Goal: Task Accomplishment & Management: Use online tool/utility

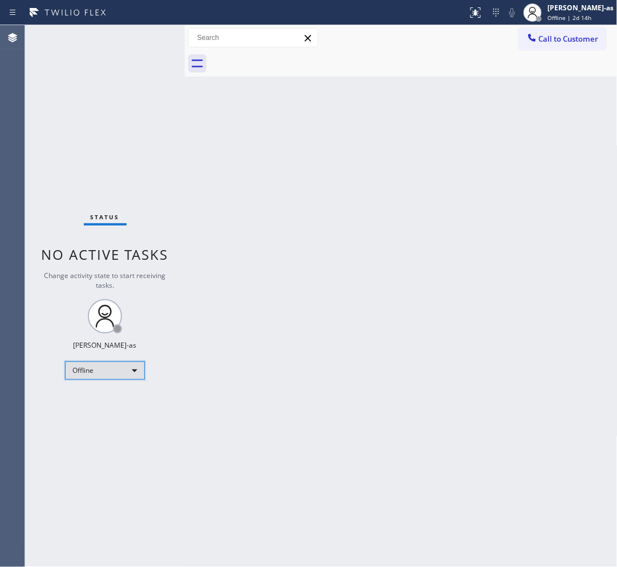
click at [87, 374] on div "Offline" at bounding box center [105, 370] width 80 height 18
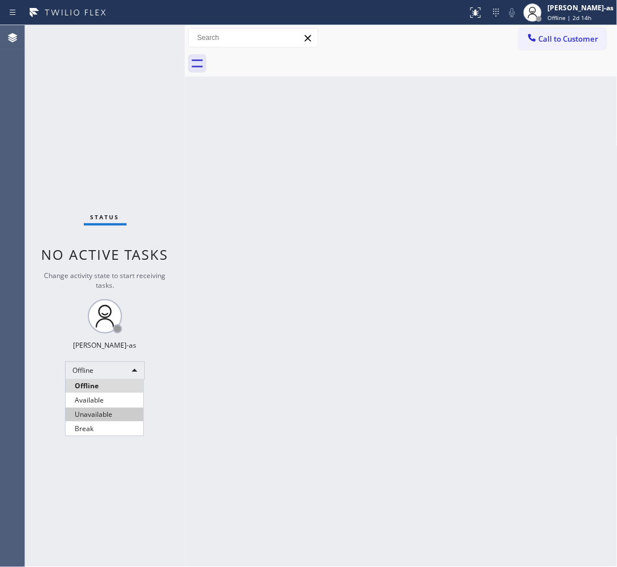
click at [120, 414] on li "Unavailable" at bounding box center [105, 414] width 78 height 14
click at [235, 169] on div "Back to Dashboard Change Sender ID Customers Technicians Select a contact Outbo…" at bounding box center [401, 296] width 433 height 542
click at [572, 30] on button "Call to Customer" at bounding box center [562, 39] width 87 height 22
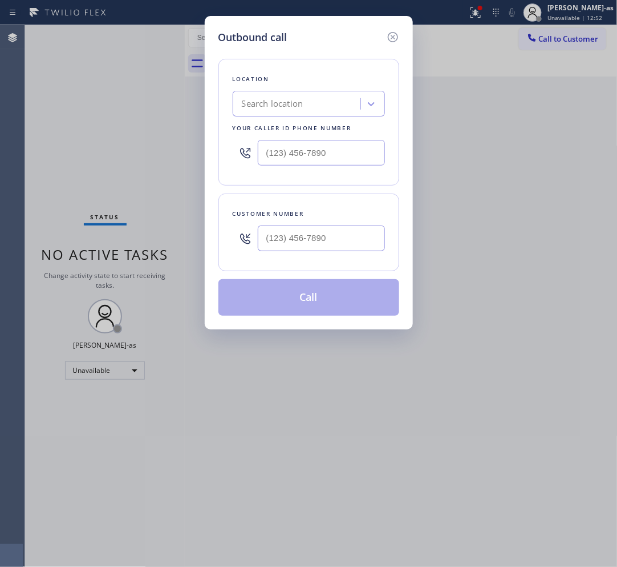
click at [271, 259] on div "Customer number" at bounding box center [309, 232] width 181 height 78
click at [318, 252] on div at bounding box center [321, 238] width 127 height 37
click at [345, 239] on input "text" at bounding box center [321, 238] width 127 height 26
paste input "646) 229-2566"
type input "[PHONE_NUMBER]"
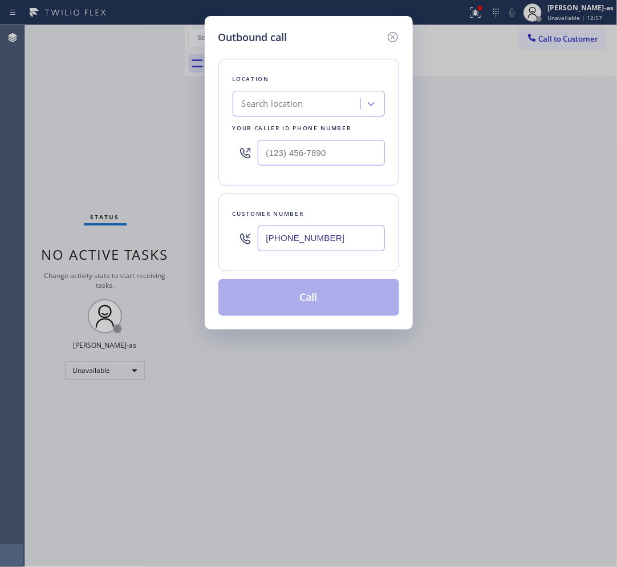
click at [331, 161] on input "text" at bounding box center [321, 153] width 127 height 26
click at [331, 161] on input "(___) ___-____" at bounding box center [321, 153] width 127 height 26
paste input "914) 873-0795"
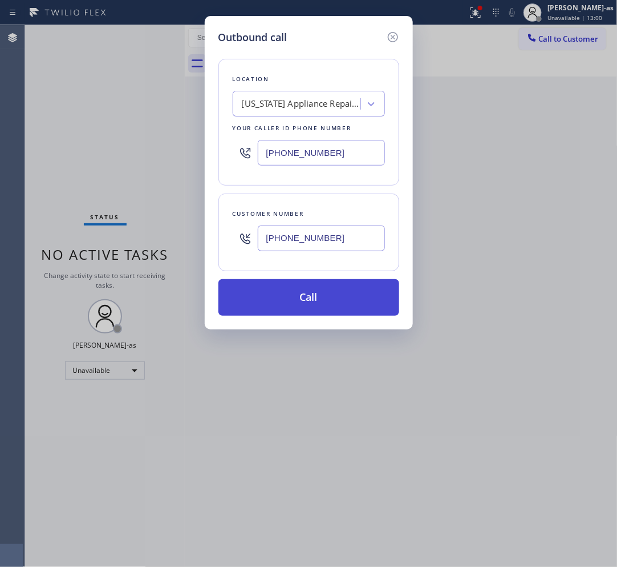
type input "[PHONE_NUMBER]"
click at [318, 302] on button "Call" at bounding box center [309, 297] width 181 height 37
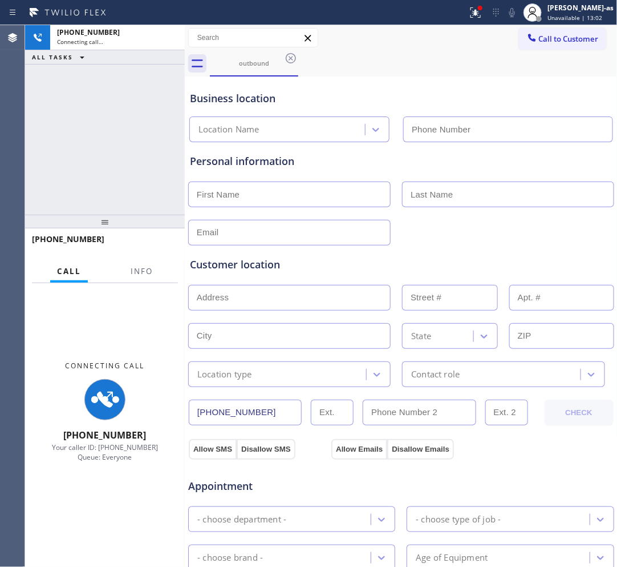
type input "[PHONE_NUMBER]"
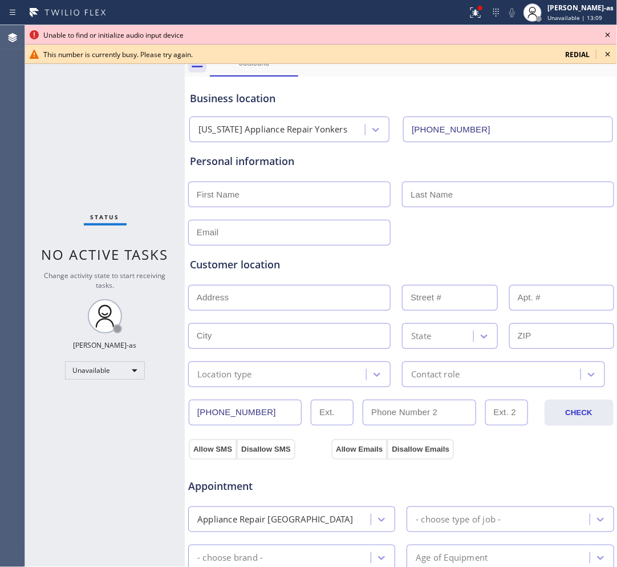
click at [604, 53] on icon at bounding box center [608, 54] width 14 height 14
click at [604, 53] on div "outbound" at bounding box center [414, 64] width 408 height 26
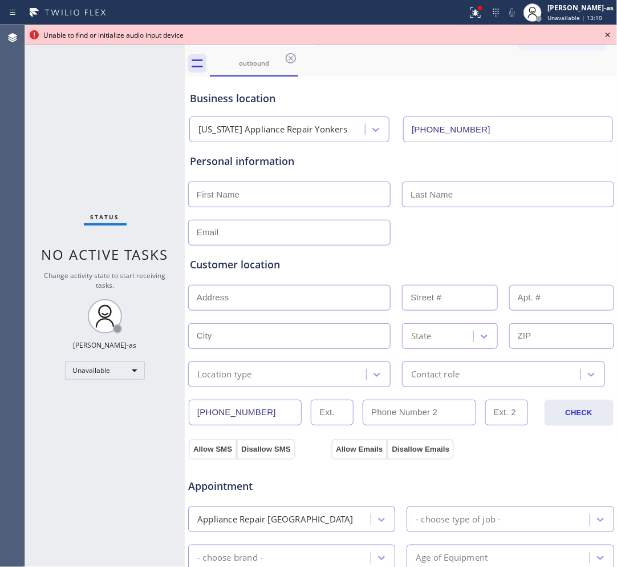
click at [611, 31] on icon at bounding box center [608, 35] width 14 height 14
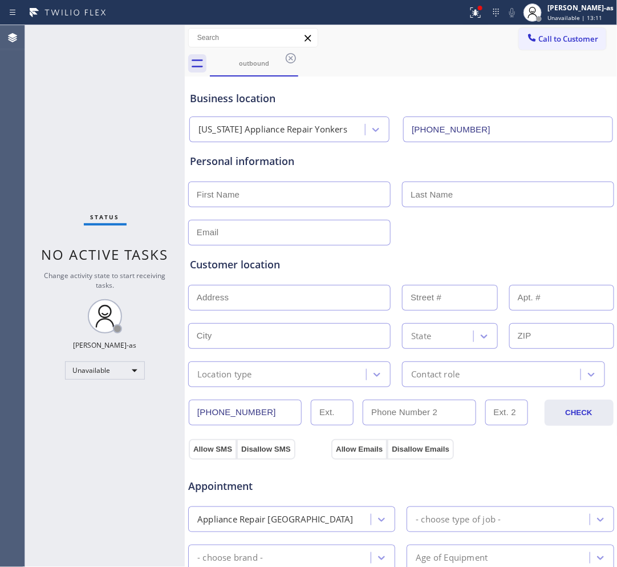
click at [80, 78] on div "Status No active tasks Change activity state to start receiving tasks. [PERSON_…" at bounding box center [105, 296] width 160 height 542
click at [565, 7] on div "[PERSON_NAME]-as" at bounding box center [581, 8] width 66 height 10
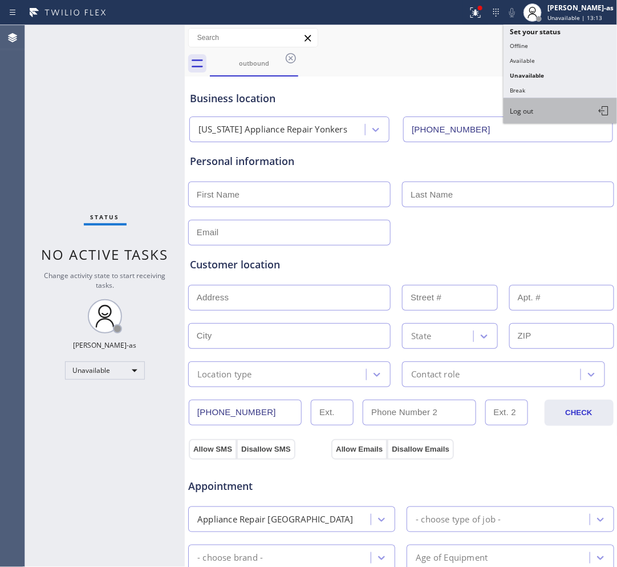
click at [518, 107] on span "Log out" at bounding box center [522, 111] width 23 height 10
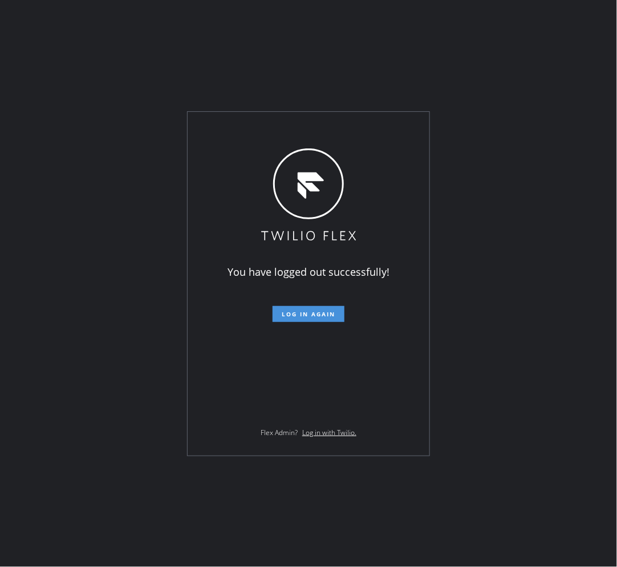
click at [332, 306] on button "Log in again" at bounding box center [309, 314] width 72 height 16
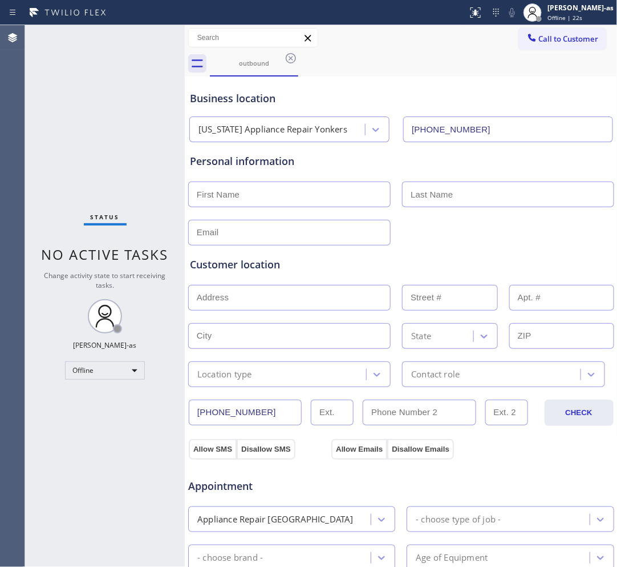
type input "[PHONE_NUMBER]"
click at [96, 369] on div "Offline" at bounding box center [105, 370] width 80 height 18
click at [98, 409] on li "Unavailable" at bounding box center [105, 414] width 78 height 14
click at [577, 35] on span "Call to Customer" at bounding box center [569, 39] width 60 height 10
click at [0, 0] on div "Outbound call Location Search location Your caller id phone number Customer num…" at bounding box center [0, 0] width 0 height 0
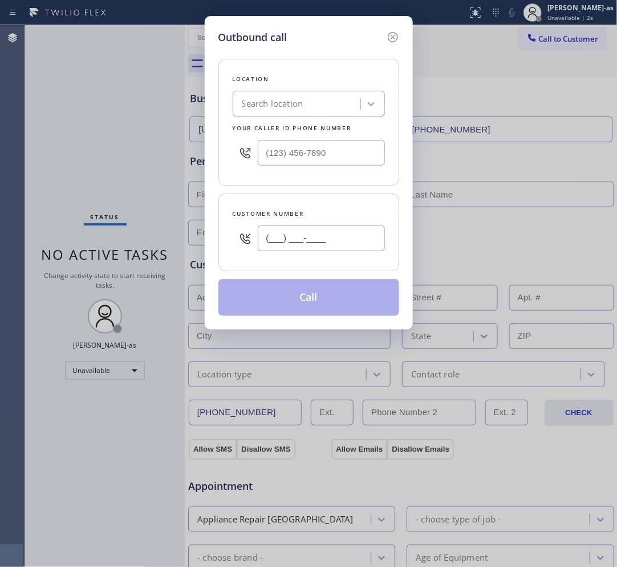
click at [317, 232] on input "(___) ___-____" at bounding box center [321, 238] width 127 height 26
paste input "914) 873-0795"
click at [326, 243] on input "[PHONE_NUMBER]" at bounding box center [321, 238] width 127 height 26
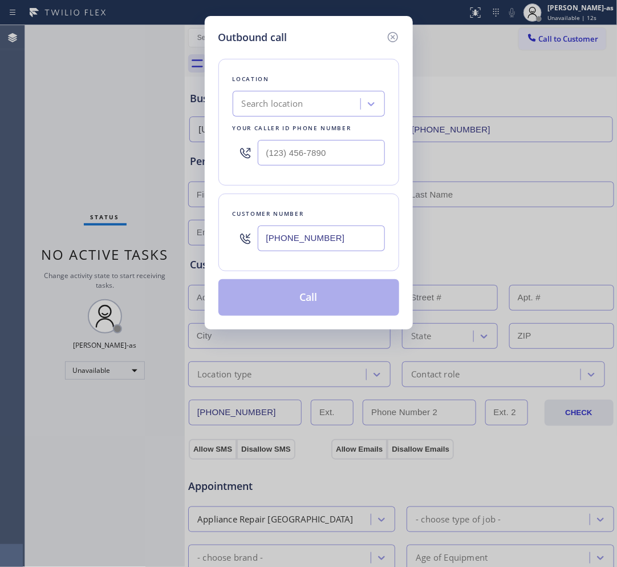
paste input "646) 229-2566"
type input "[PHONE_NUMBER]"
click at [343, 159] on input "text" at bounding box center [321, 153] width 127 height 26
click at [343, 159] on input "(___) ___-____" at bounding box center [321, 153] width 127 height 26
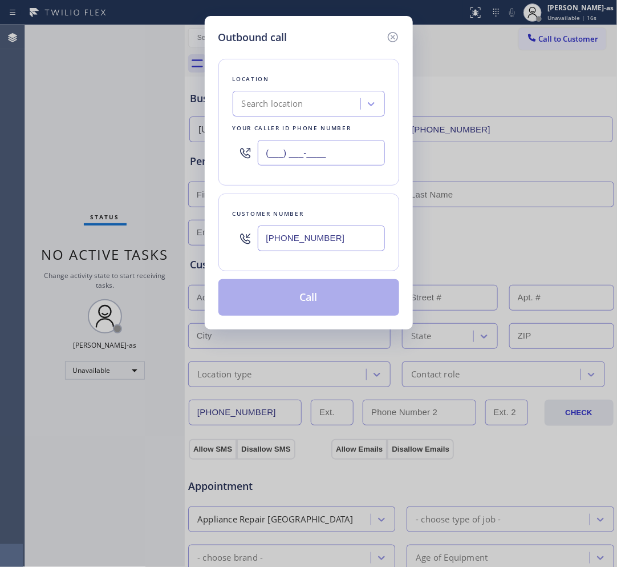
paste input "914) 873-0795"
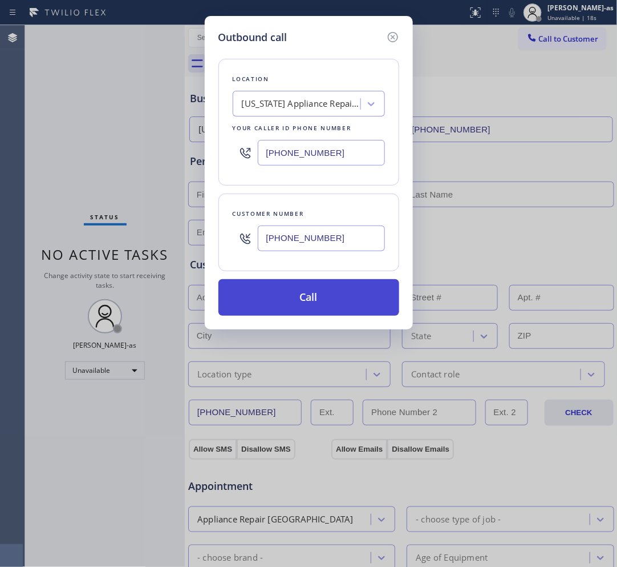
type input "[PHONE_NUMBER]"
click at [341, 298] on button "Call" at bounding box center [309, 297] width 181 height 37
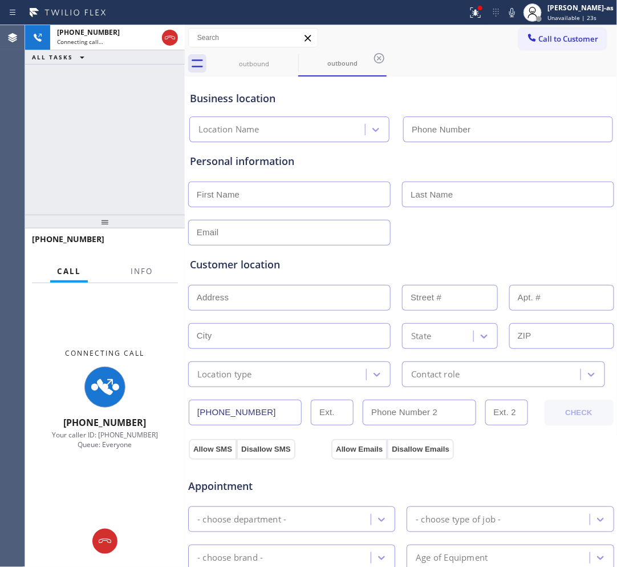
type input "[PHONE_NUMBER]"
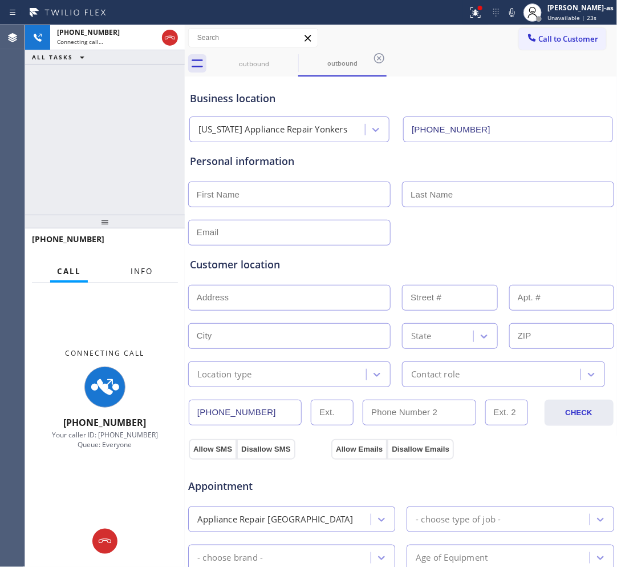
click at [138, 267] on span "Info" at bounding box center [142, 271] width 22 height 10
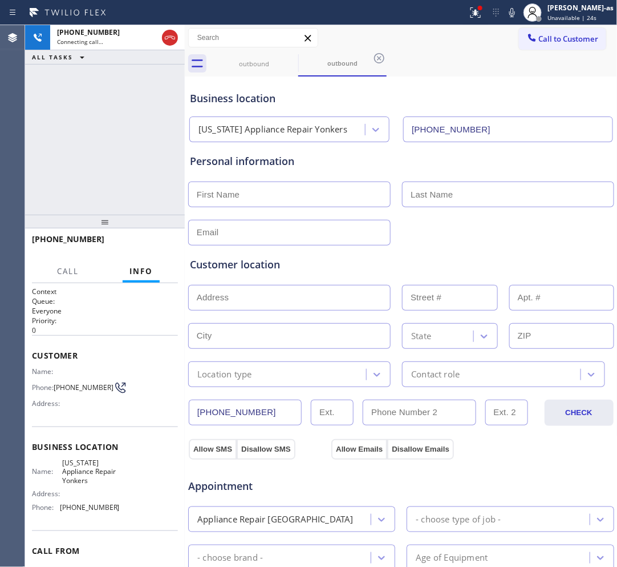
click at [88, 138] on div "[PHONE_NUMBER] Connecting call… ALL TASKS ALL TASKS ACTIVE TASKS TASKS IN WRAP …" at bounding box center [105, 119] width 160 height 189
click at [130, 204] on div "[PHONE_NUMBER] Live | 00:10 ALL TASKS ALL TASKS ACTIVE TASKS TASKS IN WRAP UP" at bounding box center [105, 119] width 160 height 189
click at [171, 243] on button "HANG UP" at bounding box center [151, 244] width 53 height 16
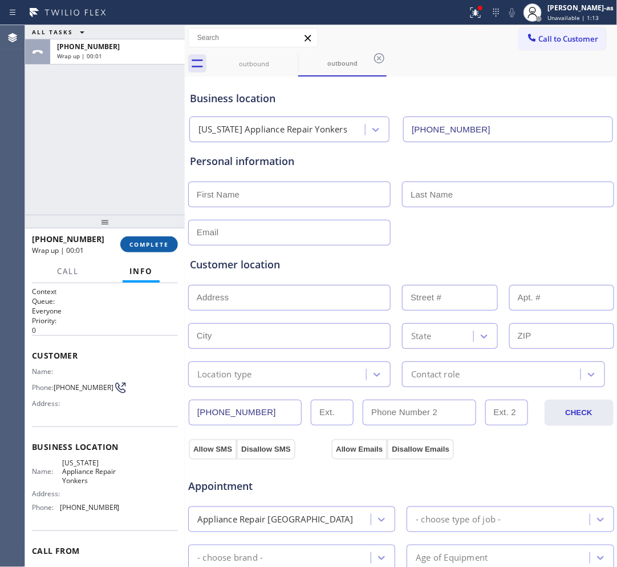
click at [171, 243] on button "COMPLETE" at bounding box center [149, 244] width 58 height 16
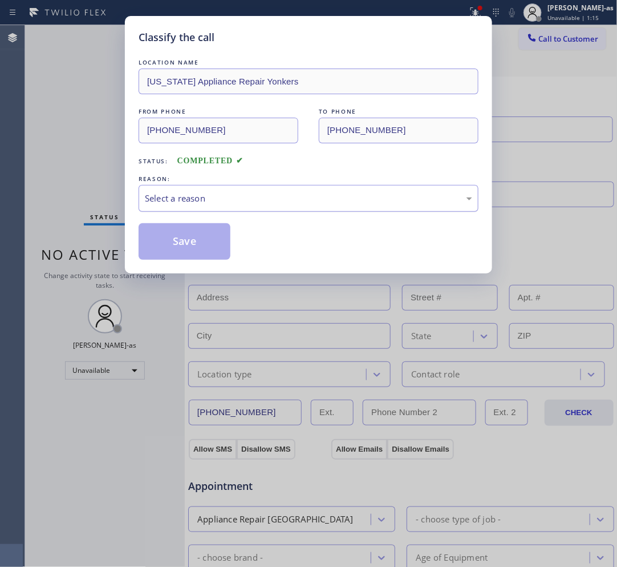
click at [244, 212] on div "Select a reason" at bounding box center [309, 198] width 340 height 27
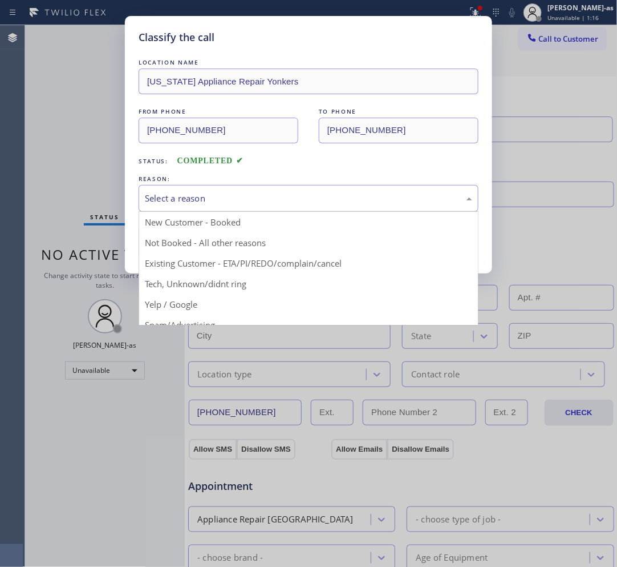
drag, startPoint x: 186, startPoint y: 241, endPoint x: 181, endPoint y: 235, distance: 7.7
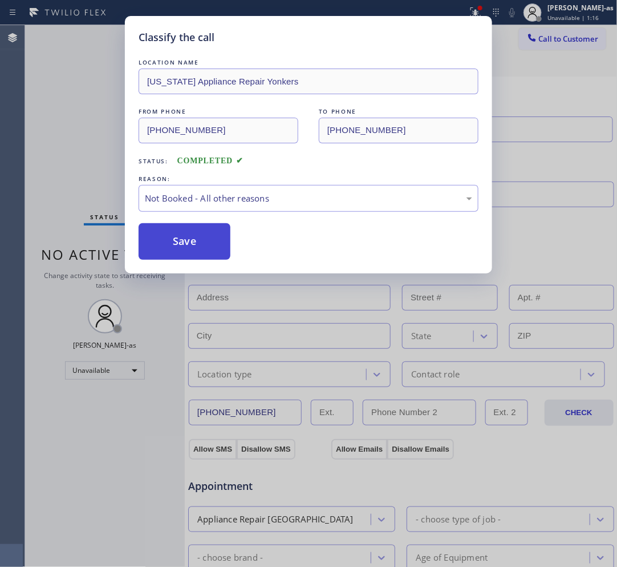
click at [180, 235] on button "Save" at bounding box center [185, 241] width 92 height 37
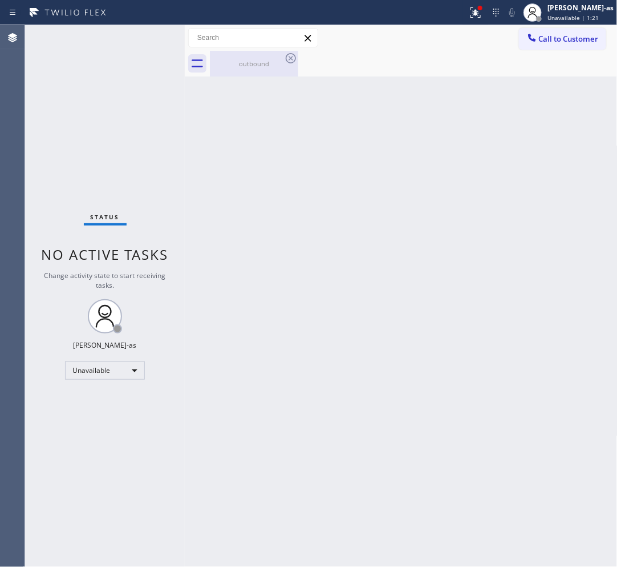
click at [264, 66] on div "outbound" at bounding box center [254, 63] width 86 height 9
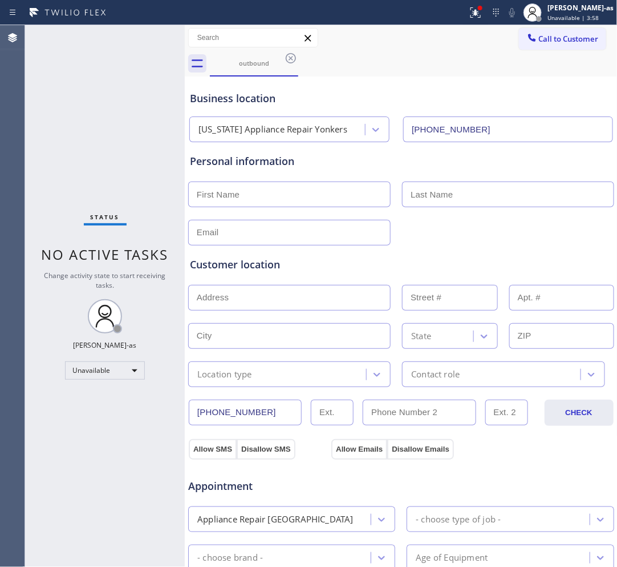
click at [288, 61] on icon at bounding box center [291, 58] width 14 height 14
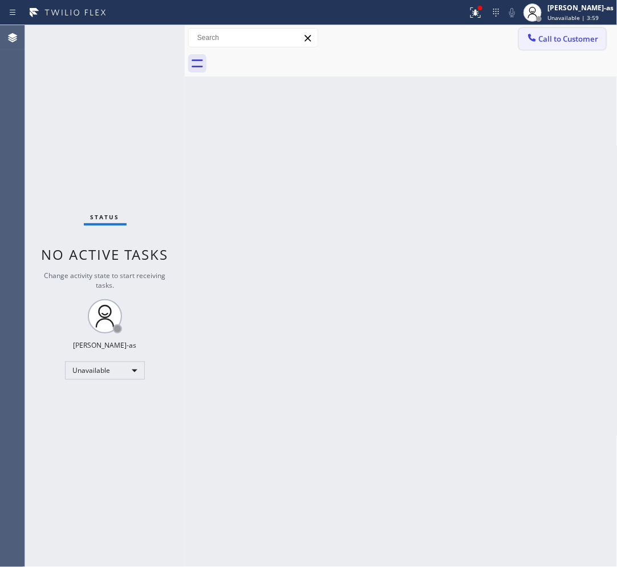
click at [568, 37] on span "Call to Customer" at bounding box center [569, 39] width 60 height 10
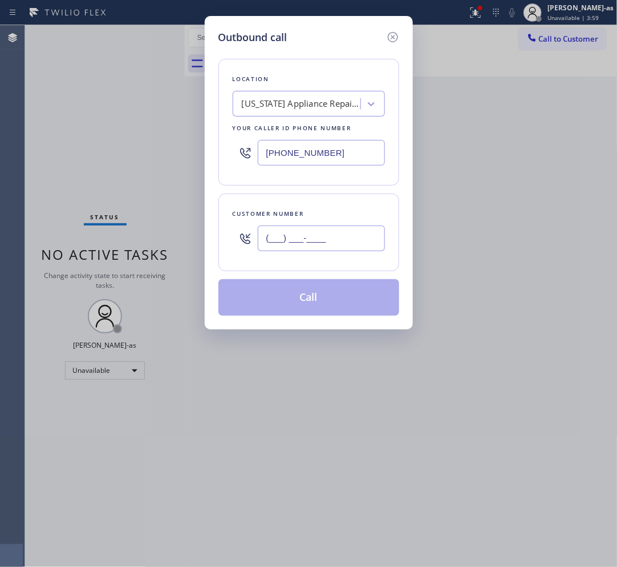
click at [265, 251] on input "(___) ___-____" at bounding box center [321, 238] width 127 height 26
paste input "646) 229-2566"
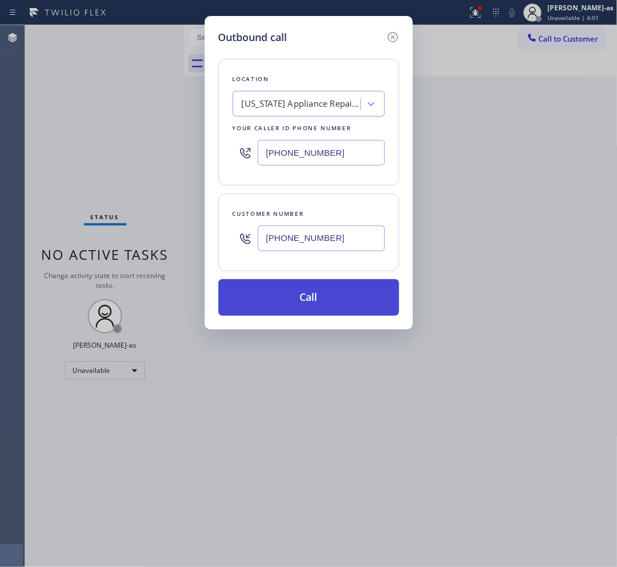
type input "[PHONE_NUMBER]"
click at [332, 301] on button "Call" at bounding box center [309, 297] width 181 height 37
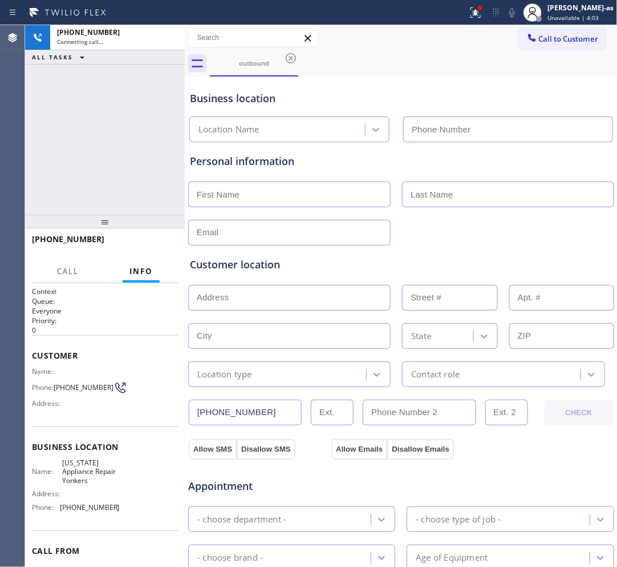
type input "[PHONE_NUMBER]"
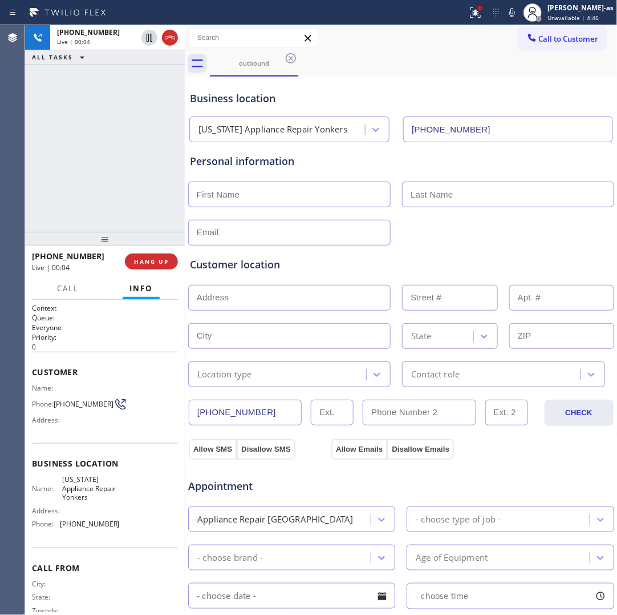
click at [98, 103] on div "[PHONE_NUMBER] Live | 00:04 ALL TASKS ALL TASKS ACTIVE TASKS TASKS IN WRAP UP" at bounding box center [105, 128] width 160 height 207
click at [171, 38] on icon at bounding box center [170, 38] width 14 height 14
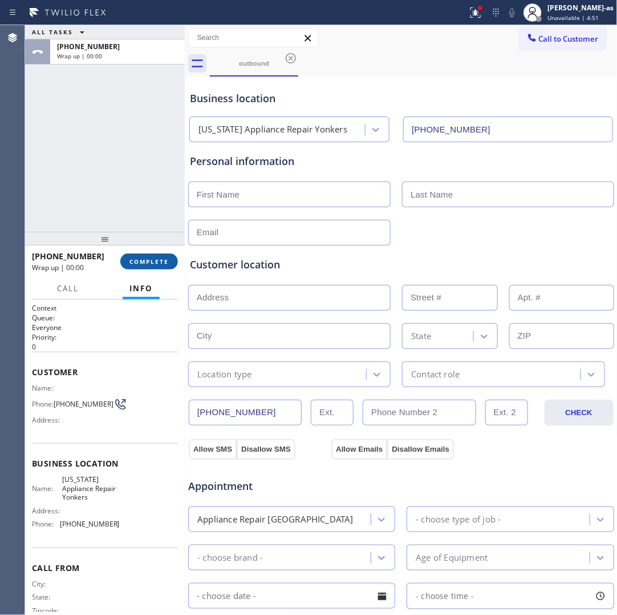
click at [164, 259] on span "COMPLETE" at bounding box center [149, 261] width 39 height 8
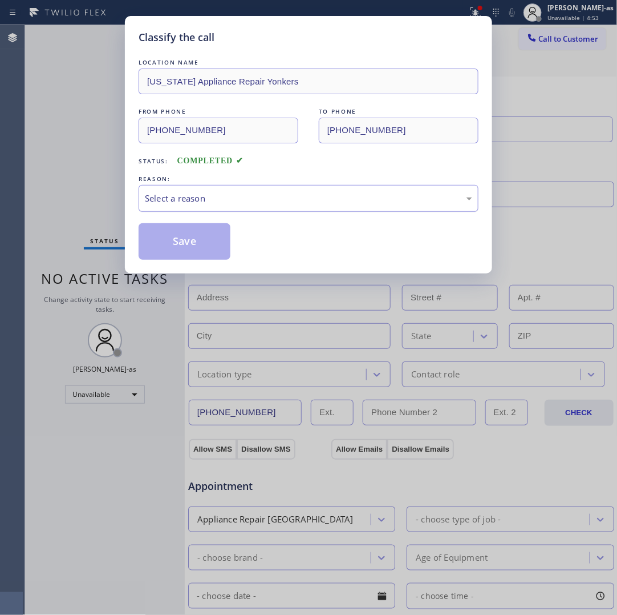
drag, startPoint x: 235, startPoint y: 196, endPoint x: 229, endPoint y: 197, distance: 5.8
click at [234, 195] on div "Select a reason" at bounding box center [309, 198] width 328 height 13
click at [173, 240] on button "Save" at bounding box center [185, 241] width 92 height 37
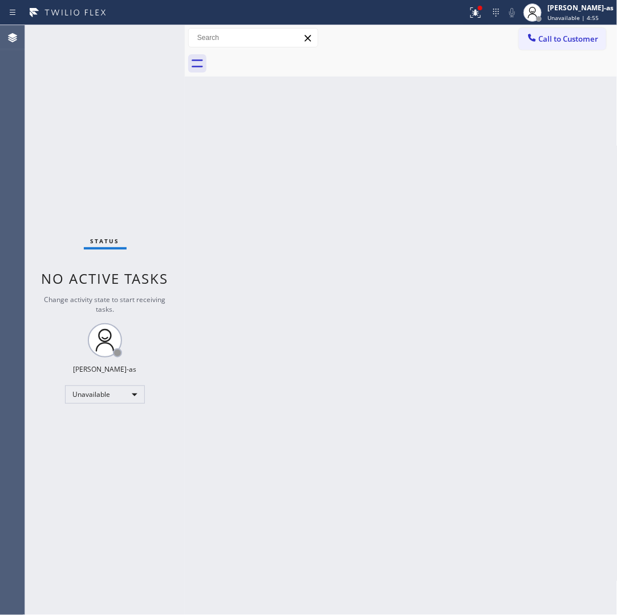
click at [560, 39] on span "Call to Customer" at bounding box center [569, 39] width 60 height 10
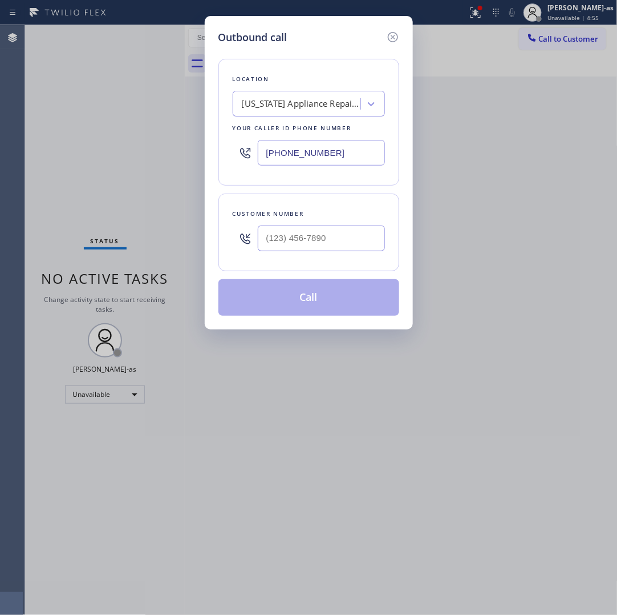
click at [353, 220] on div "Customer number" at bounding box center [309, 214] width 152 height 12
click at [352, 240] on input "(___) ___-____" at bounding box center [321, 238] width 127 height 26
paste input "310) 886-9832"
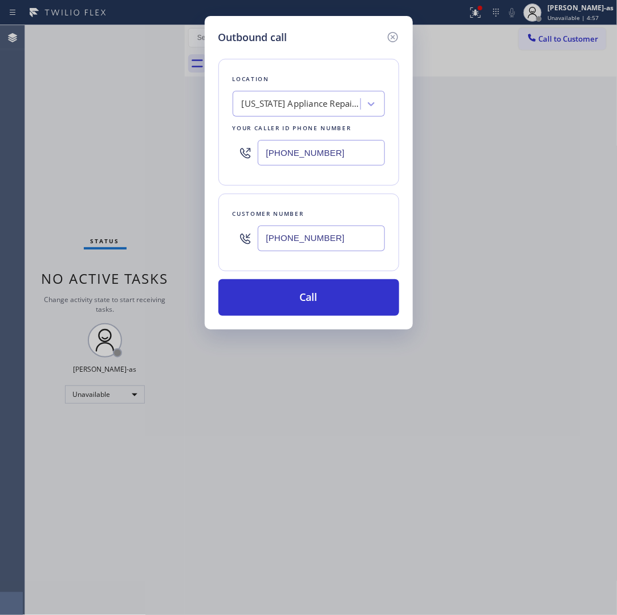
type input "[PHONE_NUMBER]"
click at [313, 165] on input "[PHONE_NUMBER]" at bounding box center [321, 153] width 127 height 26
paste input "714) 912-8236"
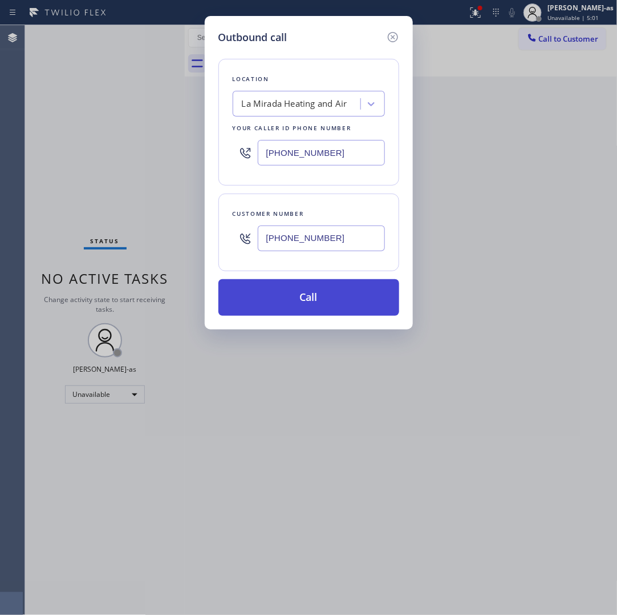
type input "[PHONE_NUMBER]"
click at [297, 298] on button "Call" at bounding box center [309, 297] width 181 height 37
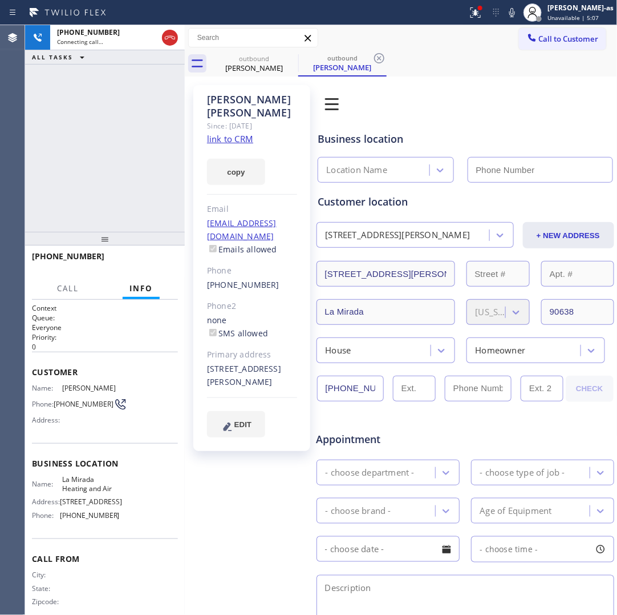
type input "[PHONE_NUMBER]"
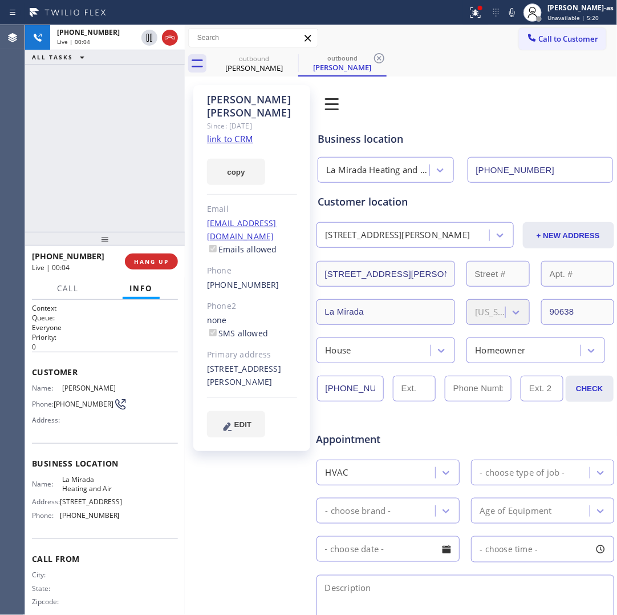
click at [100, 155] on div "[PHONE_NUMBER] Live | 00:04 ALL TASKS ALL TASKS ACTIVE TASKS TASKS IN WRAP UP" at bounding box center [105, 128] width 160 height 207
click at [95, 191] on div "[PHONE_NUMBER] Live | 08:15 ALL TASKS ALL TASKS ACTIVE TASKS TASKS IN WRAP UP" at bounding box center [105, 128] width 160 height 207
click at [134, 181] on div "[PHONE_NUMBER] Live | 08:29 ALL TASKS ALL TASKS ACTIVE TASKS TASKS IN WRAP UP" at bounding box center [105, 128] width 160 height 207
click at [135, 200] on div "[PHONE_NUMBER] Live | 08:33 ALL TASKS ALL TASKS ACTIVE TASKS TASKS IN WRAP UP" at bounding box center [105, 128] width 160 height 207
click at [103, 86] on div "[PHONE_NUMBER] Live | 08:37 ALL TASKS ALL TASKS ACTIVE TASKS TASKS IN WRAP UP" at bounding box center [105, 128] width 160 height 207
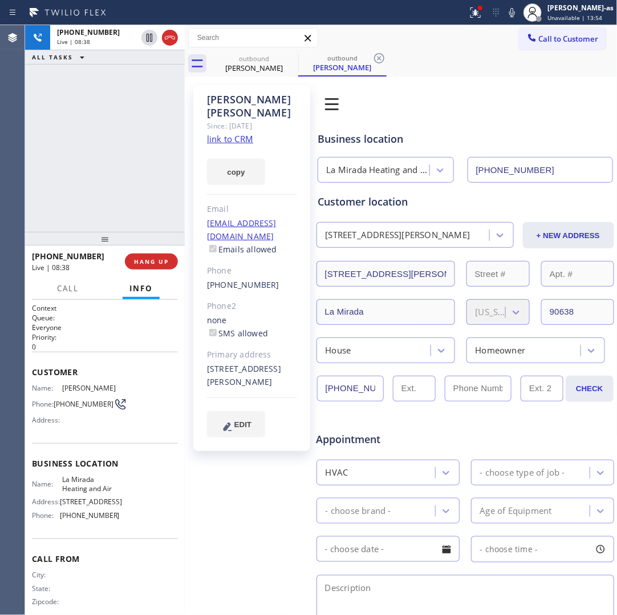
click at [91, 192] on div "[PHONE_NUMBER] Live | 08:38 ALL TASKS ALL TASKS ACTIVE TASKS TASKS IN WRAP UP" at bounding box center [105, 128] width 160 height 207
click at [149, 260] on span "HANG UP" at bounding box center [151, 261] width 35 height 8
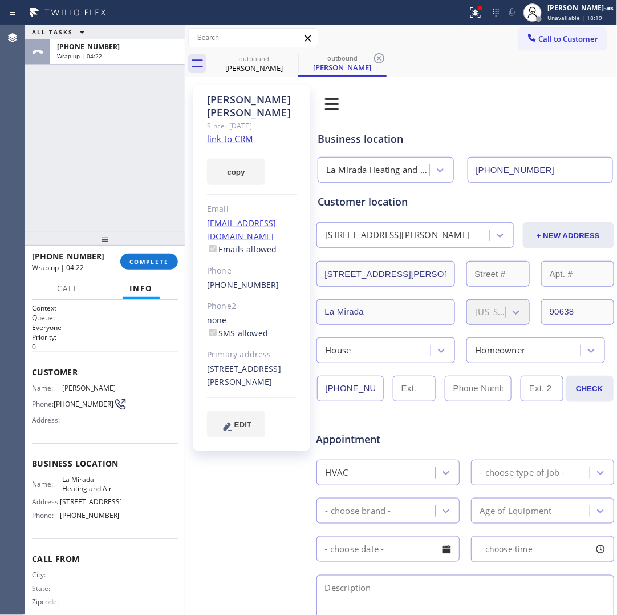
click at [135, 252] on div "[PHONE_NUMBER] Wrap up | 04:22 COMPLETE" at bounding box center [105, 262] width 146 height 30
click at [150, 265] on button "COMPLETE" at bounding box center [149, 261] width 58 height 16
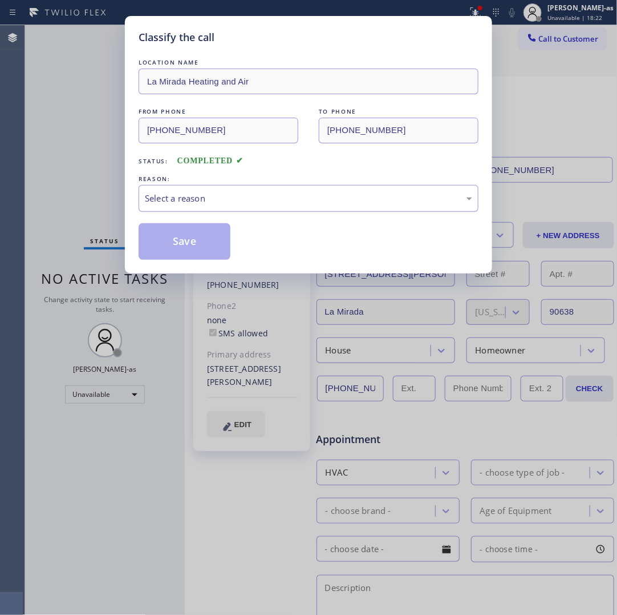
click at [252, 196] on div "Select a reason" at bounding box center [309, 198] width 328 height 13
click at [181, 235] on button "Save" at bounding box center [185, 241] width 92 height 37
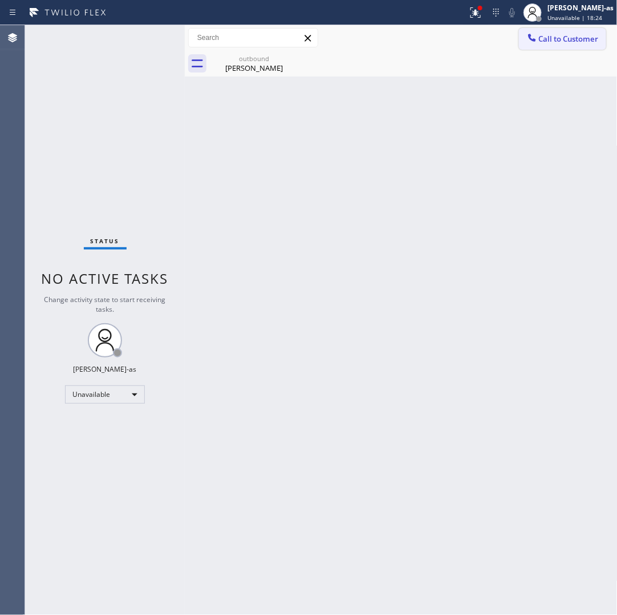
click at [560, 38] on span "Call to Customer" at bounding box center [569, 39] width 60 height 10
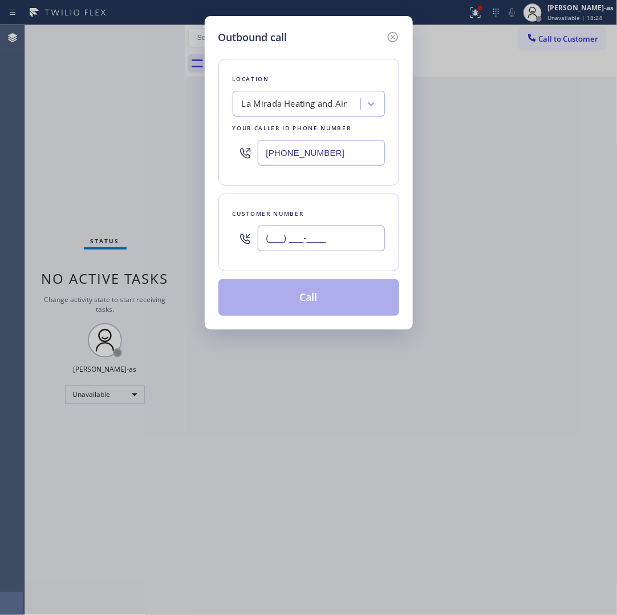
click at [321, 239] on input "(___) ___-____" at bounding box center [321, 238] width 127 height 26
paste input "240) 247-2365"
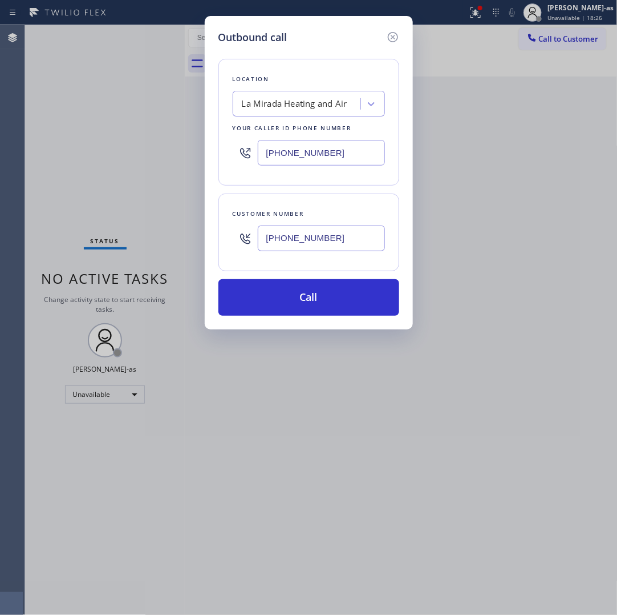
type input "[PHONE_NUMBER]"
click at [318, 148] on input "[PHONE_NUMBER]" at bounding box center [321, 153] width 127 height 26
paste input "240) 540-4141"
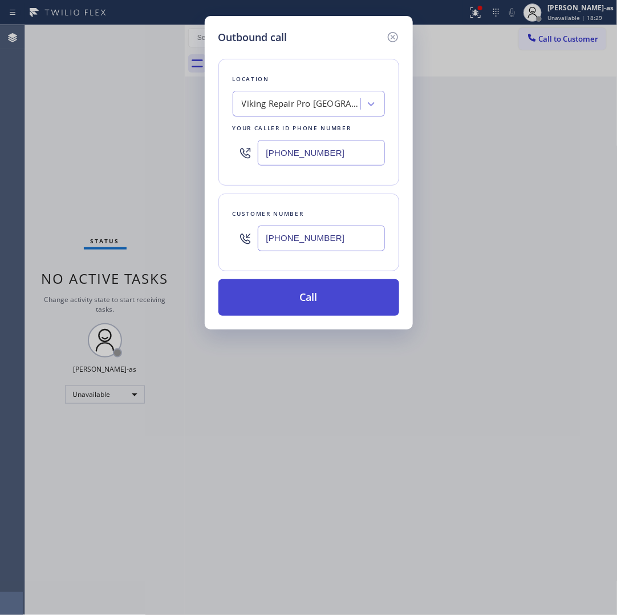
type input "[PHONE_NUMBER]"
click at [334, 304] on button "Call" at bounding box center [309, 297] width 181 height 37
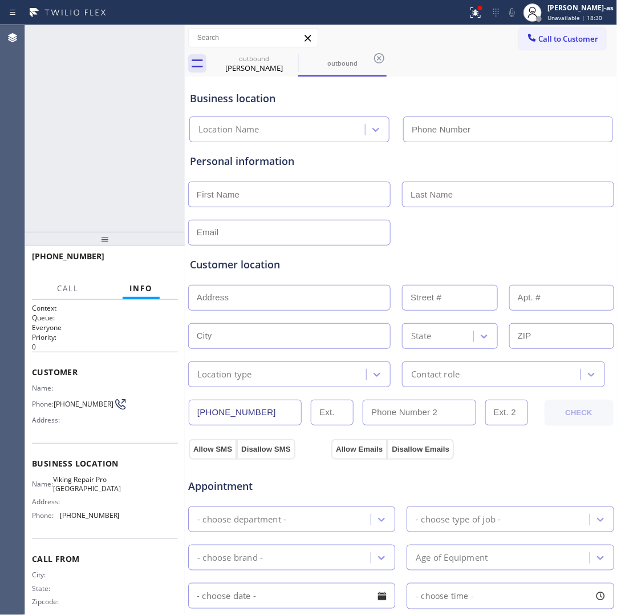
type input "[PHONE_NUMBER]"
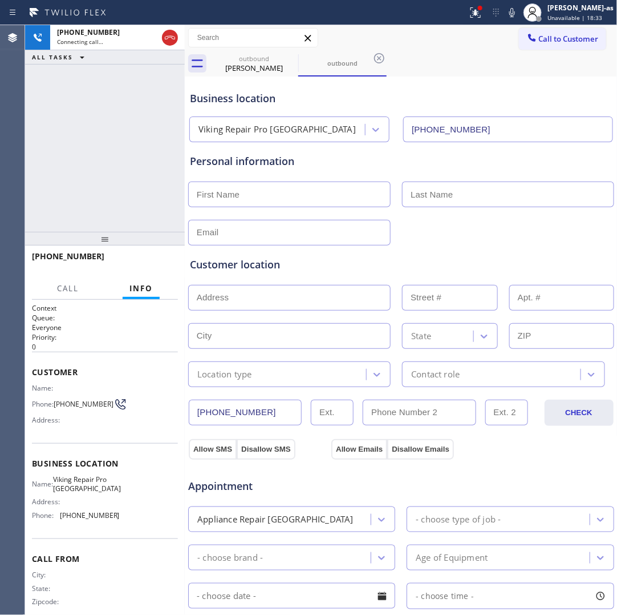
click at [121, 153] on div "[PHONE_NUMBER] Connecting call… ALL TASKS ALL TASKS ACTIVE TASKS TASKS IN WRAP …" at bounding box center [105, 128] width 160 height 207
click at [144, 255] on button "HANG UP" at bounding box center [151, 261] width 53 height 16
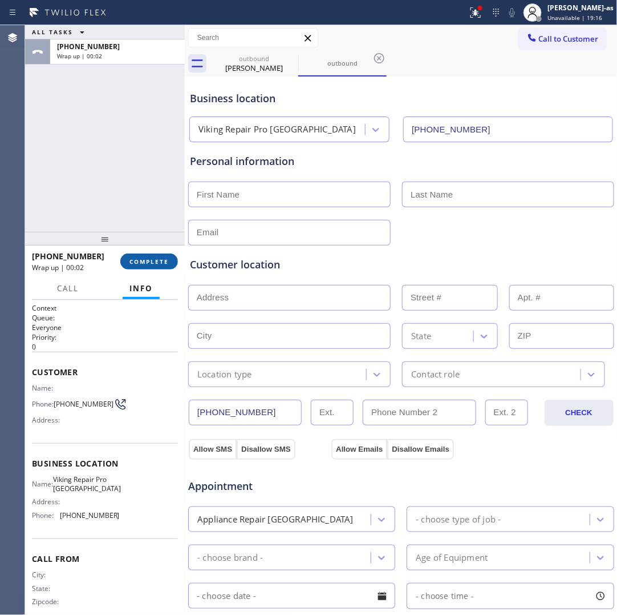
click at [156, 262] on span "COMPLETE" at bounding box center [149, 261] width 39 height 8
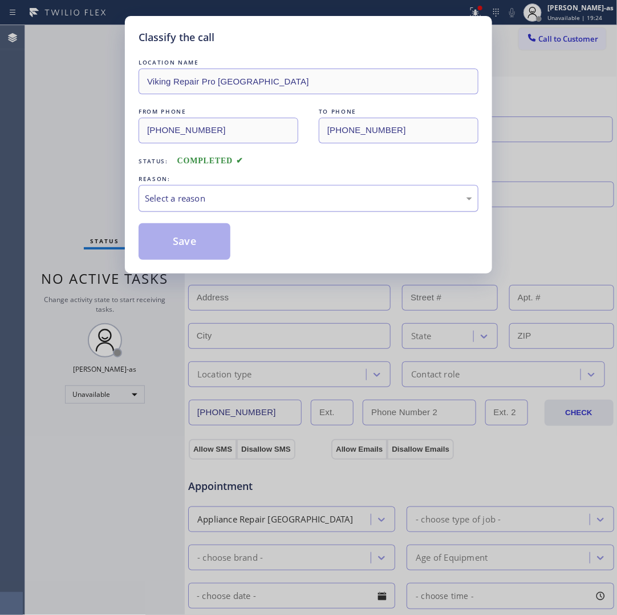
click at [235, 200] on div "Select a reason" at bounding box center [309, 198] width 328 height 13
drag, startPoint x: 191, startPoint y: 244, endPoint x: 174, endPoint y: 240, distance: 17.5
click at [171, 253] on button "Save" at bounding box center [185, 241] width 92 height 37
type input "[PHONE_NUMBER]"
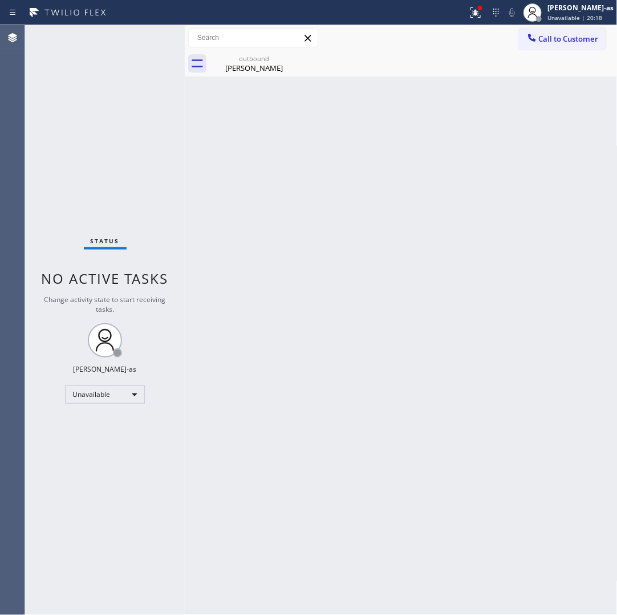
click at [304, 255] on div "Back to Dashboard Change Sender ID Customers Technicians Select a contact Outbo…" at bounding box center [401, 319] width 433 height 589
click at [563, 43] on span "Call to Customer" at bounding box center [569, 39] width 60 height 10
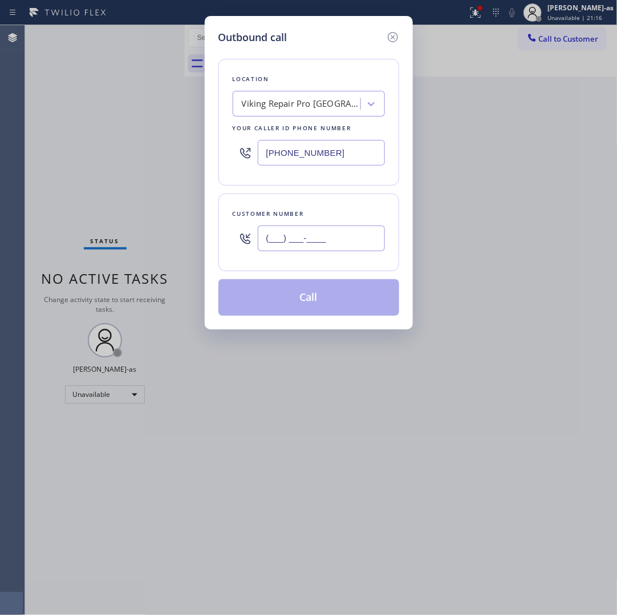
click at [330, 240] on input "(___) ___-____" at bounding box center [321, 238] width 127 height 26
paste input "240) 247-2365"
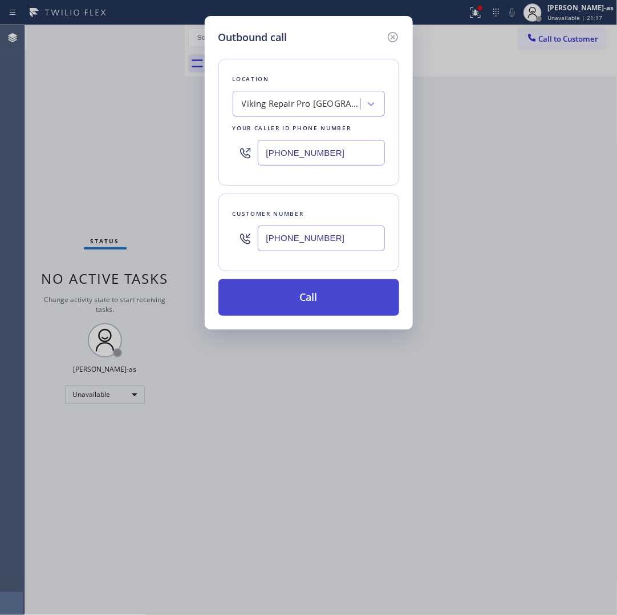
type input "[PHONE_NUMBER]"
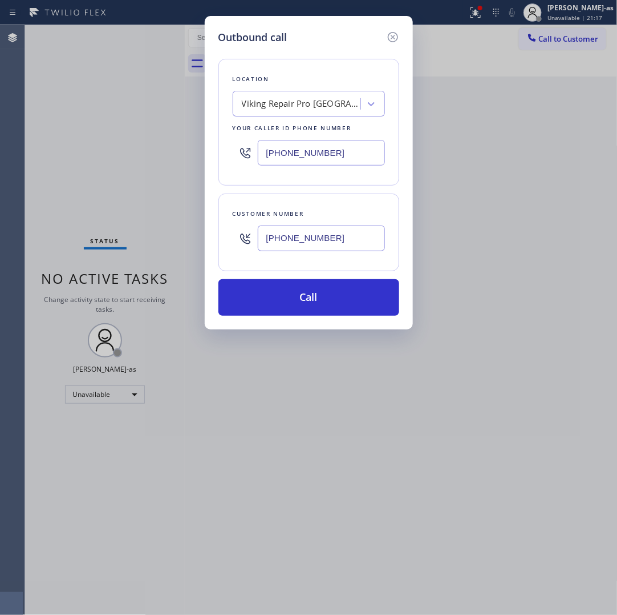
drag, startPoint x: 365, startPoint y: 293, endPoint x: 414, endPoint y: 295, distance: 48.6
click at [365, 294] on button "Call" at bounding box center [309, 297] width 181 height 37
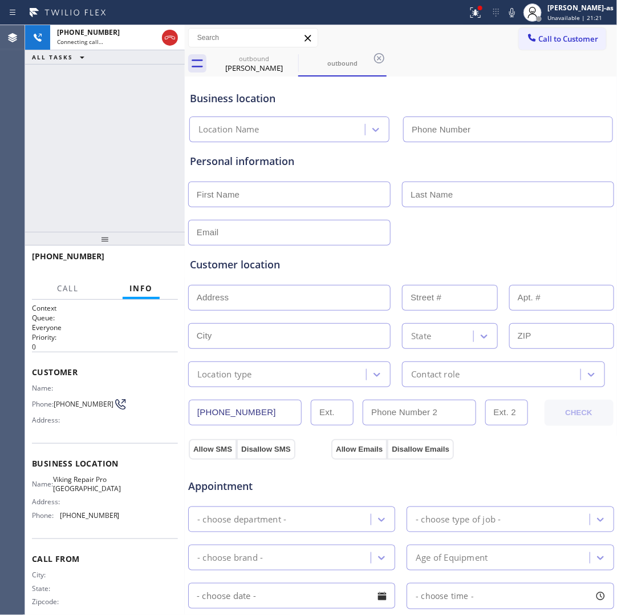
type input "[PHONE_NUMBER]"
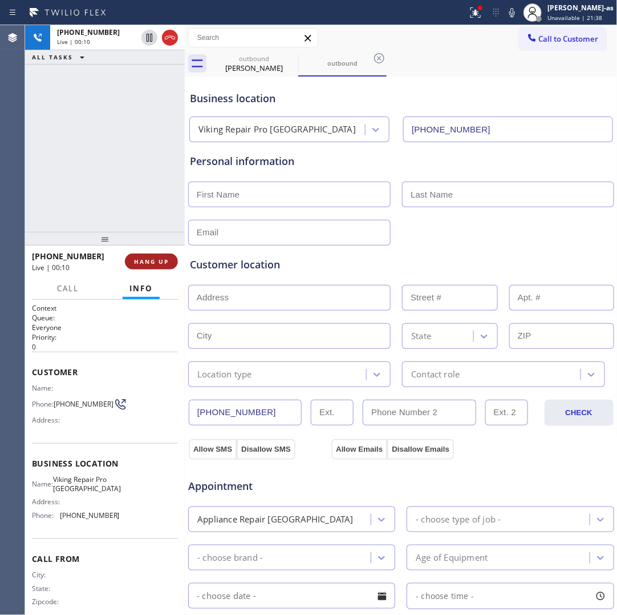
click at [149, 266] on button "HANG UP" at bounding box center [151, 261] width 53 height 16
click at [146, 264] on span "HANG UP" at bounding box center [151, 261] width 35 height 8
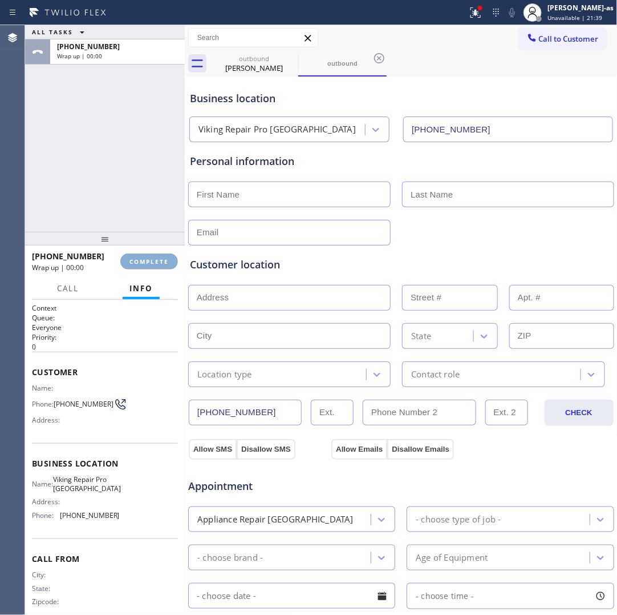
click at [146, 264] on span "COMPLETE" at bounding box center [149, 261] width 39 height 8
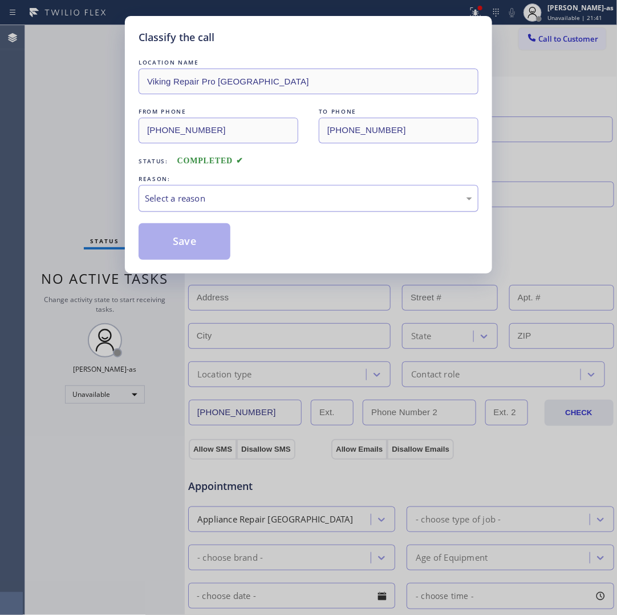
click at [183, 196] on div "Select a reason" at bounding box center [309, 198] width 328 height 13
click at [179, 241] on button "Save" at bounding box center [185, 241] width 92 height 37
type input "[PHONE_NUMBER]"
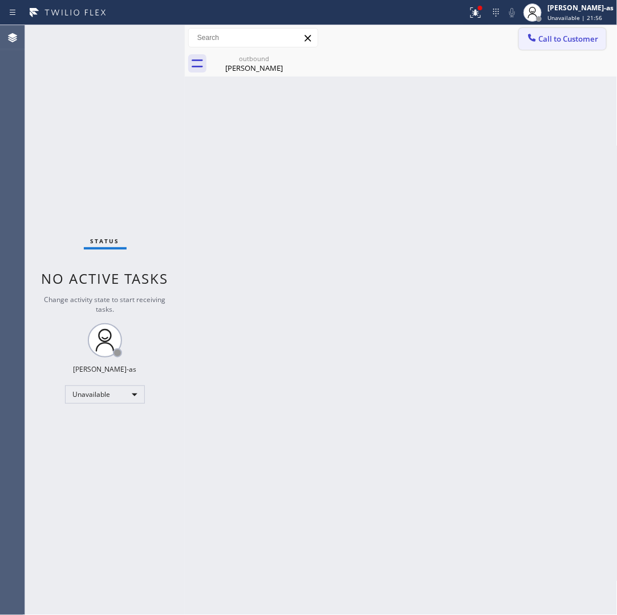
click at [579, 40] on span "Call to Customer" at bounding box center [569, 39] width 60 height 10
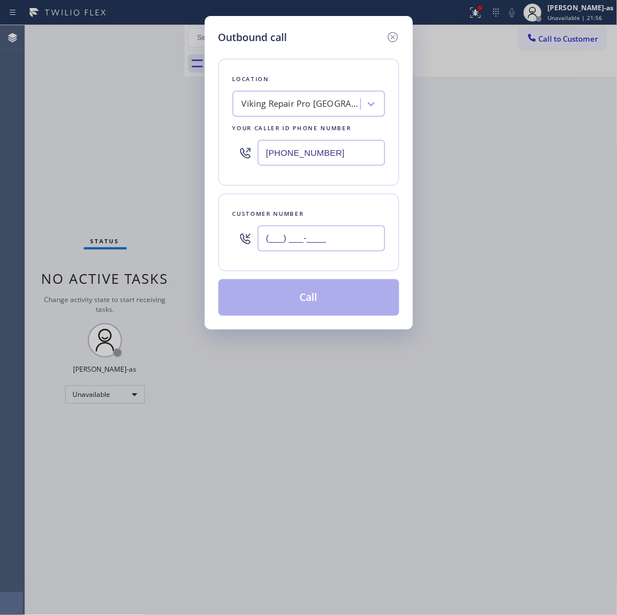
click at [309, 235] on input "(___) ___-____" at bounding box center [321, 238] width 127 height 26
paste input "646) 229-2566"
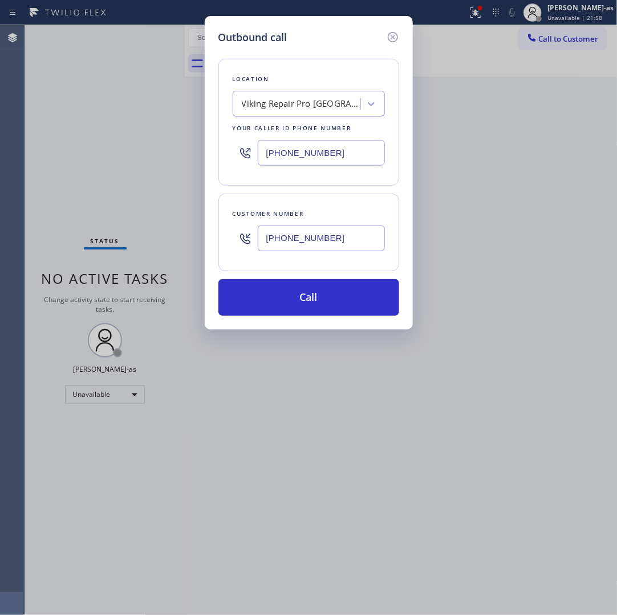
type input "[PHONE_NUMBER]"
click at [324, 160] on input "[PHONE_NUMBER]" at bounding box center [321, 153] width 127 height 26
paste input "914) 873-0795"
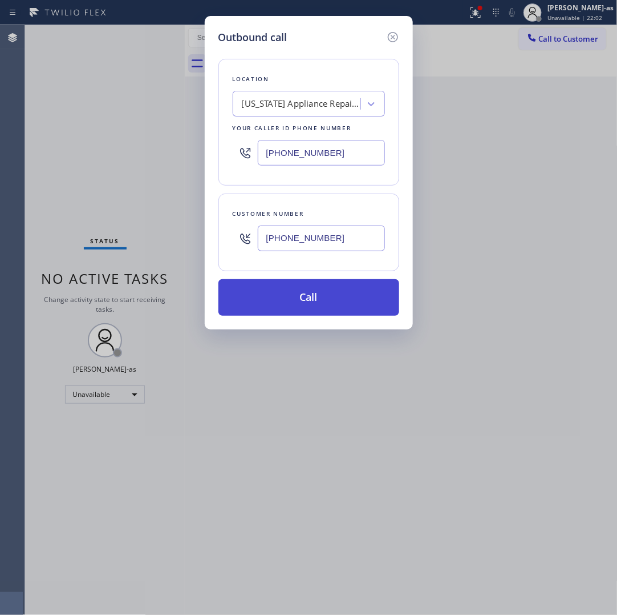
type input "[PHONE_NUMBER]"
click at [312, 281] on button "Call" at bounding box center [309, 297] width 181 height 37
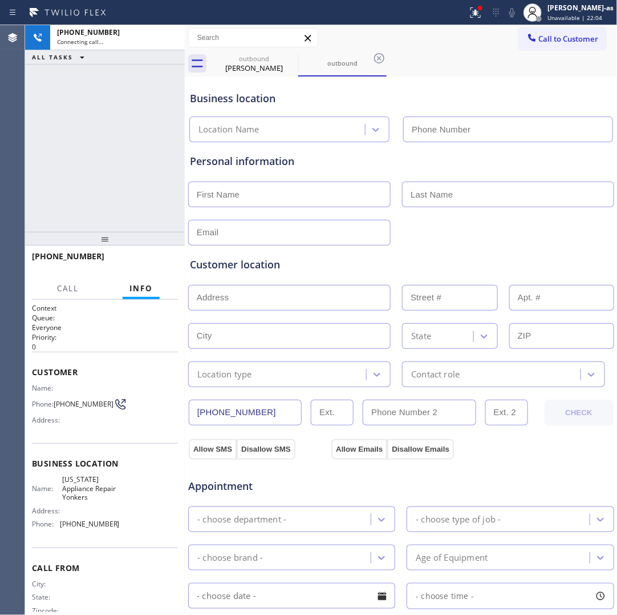
type input "[PHONE_NUMBER]"
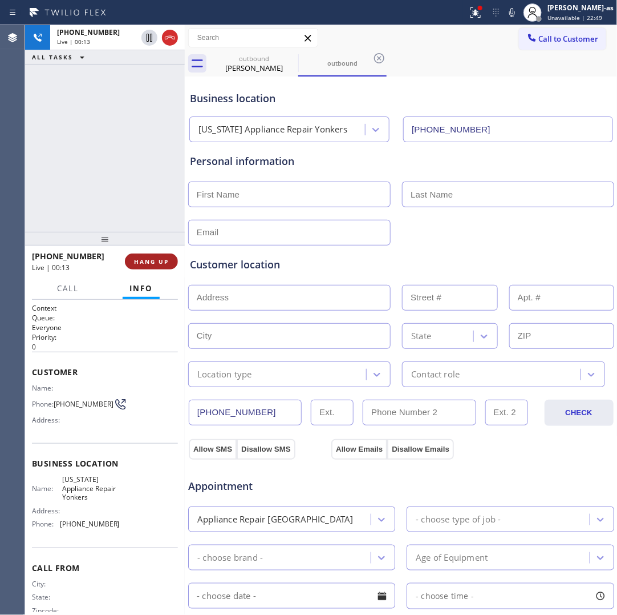
drag, startPoint x: 137, startPoint y: 257, endPoint x: 177, endPoint y: 271, distance: 43.0
click at [138, 257] on span "HANG UP" at bounding box center [151, 261] width 35 height 8
click at [119, 252] on div "[PHONE_NUMBER] Live | 00:14" at bounding box center [78, 262] width 93 height 30
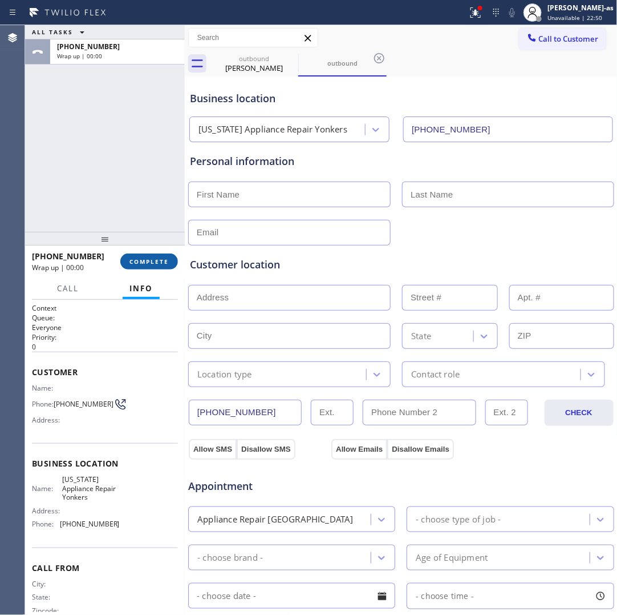
click at [142, 256] on button "COMPLETE" at bounding box center [149, 261] width 58 height 16
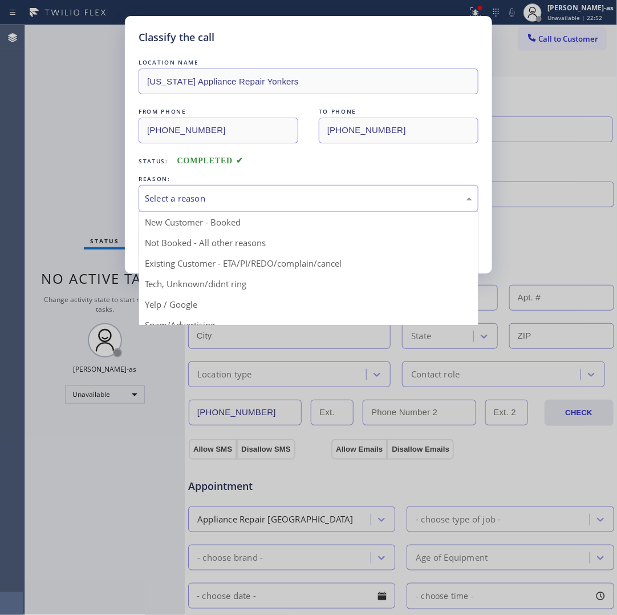
click at [195, 204] on div "Select a reason" at bounding box center [309, 198] width 328 height 13
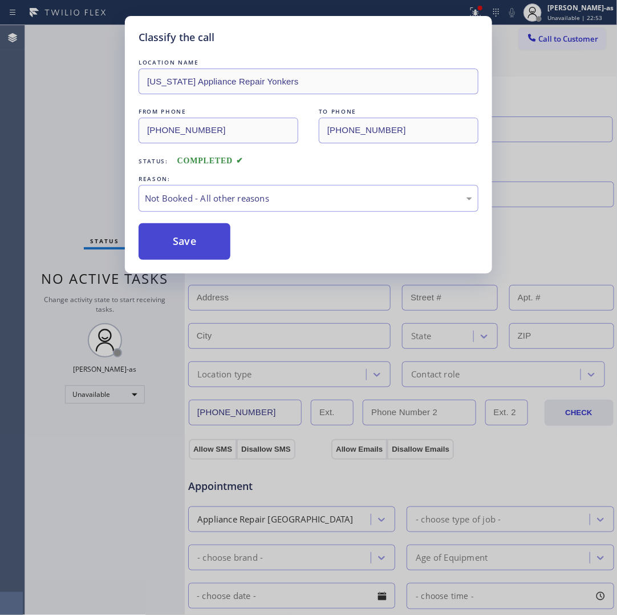
click at [191, 245] on button "Save" at bounding box center [185, 241] width 92 height 37
type input "[PHONE_NUMBER]"
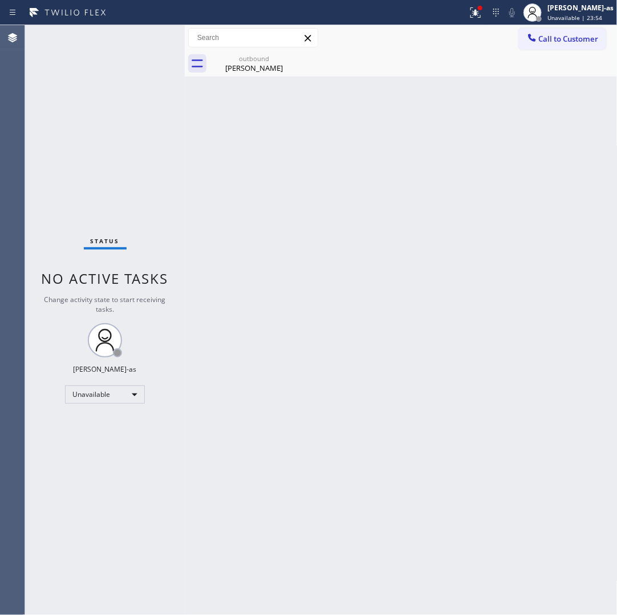
click at [356, 260] on div "Back to Dashboard Change Sender ID Customers Technicians Select a contact Outbo…" at bounding box center [401, 319] width 433 height 589
drag, startPoint x: 285, startPoint y: 248, endPoint x: 224, endPoint y: 75, distance: 183.9
click at [285, 248] on div "Back to Dashboard Change Sender ID Customers Technicians Select a contact Outbo…" at bounding box center [401, 319] width 433 height 589
click at [217, 51] on div "outbound [PERSON_NAME]" at bounding box center [254, 64] width 86 height 26
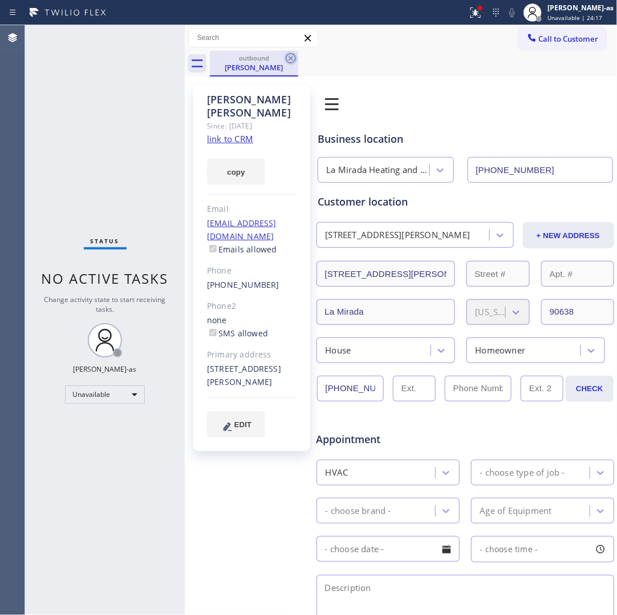
click at [285, 60] on icon at bounding box center [291, 58] width 14 height 14
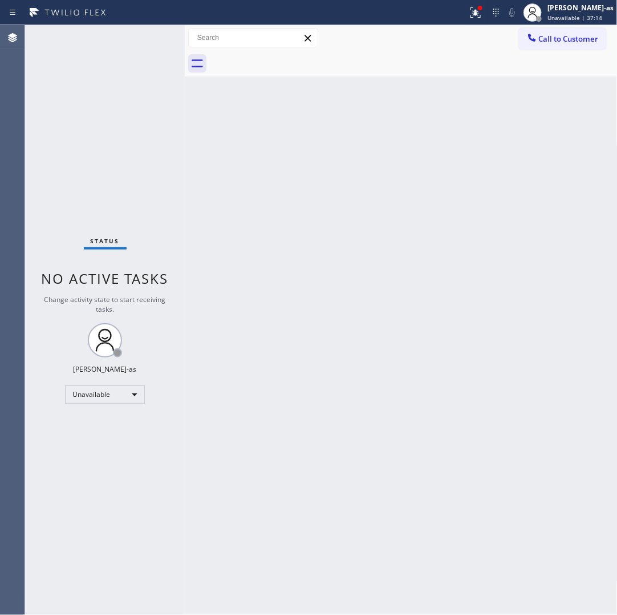
click at [322, 346] on div "Back to Dashboard Change Sender ID Customers Technicians Select a contact Outbo…" at bounding box center [401, 319] width 433 height 589
click at [454, 289] on div "Back to Dashboard Change Sender ID Customers Technicians Select a contact Outbo…" at bounding box center [401, 319] width 433 height 589
click at [129, 209] on div "Status No active tasks Change activity state to start receiving tasks. [PERSON_…" at bounding box center [105, 319] width 160 height 589
click at [560, 32] on button "Call to Customer" at bounding box center [562, 39] width 87 height 22
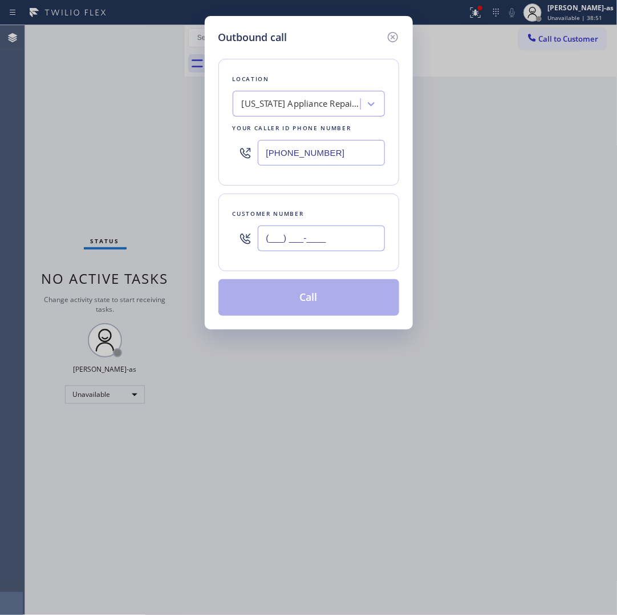
click at [327, 241] on input "(___) ___-____" at bounding box center [321, 238] width 127 height 26
paste input "240) 247-2365"
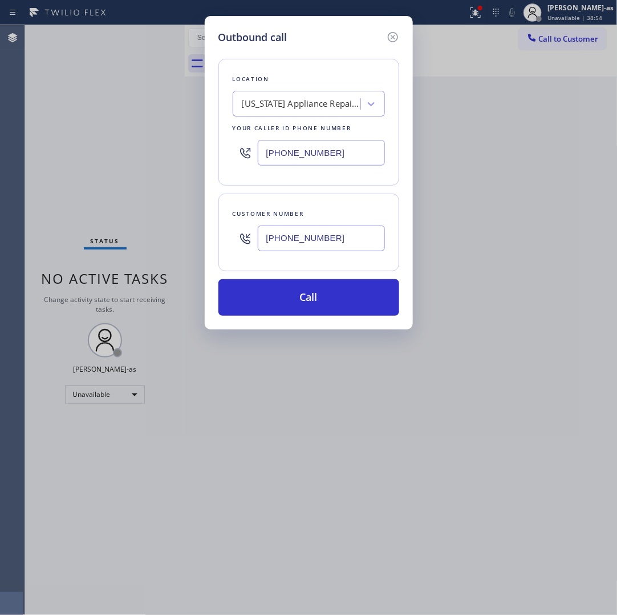
type input "[PHONE_NUMBER]"
click at [356, 151] on input "[PHONE_NUMBER]" at bounding box center [321, 153] width 127 height 26
paste input "240) 540-4141"
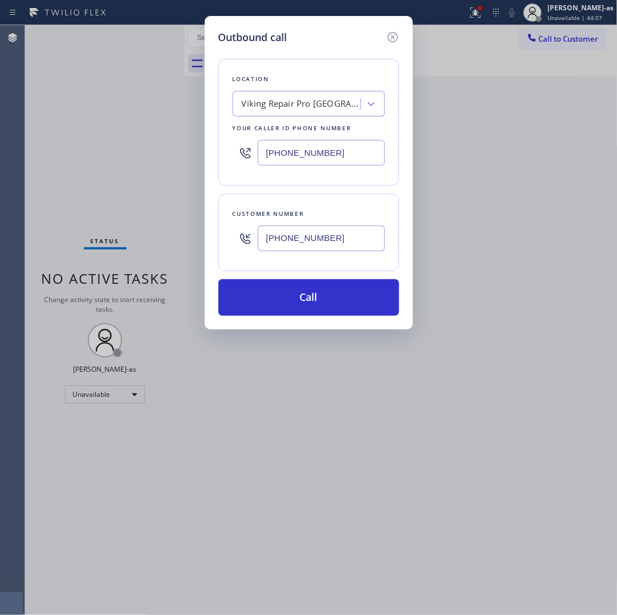
type input "[PHONE_NUMBER]"
click at [285, 292] on button "Call" at bounding box center [309, 297] width 181 height 37
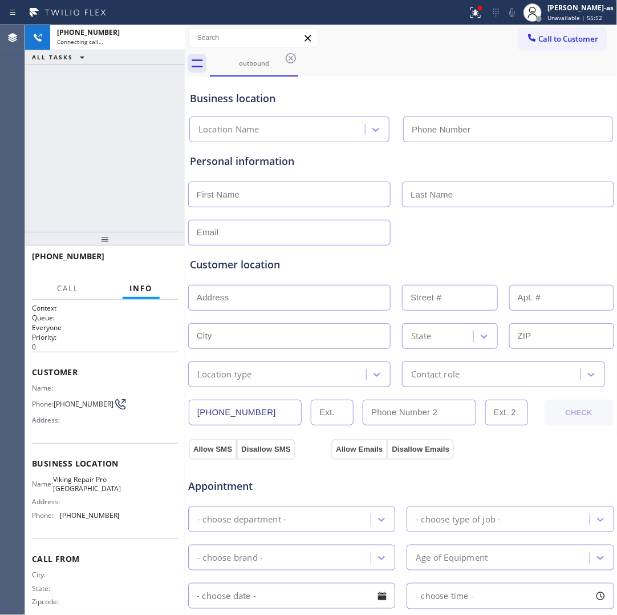
type input "[PHONE_NUMBER]"
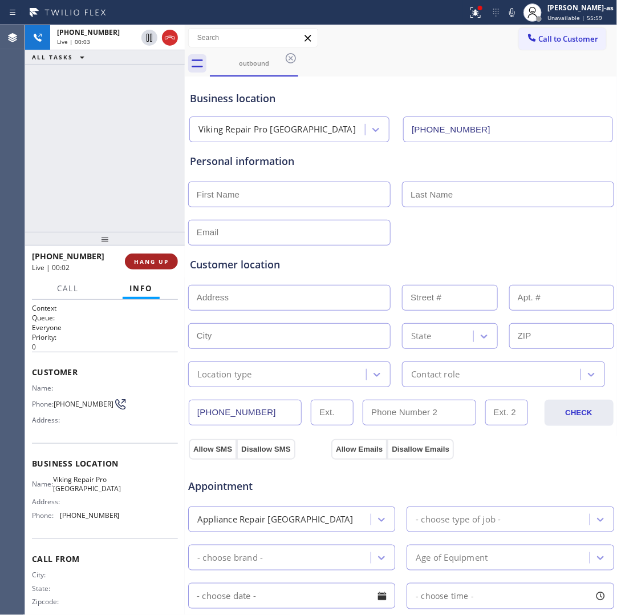
click at [164, 258] on span "HANG UP" at bounding box center [151, 261] width 35 height 8
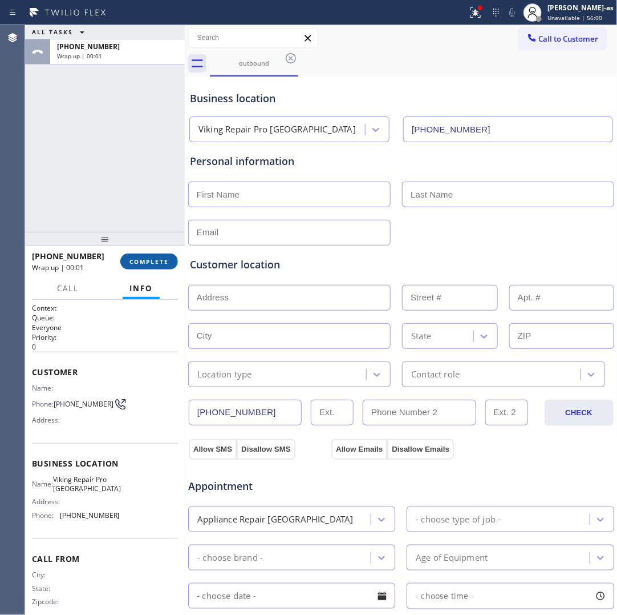
click at [164, 258] on span "COMPLETE" at bounding box center [149, 261] width 39 height 8
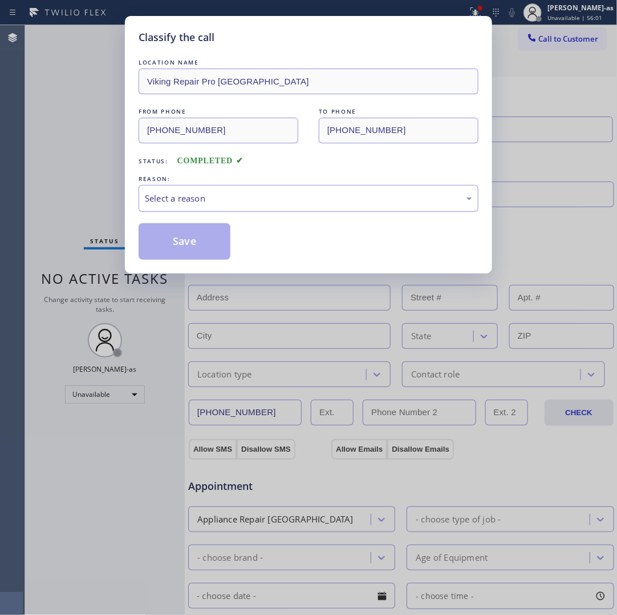
click at [271, 200] on div "Select a reason" at bounding box center [309, 198] width 328 height 13
drag, startPoint x: 271, startPoint y: 200, endPoint x: 266, endPoint y: 223, distance: 23.3
click at [271, 200] on div "Select a reason" at bounding box center [309, 198] width 328 height 13
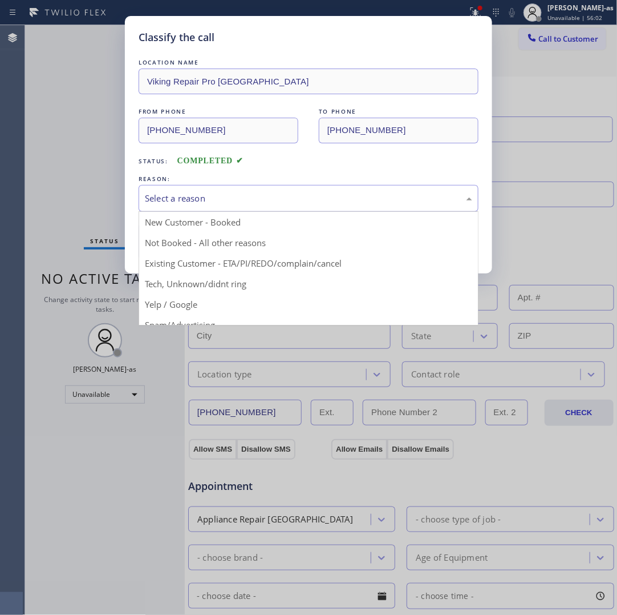
drag, startPoint x: 168, startPoint y: 211, endPoint x: 169, endPoint y: 203, distance: 8.0
click at [168, 210] on div "Select a reason" at bounding box center [309, 198] width 340 height 27
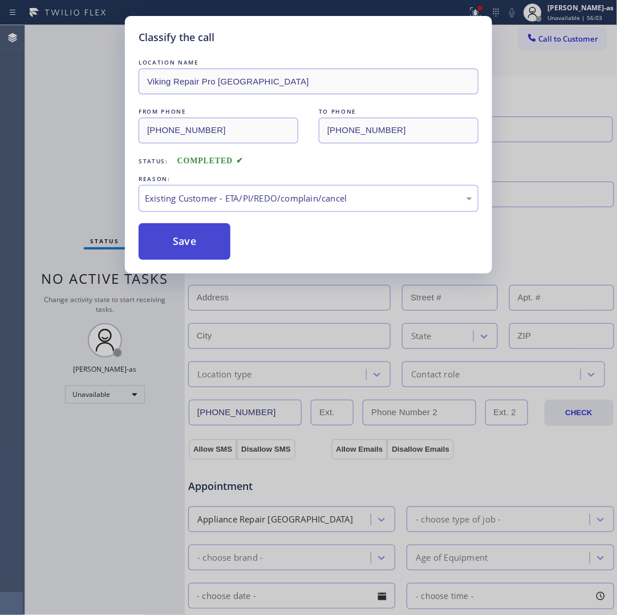
click at [200, 251] on button "Save" at bounding box center [185, 241] width 92 height 37
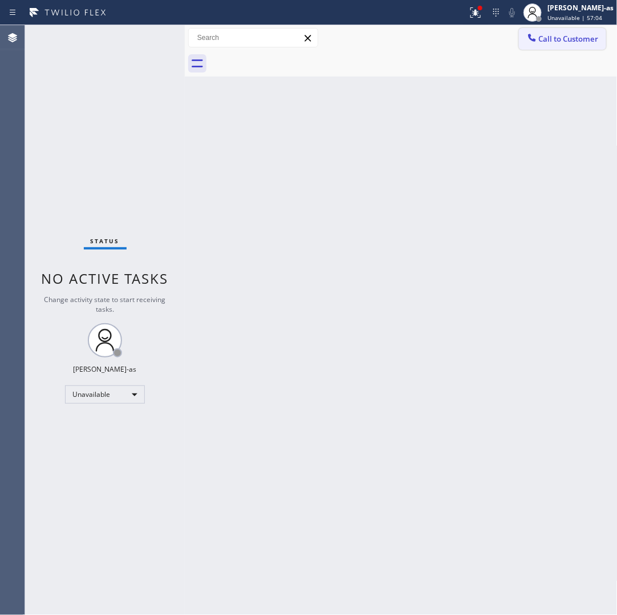
click at [546, 38] on span "Call to Customer" at bounding box center [569, 39] width 60 height 10
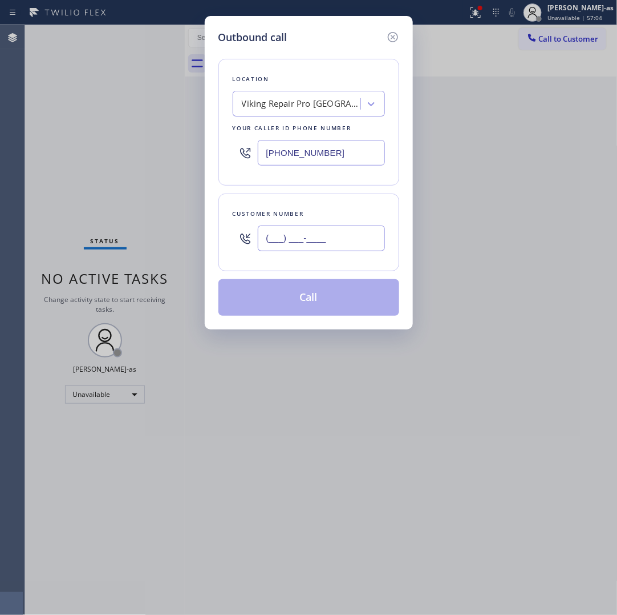
click at [320, 241] on input "(___) ___-____" at bounding box center [321, 238] width 127 height 26
paste input "646) 229-2566"
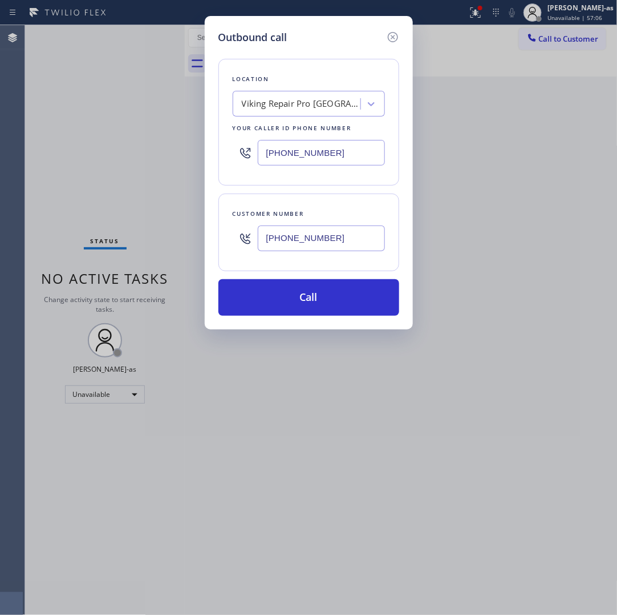
type input "[PHONE_NUMBER]"
drag, startPoint x: 302, startPoint y: 122, endPoint x: 333, endPoint y: 149, distance: 40.8
click at [302, 122] on div "Your caller id phone number" at bounding box center [309, 128] width 152 height 12
click at [335, 150] on input "[PHONE_NUMBER]" at bounding box center [321, 153] width 127 height 26
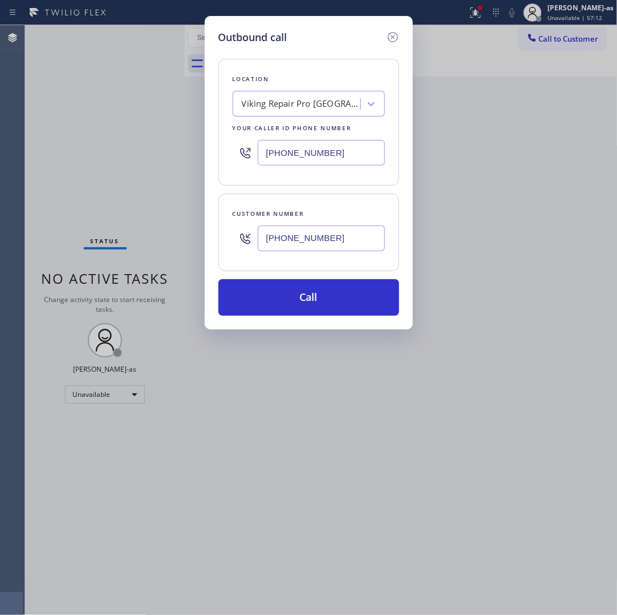
click at [335, 150] on input "[PHONE_NUMBER]" at bounding box center [321, 153] width 127 height 26
paste input "914) 873-0795"
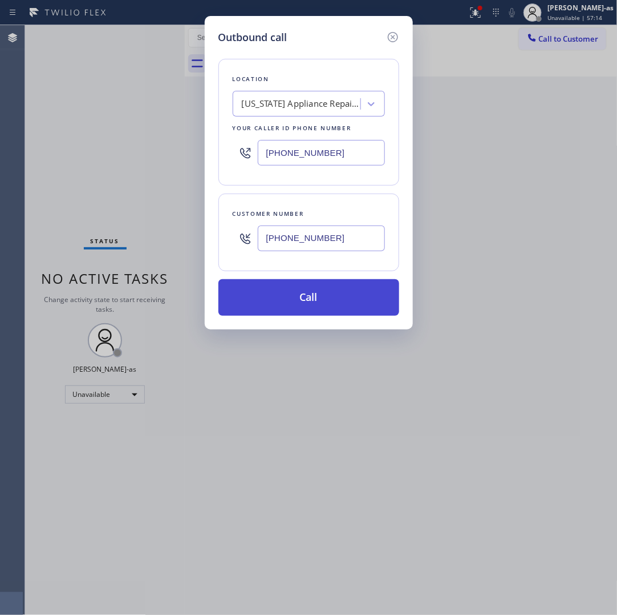
type input "[PHONE_NUMBER]"
click at [313, 297] on button "Call" at bounding box center [309, 297] width 181 height 37
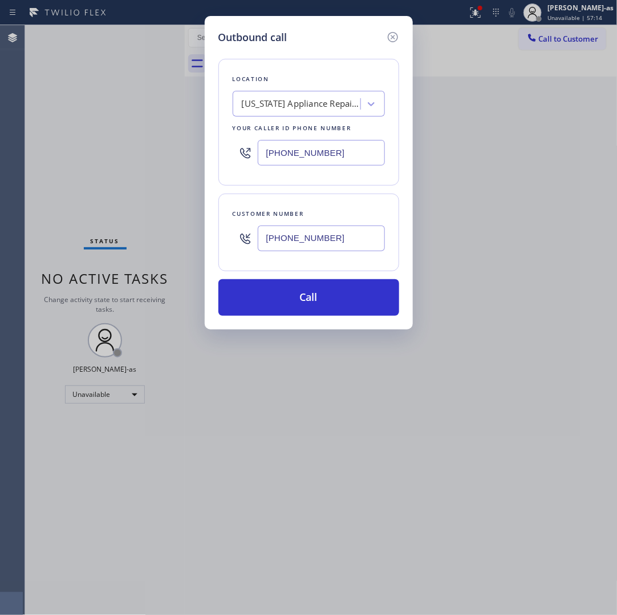
click at [429, 58] on div at bounding box center [414, 64] width 408 height 26
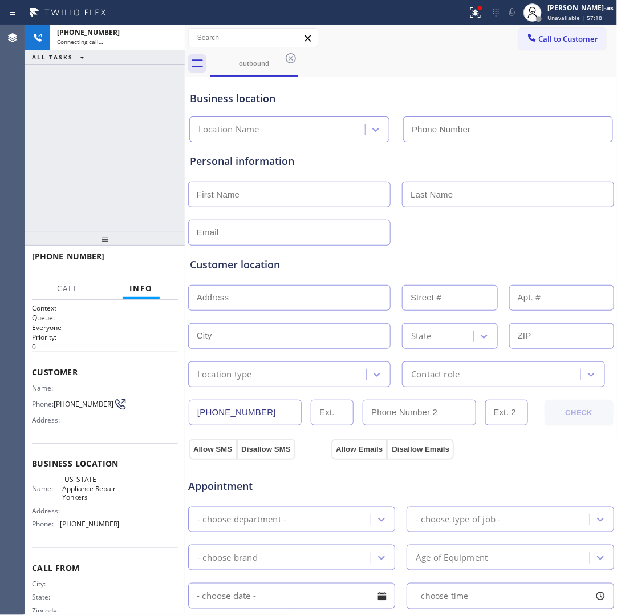
type input "[PHONE_NUMBER]"
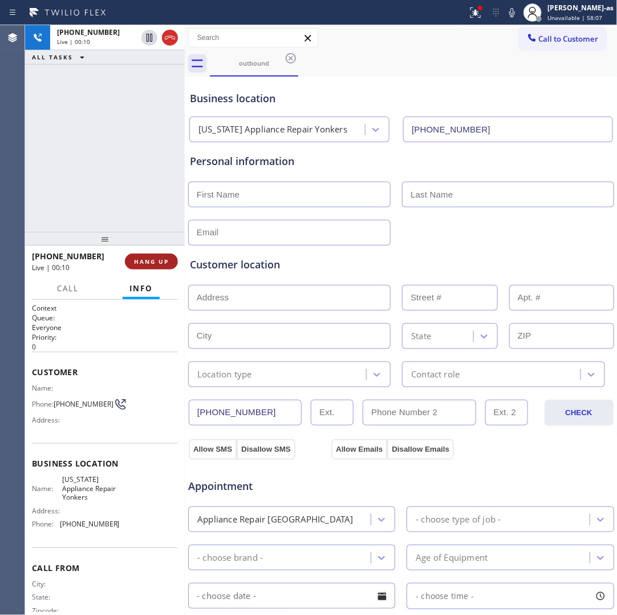
click at [143, 262] on span "HANG UP" at bounding box center [151, 261] width 35 height 8
click at [143, 261] on span "HANG UP" at bounding box center [151, 261] width 35 height 8
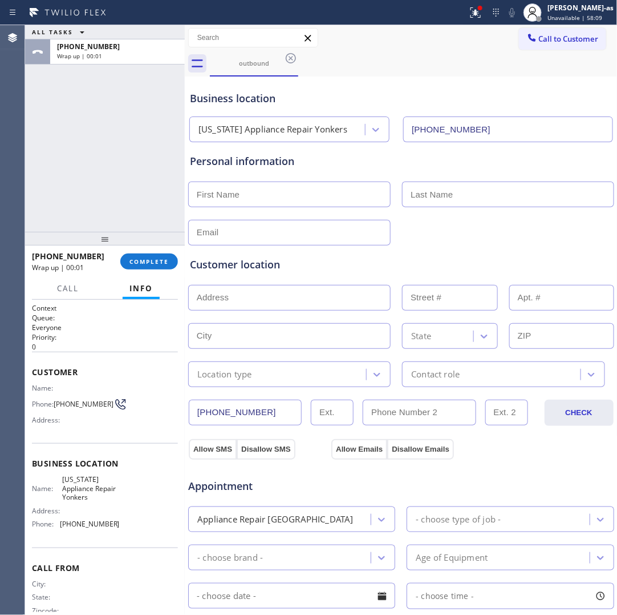
click at [129, 220] on div "ALL TASKS ALL TASKS ACTIVE TASKS TASKS IN WRAP UP [PHONE_NUMBER] Wrap up | 00:01" at bounding box center [105, 128] width 160 height 207
click at [137, 266] on button "COMPLETE" at bounding box center [149, 261] width 58 height 16
click at [124, 209] on div "ALL TASKS ALL TASKS ACTIVE TASKS TASKS IN WRAP UP [PHONE_NUMBER] Wrap up | 00:01" at bounding box center [105, 128] width 160 height 207
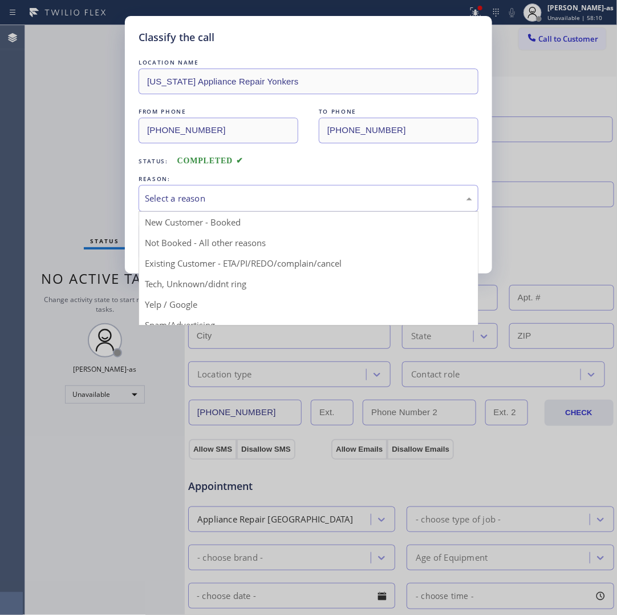
click at [227, 203] on div "Select a reason" at bounding box center [309, 198] width 328 height 13
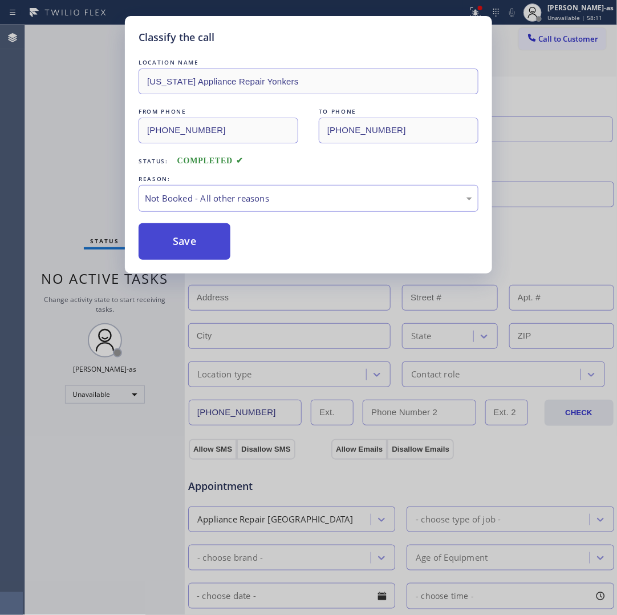
click at [180, 244] on button "Save" at bounding box center [185, 241] width 92 height 37
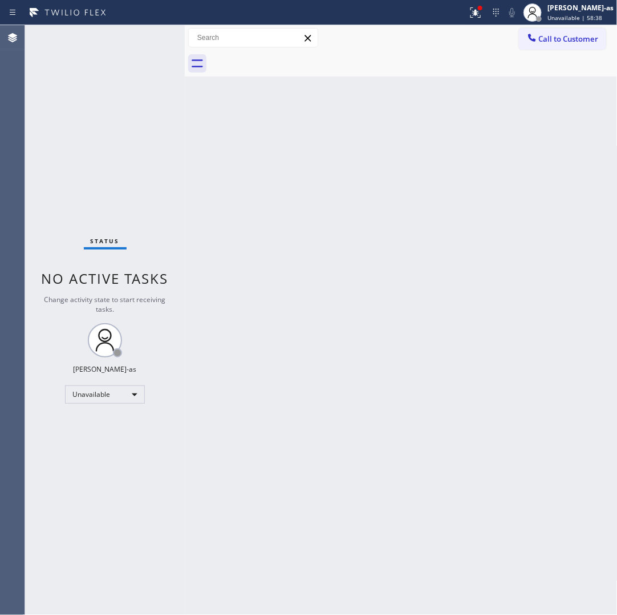
click at [317, 240] on div "Back to Dashboard Change Sender ID Customers Technicians Select a contact Outbo…" at bounding box center [401, 319] width 433 height 589
click at [518, 560] on div "Back to Dashboard Change Sender ID Customers Technicians Select a contact Outbo…" at bounding box center [401, 319] width 433 height 589
click at [544, 42] on span "Call to Customer" at bounding box center [569, 39] width 60 height 10
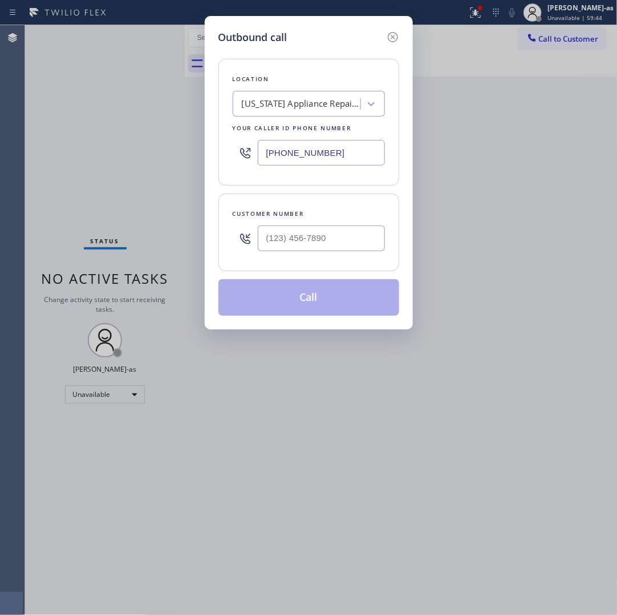
click at [318, 244] on input "text" at bounding box center [321, 238] width 127 height 26
click at [318, 244] on input "(___) ___-____" at bounding box center [321, 238] width 127 height 26
paste input "3109"
click at [316, 237] on input "(___) ___-3109" at bounding box center [321, 238] width 127 height 26
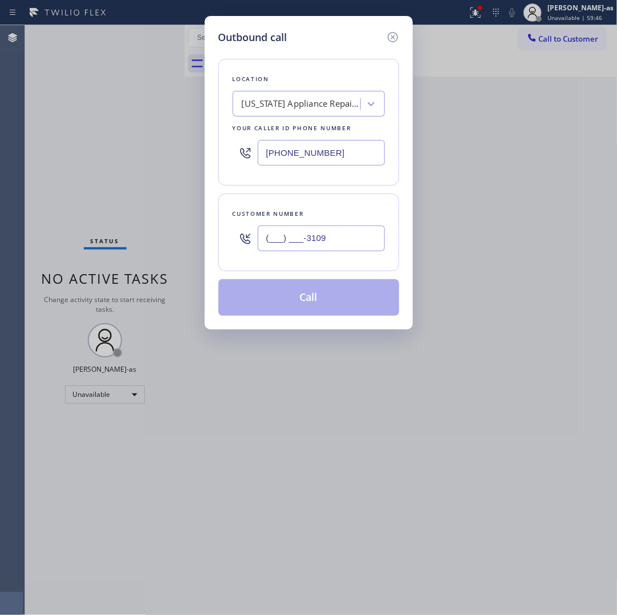
click at [316, 237] on input "(___) ___-3109" at bounding box center [321, 238] width 127 height 26
paste input "310) 913-4594"
type input "[PHONE_NUMBER]"
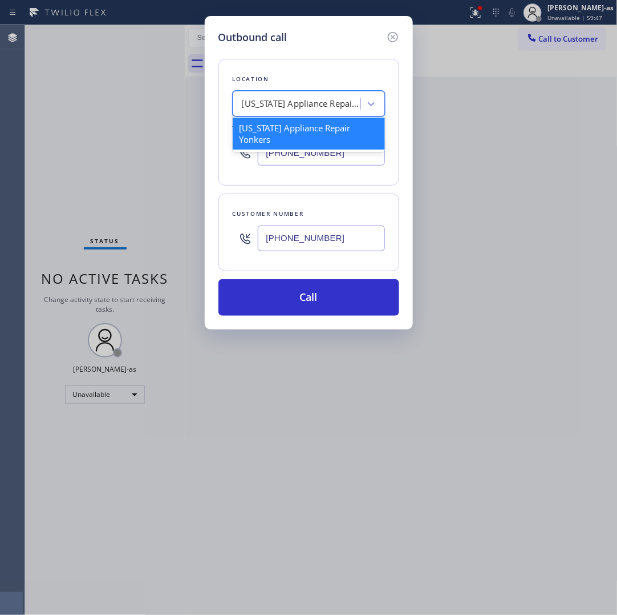
click at [298, 102] on div "[US_STATE] Appliance Repair Yonkers" at bounding box center [302, 104] width 120 height 13
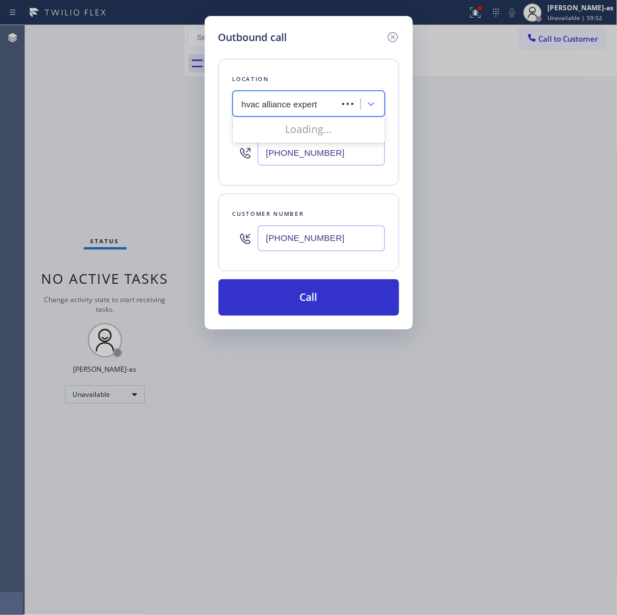
type input "hvac alliance expert"
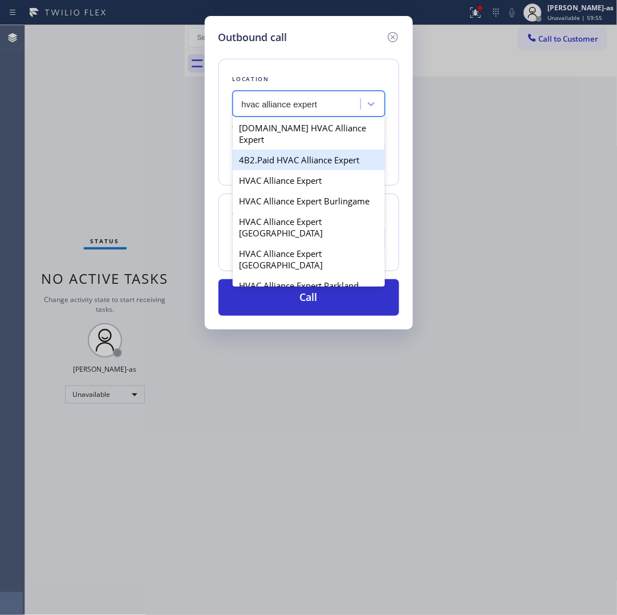
click at [281, 152] on div "4B2.Paid HVAC Alliance Expert" at bounding box center [309, 160] width 152 height 21
type input "[PHONE_NUMBER]"
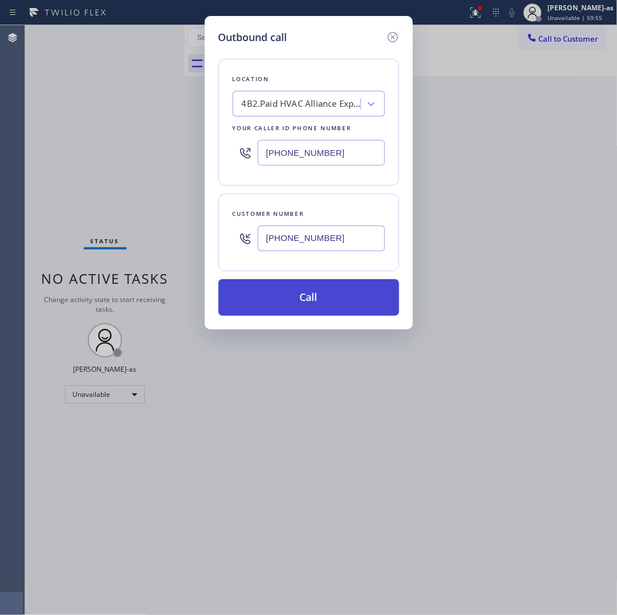
click at [326, 298] on button "Call" at bounding box center [309, 297] width 181 height 37
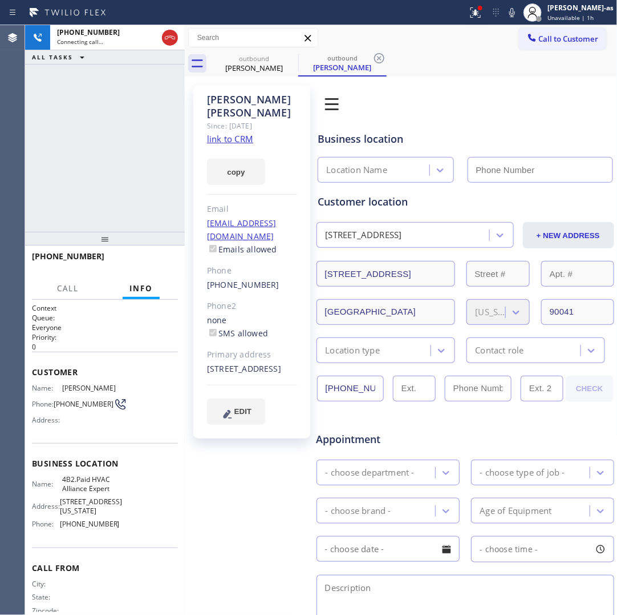
type input "[PHONE_NUMBER]"
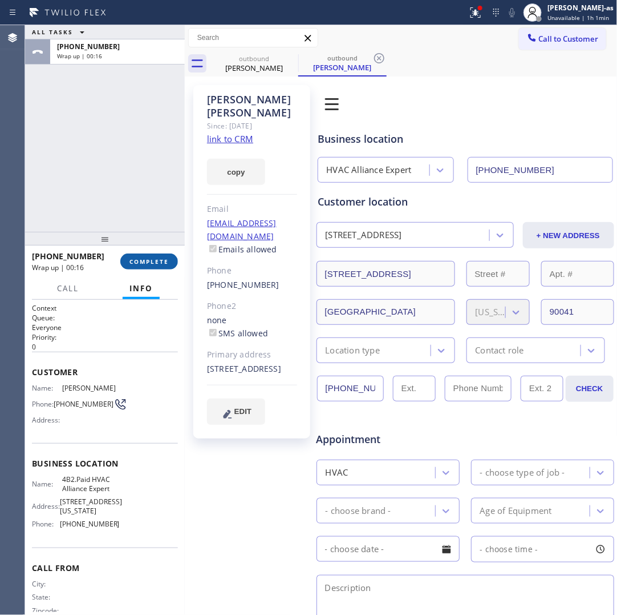
click at [151, 258] on span "COMPLETE" at bounding box center [149, 261] width 39 height 8
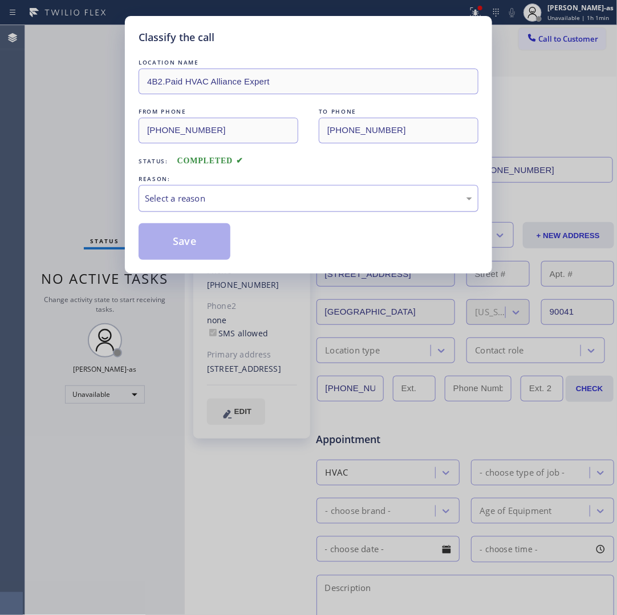
click at [190, 199] on div "Select a reason" at bounding box center [309, 198] width 328 height 13
click at [180, 240] on button "Save" at bounding box center [185, 241] width 92 height 37
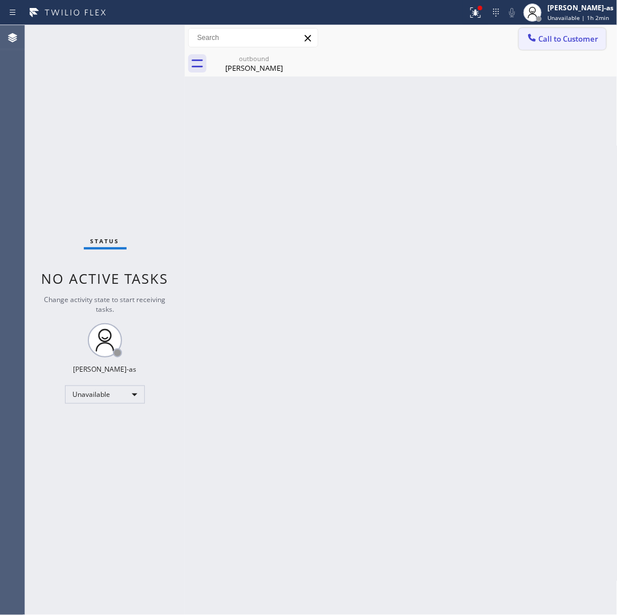
click at [566, 45] on button "Call to Customer" at bounding box center [562, 39] width 87 height 22
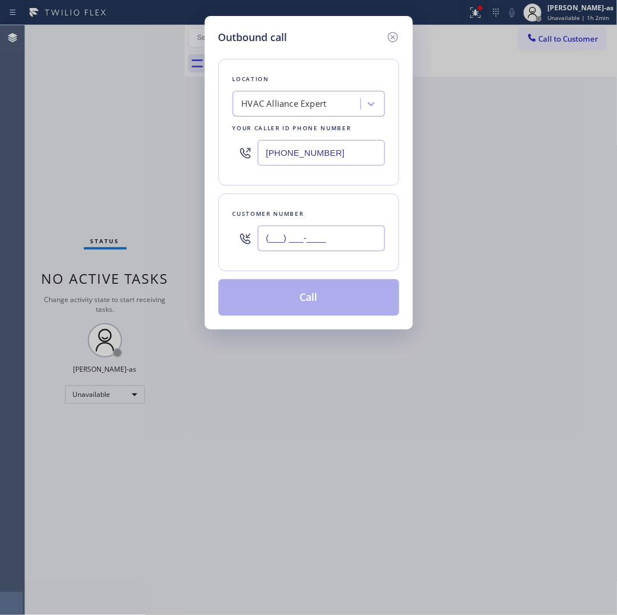
click at [332, 243] on input "(___) ___-____" at bounding box center [321, 238] width 127 height 26
paste input "310) 418-1362"
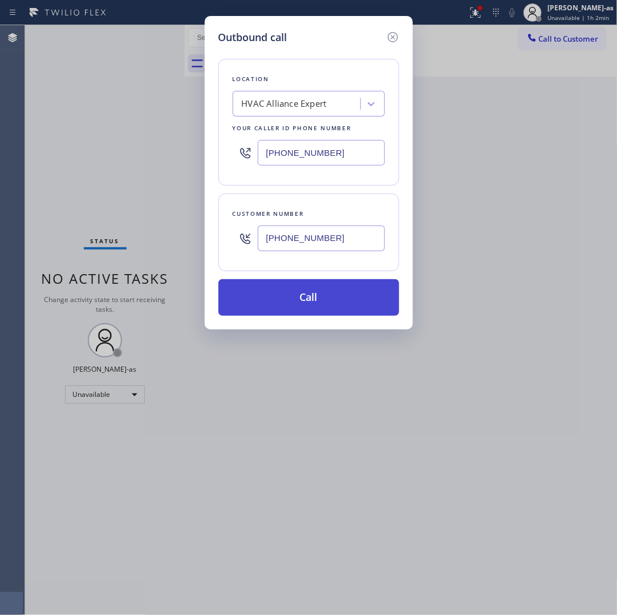
type input "[PHONE_NUMBER]"
click at [282, 302] on button "Call" at bounding box center [309, 297] width 181 height 37
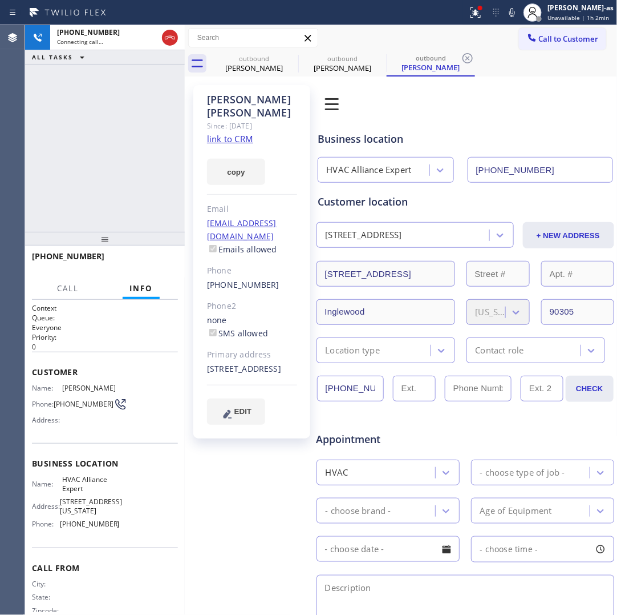
type input "[PHONE_NUMBER]"
click at [155, 266] on button "HANG UP" at bounding box center [151, 261] width 53 height 16
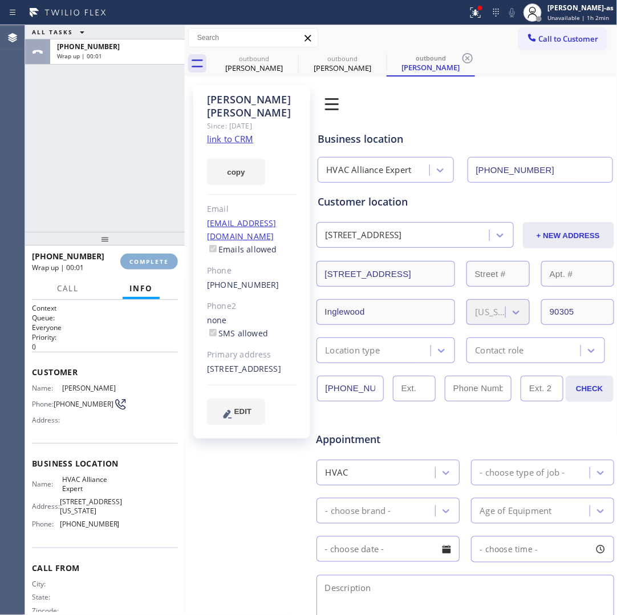
click at [155, 266] on button "COMPLETE" at bounding box center [149, 261] width 58 height 16
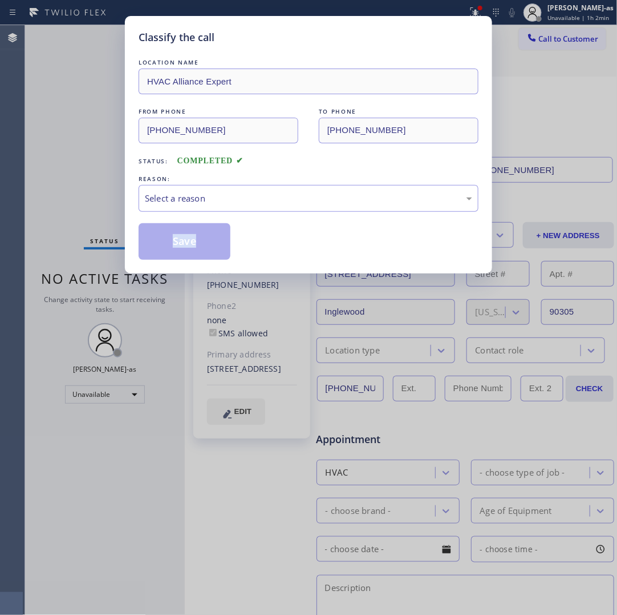
click at [155, 266] on div "Classify the call LOCATION NAME HVAC Alliance Expert FROM PHONE [PHONE_NUMBER] …" at bounding box center [308, 144] width 367 height 257
drag, startPoint x: 305, startPoint y: 229, endPoint x: 304, endPoint y: 223, distance: 6.0
click at [305, 227] on div "Save" at bounding box center [309, 241] width 340 height 37
click at [280, 201] on div "Select a reason" at bounding box center [309, 198] width 328 height 13
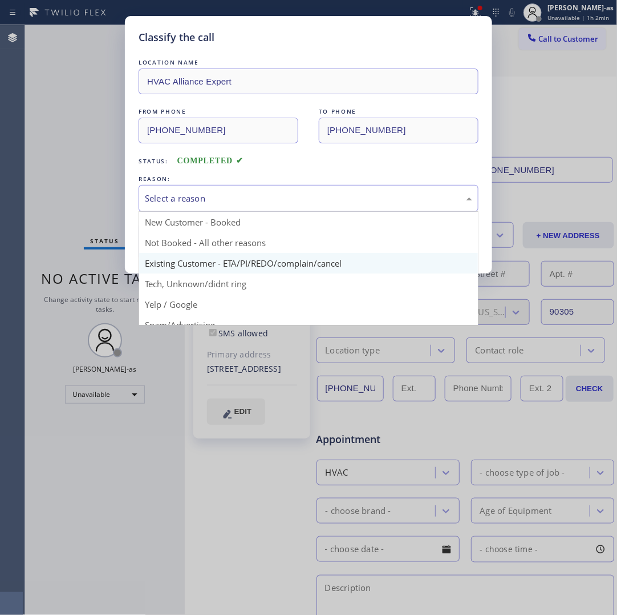
drag, startPoint x: 269, startPoint y: 264, endPoint x: 205, endPoint y: 247, distance: 65.8
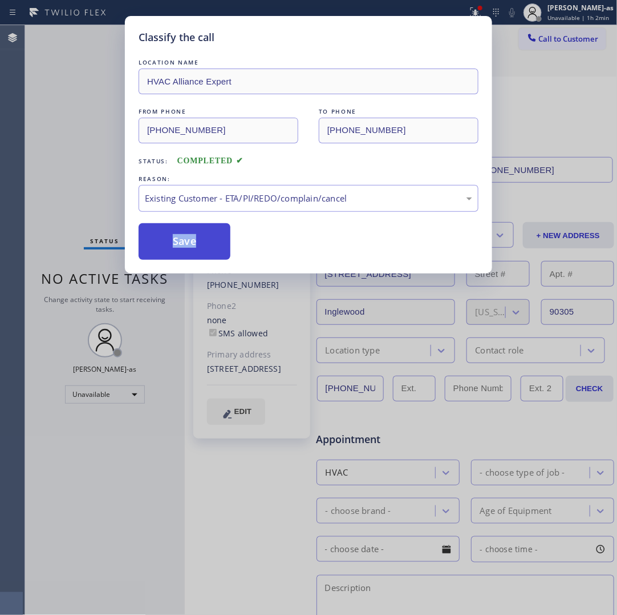
click at [204, 246] on button "Save" at bounding box center [185, 241] width 92 height 37
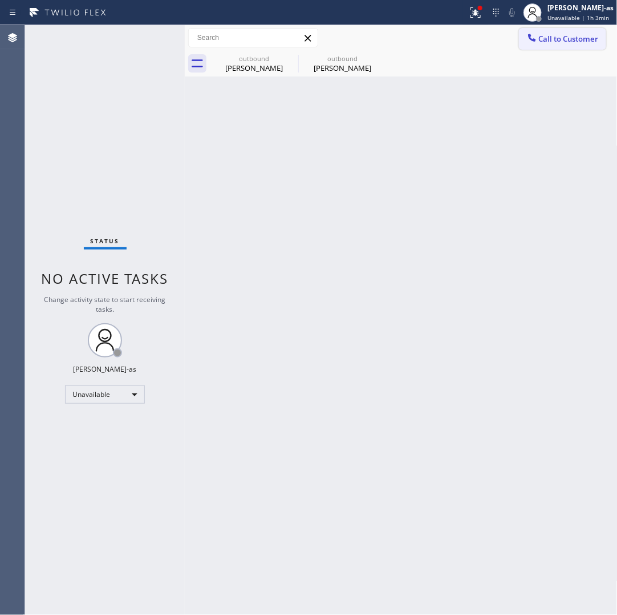
click at [560, 45] on button "Call to Customer" at bounding box center [562, 39] width 87 height 22
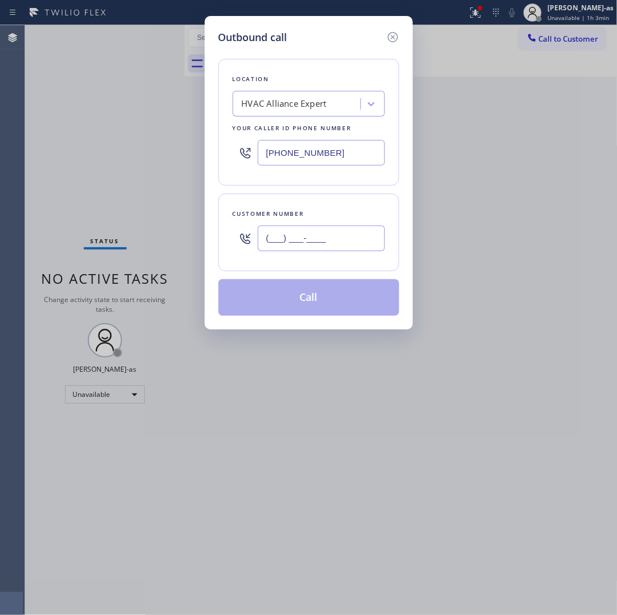
click at [342, 241] on input "(___) ___-____" at bounding box center [321, 238] width 127 height 26
paste input "909) 203-3324"
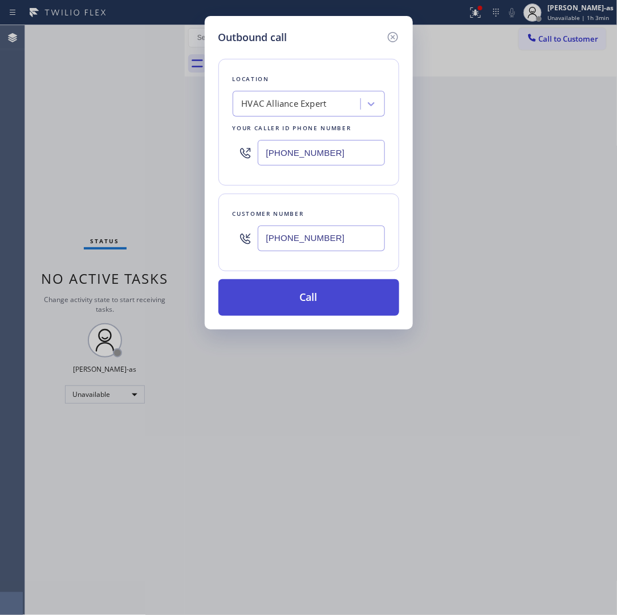
type input "[PHONE_NUMBER]"
click at [318, 301] on button "Call" at bounding box center [309, 297] width 181 height 37
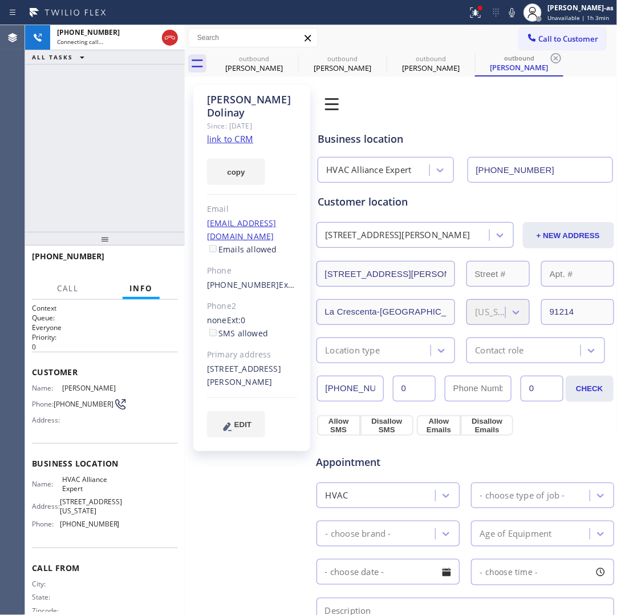
type input "[PHONE_NUMBER]"
click at [144, 257] on span "HANG UP" at bounding box center [151, 261] width 35 height 8
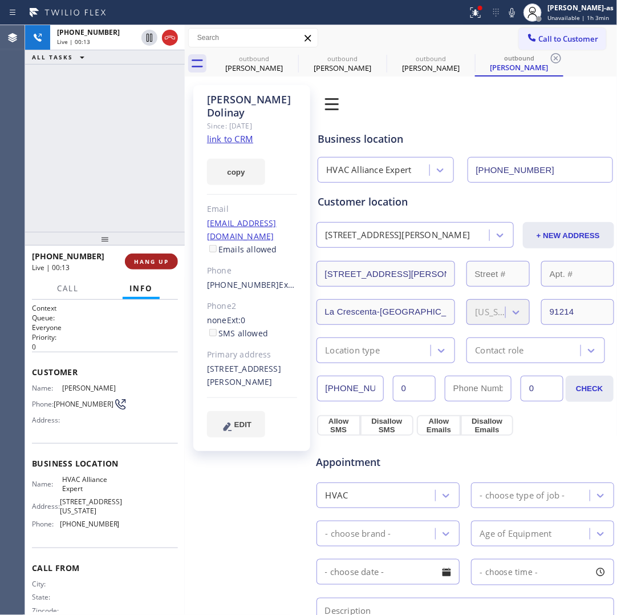
click at [144, 257] on span "HANG UP" at bounding box center [151, 261] width 35 height 8
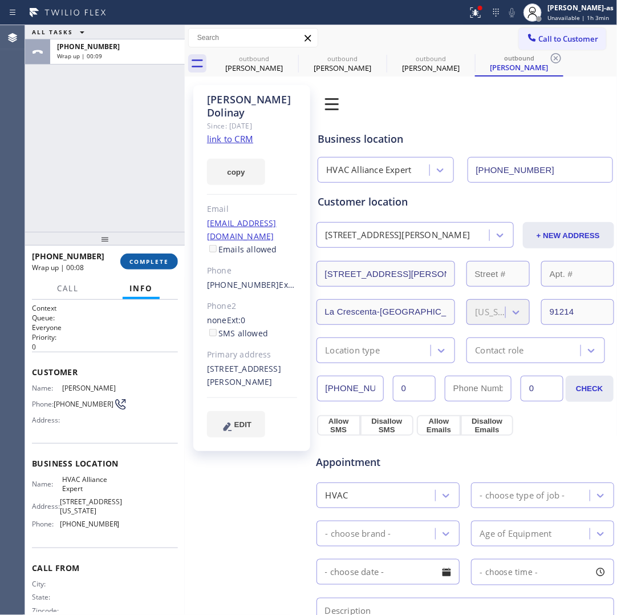
click at [144, 262] on span "COMPLETE" at bounding box center [149, 261] width 39 height 8
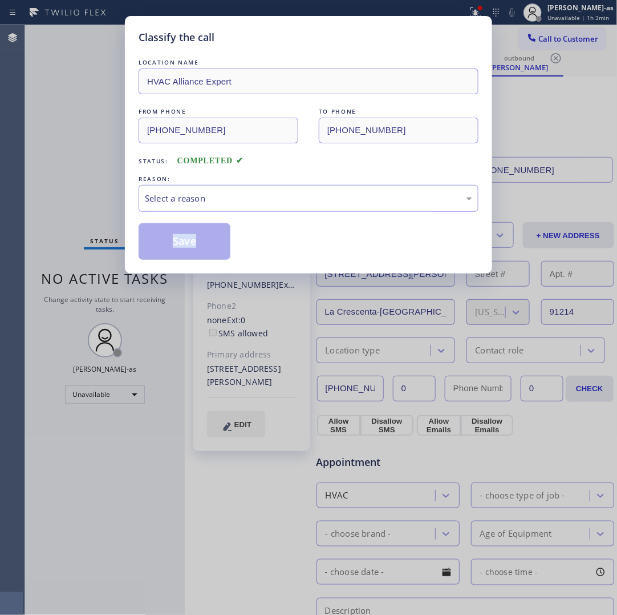
click at [144, 262] on div "Classify the call LOCATION NAME HVAC Alliance Expert FROM PHONE [PHONE_NUMBER] …" at bounding box center [308, 144] width 367 height 257
click at [203, 203] on div "Select a reason" at bounding box center [309, 198] width 328 height 13
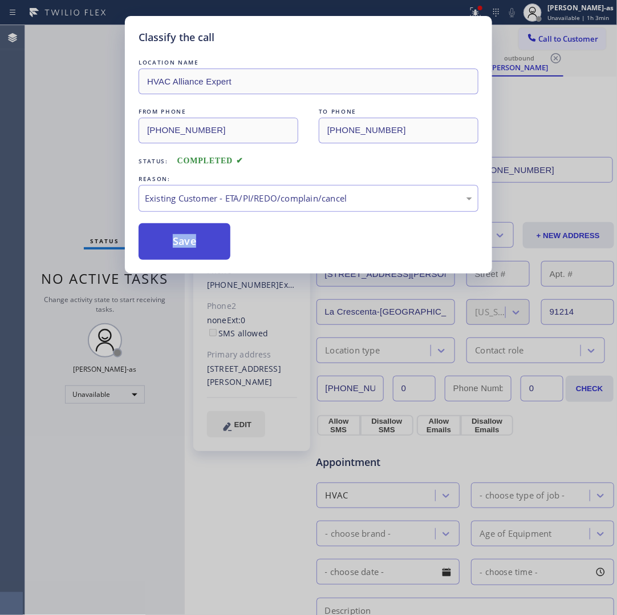
click at [192, 235] on button "Save" at bounding box center [185, 241] width 92 height 37
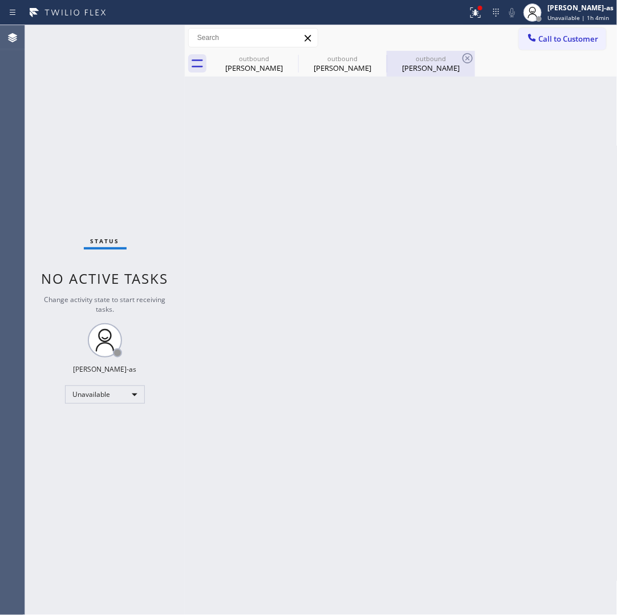
click at [438, 70] on div "[PERSON_NAME]" at bounding box center [431, 68] width 86 height 10
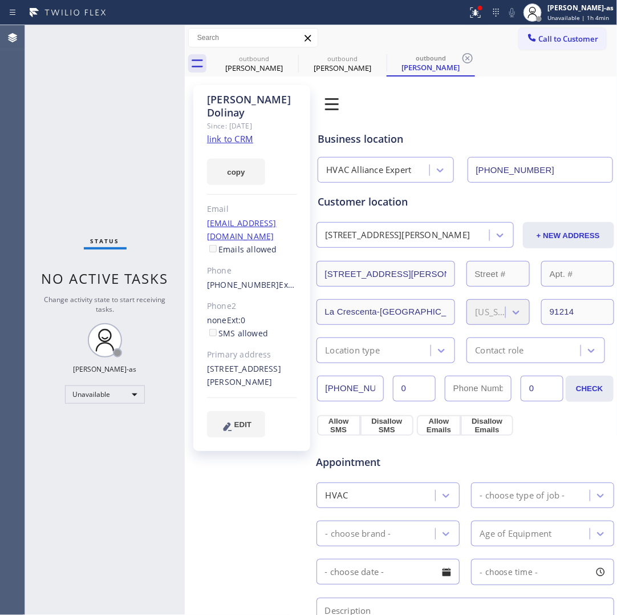
click at [238, 133] on link "link to CRM" at bounding box center [230, 138] width 46 height 11
click at [285, 64] on icon at bounding box center [291, 58] width 14 height 14
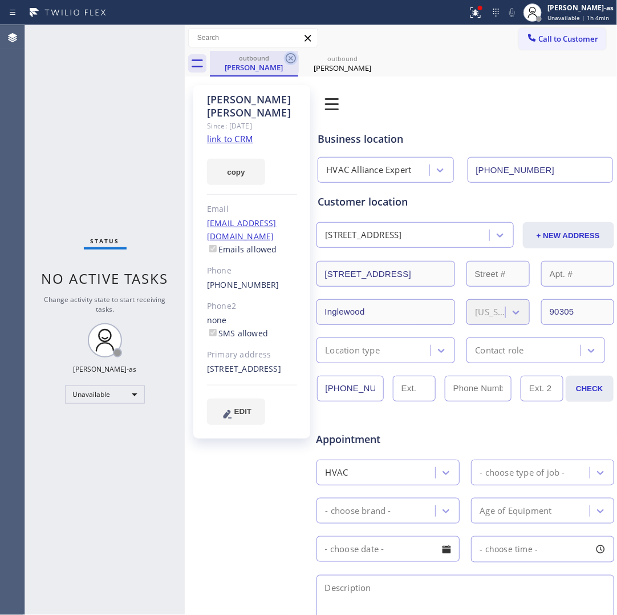
click at [287, 59] on icon at bounding box center [291, 58] width 14 height 14
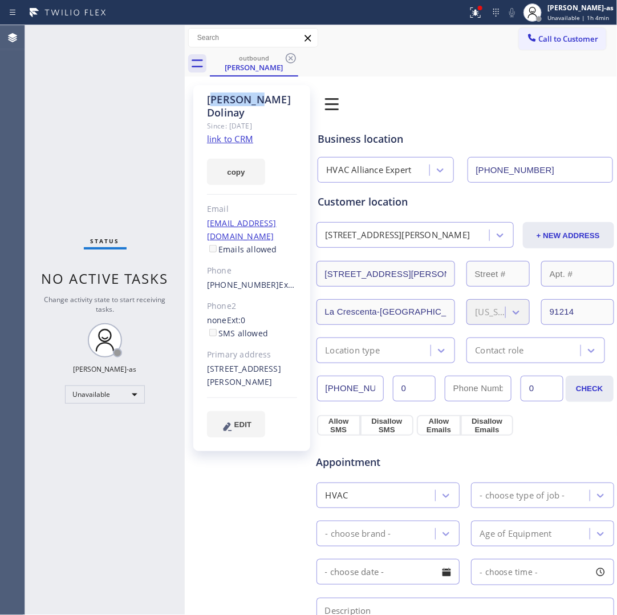
click at [287, 59] on icon at bounding box center [291, 58] width 14 height 14
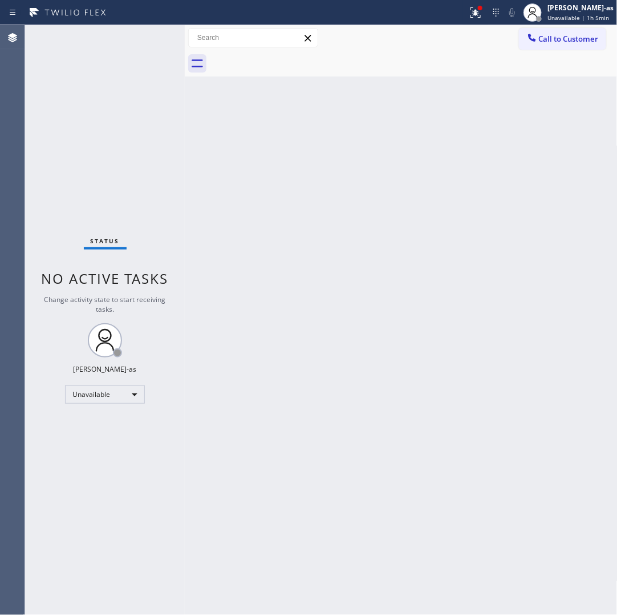
click at [555, 43] on span "Call to Customer" at bounding box center [569, 39] width 60 height 10
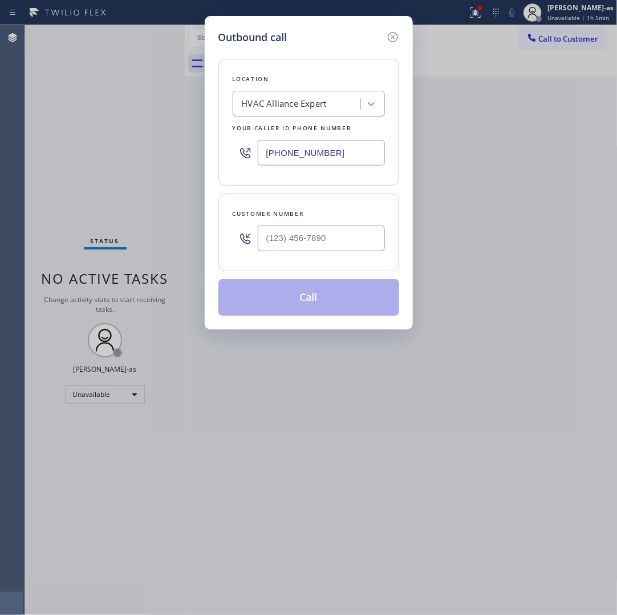
click at [340, 230] on input "text" at bounding box center [321, 238] width 127 height 26
click at [337, 249] on input "(___) ___-____" at bounding box center [321, 238] width 127 height 26
click at [337, 245] on input "(___) ___-____" at bounding box center [321, 238] width 127 height 26
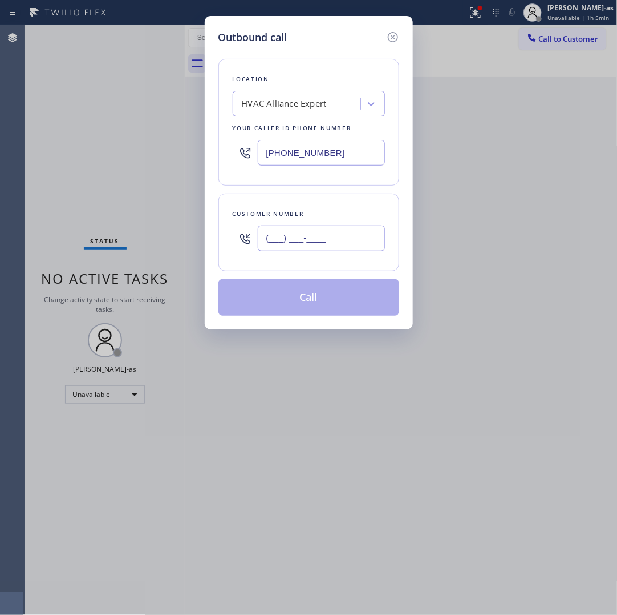
click at [337, 245] on input "(___) ___-____" at bounding box center [321, 238] width 127 height 26
paste input "818) 726-6821"
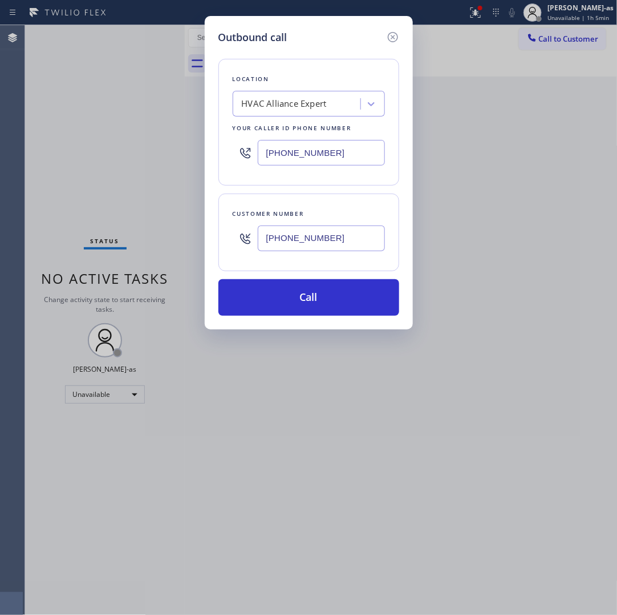
type input "[PHONE_NUMBER]"
click at [342, 157] on input "[PHONE_NUMBER]" at bounding box center [321, 153] width 127 height 26
paste input "626) 548-3326"
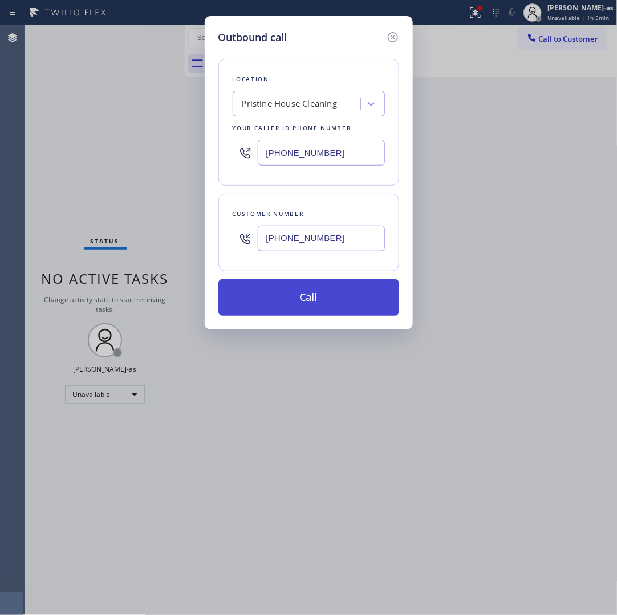
type input "[PHONE_NUMBER]"
click at [294, 285] on button "Call" at bounding box center [309, 297] width 181 height 37
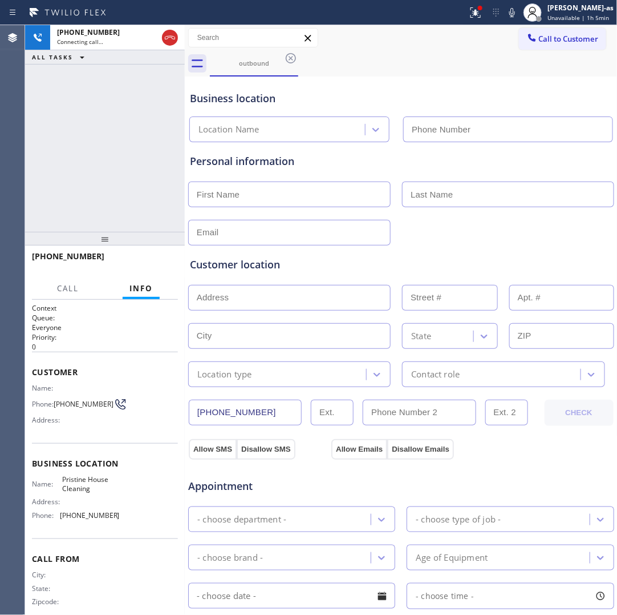
type input "[PHONE_NUMBER]"
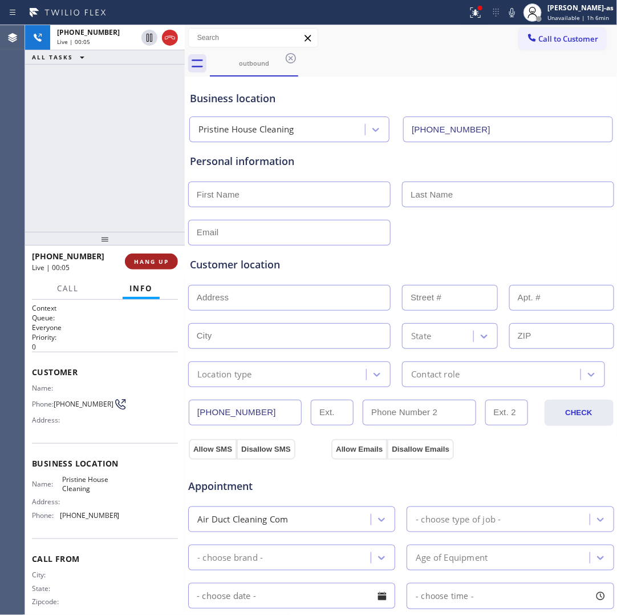
click at [151, 266] on button "HANG UP" at bounding box center [151, 261] width 53 height 16
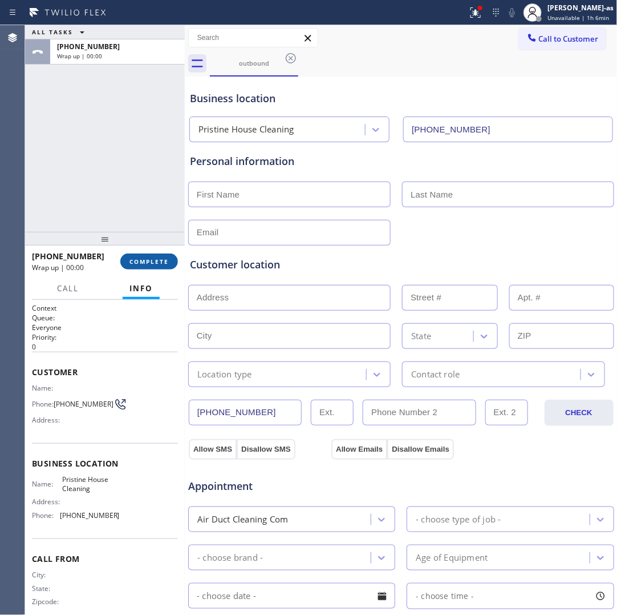
click at [151, 266] on button "COMPLETE" at bounding box center [149, 261] width 58 height 16
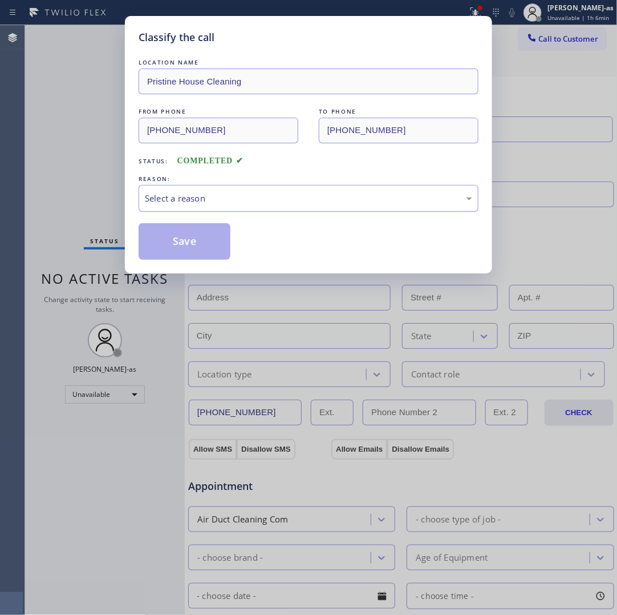
click at [231, 197] on div "Select a reason" at bounding box center [309, 198] width 328 height 13
click at [188, 237] on button "Save" at bounding box center [185, 241] width 92 height 37
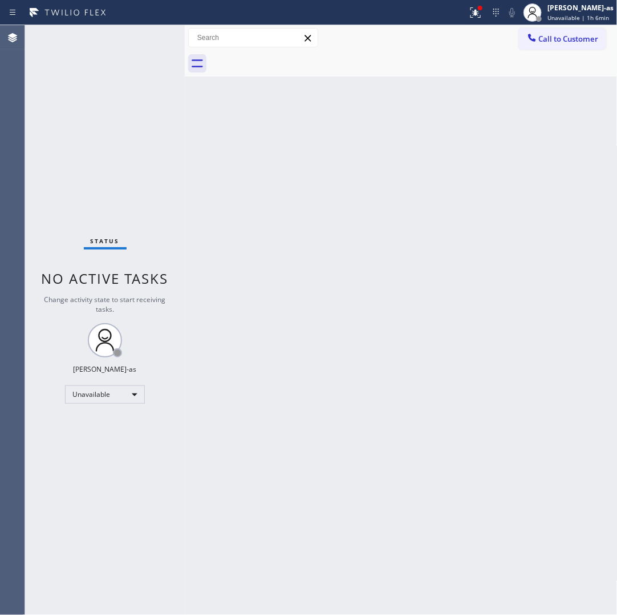
click at [554, 43] on span "Call to Customer" at bounding box center [569, 39] width 60 height 10
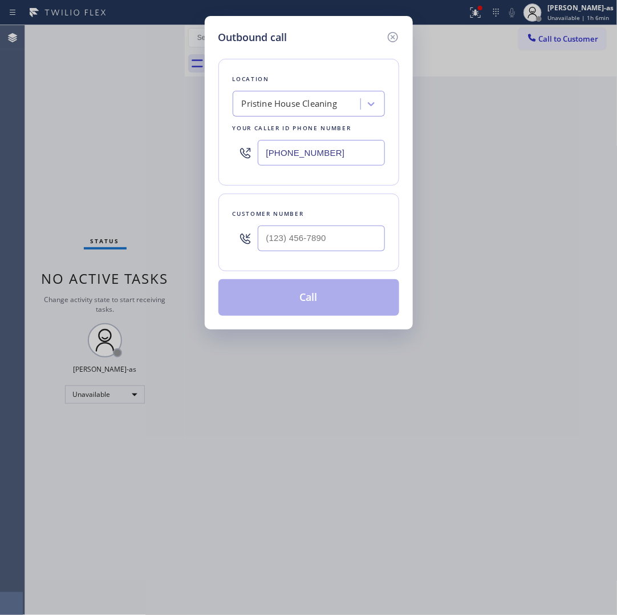
click at [324, 218] on div "Customer number" at bounding box center [309, 214] width 152 height 12
click at [337, 241] on input "text" at bounding box center [321, 238] width 127 height 26
paste input "818) 726-6821"
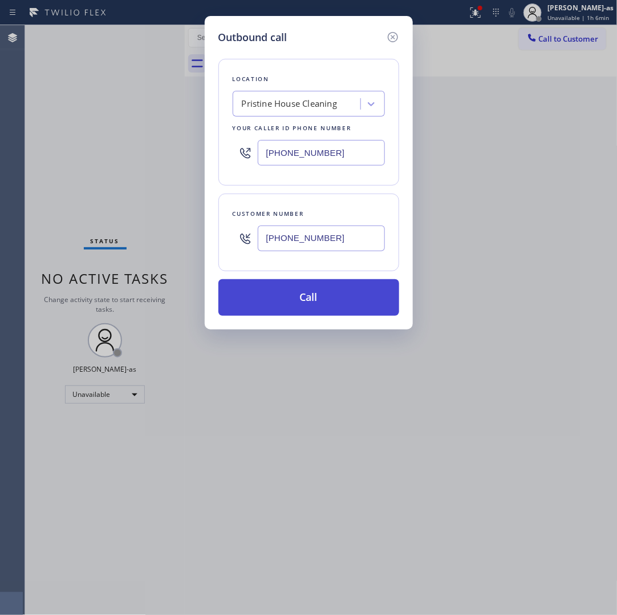
type input "[PHONE_NUMBER]"
click at [337, 297] on button "Call" at bounding box center [309, 297] width 181 height 37
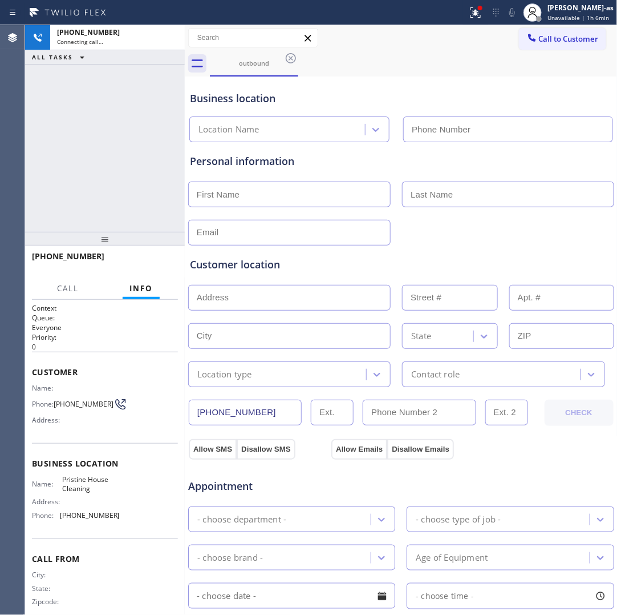
type input "[PHONE_NUMBER]"
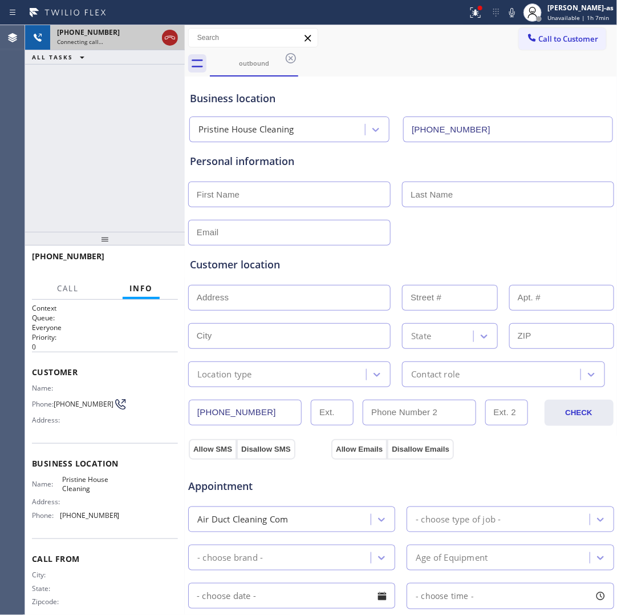
drag, startPoint x: 175, startPoint y: 39, endPoint x: 232, endPoint y: 67, distance: 63.8
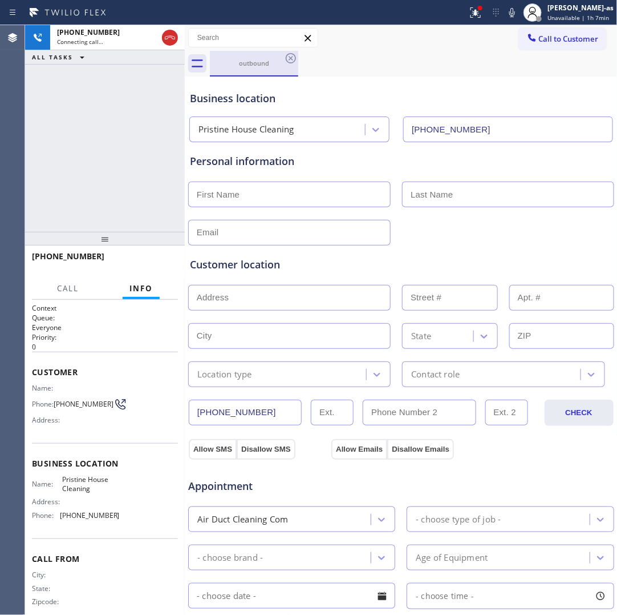
click at [175, 39] on icon at bounding box center [170, 38] width 14 height 14
drag, startPoint x: 237, startPoint y: 63, endPoint x: 255, endPoint y: 58, distance: 18.3
click at [239, 61] on div "outbound" at bounding box center [254, 63] width 86 height 9
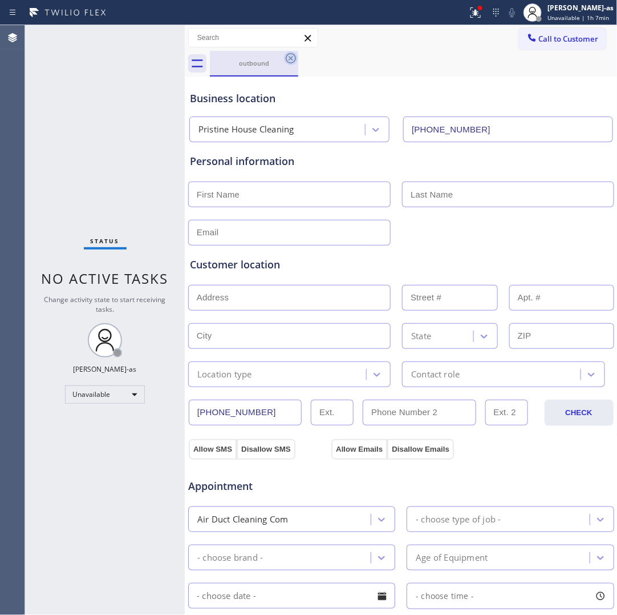
click at [288, 58] on icon at bounding box center [291, 58] width 14 height 14
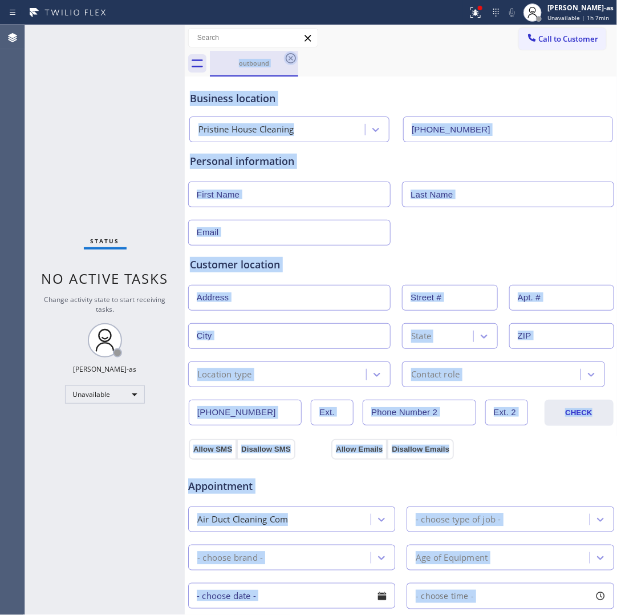
click at [288, 58] on div "outbound" at bounding box center [414, 64] width 408 height 26
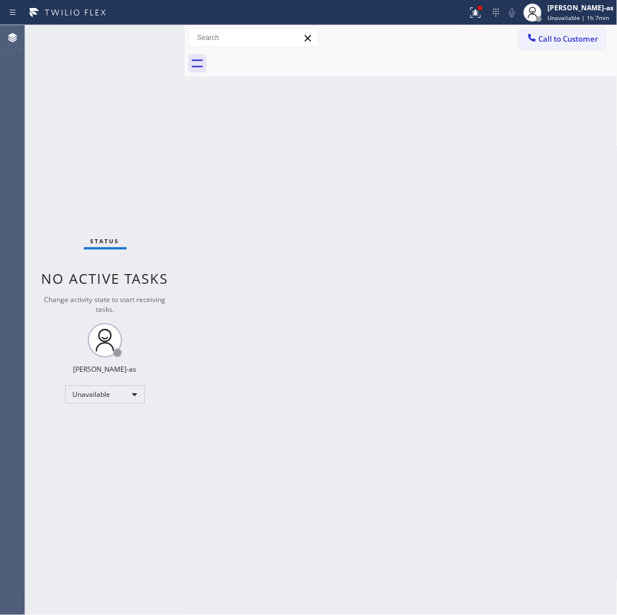
click at [304, 301] on div "Back to Dashboard Change Sender ID Customers Technicians Select a contact Outbo…" at bounding box center [401, 319] width 433 height 589
click at [572, 43] on span "Call to Customer" at bounding box center [569, 39] width 60 height 10
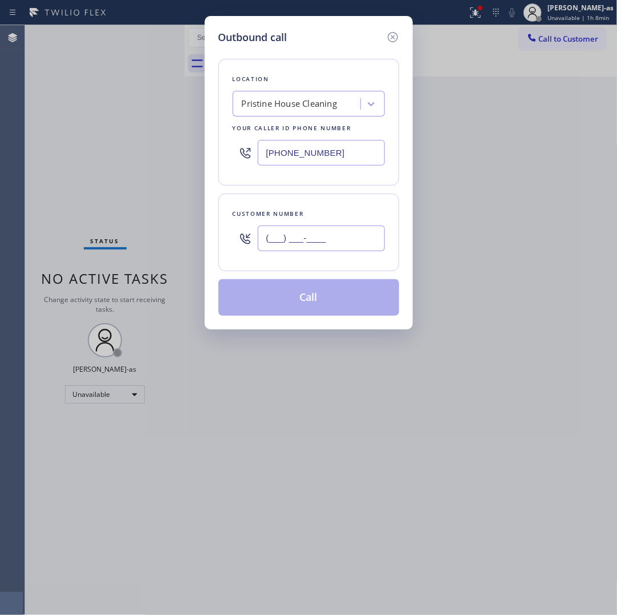
click at [318, 247] on input "(___) ___-____" at bounding box center [321, 238] width 127 height 26
paste input "865) 276-8436"
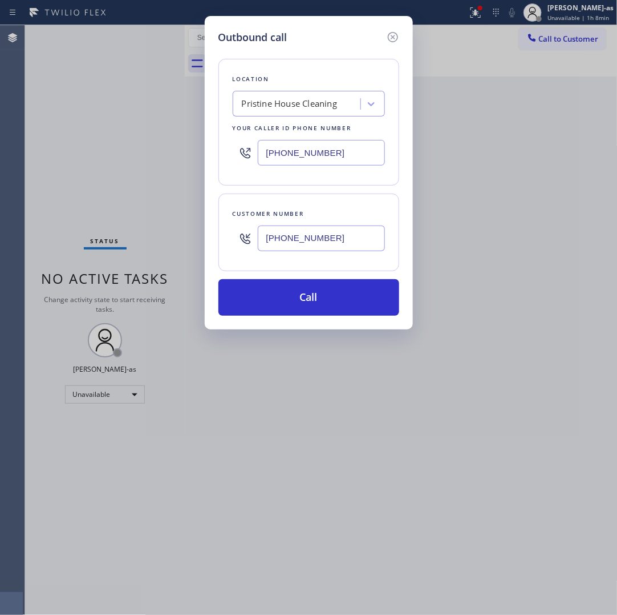
type input "[PHONE_NUMBER]"
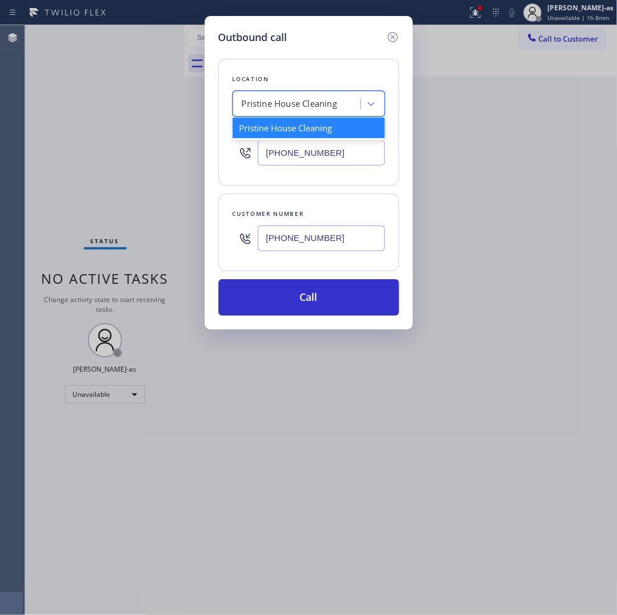
click at [312, 95] on div "Pristine House Cleaning" at bounding box center [298, 104] width 124 height 20
type input "hvac alliance expert"
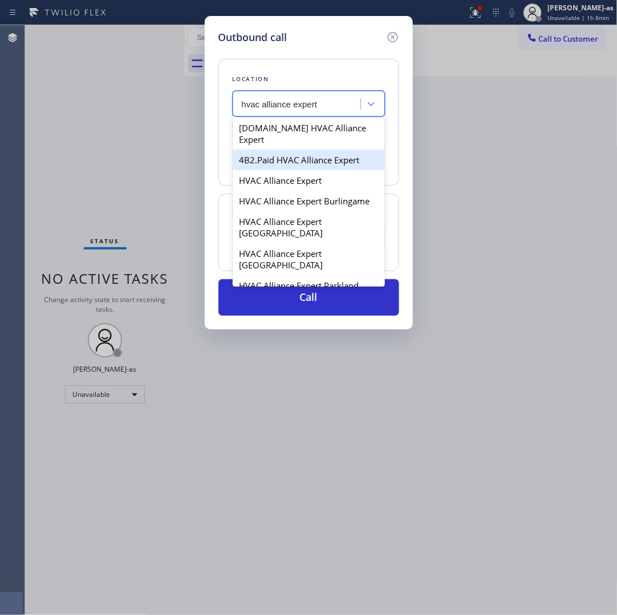
click at [278, 150] on div "4B2.Paid HVAC Alliance Expert" at bounding box center [309, 160] width 152 height 21
type input "[PHONE_NUMBER]"
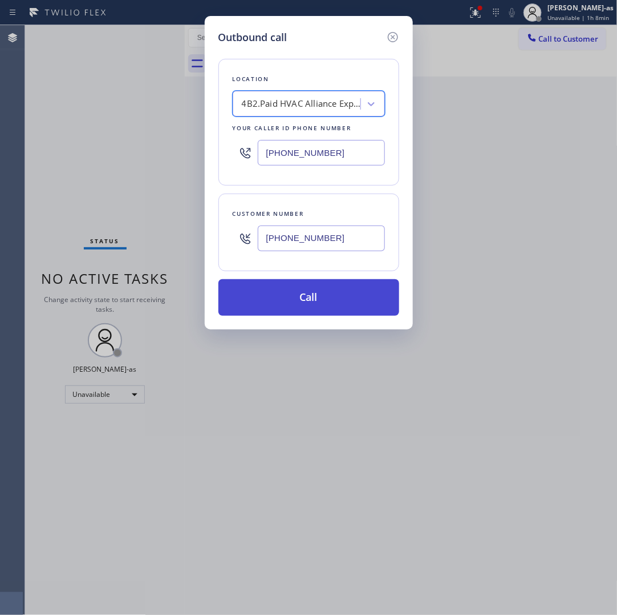
click at [332, 285] on button "Call" at bounding box center [309, 297] width 181 height 37
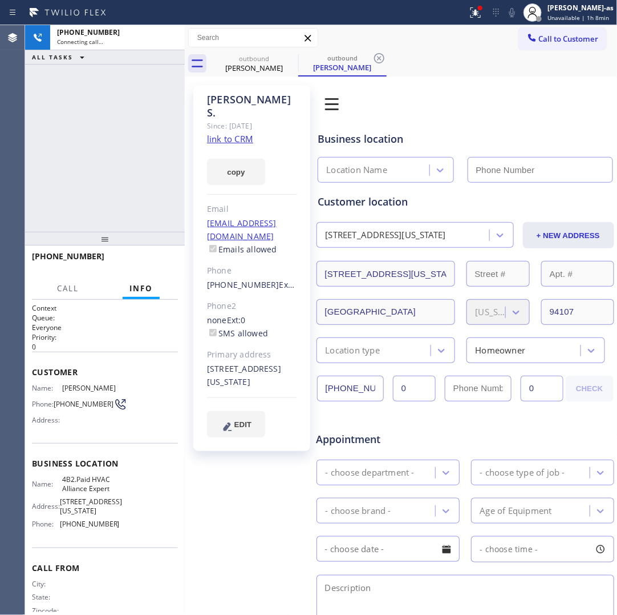
type input "[PHONE_NUMBER]"
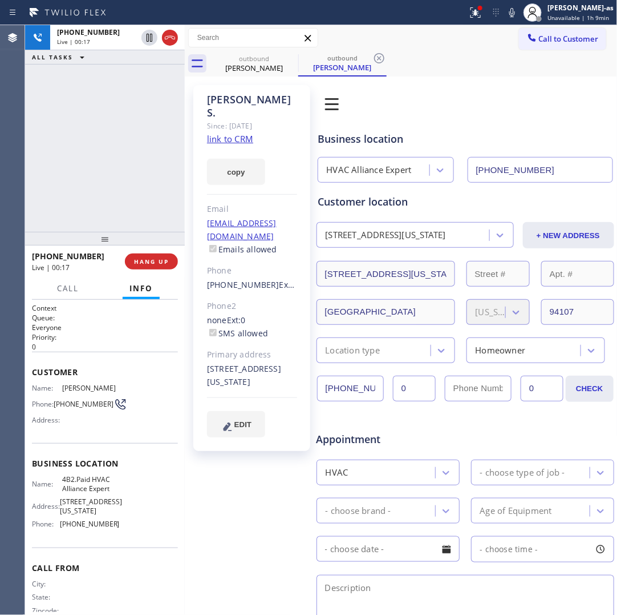
click at [70, 171] on div "[PHONE_NUMBER] Live | 00:17 ALL TASKS ALL TASKS ACTIVE TASKS TASKS IN WRAP UP" at bounding box center [105, 128] width 160 height 207
click at [260, 70] on div "[PERSON_NAME]" at bounding box center [254, 68] width 86 height 10
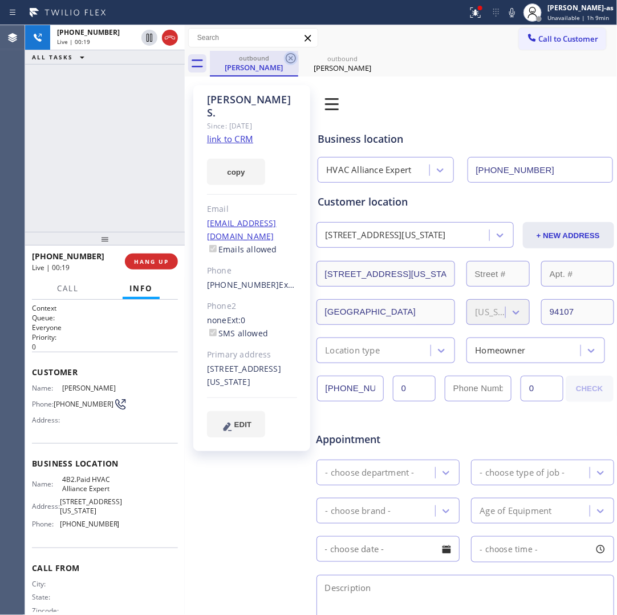
click at [289, 58] on icon at bounding box center [291, 58] width 14 height 14
click at [58, 144] on div "[PHONE_NUMBER] Live | 02:34 ALL TASKS ALL TASKS ACTIVE TASKS TASKS IN WRAP UP" at bounding box center [105, 128] width 160 height 207
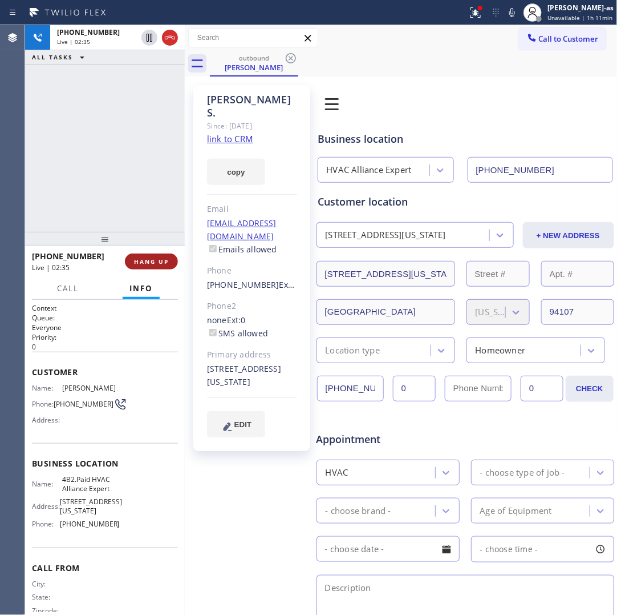
click at [152, 262] on span "HANG UP" at bounding box center [151, 261] width 35 height 8
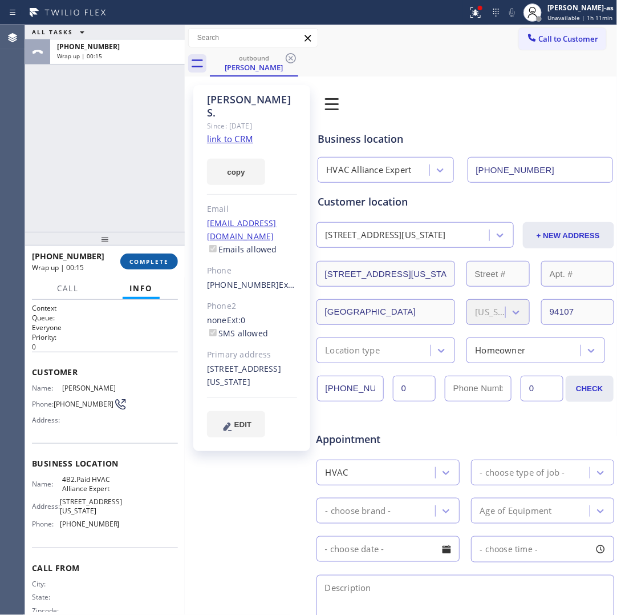
click at [160, 262] on span "COMPLETE" at bounding box center [149, 261] width 39 height 8
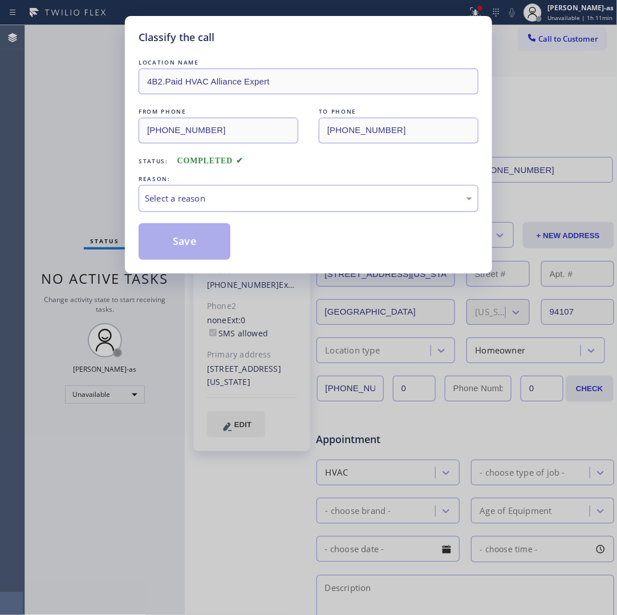
click at [224, 207] on div "Select a reason" at bounding box center [309, 198] width 340 height 27
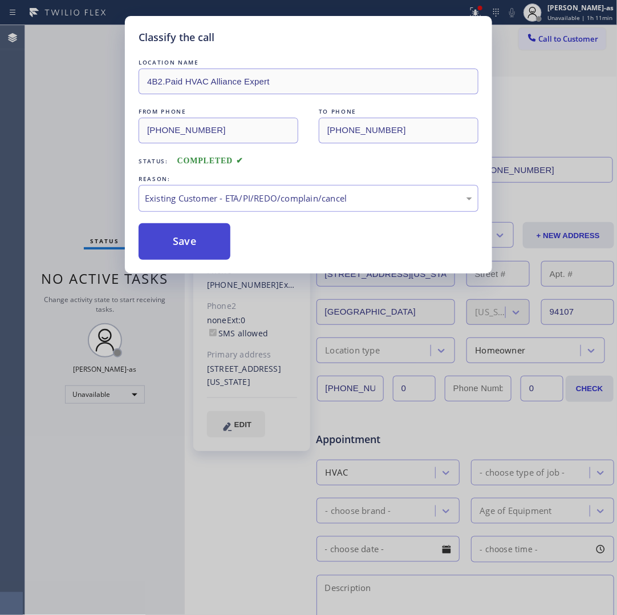
drag, startPoint x: 201, startPoint y: 241, endPoint x: 198, endPoint y: 235, distance: 7.2
click at [201, 240] on button "Save" at bounding box center [185, 241] width 92 height 37
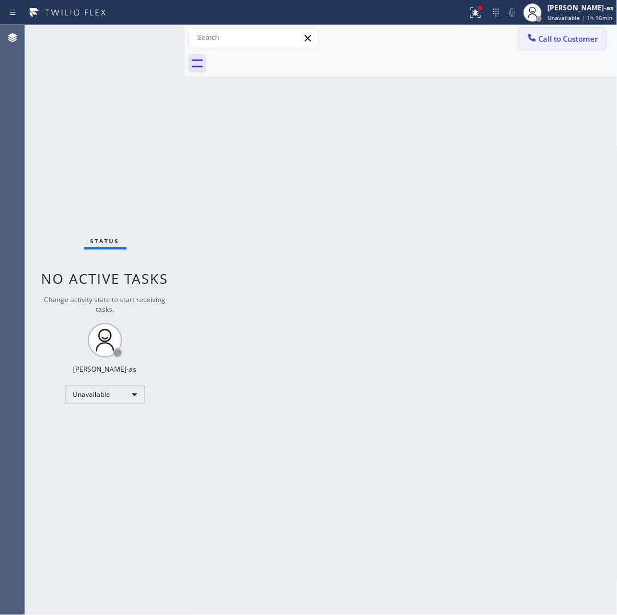
click at [554, 46] on button "Call to Customer" at bounding box center [562, 39] width 87 height 22
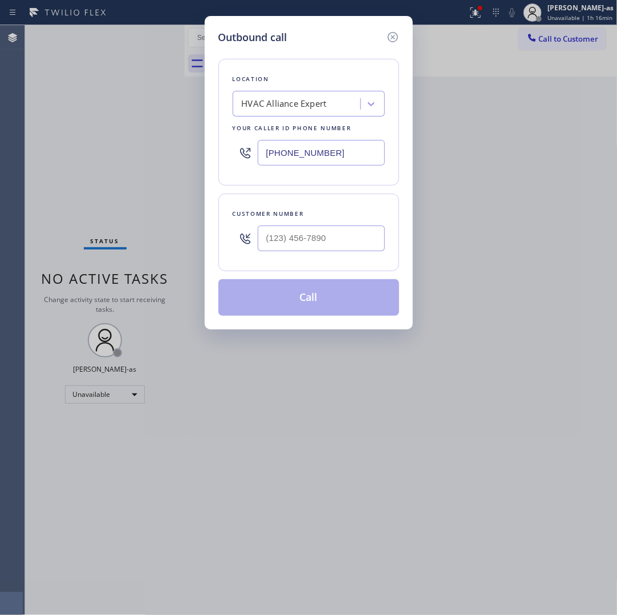
click at [374, 229] on input "text" at bounding box center [321, 238] width 127 height 26
click at [374, 229] on input "(___) ___-____" at bounding box center [321, 238] width 127 height 26
paste input "7206"
click at [371, 229] on input "(___) ___-7206" at bounding box center [321, 238] width 127 height 26
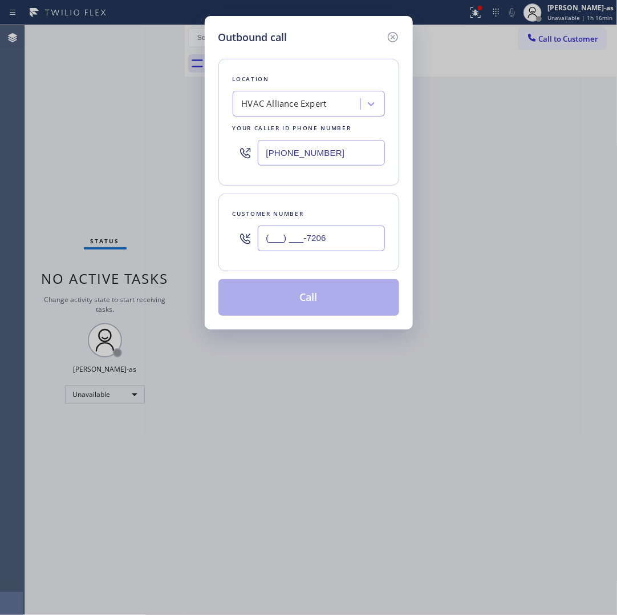
click at [371, 229] on input "(___) ___-7206" at bounding box center [321, 238] width 127 height 26
paste input "720) 682-2503"
type input "[PHONE_NUMBER]"
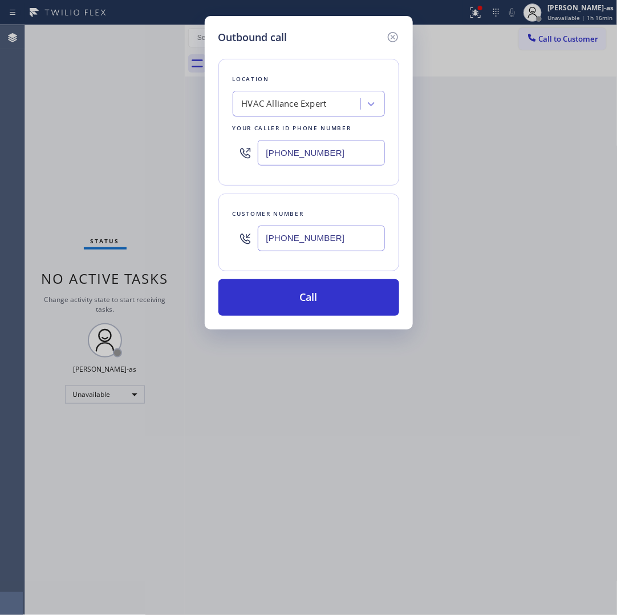
click at [337, 164] on input "[PHONE_NUMBER]" at bounding box center [321, 153] width 127 height 26
click at [338, 164] on input "[PHONE_NUMBER]" at bounding box center [321, 153] width 127 height 26
paste input "720) 605-2691"
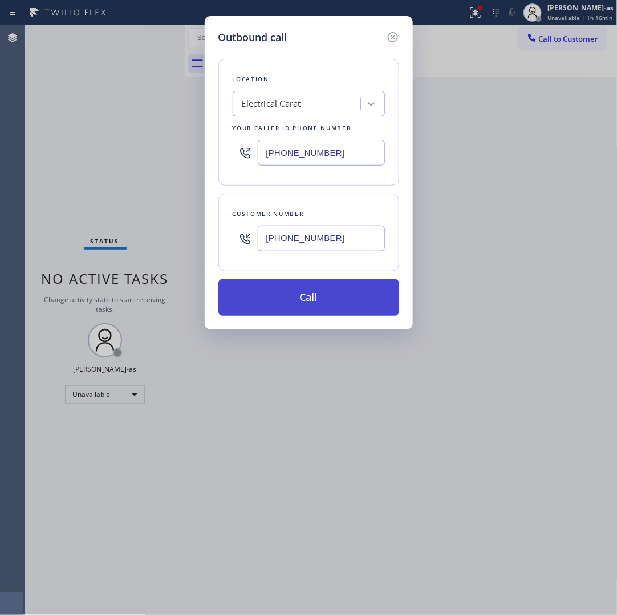
type input "[PHONE_NUMBER]"
click at [318, 298] on button "Call" at bounding box center [309, 297] width 181 height 37
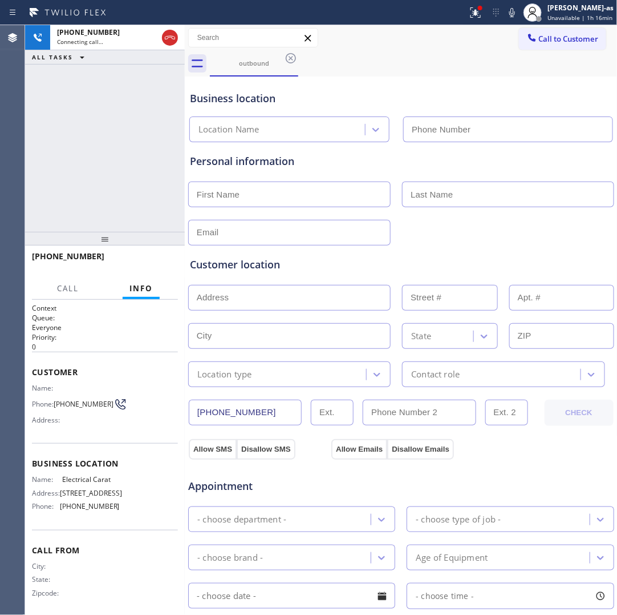
type input "[PHONE_NUMBER]"
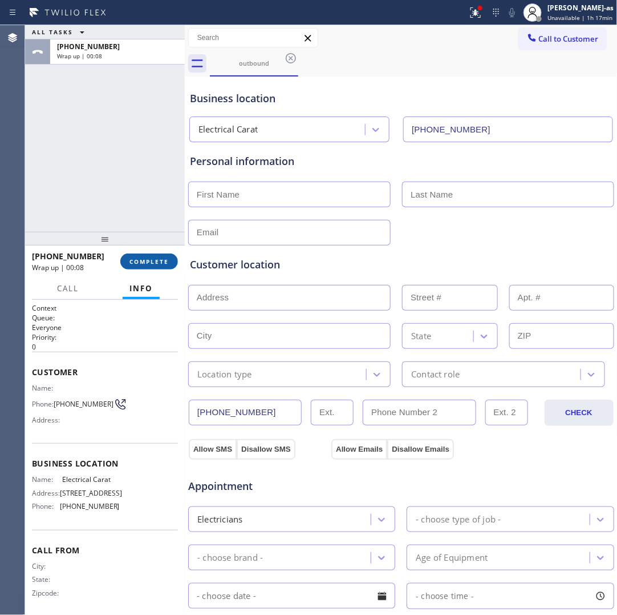
click at [138, 264] on span "COMPLETE" at bounding box center [149, 261] width 39 height 8
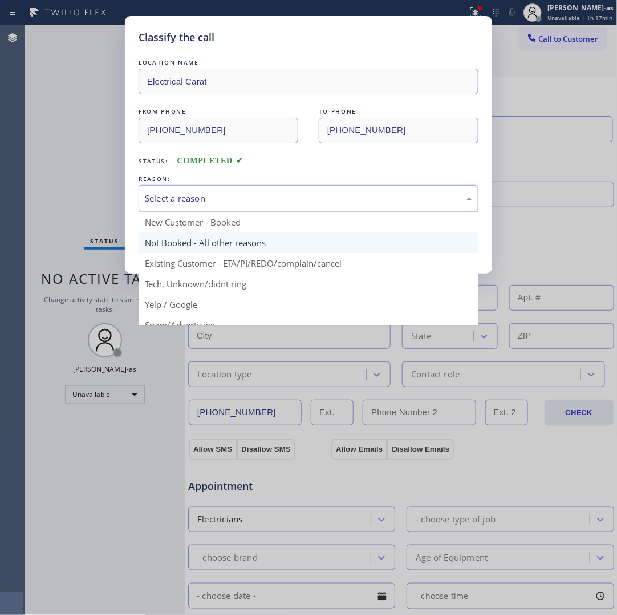
drag, startPoint x: 201, startPoint y: 200, endPoint x: 200, endPoint y: 243, distance: 43.4
click at [200, 200] on div "Select a reason" at bounding box center [309, 198] width 328 height 13
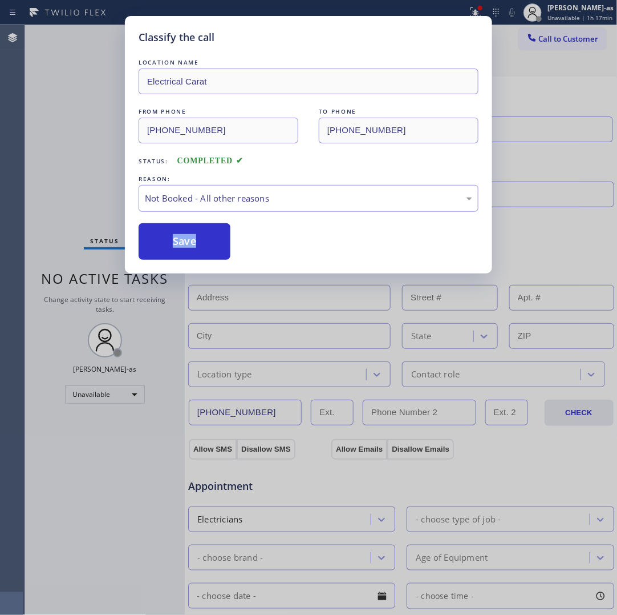
click at [197, 243] on button "Save" at bounding box center [185, 241] width 92 height 37
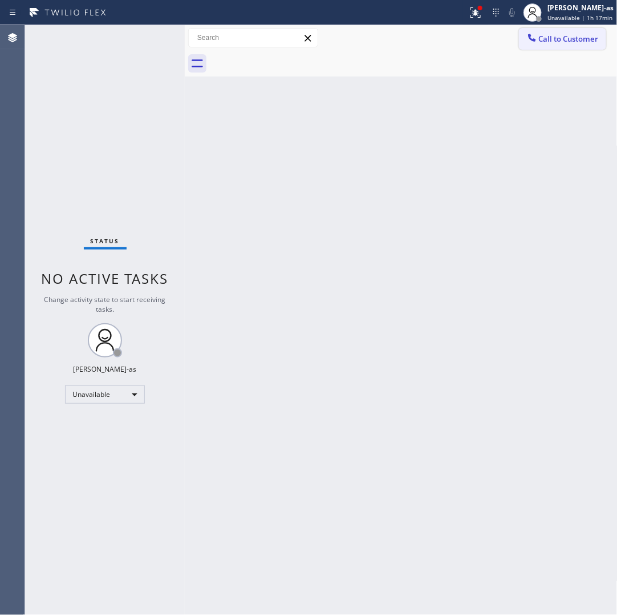
click at [572, 39] on span "Call to Customer" at bounding box center [569, 39] width 60 height 10
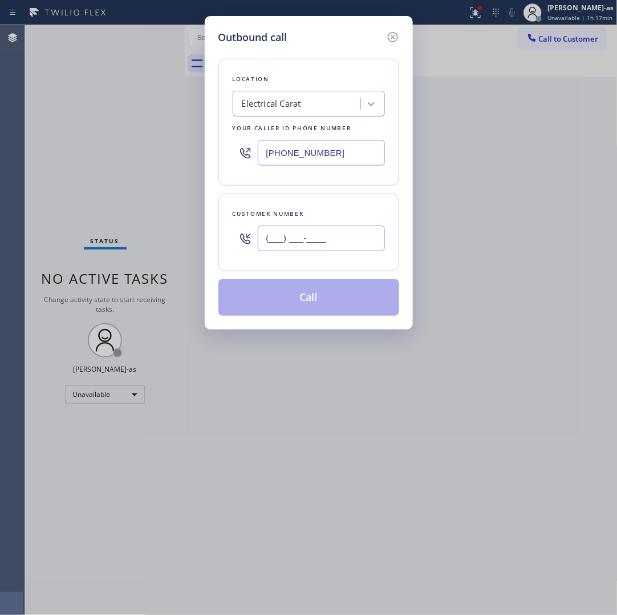
click at [354, 229] on input "(___) ___-____" at bounding box center [321, 238] width 127 height 26
paste input "720) 682-2503"
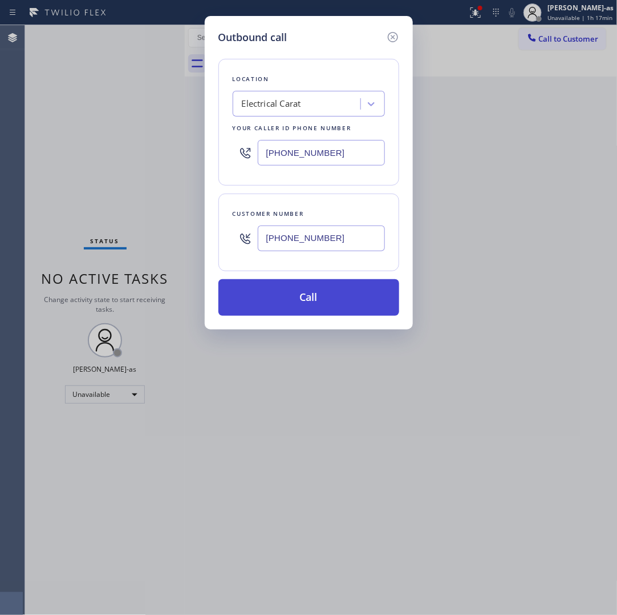
type input "[PHONE_NUMBER]"
click at [304, 289] on button "Call" at bounding box center [309, 297] width 181 height 37
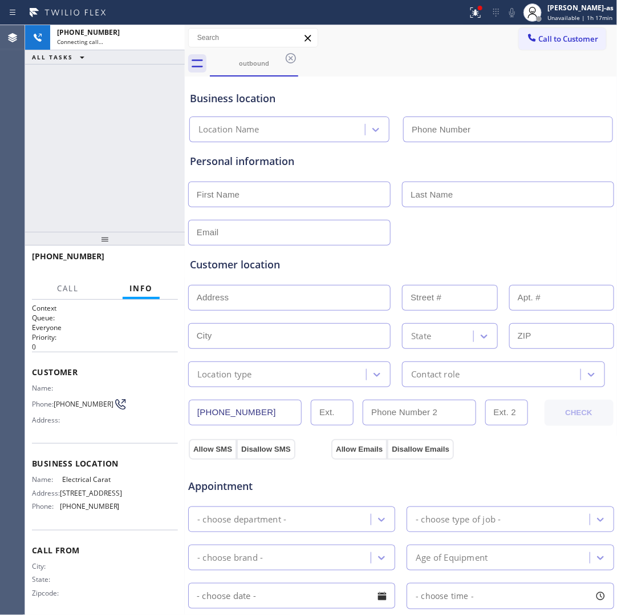
type input "[PHONE_NUMBER]"
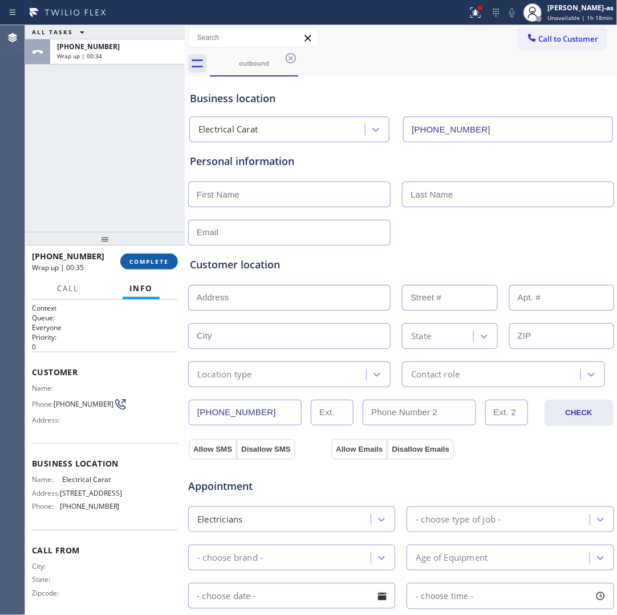
click at [163, 260] on span "COMPLETE" at bounding box center [149, 261] width 39 height 8
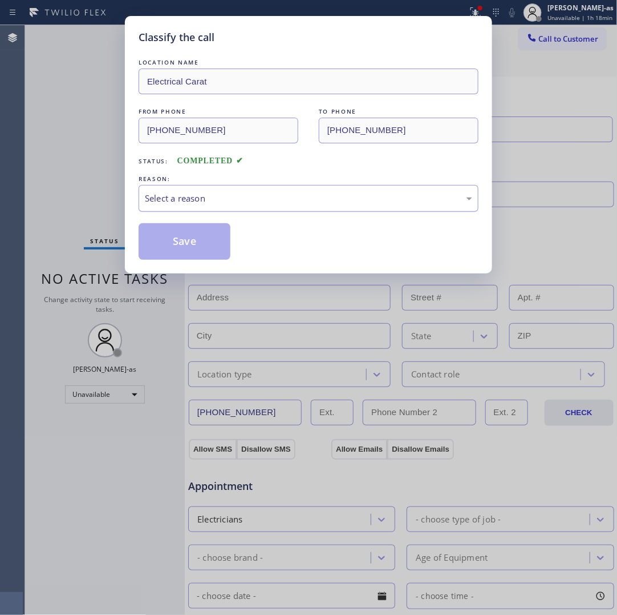
click at [238, 200] on div "Select a reason" at bounding box center [309, 198] width 328 height 13
click at [185, 244] on button "Save" at bounding box center [185, 241] width 92 height 37
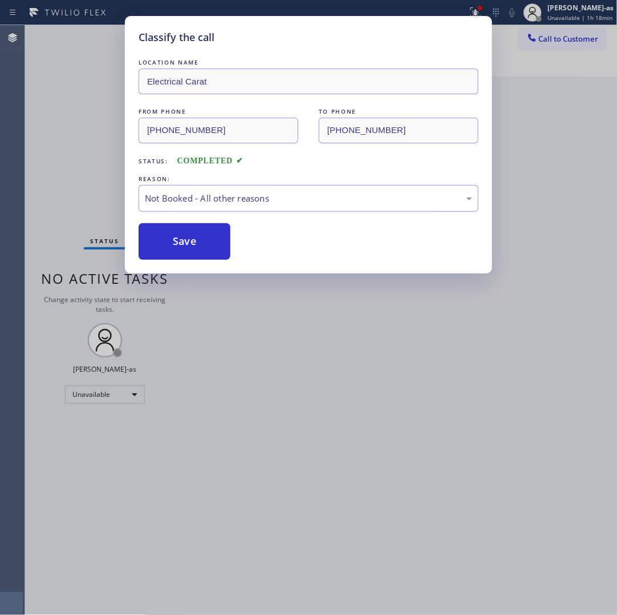
click at [40, 68] on div "Classify the call LOCATION NAME Electrical Carat FROM PHONE [PHONE_NUMBER] TO P…" at bounding box center [308, 307] width 617 height 615
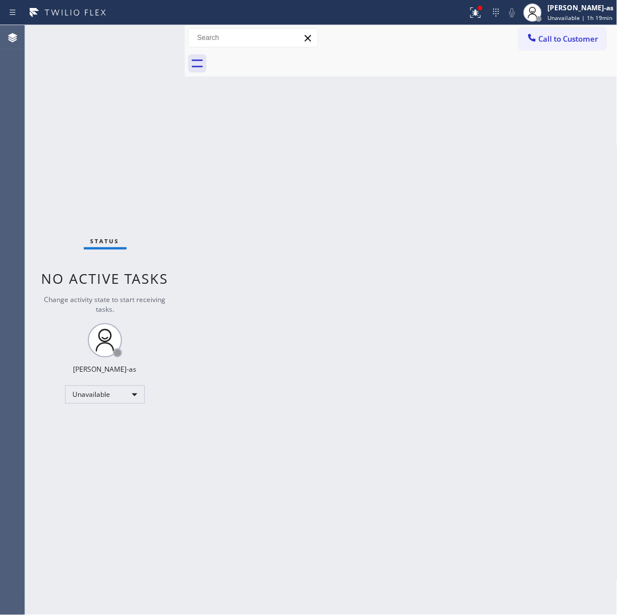
click at [280, 288] on div "Back to Dashboard Change Sender ID Customers Technicians Select a contact Outbo…" at bounding box center [401, 319] width 433 height 589
click at [571, 42] on span "Call to Customer" at bounding box center [569, 39] width 60 height 10
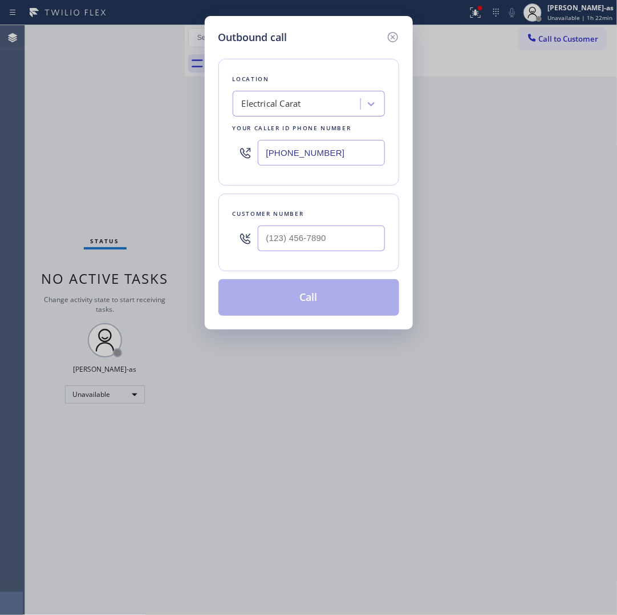
click at [340, 237] on input "text" at bounding box center [321, 238] width 127 height 26
paste input "760) 519-9072"
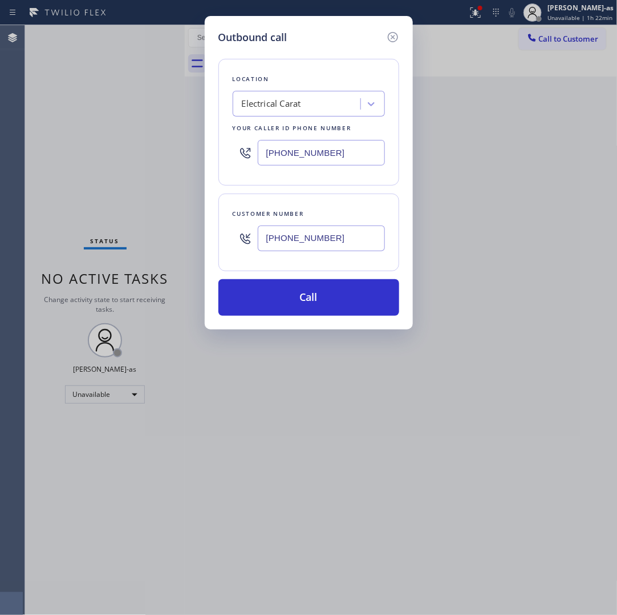
type input "[PHONE_NUMBER]"
click at [276, 100] on div "Electrical Carat" at bounding box center [271, 104] width 59 height 13
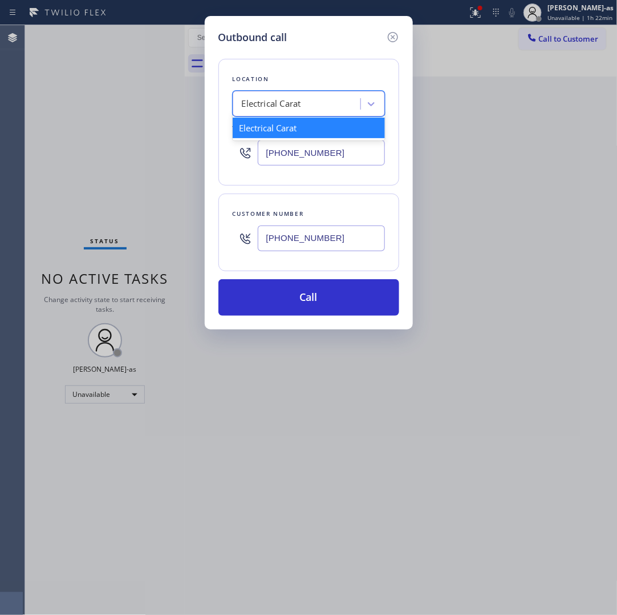
paste input "Equinox Air Conditioning Vista"
type input "Equinox Air Conditioning Vista"
click at [263, 127] on div "Equinox Air Conditioning Vista" at bounding box center [309, 128] width 152 height 21
type input "[PHONE_NUMBER]"
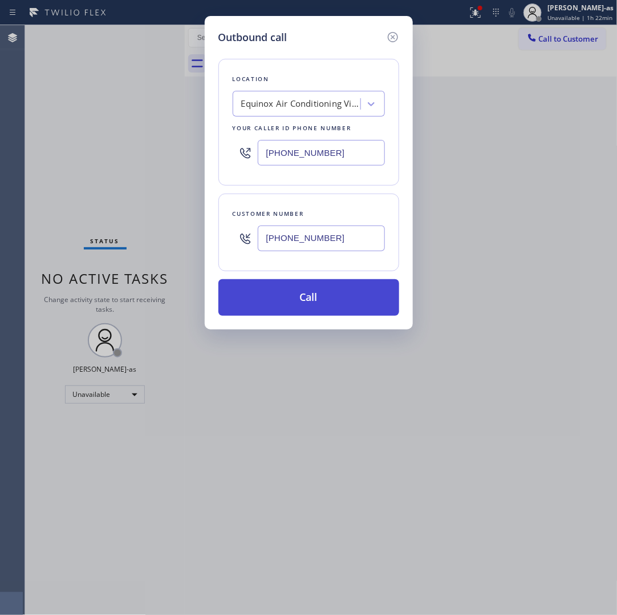
click at [305, 297] on button "Call" at bounding box center [309, 297] width 181 height 37
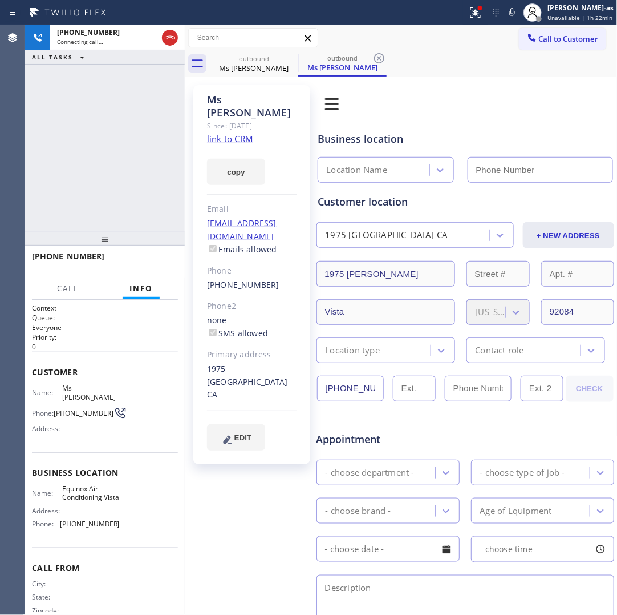
type input "[PHONE_NUMBER]"
click at [92, 177] on div "[PHONE_NUMBER] Live | 00:34 ALL TASKS ALL TASKS ACTIVE TASKS TASKS IN WRAP UP" at bounding box center [105, 128] width 160 height 207
click at [139, 253] on button "HANG UP" at bounding box center [151, 261] width 53 height 16
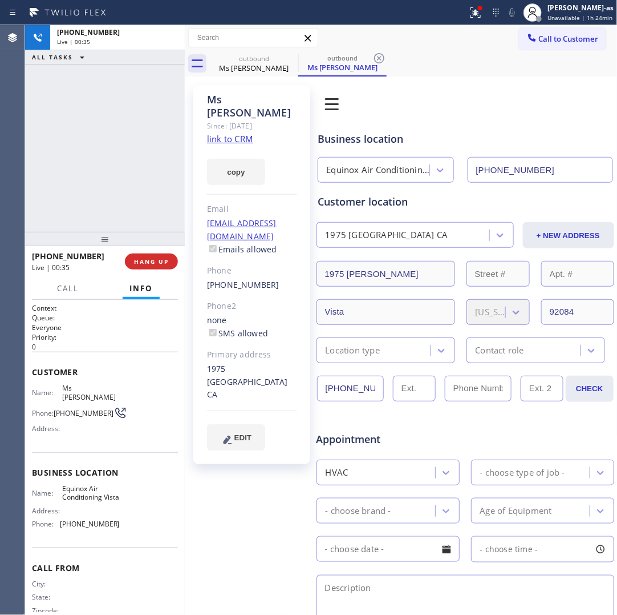
click at [101, 170] on div "[PHONE_NUMBER] Live | 00:35 ALL TASKS ALL TASKS ACTIVE TASKS TASKS IN WRAP UP" at bounding box center [105, 128] width 160 height 207
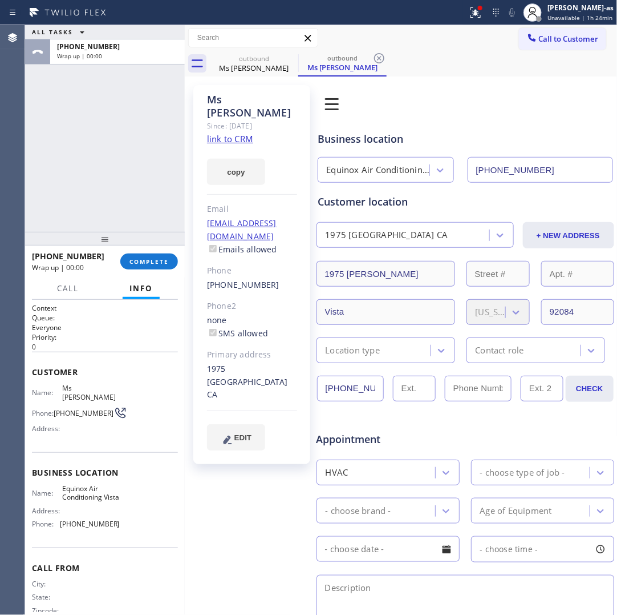
click at [281, 278] on div "[PHONE_NUMBER]" at bounding box center [252, 284] width 90 height 13
copy div "[PHONE_NUMBER]"
click at [148, 268] on button "COMPLETE" at bounding box center [149, 261] width 58 height 16
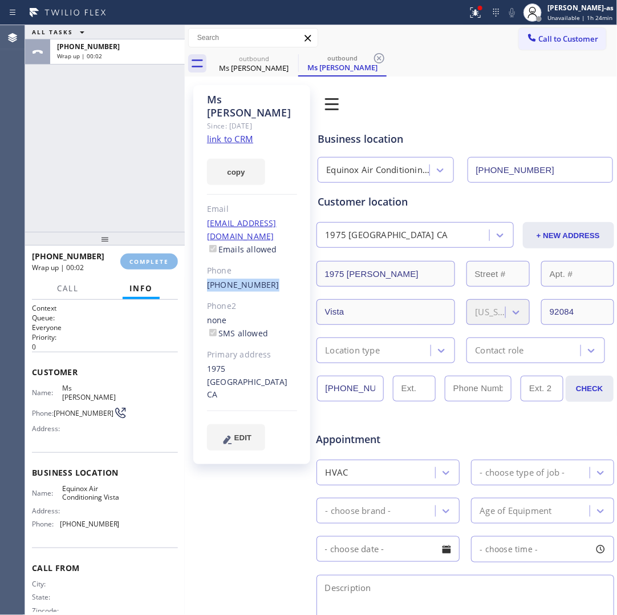
click at [131, 199] on div "ALL TASKS ALL TASKS ACTIVE TASKS TASKS IN WRAP UP [PHONE_NUMBER] Wrap up | 00:02" at bounding box center [105, 128] width 160 height 207
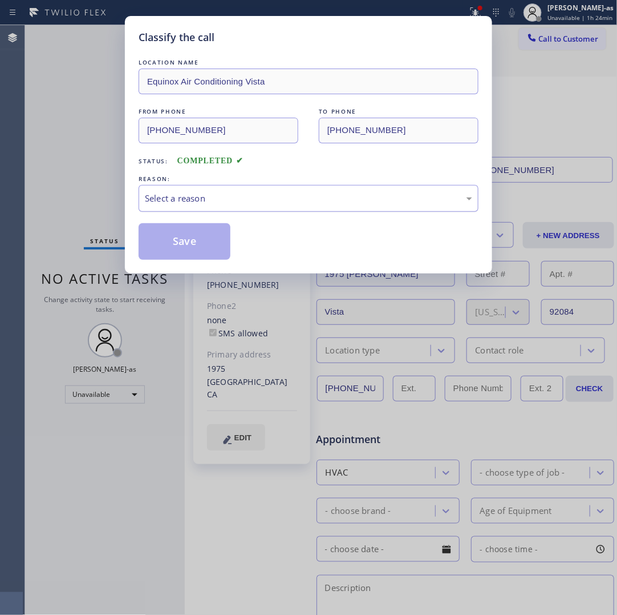
click at [271, 212] on div "Select a reason" at bounding box center [309, 198] width 340 height 27
click at [177, 244] on button "Save" at bounding box center [185, 241] width 92 height 37
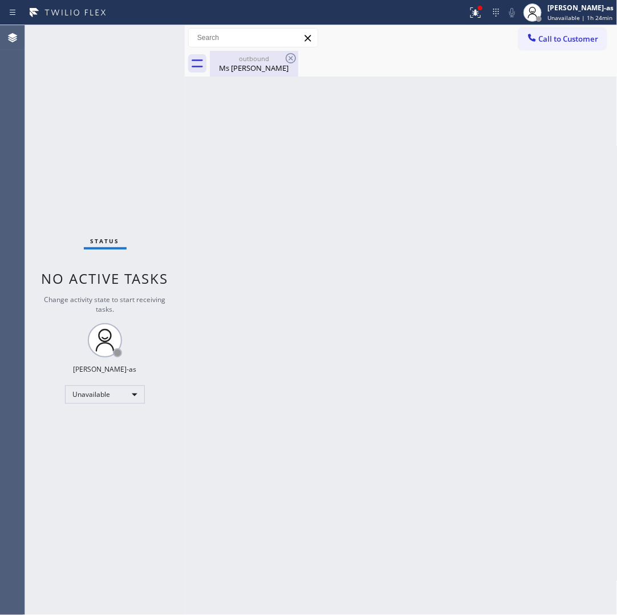
click at [243, 58] on div "outbound" at bounding box center [254, 58] width 86 height 9
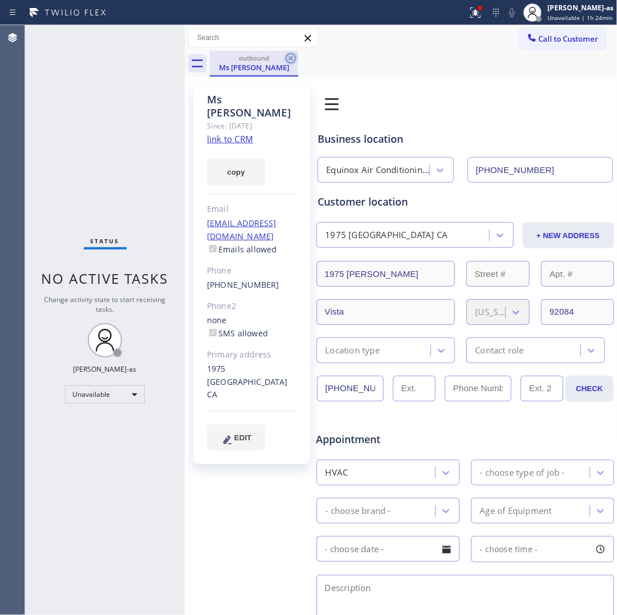
click at [290, 60] on icon at bounding box center [291, 58] width 14 height 14
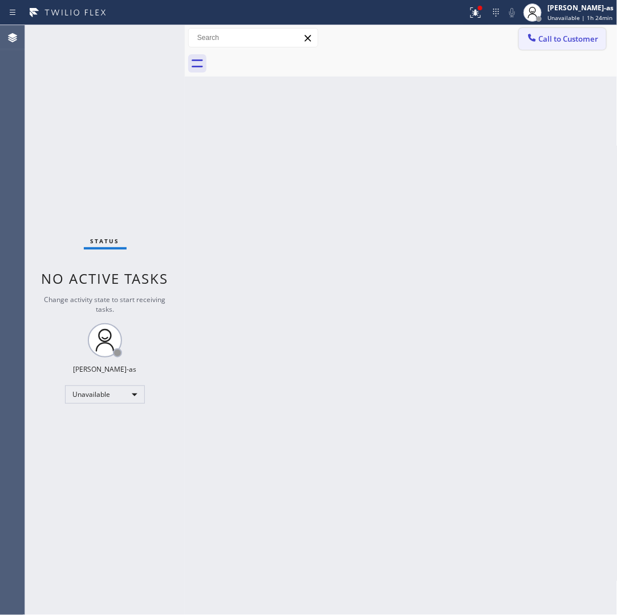
click at [552, 41] on span "Call to Customer" at bounding box center [569, 39] width 60 height 10
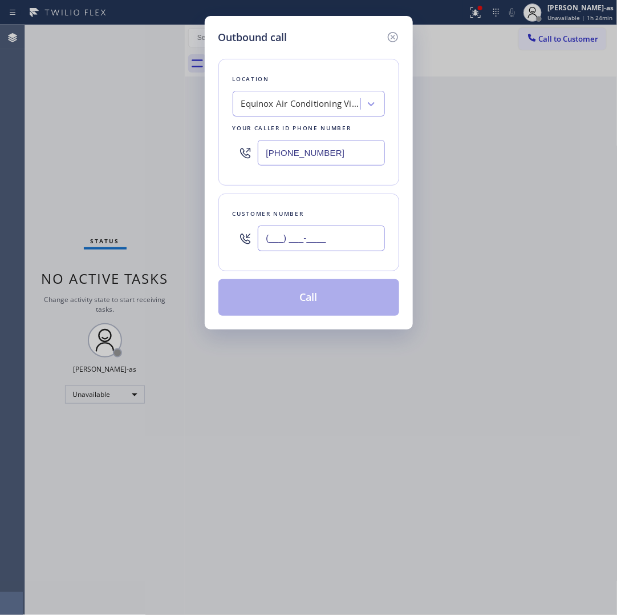
click at [307, 240] on input "(___) ___-____" at bounding box center [321, 238] width 127 height 26
paste input "760) 519-9072"
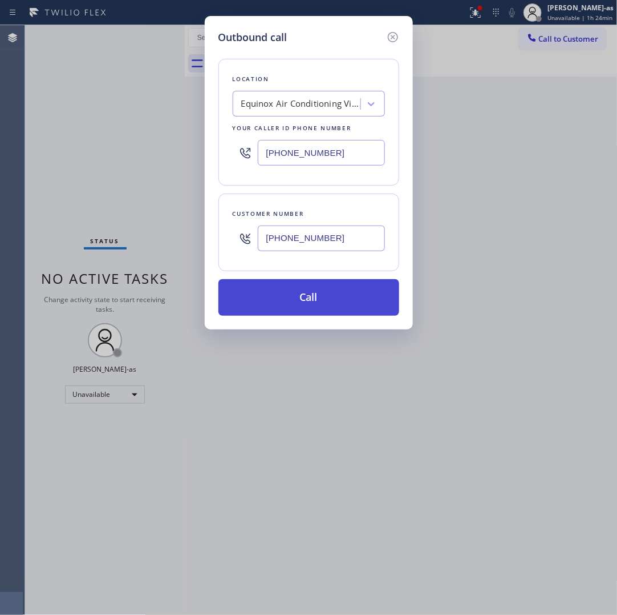
type input "[PHONE_NUMBER]"
click at [298, 298] on button "Call" at bounding box center [309, 297] width 181 height 37
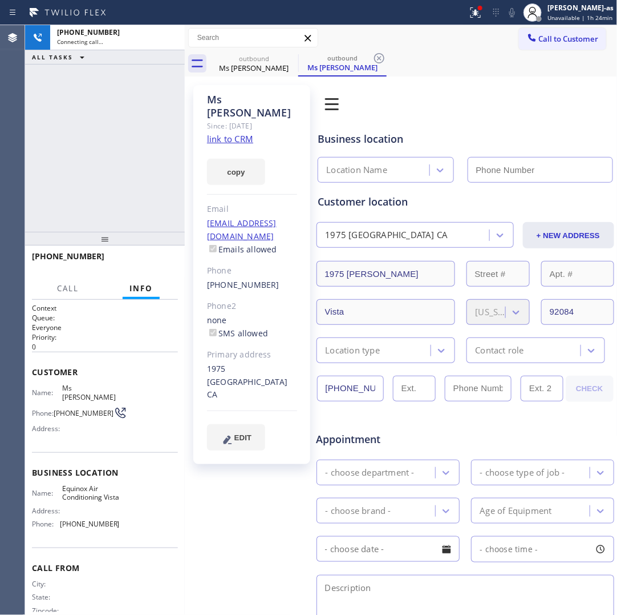
type input "[PHONE_NUMBER]"
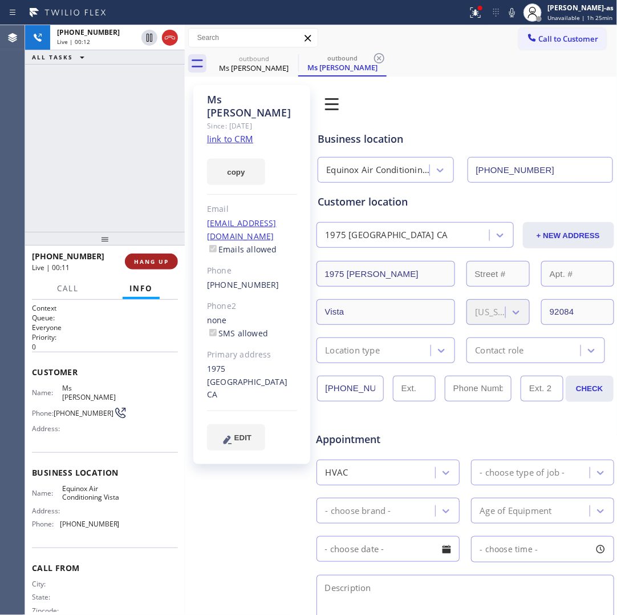
click at [160, 264] on span "HANG UP" at bounding box center [151, 261] width 35 height 8
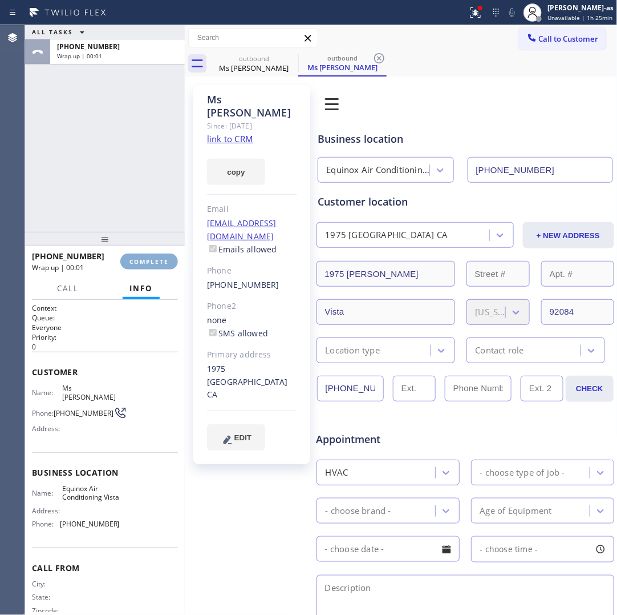
click at [160, 264] on span "COMPLETE" at bounding box center [149, 261] width 39 height 8
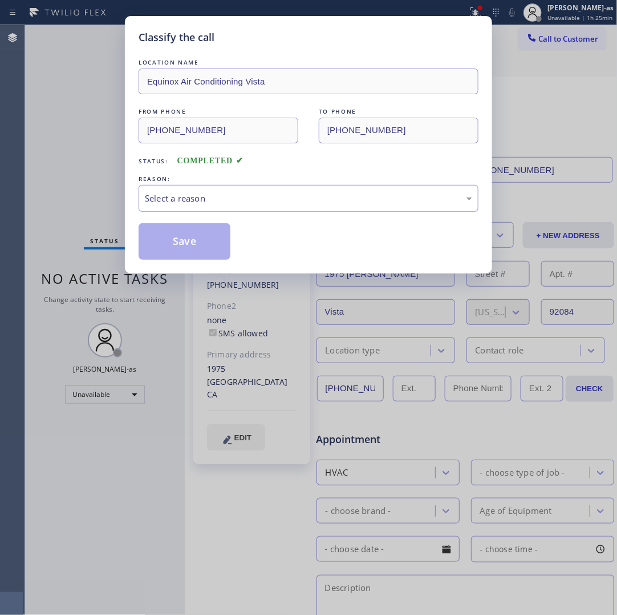
click at [216, 201] on div "Select a reason" at bounding box center [309, 198] width 328 height 13
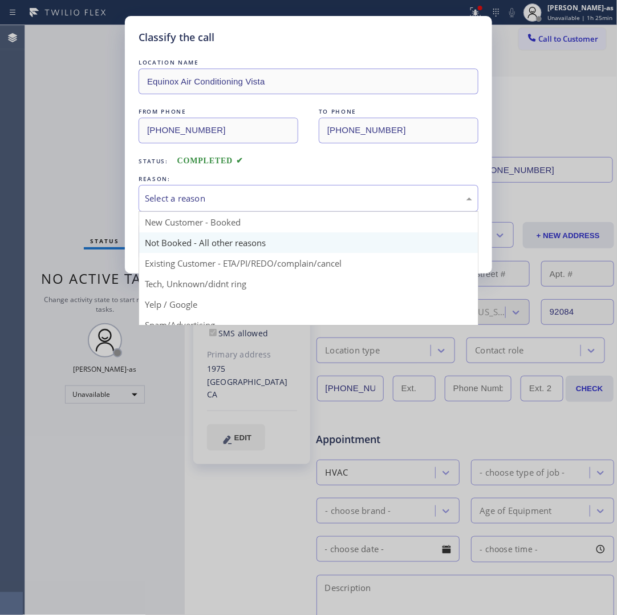
click at [203, 237] on button "Save" at bounding box center [185, 241] width 92 height 37
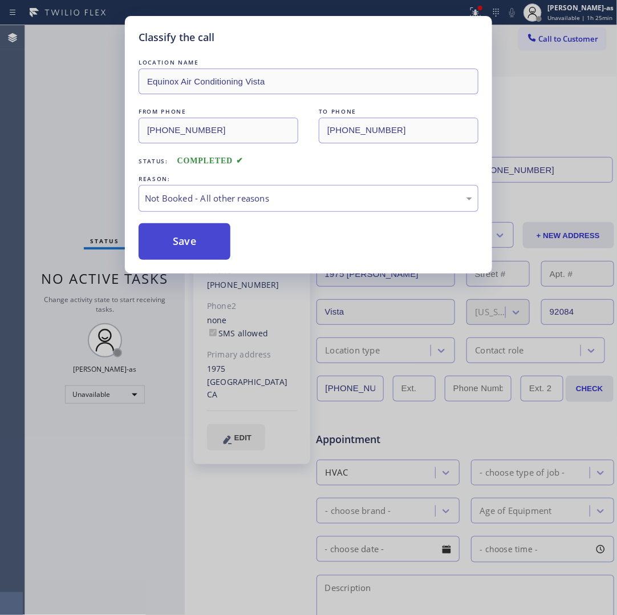
click at [180, 240] on button "Save" at bounding box center [185, 241] width 92 height 37
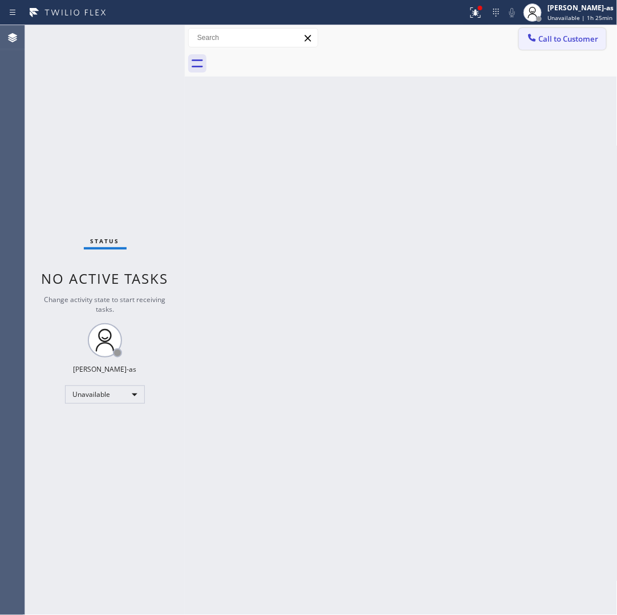
click at [565, 38] on span "Call to Customer" at bounding box center [569, 39] width 60 height 10
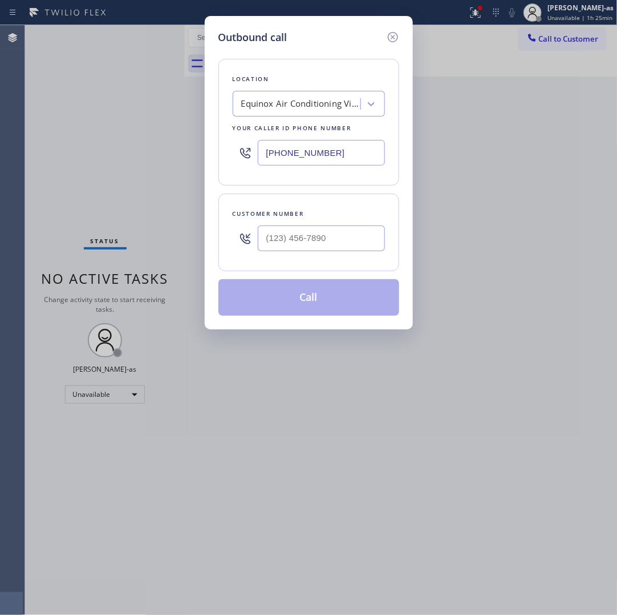
click at [318, 237] on input "text" at bounding box center [321, 238] width 127 height 26
paste input "470) 834-1224"
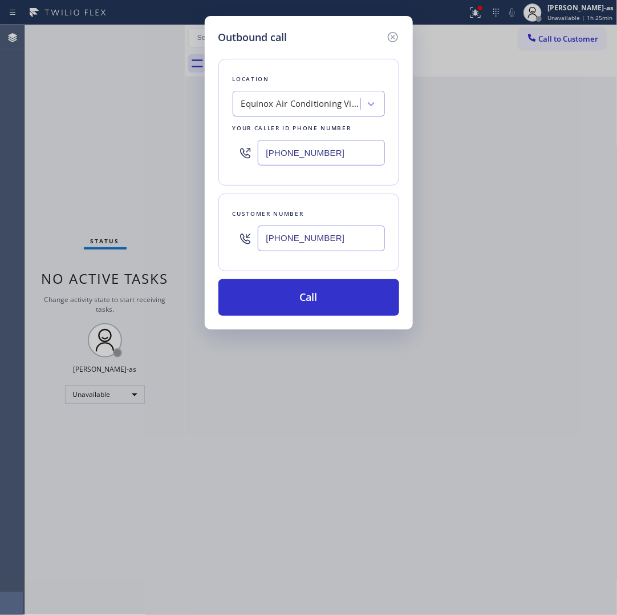
type input "[PHONE_NUMBER]"
click at [349, 153] on input "[PHONE_NUMBER]" at bounding box center [321, 153] width 127 height 26
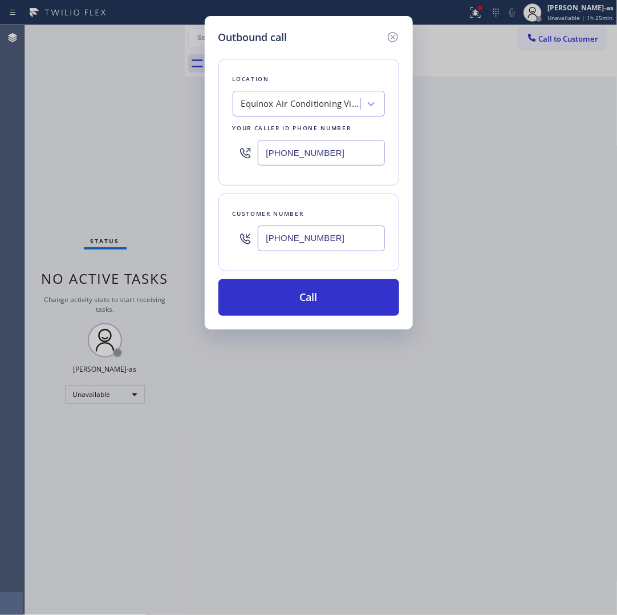
paste input "617) 981-4533"
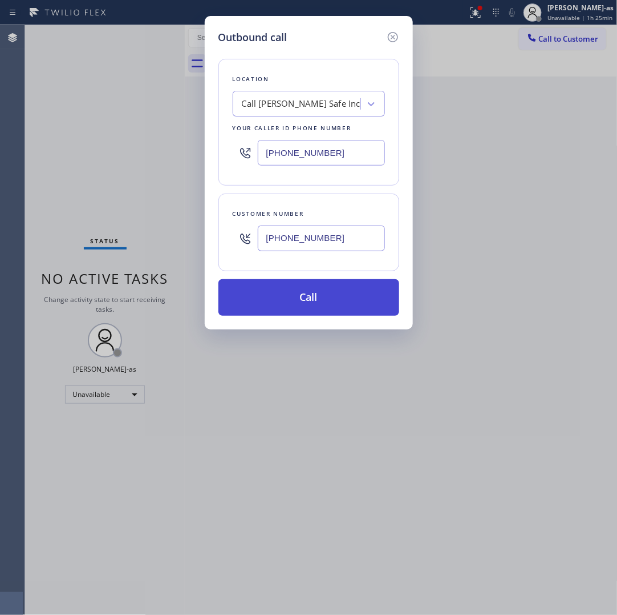
type input "[PHONE_NUMBER]"
click at [324, 308] on button "Call" at bounding box center [309, 297] width 181 height 37
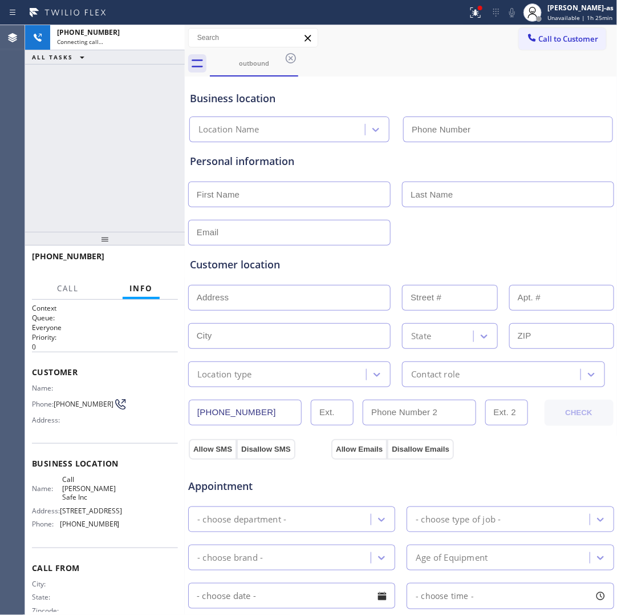
type input "[PHONE_NUMBER]"
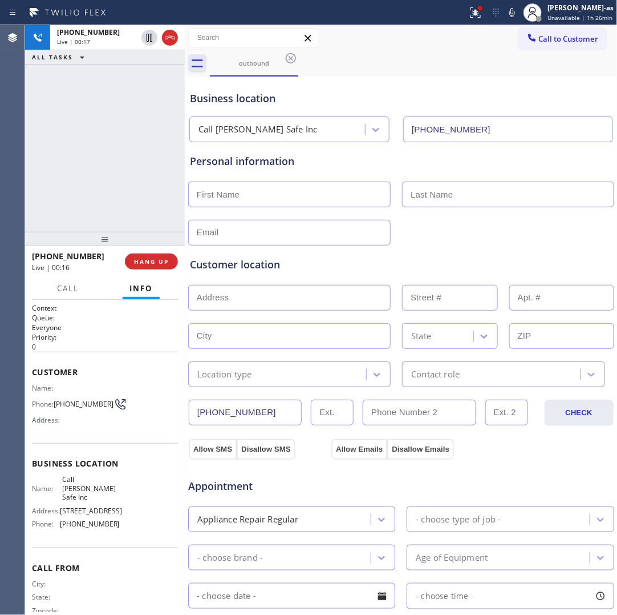
drag, startPoint x: 146, startPoint y: 260, endPoint x: 60, endPoint y: 244, distance: 87.0
click at [146, 260] on span "HANG UP" at bounding box center [151, 261] width 35 height 8
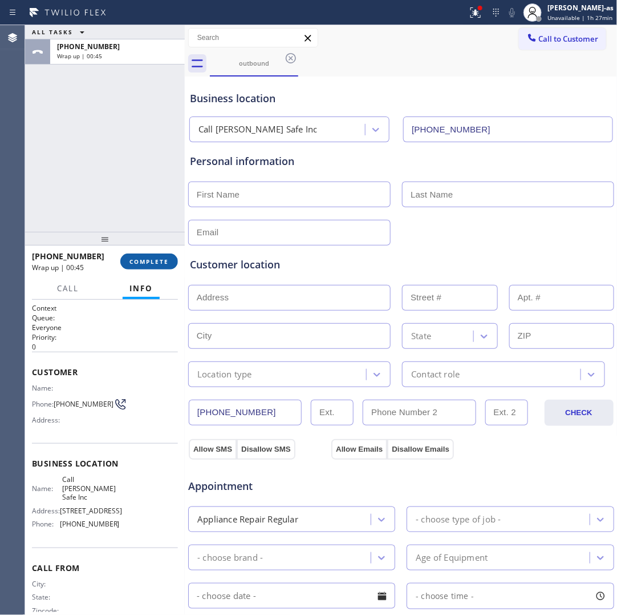
click at [132, 266] on button "COMPLETE" at bounding box center [149, 261] width 58 height 16
click at [111, 195] on div "ALL TASKS ALL TASKS ACTIVE TASKS TASKS IN WRAP UP [PHONE_NUMBER] Wrap up | 00:46" at bounding box center [105, 128] width 160 height 207
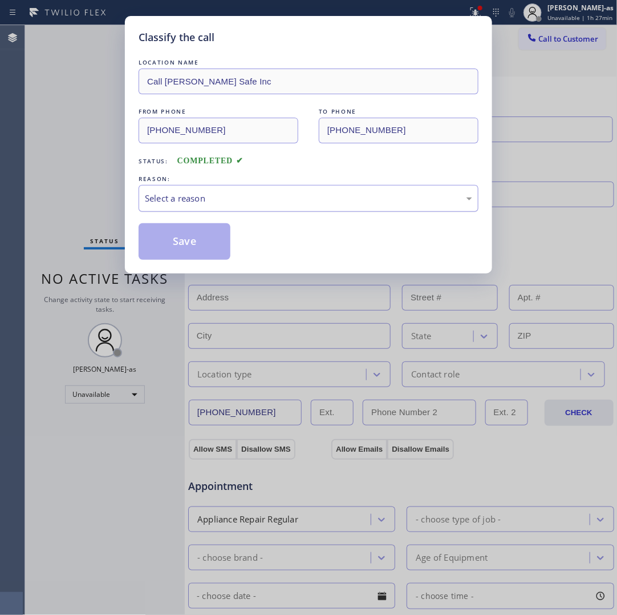
click at [235, 197] on div "Select a reason" at bounding box center [309, 198] width 328 height 13
click at [197, 241] on button "Save" at bounding box center [185, 241] width 92 height 37
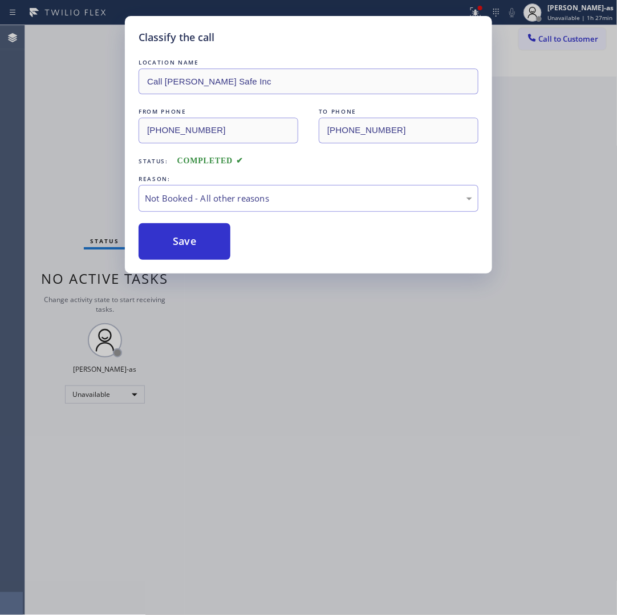
click at [66, 177] on div "Classify the call LOCATION NAME Call [PERSON_NAME] Safe Inc FROM PHONE [PHONE_N…" at bounding box center [308, 307] width 617 height 615
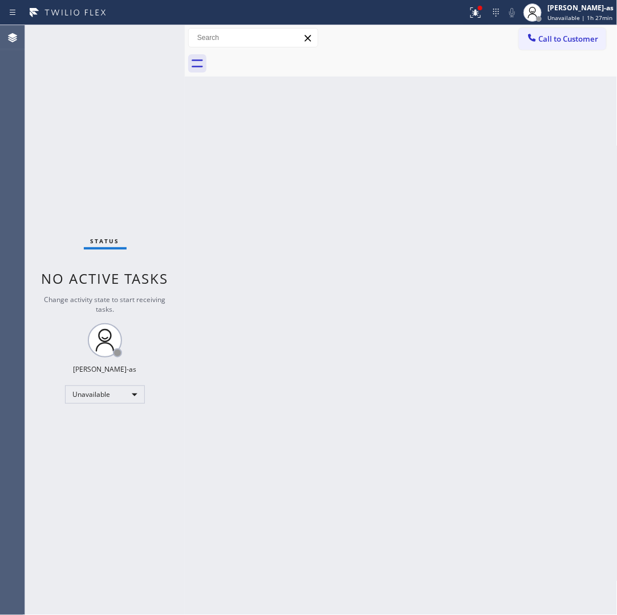
click at [256, 153] on div "Back to Dashboard Change Sender ID Customers Technicians Select a contact Outbo…" at bounding box center [401, 319] width 433 height 589
click at [555, 38] on span "Call to Customer" at bounding box center [569, 39] width 60 height 10
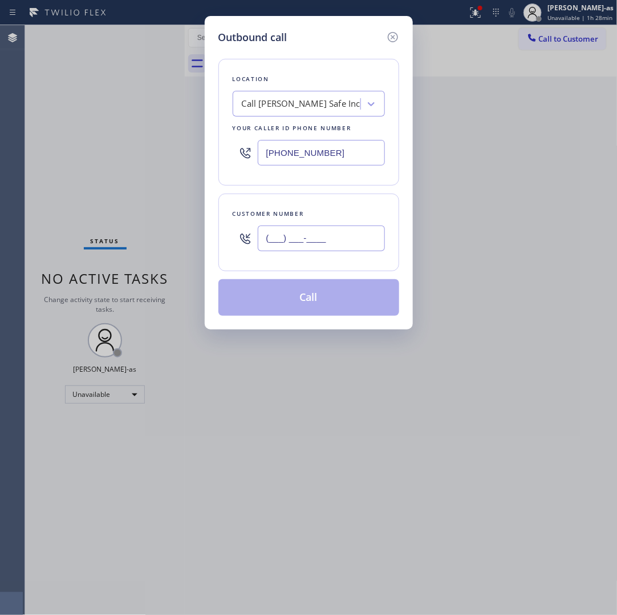
click at [354, 237] on input "(___) ___-____" at bounding box center [321, 238] width 127 height 26
paste input "408) 861-0636"
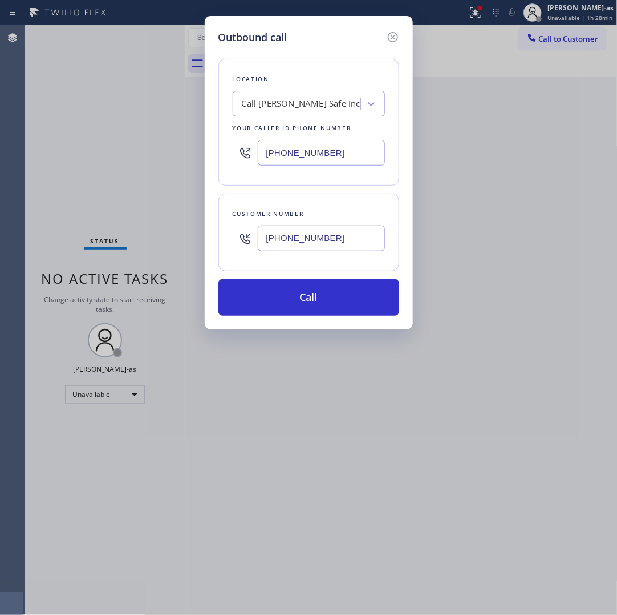
type input "[PHONE_NUMBER]"
click at [341, 156] on input "[PHONE_NUMBER]" at bounding box center [321, 153] width 127 height 26
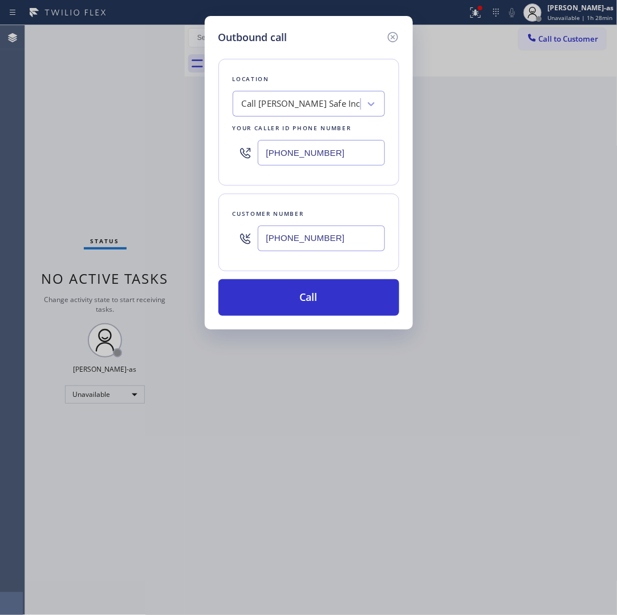
click at [341, 156] on input "[PHONE_NUMBER]" at bounding box center [321, 153] width 127 height 26
paste input "408) 676-5458"
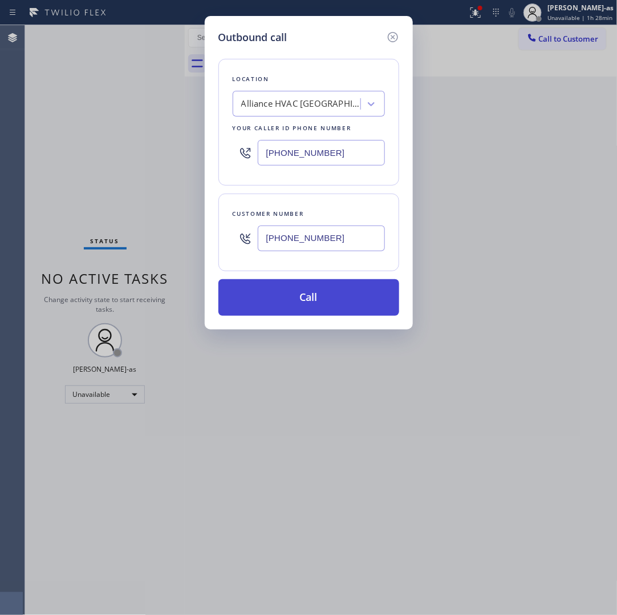
type input "[PHONE_NUMBER]"
click at [330, 297] on button "Call" at bounding box center [309, 297] width 181 height 37
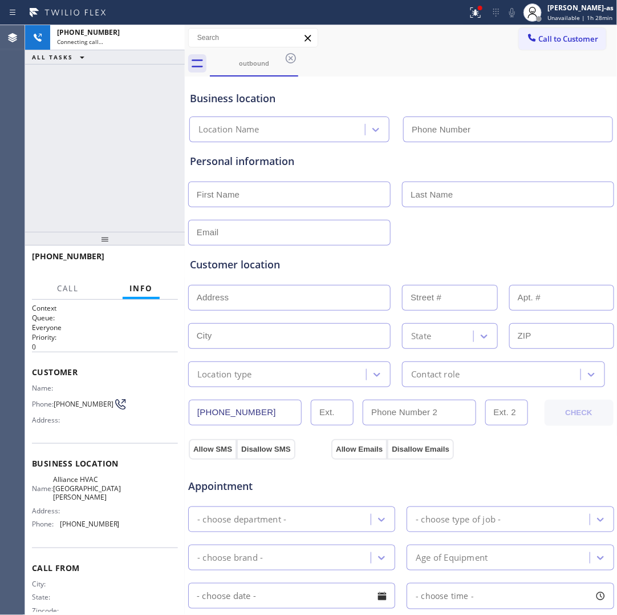
type input "[PHONE_NUMBER]"
click at [163, 34] on icon at bounding box center [170, 38] width 14 height 14
click at [107, 119] on div "[PHONE_NUMBER] Connecting call… ALL TASKS ALL TASKS ACTIVE TASKS TASKS IN WRAP …" at bounding box center [105, 128] width 160 height 207
drag, startPoint x: 107, startPoint y: 119, endPoint x: 192, endPoint y: 111, distance: 85.4
click at [108, 119] on div "[PHONE_NUMBER] Connecting call… ALL TASKS ALL TASKS ACTIVE TASKS TASKS IN WRAP …" at bounding box center [105, 128] width 160 height 207
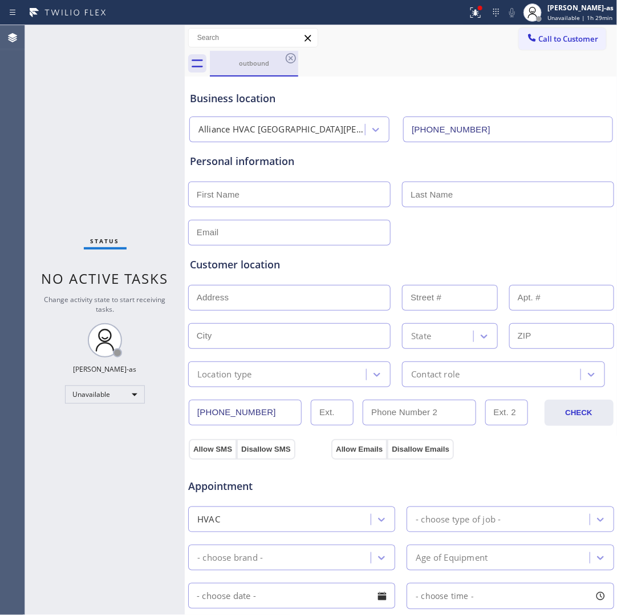
click at [265, 56] on div "outbound" at bounding box center [254, 63] width 86 height 25
click at [290, 58] on icon at bounding box center [291, 58] width 14 height 14
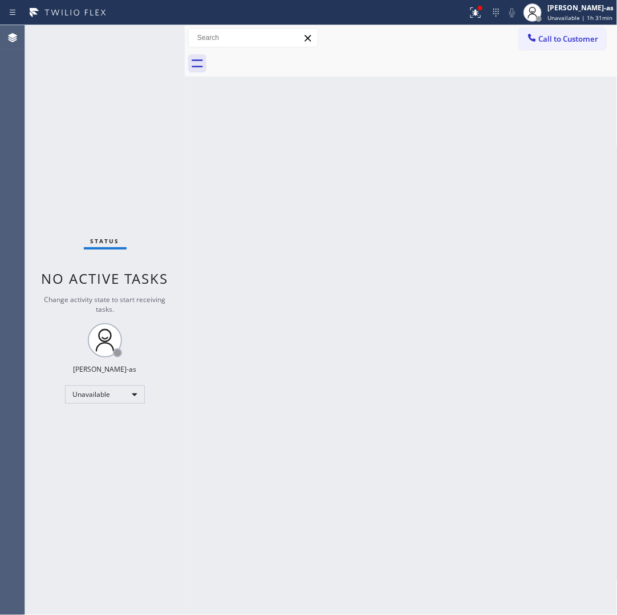
click at [617, 289] on div "Back to Dashboard Change Sender ID Customers Technicians Select a contact Outbo…" at bounding box center [401, 319] width 433 height 589
click at [617, 284] on div "Back to Dashboard Change Sender ID Customers Technicians Select a contact Outbo…" at bounding box center [401, 319] width 433 height 589
click at [566, 38] on span "Call to Customer" at bounding box center [569, 39] width 60 height 10
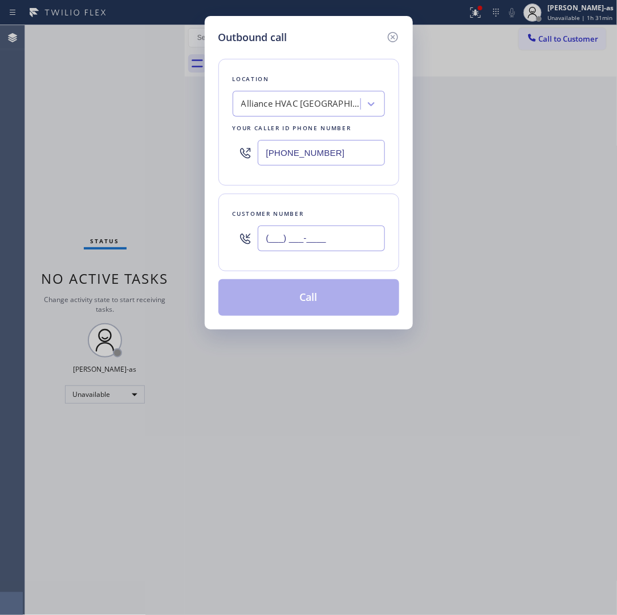
click at [332, 235] on input "(___) ___-____" at bounding box center [321, 238] width 127 height 26
paste input "310) 498-0377"
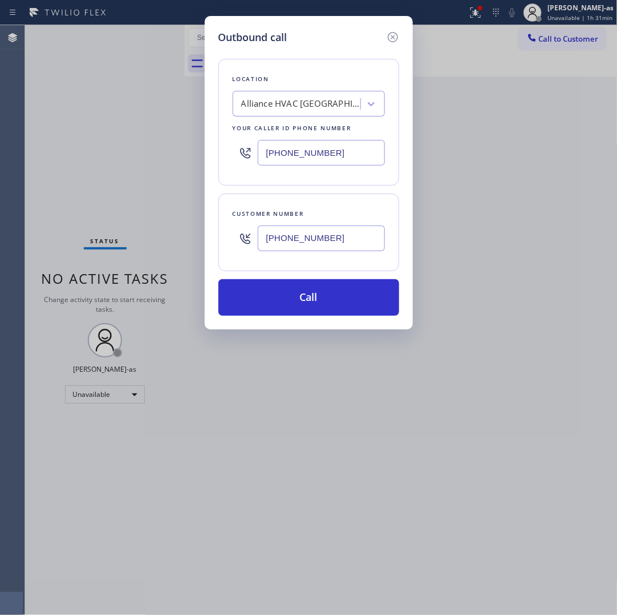
type input "[PHONE_NUMBER]"
click at [292, 167] on div "[PHONE_NUMBER]" at bounding box center [309, 152] width 152 height 37
click at [320, 146] on input "[PHONE_NUMBER]" at bounding box center [321, 153] width 127 height 26
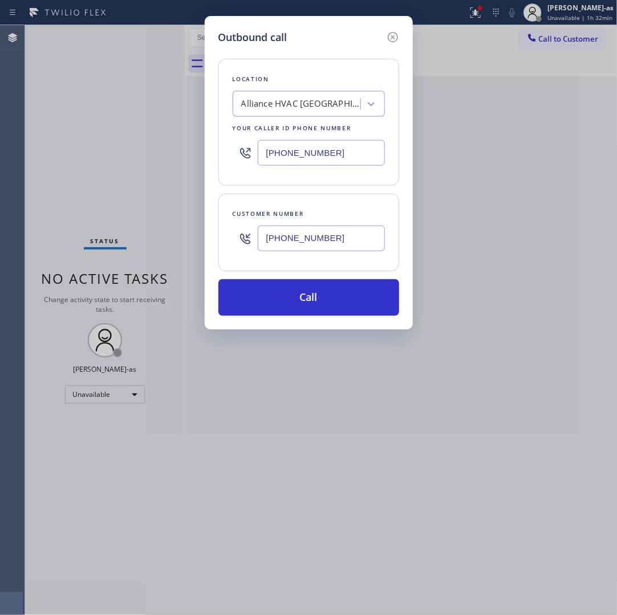
click at [320, 146] on input "[PHONE_NUMBER]" at bounding box center [321, 153] width 127 height 26
paste input "657) 245-4511"
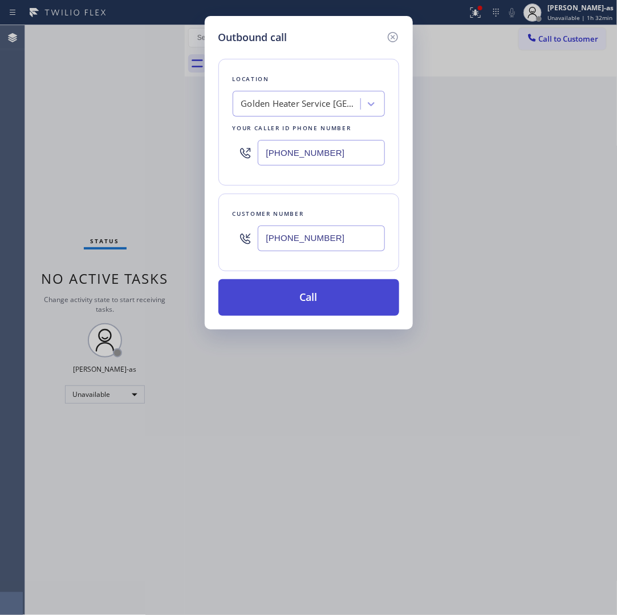
type input "[PHONE_NUMBER]"
click at [304, 296] on button "Call" at bounding box center [309, 297] width 181 height 37
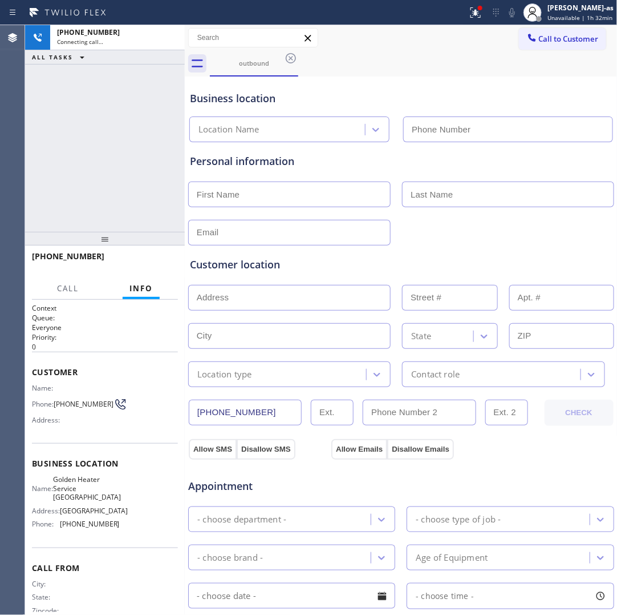
type input "[PHONE_NUMBER]"
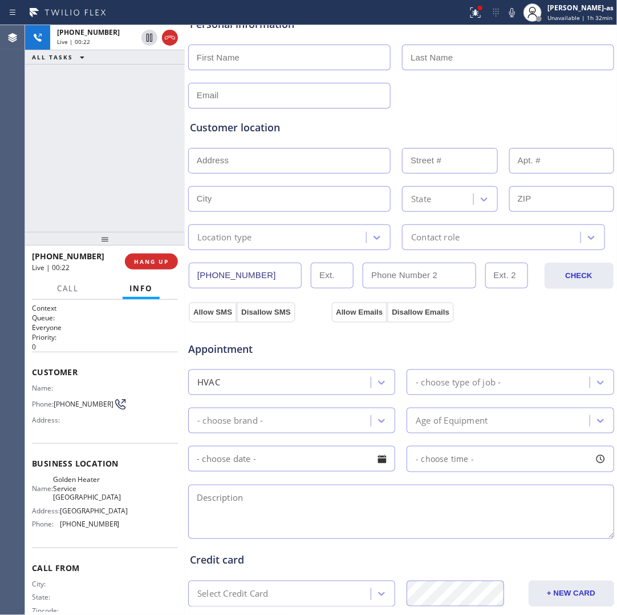
scroll to position [143, 0]
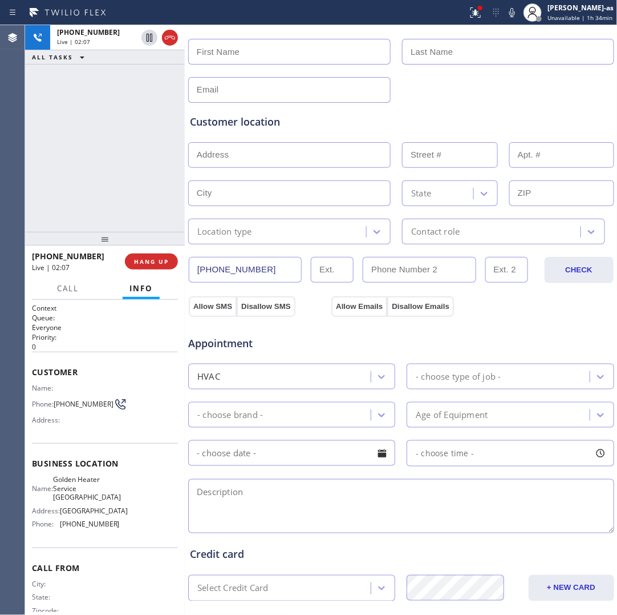
click at [118, 204] on div "[PHONE_NUMBER] Live | 02:07 ALL TASKS ALL TASKS ACTIVE TASKS TASKS IN WRAP UP" at bounding box center [105, 128] width 160 height 207
click at [104, 171] on div "[PHONE_NUMBER] Live | 02:49 ALL TASKS ALL TASKS ACTIVE TASKS TASKS IN WRAP UP" at bounding box center [105, 128] width 160 height 207
click at [86, 168] on div "[PHONE_NUMBER] Live | 04:46 ALL TASKS ALL TASKS ACTIVE TASKS TASKS IN WRAP UP" at bounding box center [105, 128] width 160 height 207
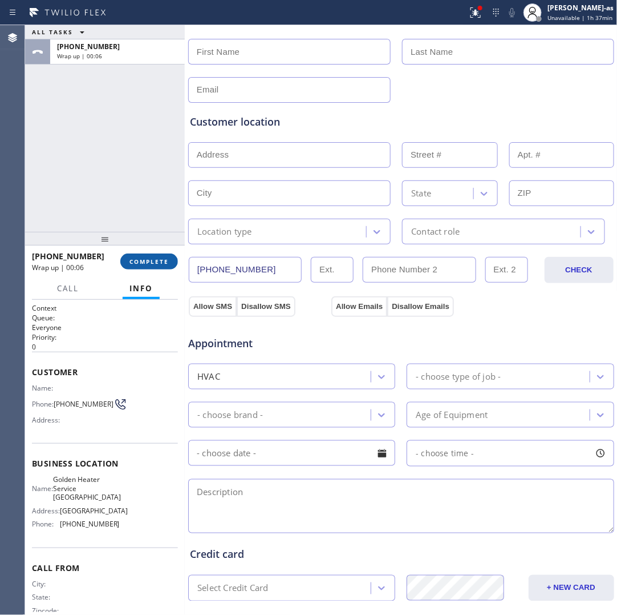
drag, startPoint x: 164, startPoint y: 269, endPoint x: 159, endPoint y: 264, distance: 7.3
click at [164, 269] on button "COMPLETE" at bounding box center [149, 261] width 58 height 16
click at [78, 157] on div "ALL TASKS ALL TASKS ACTIVE TASKS TASKS IN WRAP UP [PHONE_NUMBER] Wrap up | 00:07" at bounding box center [105, 128] width 160 height 207
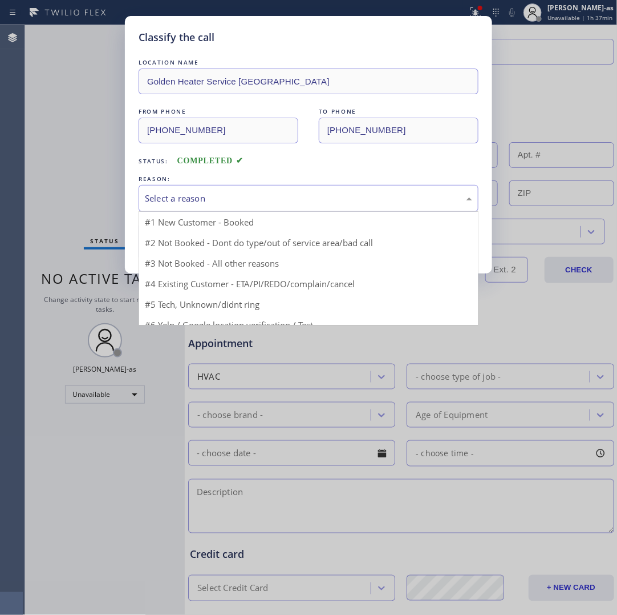
click at [227, 201] on div "Select a reason" at bounding box center [309, 198] width 328 height 13
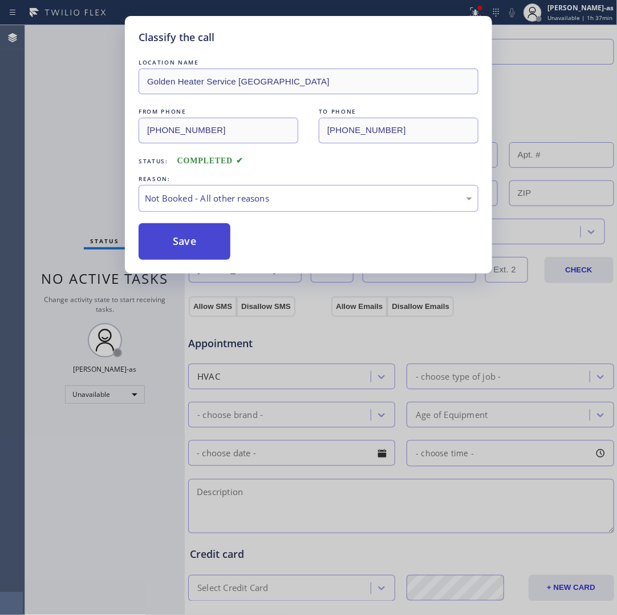
click at [172, 244] on button "Save" at bounding box center [185, 241] width 92 height 37
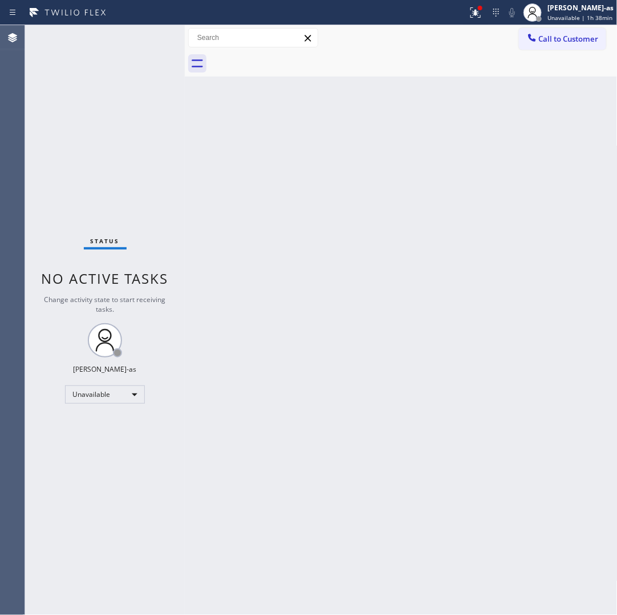
click at [551, 51] on div at bounding box center [414, 64] width 408 height 26
click at [550, 40] on span "Call to Customer" at bounding box center [569, 39] width 60 height 10
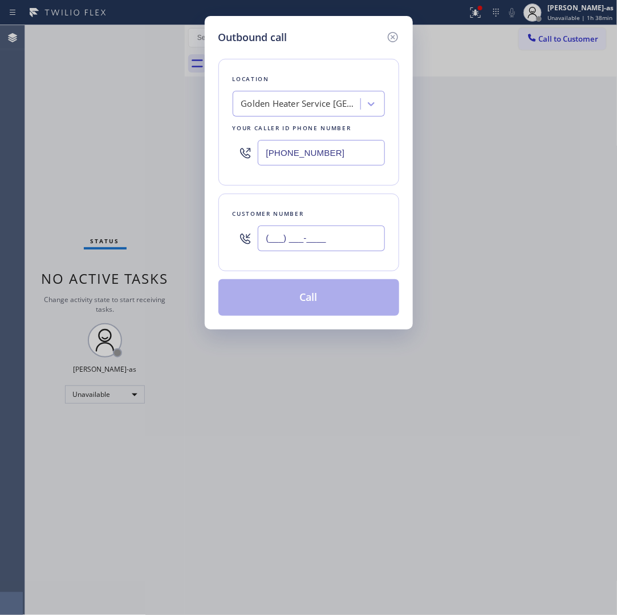
click at [354, 247] on input "(___) ___-____" at bounding box center [321, 238] width 127 height 26
paste input "310) 498-0377"
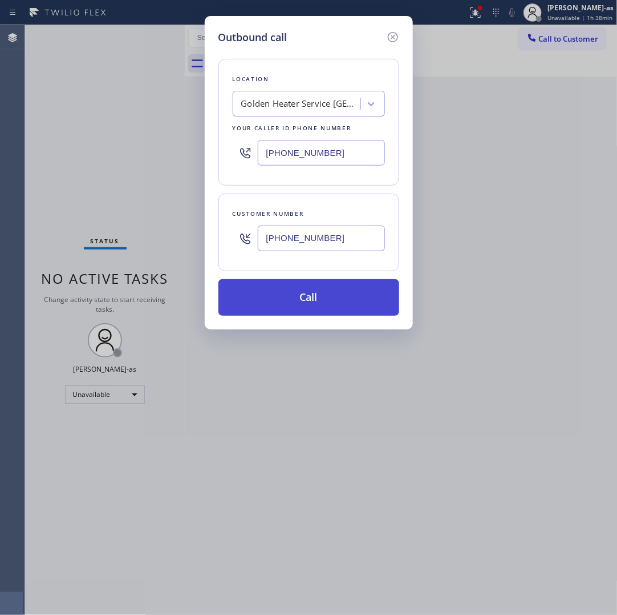
type input "[PHONE_NUMBER]"
click at [310, 298] on button "Call" at bounding box center [309, 297] width 181 height 37
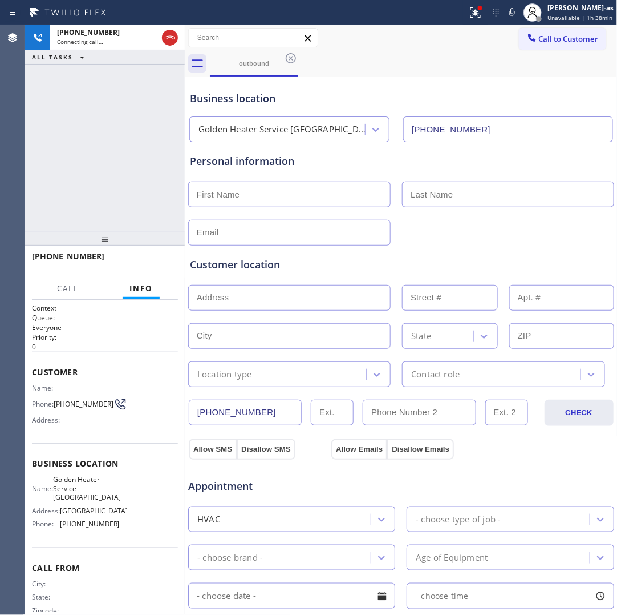
type input "[PHONE_NUMBER]"
drag, startPoint x: 138, startPoint y: 152, endPoint x: 138, endPoint y: 141, distance: 11.4
click at [138, 152] on div "[PHONE_NUMBER] Live | 02:08 ALL TASKS ALL TASKS ACTIVE TASKS TASKS IN WRAP UP" at bounding box center [105, 128] width 160 height 207
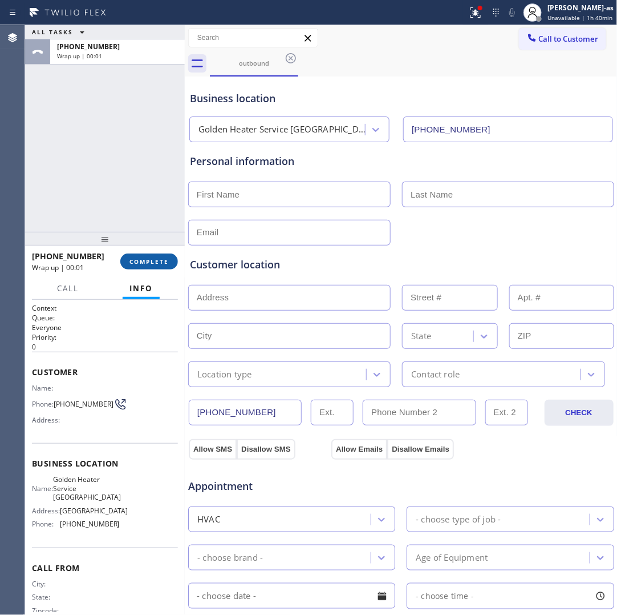
click at [147, 264] on span "COMPLETE" at bounding box center [149, 261] width 39 height 8
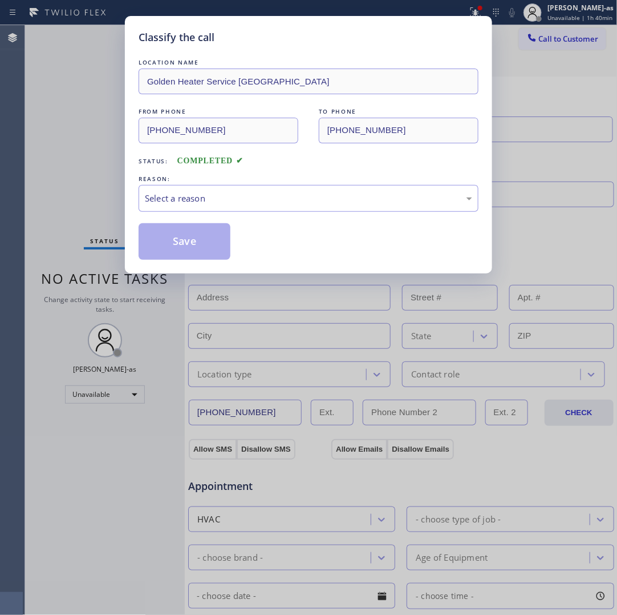
click at [151, 262] on div "Classify the call LOCATION NAME Golden Heater Service Irvine FROM PHONE [PHONE_…" at bounding box center [308, 144] width 367 height 257
click at [227, 205] on div "Select a reason" at bounding box center [309, 198] width 328 height 13
click at [191, 238] on button "Save" at bounding box center [185, 241] width 92 height 37
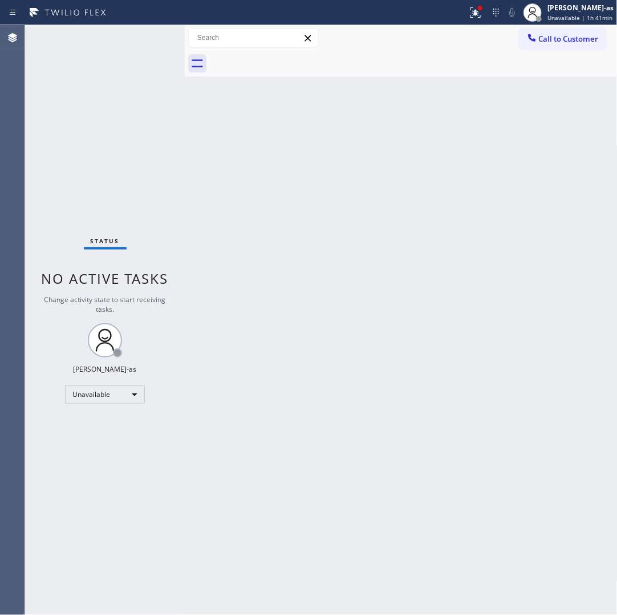
click at [197, 210] on div "Back to Dashboard Change Sender ID Customers Technicians Select a contact Outbo…" at bounding box center [401, 319] width 433 height 589
click at [595, 52] on div at bounding box center [414, 64] width 408 height 26
click at [592, 58] on div at bounding box center [414, 64] width 408 height 26
click at [592, 60] on div at bounding box center [414, 64] width 408 height 26
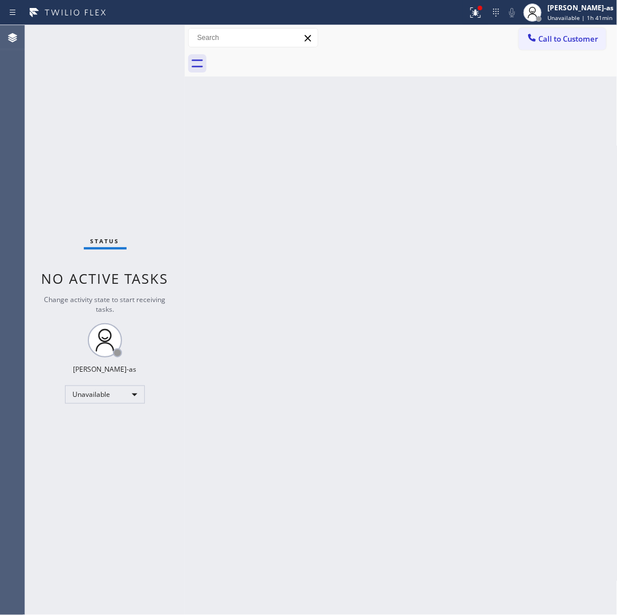
click at [594, 67] on div at bounding box center [414, 64] width 408 height 26
drag, startPoint x: 594, startPoint y: 67, endPoint x: 618, endPoint y: 66, distance: 24.0
click at [617, 66] on html "Status report Issues detected These issues could affect your workflow. Please c…" at bounding box center [308, 307] width 617 height 615
click at [612, 67] on div at bounding box center [412, 64] width 405 height 26
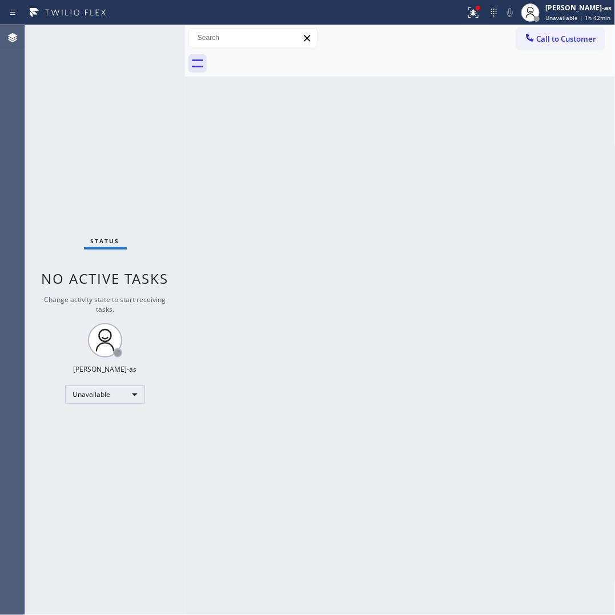
click at [534, 50] on div "Call to Customer Outbound call Location Golden Heater Service [GEOGRAPHIC_DATA]…" at bounding box center [400, 38] width 430 height 26
click at [537, 42] on span "Call to Customer" at bounding box center [566, 39] width 60 height 10
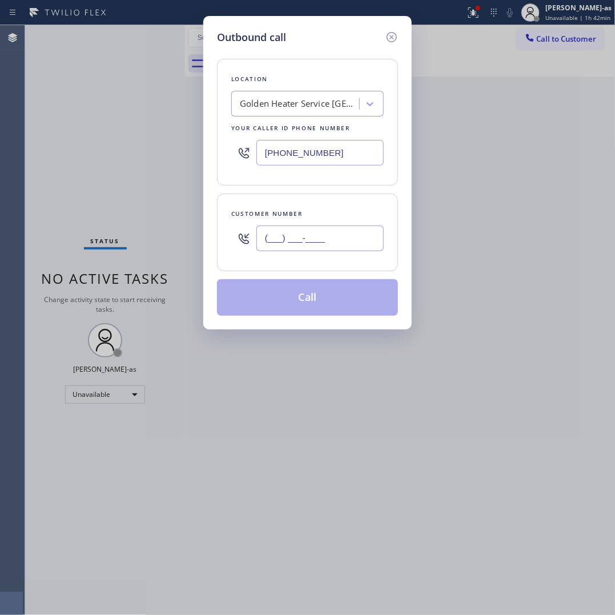
click at [348, 229] on input "(___) ___-____" at bounding box center [319, 238] width 127 height 26
paste input "650) 438-1515"
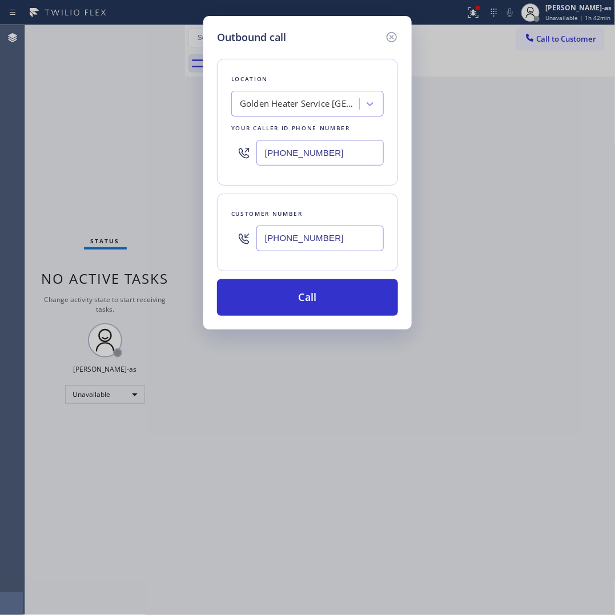
type input "[PHONE_NUMBER]"
click at [329, 164] on input "[PHONE_NUMBER]" at bounding box center [319, 153] width 127 height 26
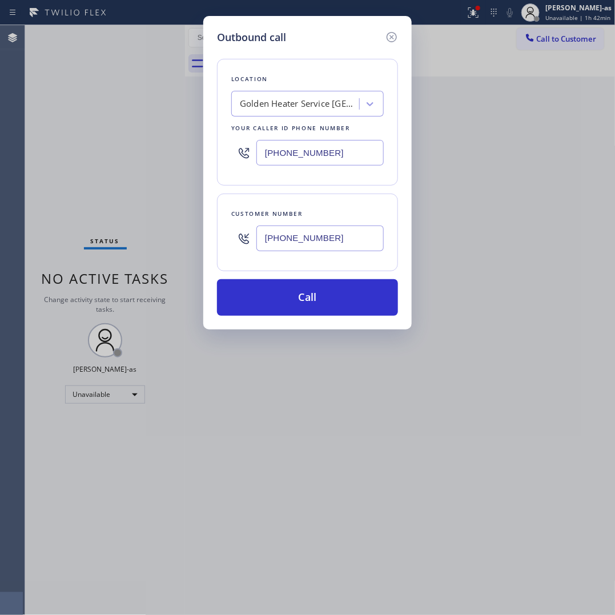
paste input "855) 228-6182"
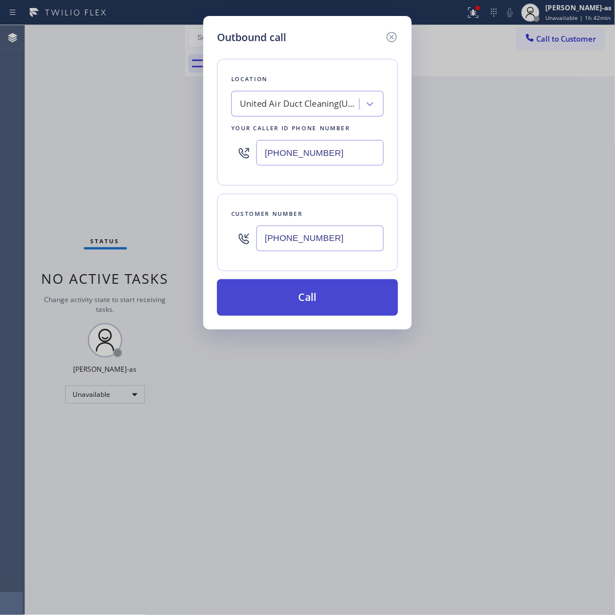
type input "[PHONE_NUMBER]"
click at [321, 301] on button "Call" at bounding box center [307, 297] width 181 height 37
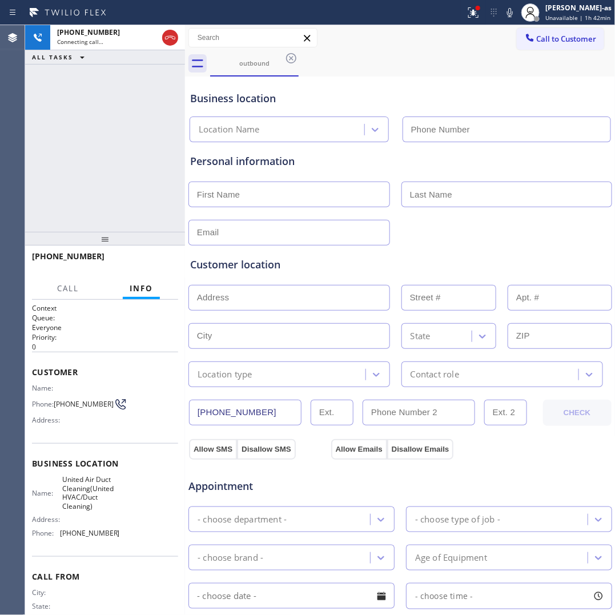
type input "[PHONE_NUMBER]"
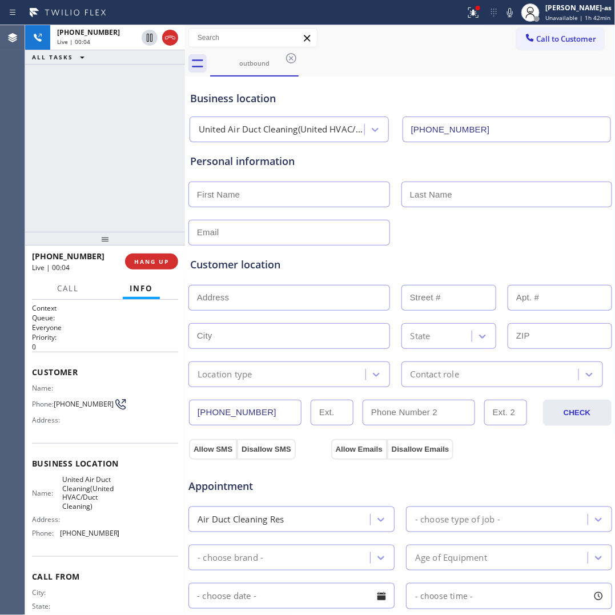
click at [140, 269] on div "[PHONE_NUMBER] Live | 00:04 HANG UP" at bounding box center [105, 262] width 146 height 30
click at [141, 264] on span "HANG UP" at bounding box center [151, 261] width 35 height 8
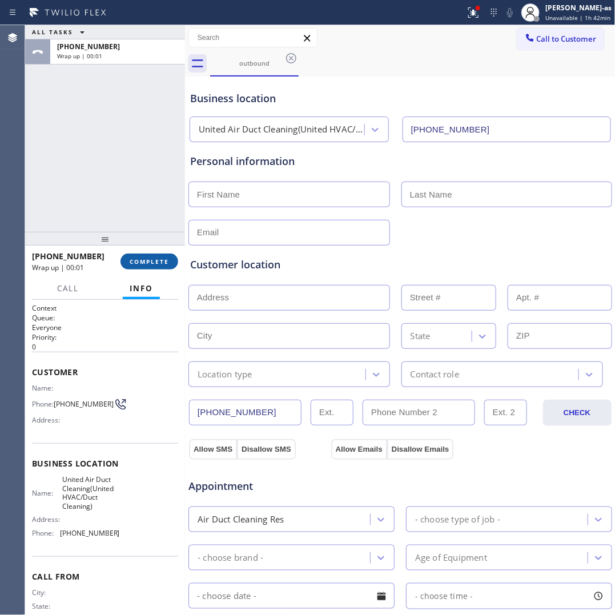
click at [141, 253] on button "COMPLETE" at bounding box center [149, 261] width 58 height 16
click at [140, 251] on div "[PHONE_NUMBER] Wrap up | 00:01 COMPLETE" at bounding box center [105, 262] width 146 height 30
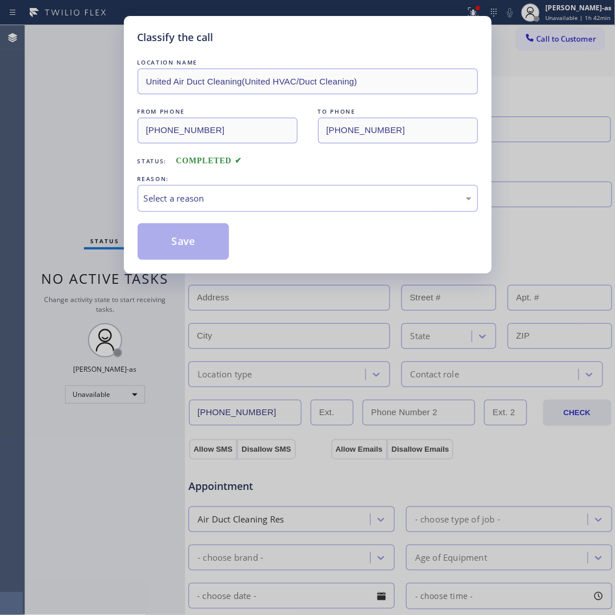
click at [103, 165] on div "Classify the call LOCATION NAME United Air Duct Cleaning(United HVAC/Duct Clean…" at bounding box center [307, 307] width 615 height 615
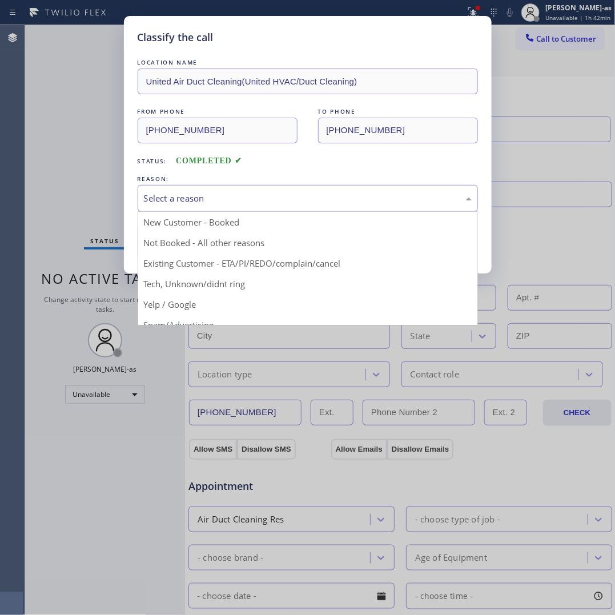
click at [196, 201] on div "Select a reason" at bounding box center [308, 198] width 328 height 13
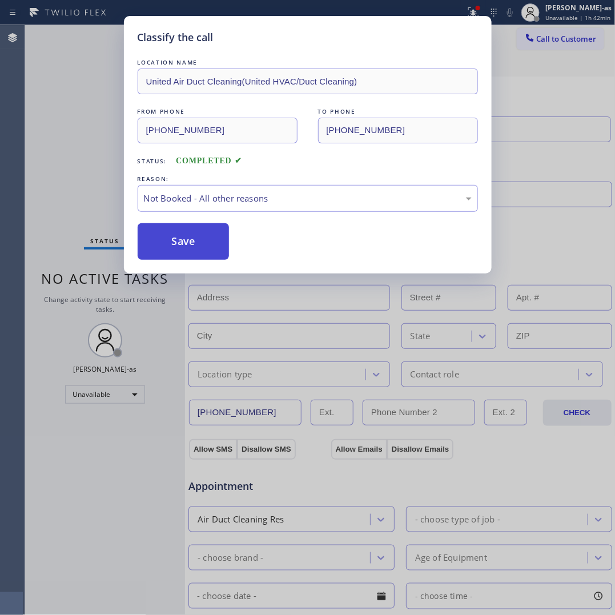
click at [176, 246] on button "Save" at bounding box center [184, 241] width 92 height 37
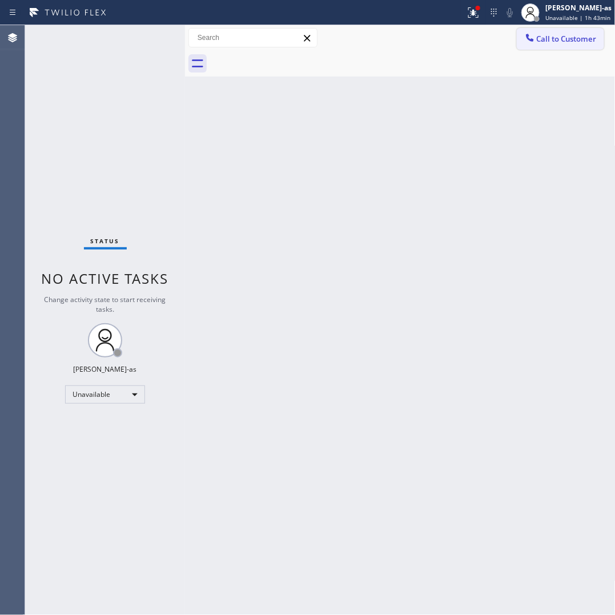
click at [546, 49] on button "Call to Customer" at bounding box center [559, 39] width 87 height 22
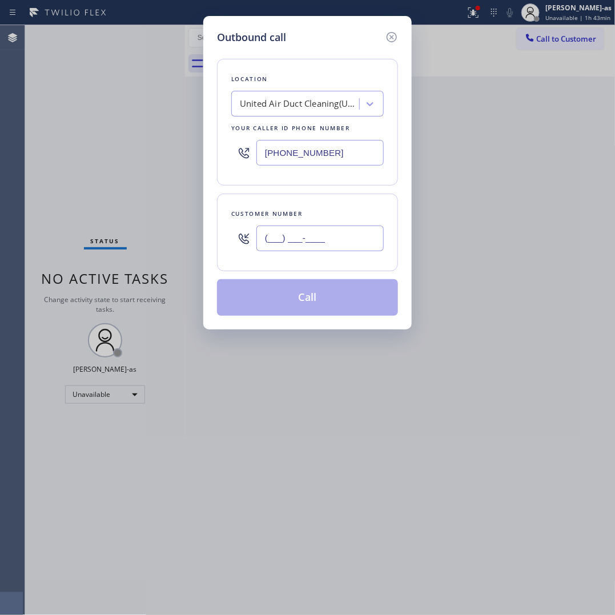
click at [349, 231] on input "(___) ___-____" at bounding box center [319, 238] width 127 height 26
paste input "714) 628-0830"
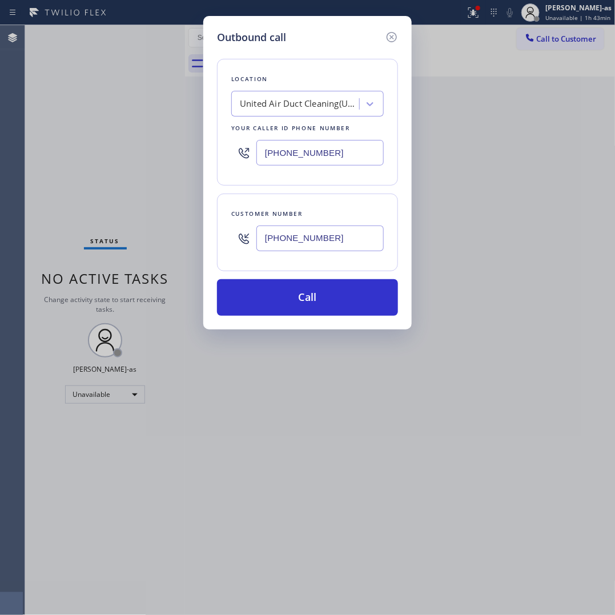
type input "[PHONE_NUMBER]"
click at [325, 153] on input "[PHONE_NUMBER]" at bounding box center [319, 153] width 127 height 26
paste input "714) 599-8844"
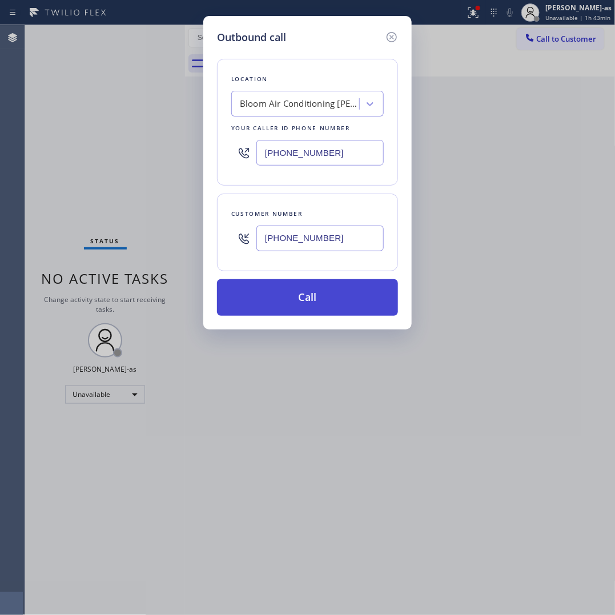
type input "[PHONE_NUMBER]"
click at [312, 295] on button "Call" at bounding box center [307, 297] width 181 height 37
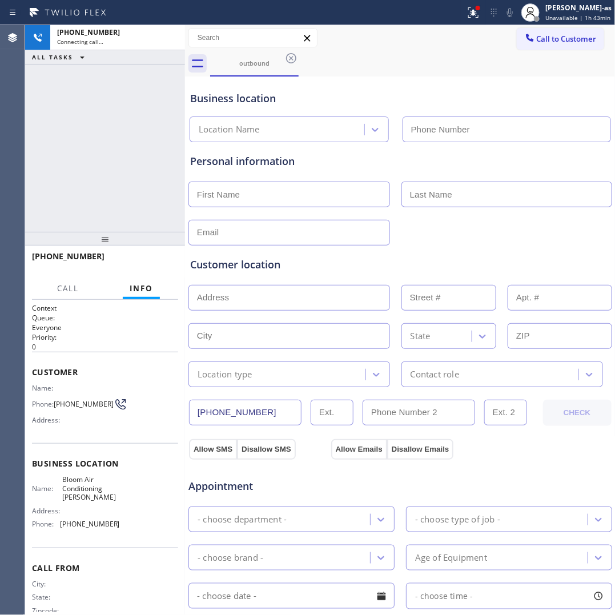
type input "[PHONE_NUMBER]"
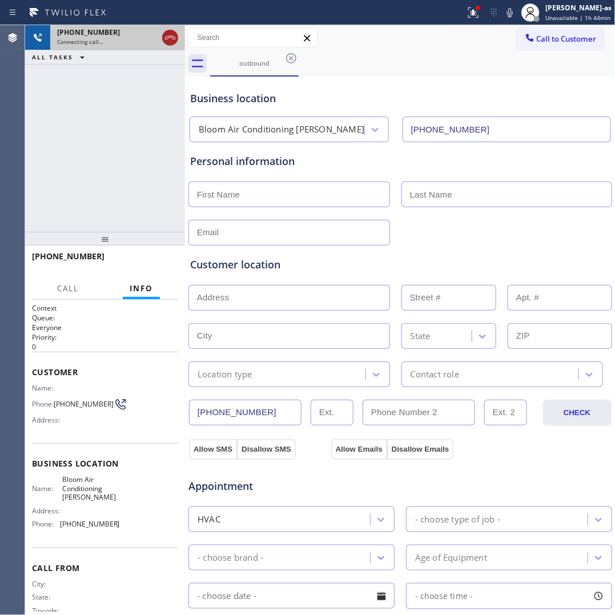
click at [167, 35] on icon at bounding box center [170, 38] width 14 height 14
click at [234, 60] on div "outbound" at bounding box center [254, 63] width 86 height 9
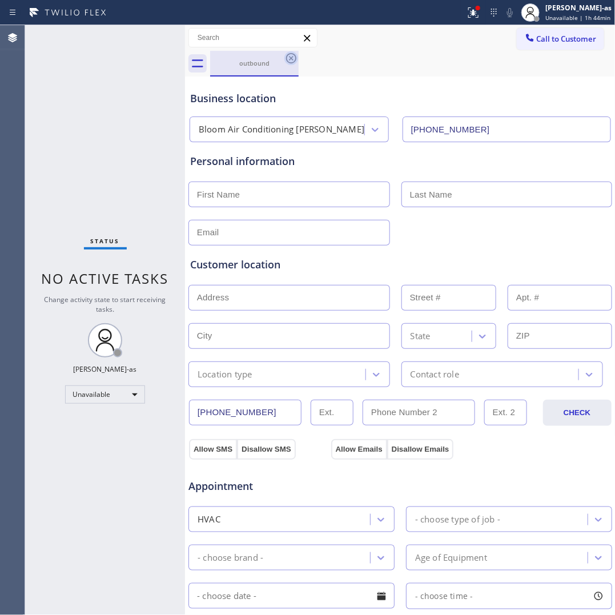
click at [291, 60] on icon at bounding box center [291, 58] width 14 height 14
click at [291, 60] on div "outbound" at bounding box center [412, 64] width 405 height 26
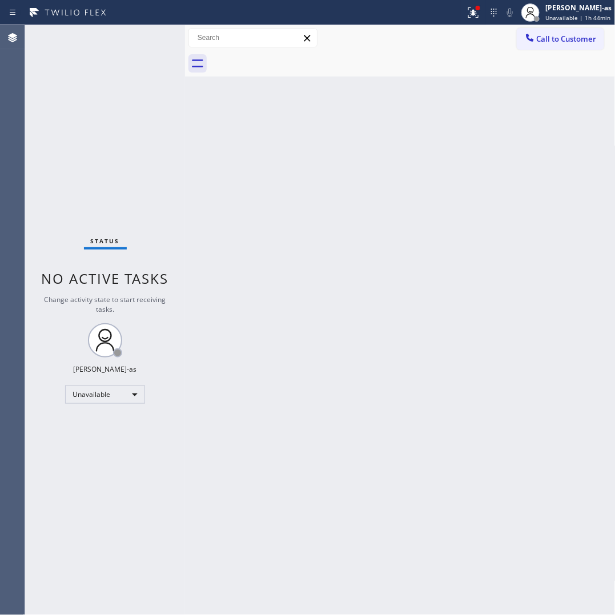
click at [291, 60] on div at bounding box center [412, 64] width 405 height 26
drag, startPoint x: 291, startPoint y: 60, endPoint x: 280, endPoint y: 83, distance: 25.3
click at [291, 60] on div at bounding box center [412, 64] width 405 height 26
click at [551, 23] on div "[PERSON_NAME]-as Unavailable | 1h 44min" at bounding box center [566, 12] width 97 height 25
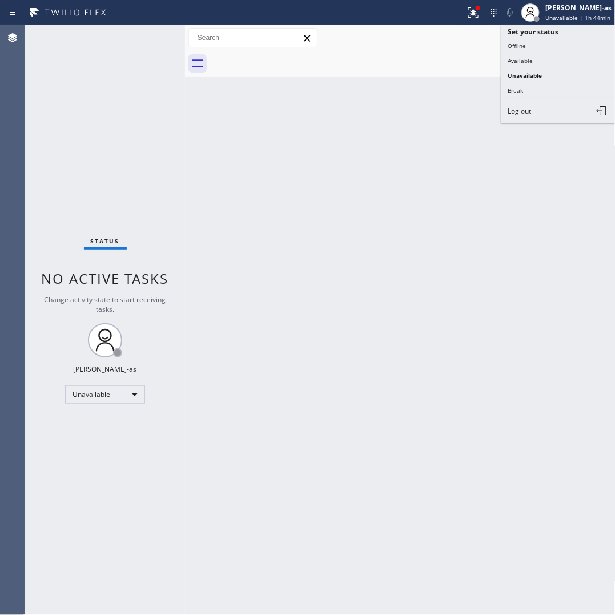
click at [378, 100] on div "Back to Dashboard Change Sender ID Customers Technicians Select a contact Outbo…" at bounding box center [400, 319] width 430 height 589
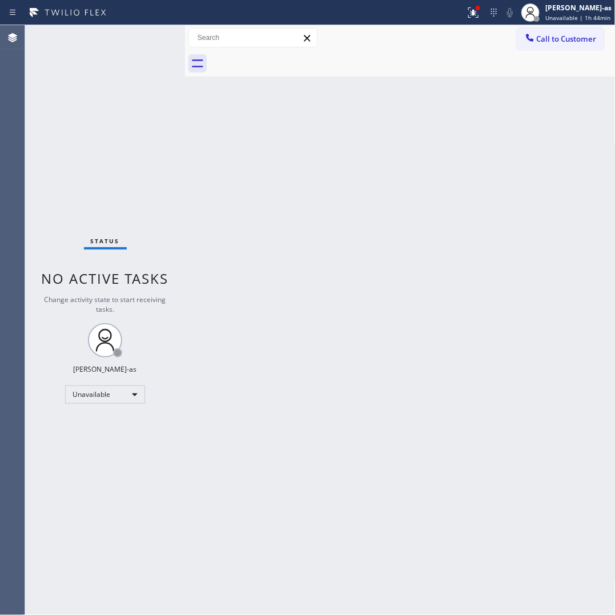
click at [543, 44] on button "Call to Customer" at bounding box center [559, 39] width 87 height 22
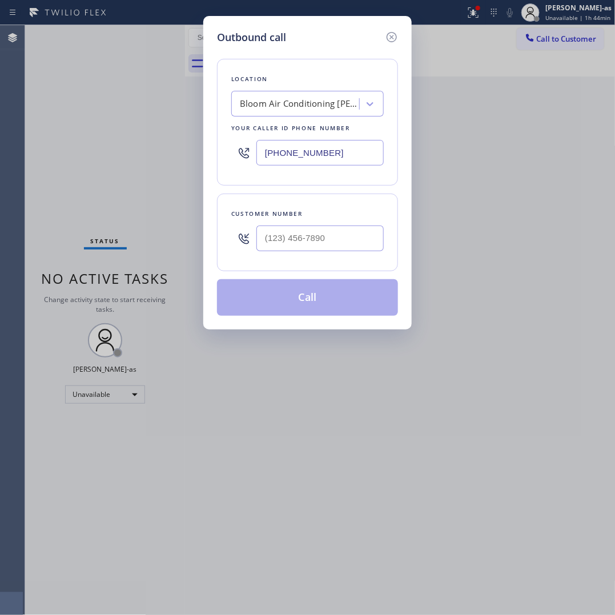
click at [344, 226] on input "text" at bounding box center [319, 238] width 127 height 26
paste input "714) 628-0830"
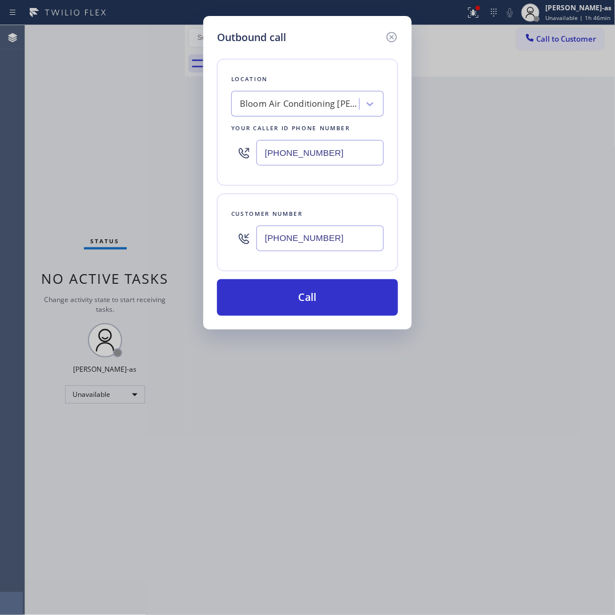
click at [344, 244] on input "[PHONE_NUMBER]" at bounding box center [319, 238] width 127 height 26
paste input "626) 376-499"
click at [296, 100] on div "Bloom Air Conditioning [PERSON_NAME]" at bounding box center [300, 104] width 120 height 13
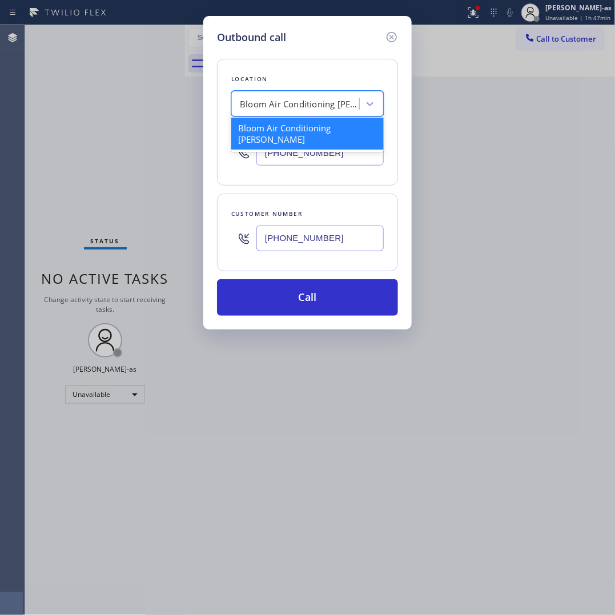
click at [353, 243] on input "[PHONE_NUMBER]" at bounding box center [319, 238] width 127 height 26
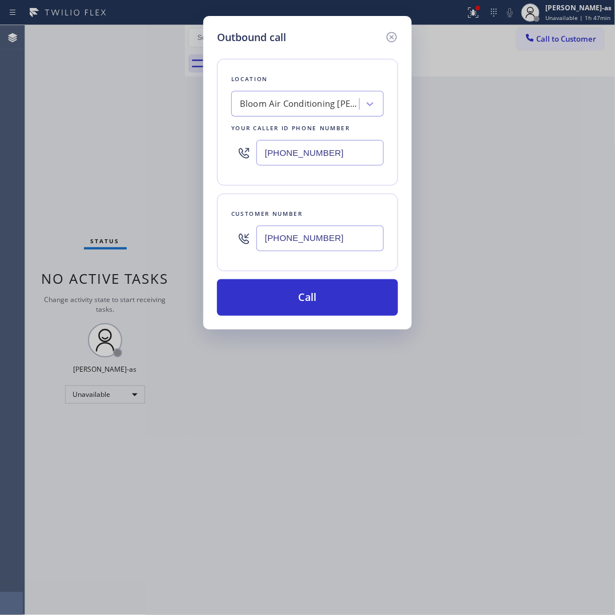
click at [353, 243] on input "[PHONE_NUMBER]" at bounding box center [319, 238] width 127 height 26
paste input "___) ___-____"
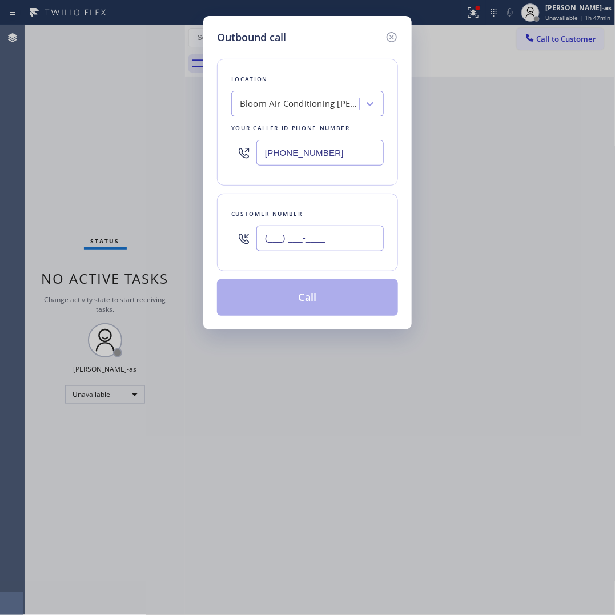
type input "(___) ___-____"
click at [298, 251] on input "(___) ___-____" at bounding box center [319, 238] width 127 height 26
paste input "818) 220-7119"
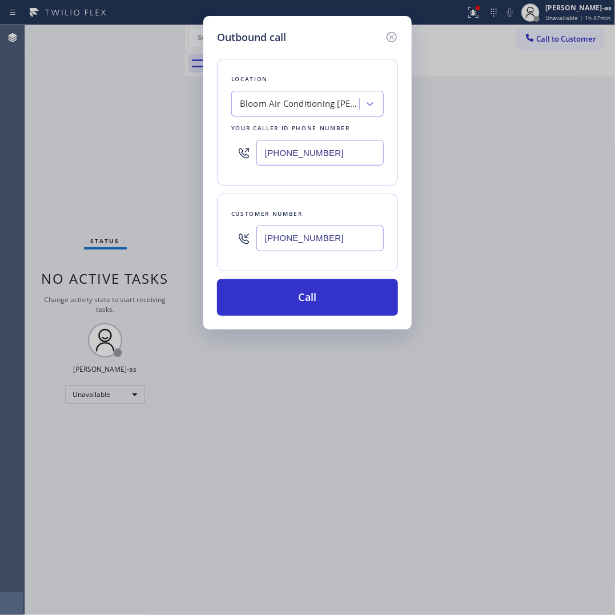
type input "[PHONE_NUMBER]"
click at [294, 108] on div "Bloom Air Conditioning [PERSON_NAME]" at bounding box center [300, 104] width 120 height 13
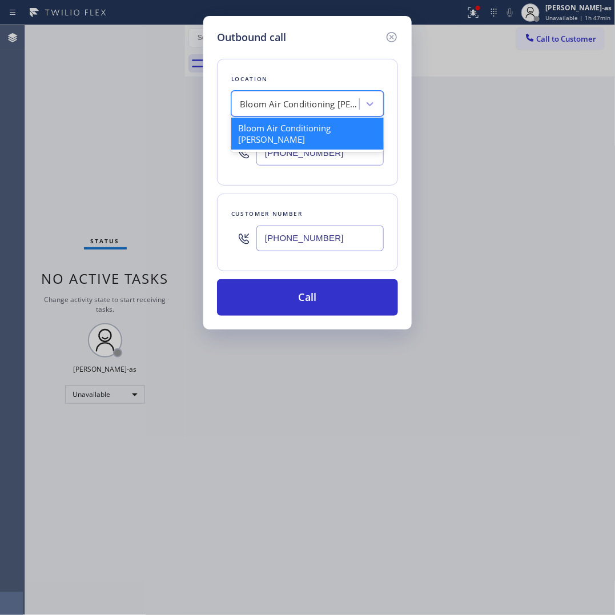
paste input "5 Star Appliance Repair"
type input "5 Star Appliance Repair"
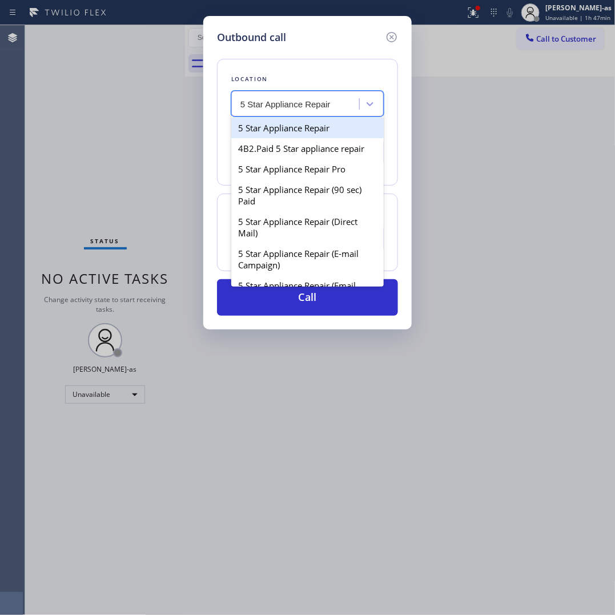
click at [261, 132] on div "5 Star Appliance Repair" at bounding box center [307, 128] width 152 height 21
type input "[PHONE_NUMBER]"
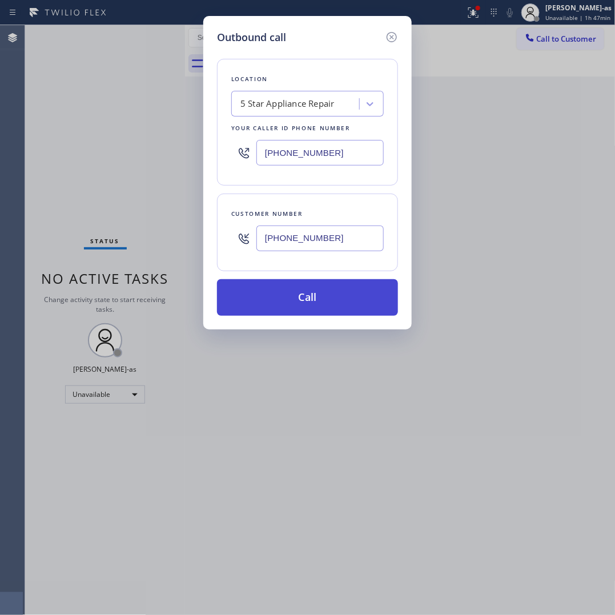
click at [281, 302] on button "Call" at bounding box center [307, 297] width 181 height 37
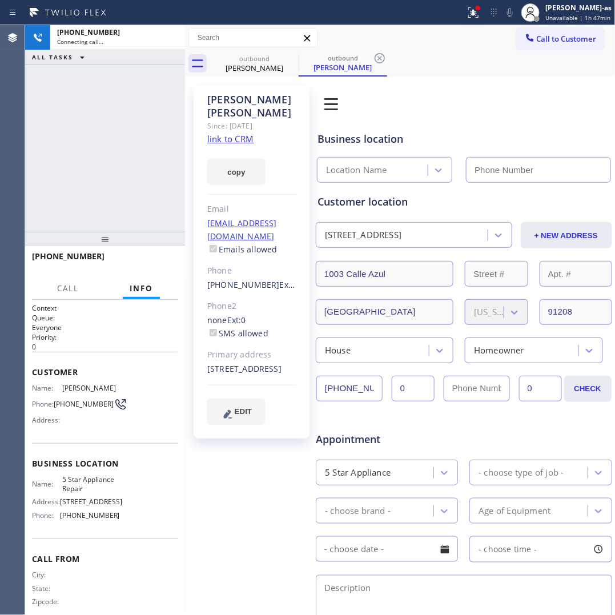
type input "[PHONE_NUMBER]"
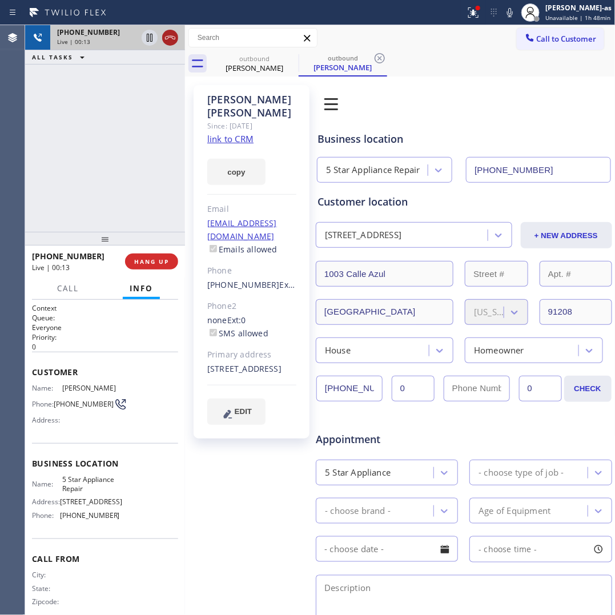
click at [170, 36] on icon at bounding box center [170, 38] width 14 height 14
drag, startPoint x: 161, startPoint y: 172, endPoint x: 177, endPoint y: 246, distance: 75.9
click at [160, 175] on div "[PHONE_NUMBER] Live | 00:13 ALL TASKS ALL TASKS ACTIVE TASKS TASKS IN WRAP UP" at bounding box center [105, 128] width 160 height 207
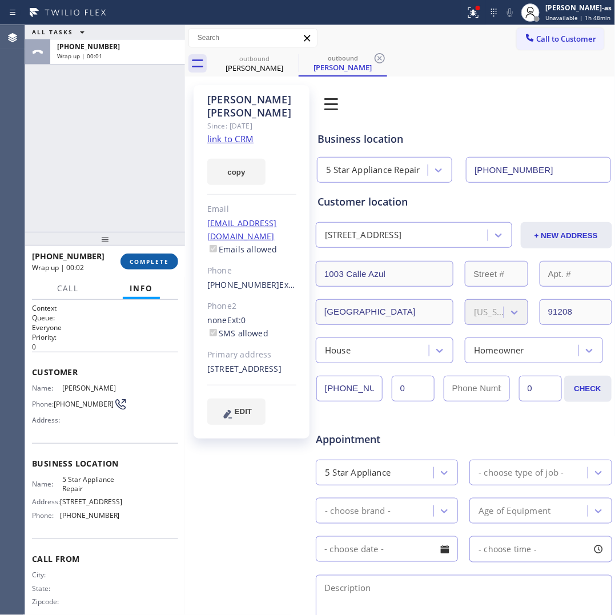
click at [150, 266] on button "COMPLETE" at bounding box center [149, 261] width 58 height 16
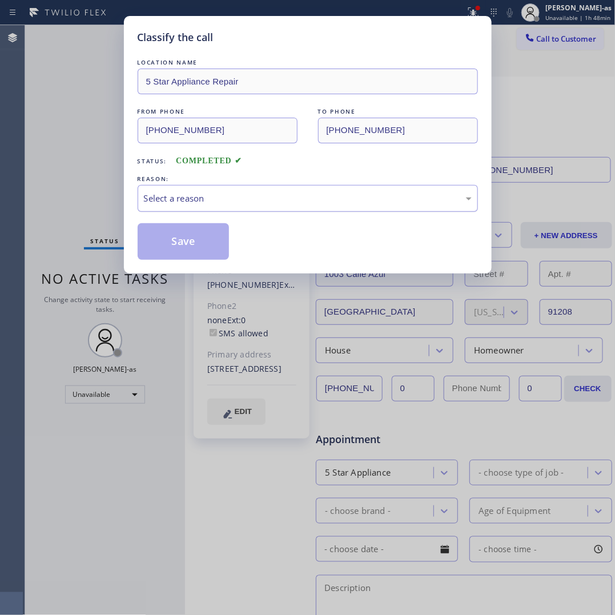
click at [244, 204] on div "Select a reason" at bounding box center [308, 198] width 328 height 13
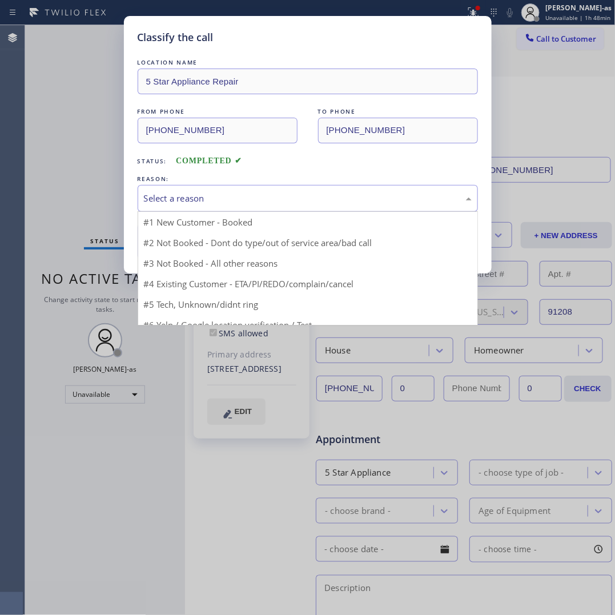
click at [244, 204] on div "Select a reason" at bounding box center [308, 198] width 328 height 13
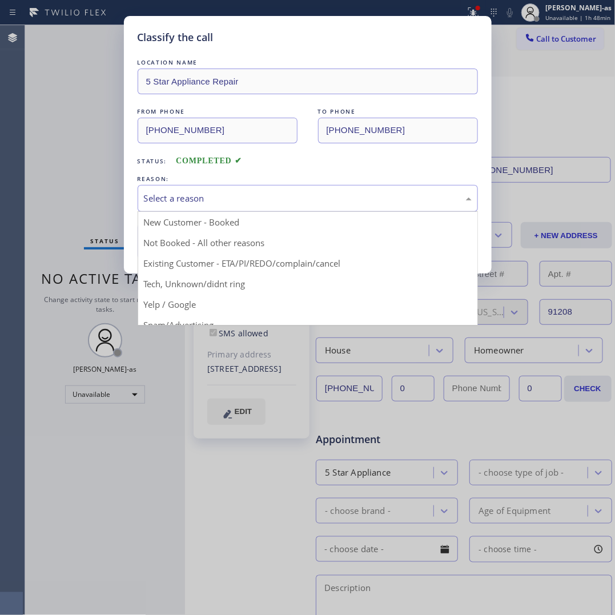
click at [224, 200] on div "Select a reason" at bounding box center [308, 198] width 328 height 13
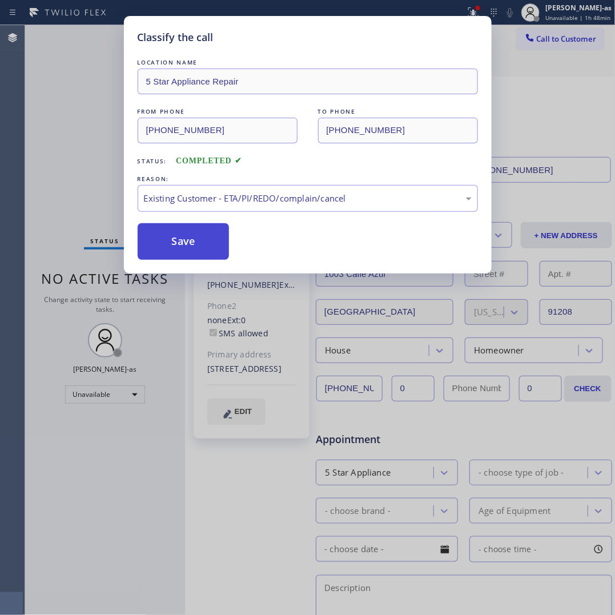
drag, startPoint x: 181, startPoint y: 227, endPoint x: 187, endPoint y: 228, distance: 6.0
click at [180, 227] on button "Save" at bounding box center [184, 241] width 92 height 37
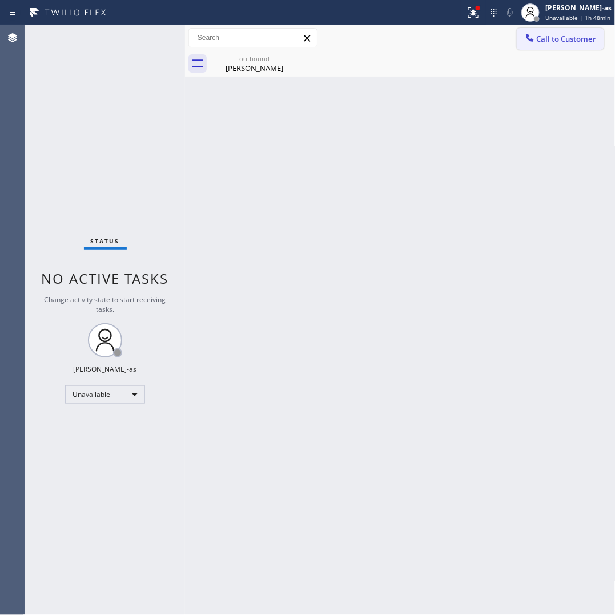
click at [559, 41] on span "Call to Customer" at bounding box center [566, 39] width 60 height 10
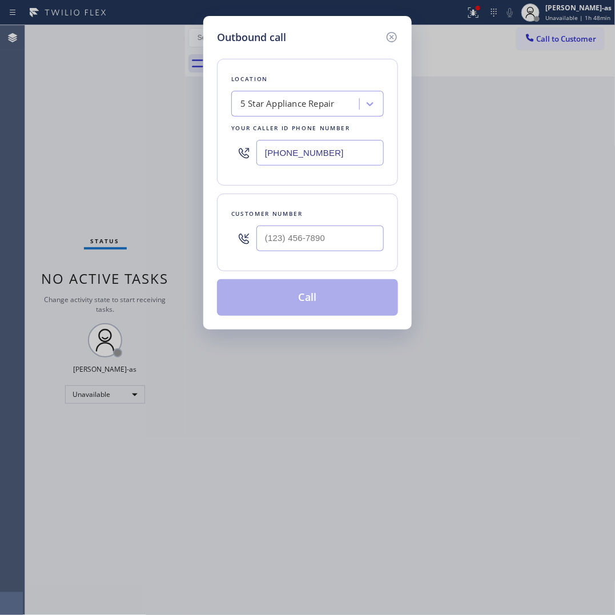
click at [349, 246] on input "text" at bounding box center [319, 238] width 127 height 26
paste input "818) 220-7119"
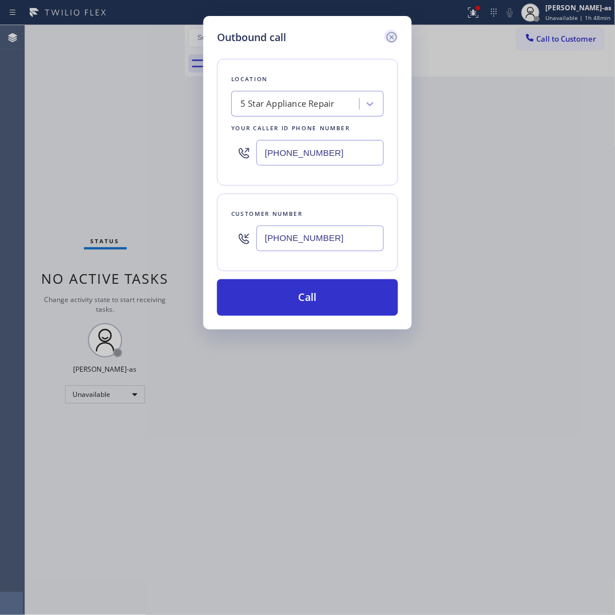
click at [387, 35] on icon at bounding box center [391, 37] width 10 height 10
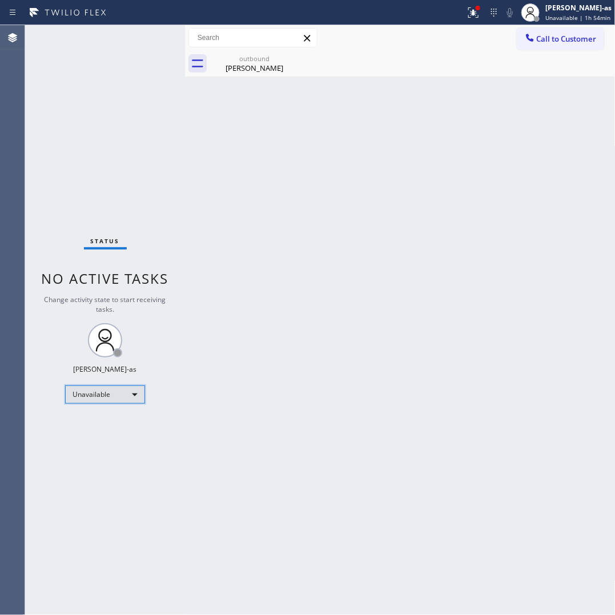
click at [86, 394] on div "Unavailable" at bounding box center [105, 394] width 80 height 18
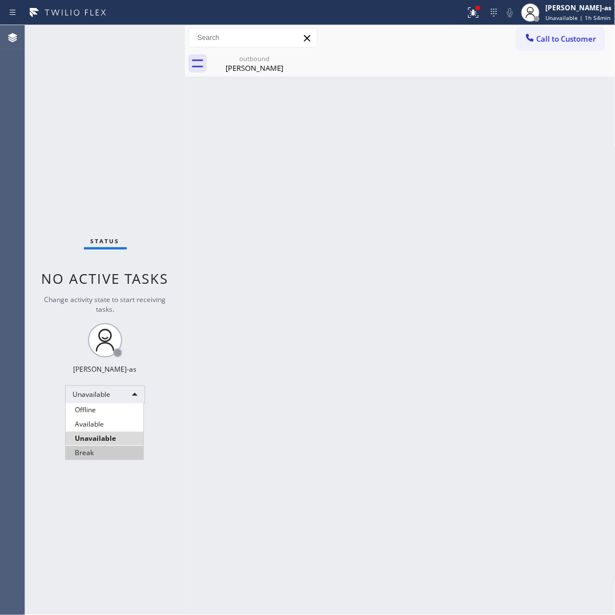
click at [92, 451] on li "Break" at bounding box center [105, 453] width 78 height 14
click at [338, 215] on div "Back to Dashboard Change Sender ID Customers Technicians Select a contact Outbo…" at bounding box center [400, 319] width 430 height 589
click at [92, 378] on div "Status No active tasks Change activity state to start receiving tasks. [PERSON_…" at bounding box center [105, 319] width 160 height 589
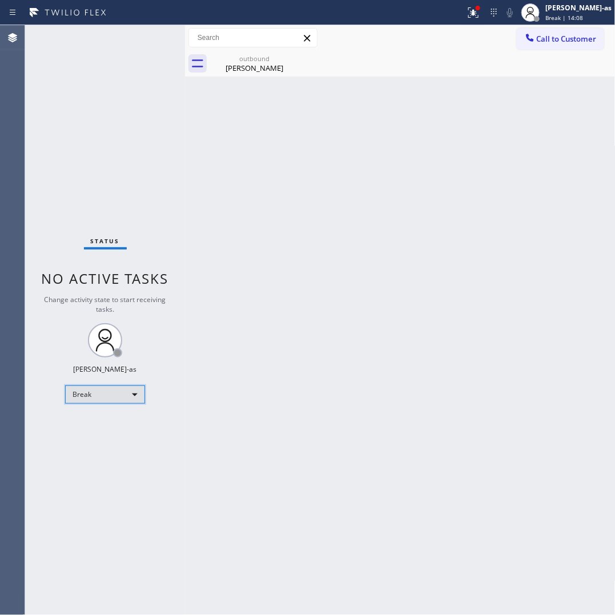
click at [104, 398] on div "Break" at bounding box center [105, 394] width 80 height 18
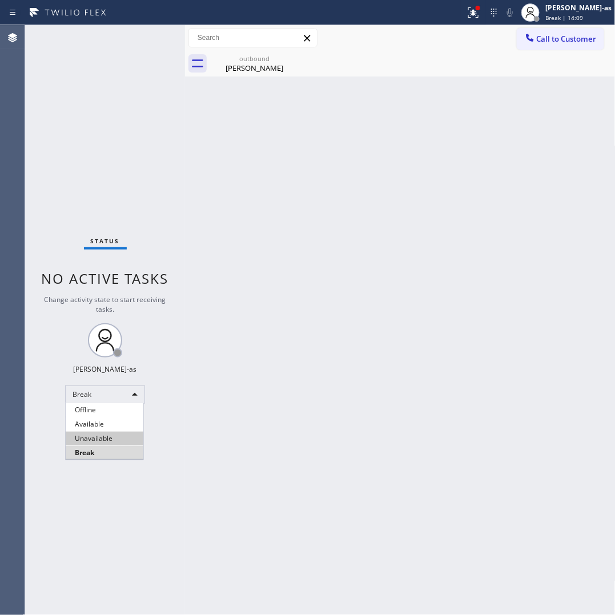
click at [103, 434] on li "Unavailable" at bounding box center [105, 438] width 78 height 14
click at [103, 434] on div "Status No active tasks Change activity state to start receiving tasks. [PERSON_…" at bounding box center [105, 319] width 160 height 589
click at [223, 418] on div "Back to Dashboard Change Sender ID Customers Technicians Select a contact Outbo…" at bounding box center [400, 319] width 430 height 589
click at [547, 403] on div "Back to Dashboard Change Sender ID Customers Technicians Select a contact Outbo…" at bounding box center [400, 319] width 430 height 589
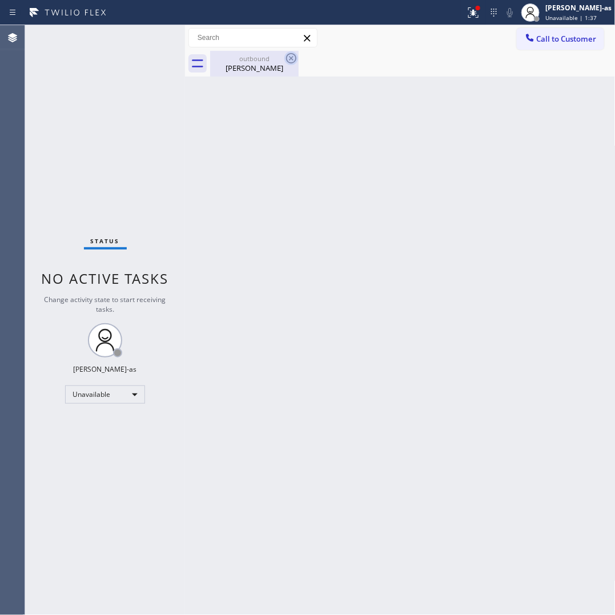
drag, startPoint x: 251, startPoint y: 70, endPoint x: 284, endPoint y: 55, distance: 35.5
click at [252, 67] on div "[PERSON_NAME]" at bounding box center [254, 68] width 86 height 10
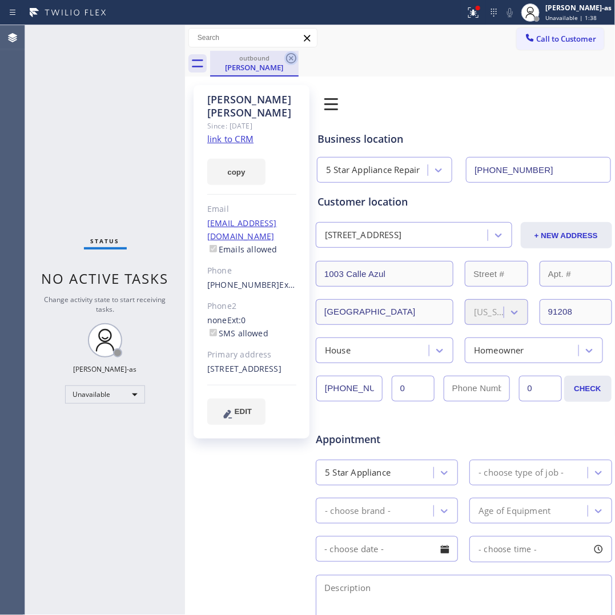
click at [290, 55] on icon at bounding box center [291, 58] width 14 height 14
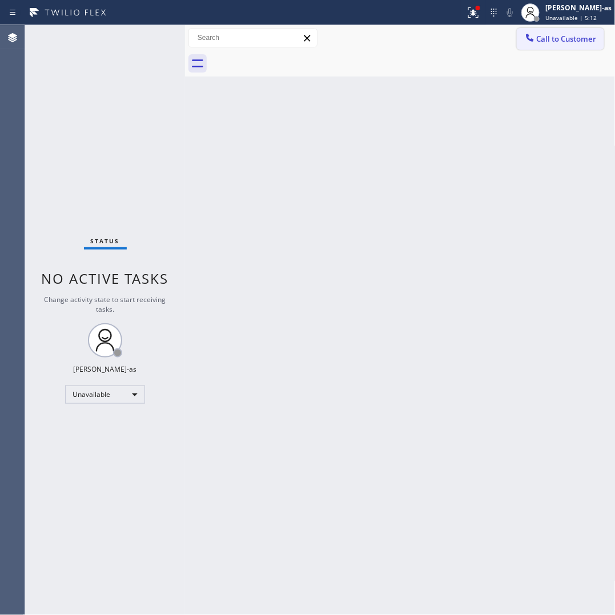
click at [543, 30] on button "Call to Customer" at bounding box center [559, 39] width 87 height 22
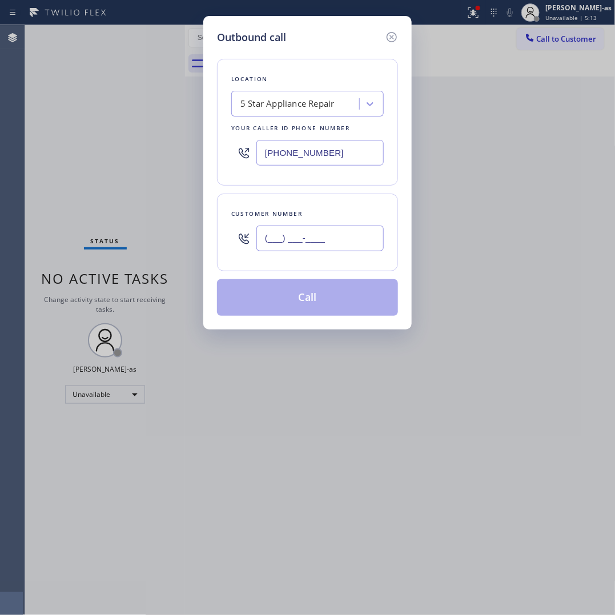
click at [330, 236] on input "(___) ___-____" at bounding box center [319, 238] width 127 height 26
paste input "323) 991-9198"
type input "[PHONE_NUMBER]"
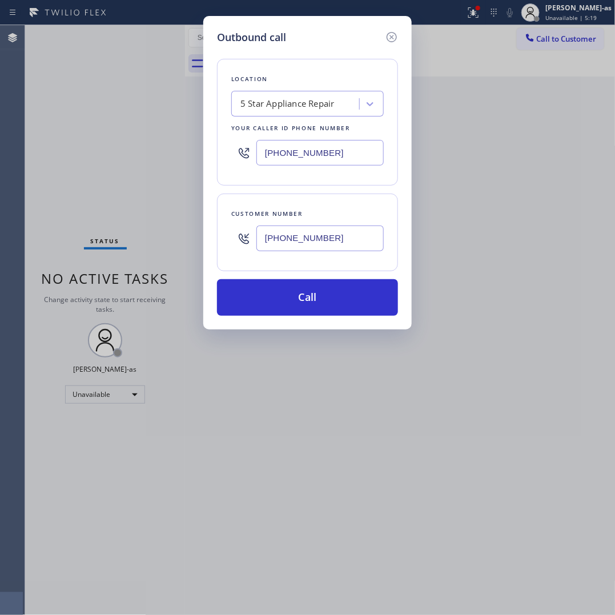
click at [337, 151] on input "[PHONE_NUMBER]" at bounding box center [319, 153] width 127 height 26
click at [337, 152] on input "[PHONE_NUMBER]" at bounding box center [319, 153] width 127 height 26
paste input "310) 896-6215"
type input "[PHONE_NUMBER]"
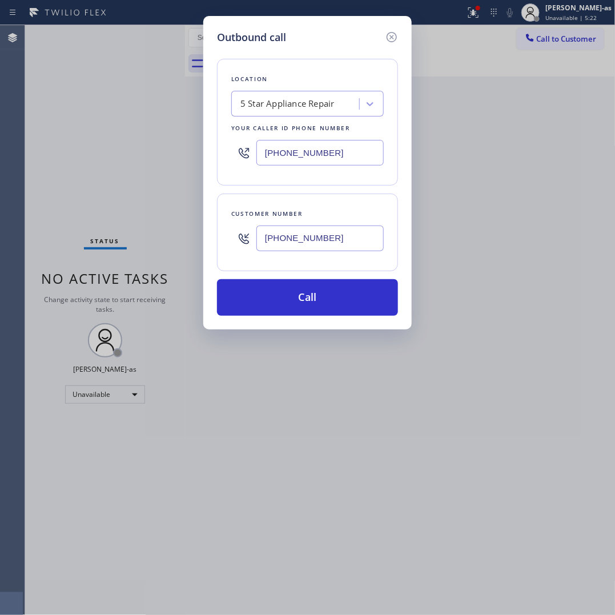
click at [352, 240] on input "[PHONE_NUMBER]" at bounding box center [319, 238] width 127 height 26
paste input "10) 896-6215"
type input "[PHONE_NUMBER]"
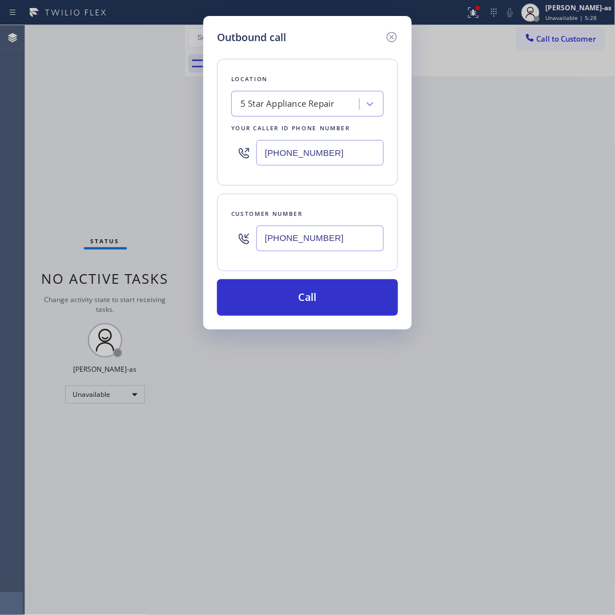
click at [323, 150] on input "[PHONE_NUMBER]" at bounding box center [319, 153] width 127 height 26
paste input "323) 991-9198"
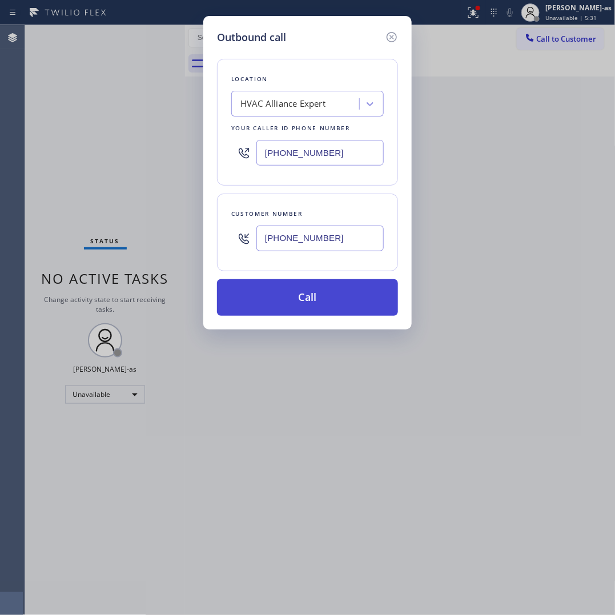
type input "[PHONE_NUMBER]"
click at [292, 298] on button "Call" at bounding box center [307, 297] width 181 height 37
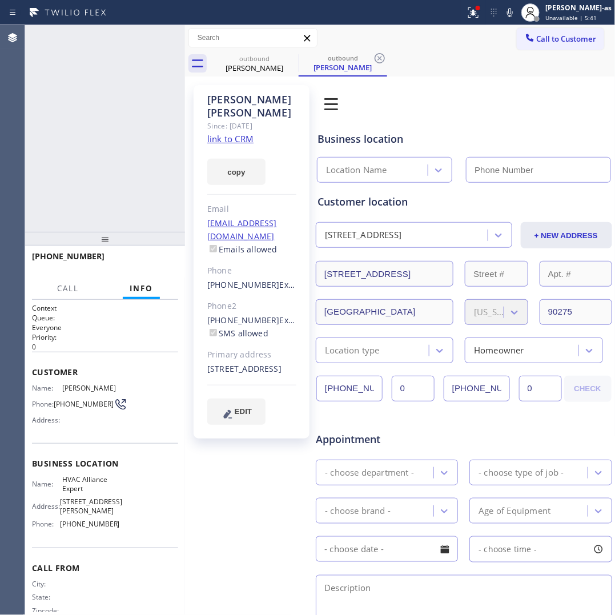
type input "[PHONE_NUMBER]"
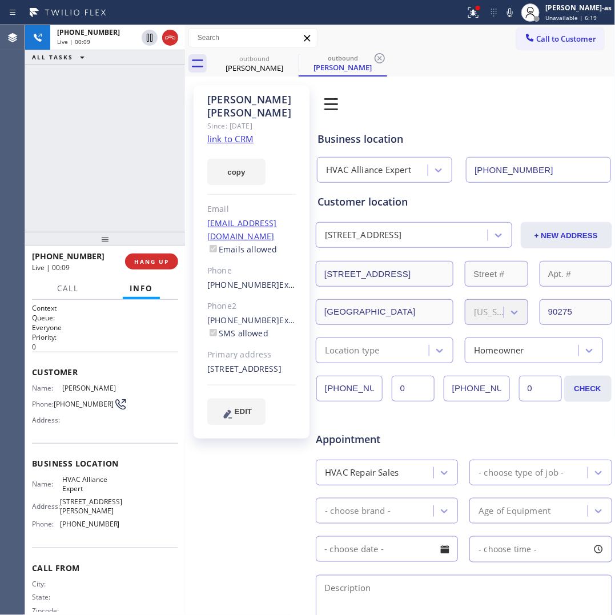
click at [72, 127] on div "[PHONE_NUMBER] Live | 00:09 ALL TASKS ALL TASKS ACTIVE TASKS TASKS IN WRAP UP" at bounding box center [105, 128] width 160 height 207
click at [140, 257] on span "HANG UP" at bounding box center [151, 261] width 35 height 8
click at [123, 232] on div at bounding box center [105, 239] width 160 height 14
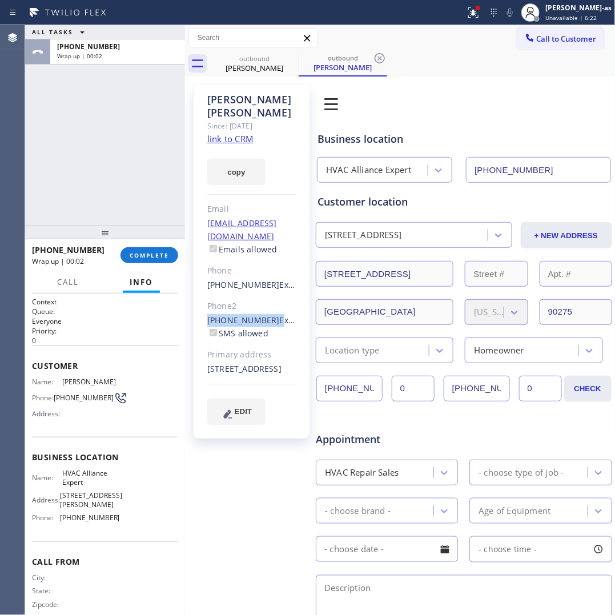
drag, startPoint x: 199, startPoint y: 294, endPoint x: 266, endPoint y: 296, distance: 67.9
click at [266, 296] on div "[PERSON_NAME] Since: [DATE] link to CRM copy Email [EMAIL_ADDRESS][DOMAIN_NAME]…" at bounding box center [251, 261] width 116 height 353
click at [152, 254] on span "COMPLETE" at bounding box center [149, 255] width 39 height 8
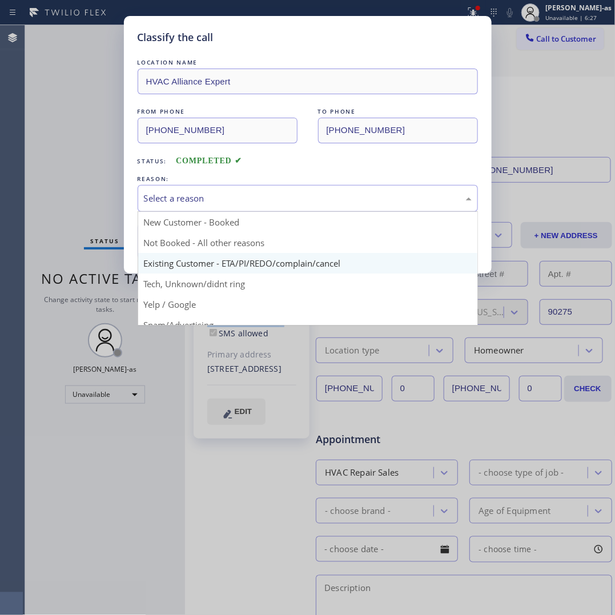
drag, startPoint x: 197, startPoint y: 190, endPoint x: 238, endPoint y: 272, distance: 91.4
click at [199, 192] on div "Select a reason" at bounding box center [308, 198] width 340 height 27
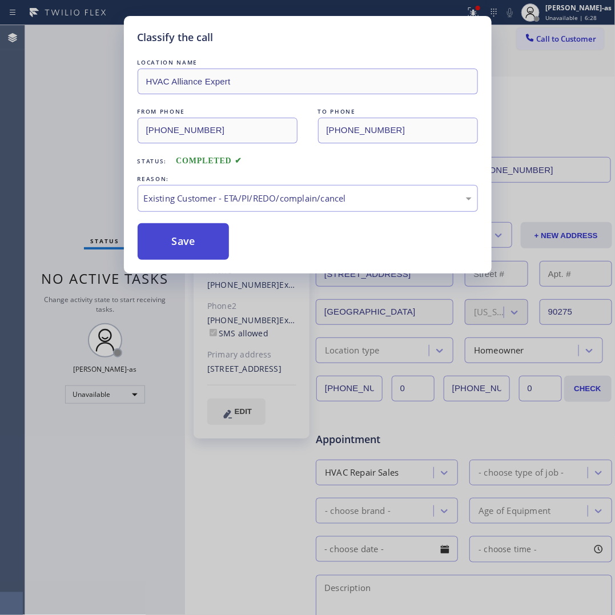
click at [197, 249] on button "Save" at bounding box center [184, 241] width 92 height 37
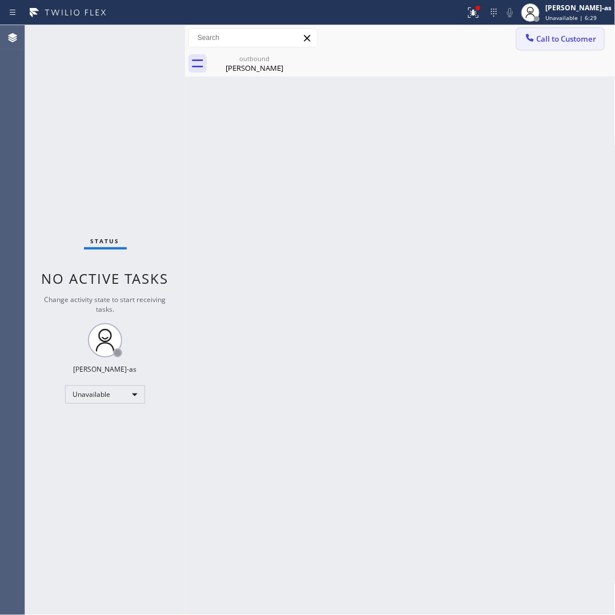
click at [562, 36] on span "Call to Customer" at bounding box center [566, 39] width 60 height 10
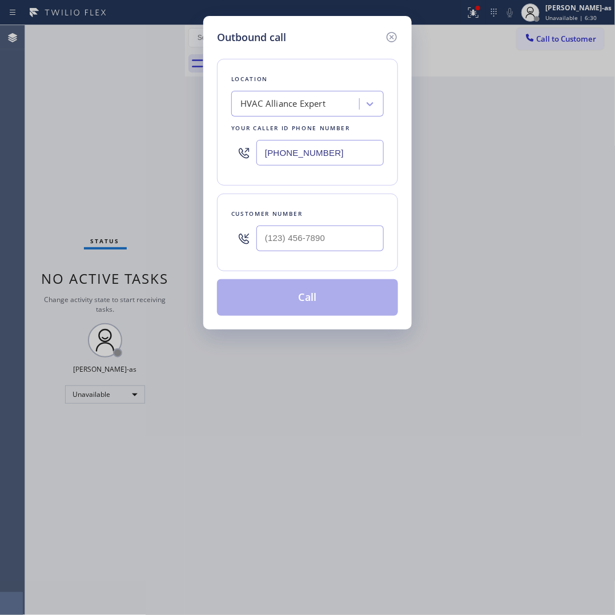
click at [358, 225] on div at bounding box center [319, 238] width 127 height 37
click at [356, 245] on input "(___) ___-____" at bounding box center [319, 238] width 127 height 26
paste input "310) 896-6215"
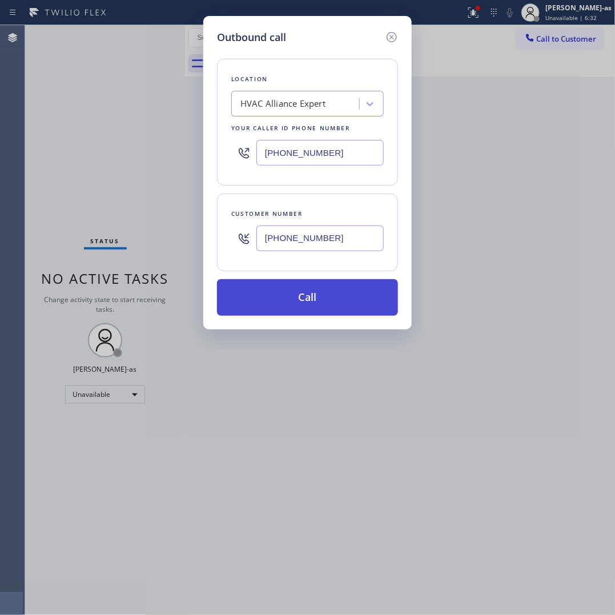
type input "[PHONE_NUMBER]"
click at [323, 298] on button "Call" at bounding box center [307, 297] width 181 height 37
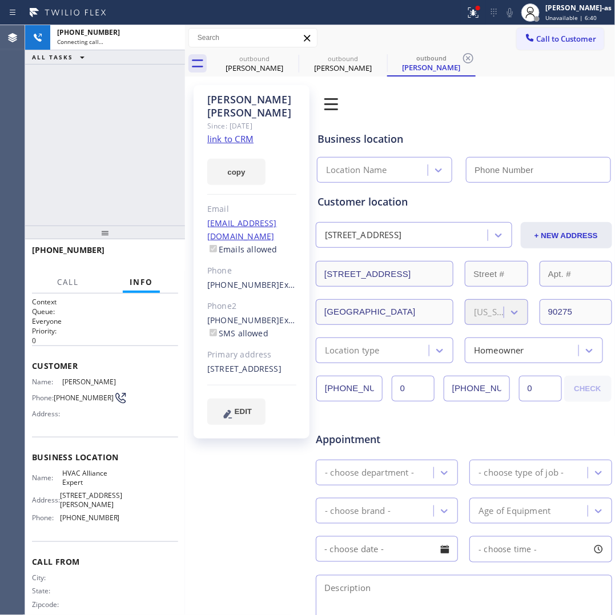
type input "[PHONE_NUMBER]"
click at [226, 133] on link "link to CRM" at bounding box center [230, 138] width 46 height 11
click at [129, 123] on div "[PHONE_NUMBER] Live | 00:50 ALL TASKS ALL TASKS ACTIVE TASKS TASKS IN WRAP UP" at bounding box center [105, 125] width 160 height 200
click at [142, 260] on button "HANG UP" at bounding box center [151, 255] width 53 height 16
click at [142, 259] on button "HANG UP" at bounding box center [151, 255] width 53 height 16
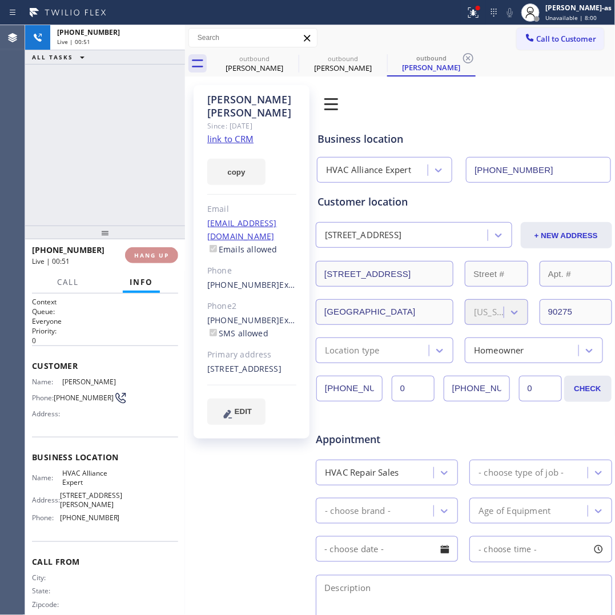
click at [142, 259] on button "HANG UP" at bounding box center [151, 255] width 53 height 16
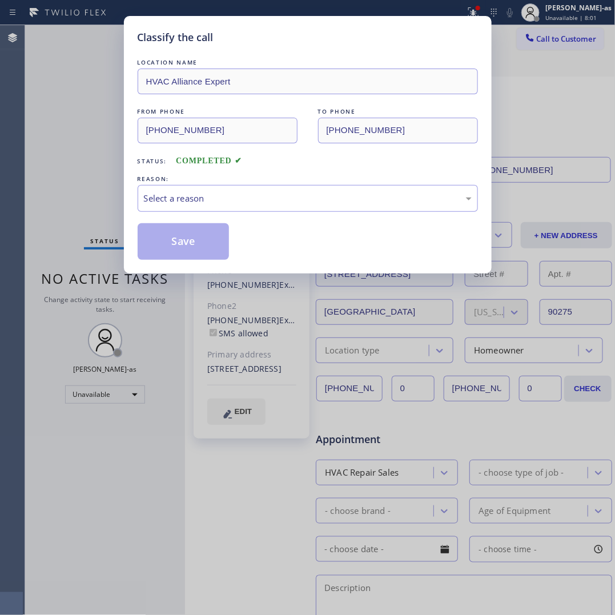
click at [135, 260] on div "Classify the call LOCATION NAME HVAC Alliance Expert FROM PHONE [PHONE_NUMBER] …" at bounding box center [307, 144] width 367 height 257
click at [140, 255] on div "Classify the call LOCATION NAME HVAC Alliance Expert FROM PHONE [PHONE_NUMBER] …" at bounding box center [307, 144] width 367 height 257
drag, startPoint x: 266, startPoint y: 185, endPoint x: 294, endPoint y: 266, distance: 85.7
click at [264, 187] on div "REASON: Select a reason" at bounding box center [308, 192] width 340 height 39
click at [288, 173] on div "REASON:" at bounding box center [308, 179] width 340 height 12
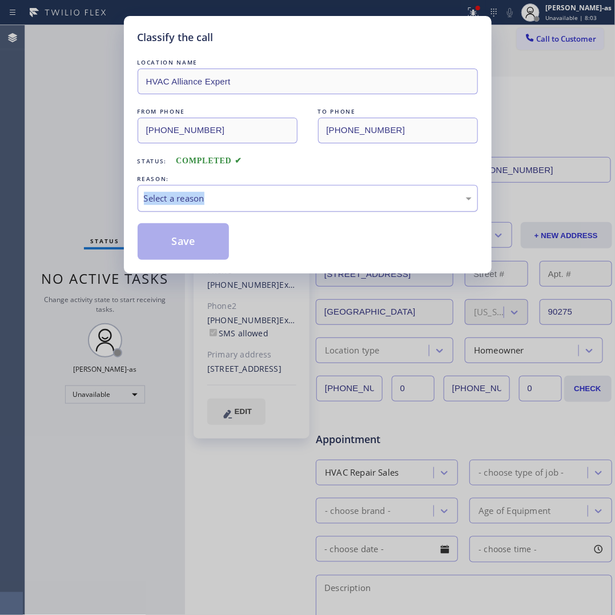
click at [298, 201] on div "Select a reason" at bounding box center [308, 198] width 328 height 13
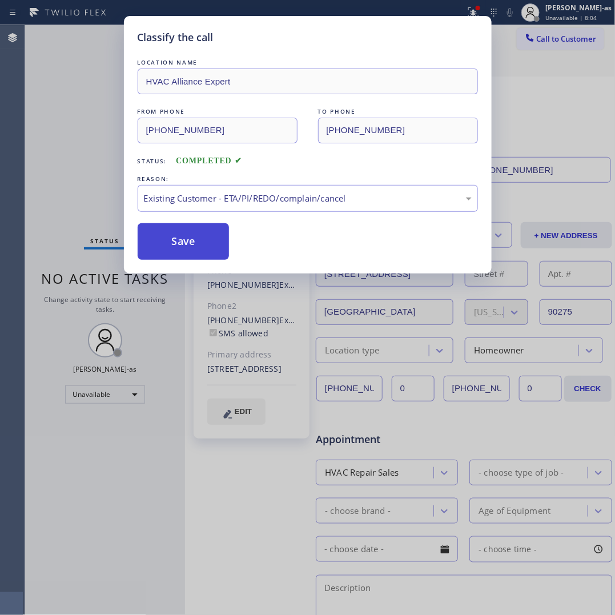
drag, startPoint x: 223, startPoint y: 255, endPoint x: 190, endPoint y: 239, distance: 36.8
click at [219, 252] on button "Save" at bounding box center [184, 241] width 92 height 37
click at [187, 237] on button "Save" at bounding box center [184, 241] width 92 height 37
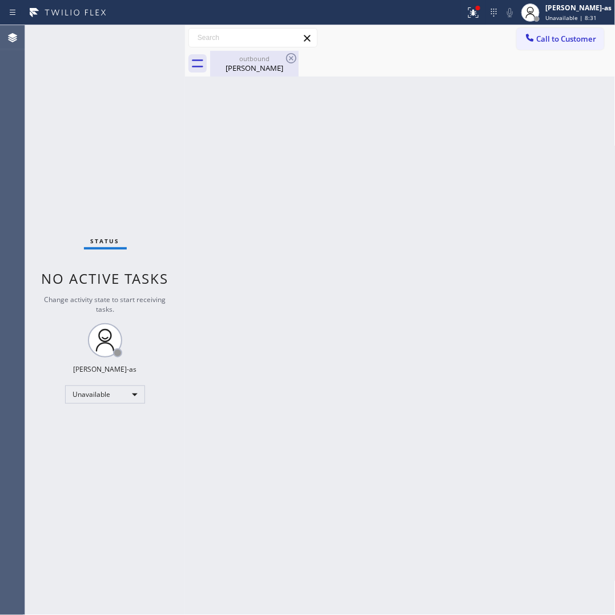
drag, startPoint x: 241, startPoint y: 41, endPoint x: 249, endPoint y: 56, distance: 16.9
click at [241, 45] on input "text" at bounding box center [253, 38] width 128 height 18
drag, startPoint x: 255, startPoint y: 58, endPoint x: 269, endPoint y: 58, distance: 14.3
click at [255, 59] on div "outbound" at bounding box center [254, 58] width 86 height 9
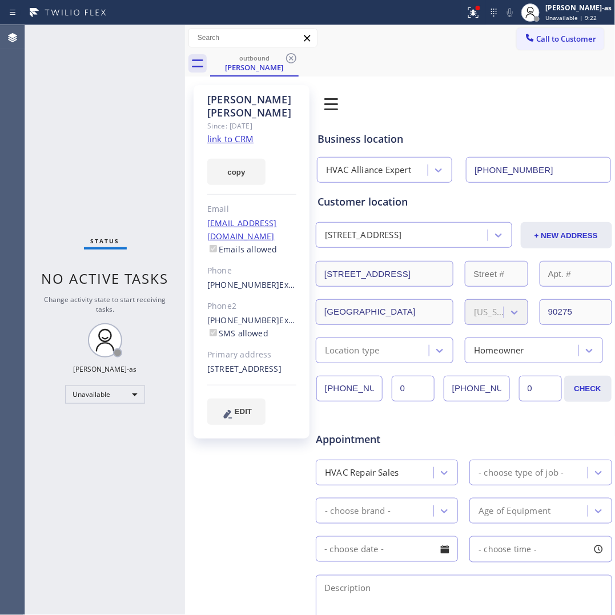
click at [143, 201] on div "Status No active tasks Change activity state to start receiving tasks. [PERSON_…" at bounding box center [105, 319] width 160 height 589
drag, startPoint x: 254, startPoint y: 52, endPoint x: 275, endPoint y: 55, distance: 21.2
click at [253, 52] on div "outbound [PERSON_NAME]" at bounding box center [254, 63] width 86 height 25
click at [284, 58] on icon at bounding box center [291, 58] width 14 height 14
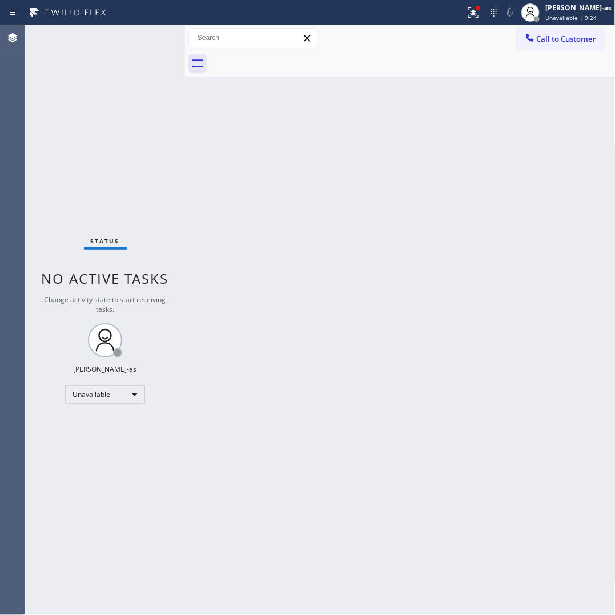
click at [332, 204] on div "Back to Dashboard Change Sender ID Customers Technicians Select a contact Outbo…" at bounding box center [400, 319] width 430 height 589
click at [577, 39] on span "Call to Customer" at bounding box center [566, 39] width 60 height 10
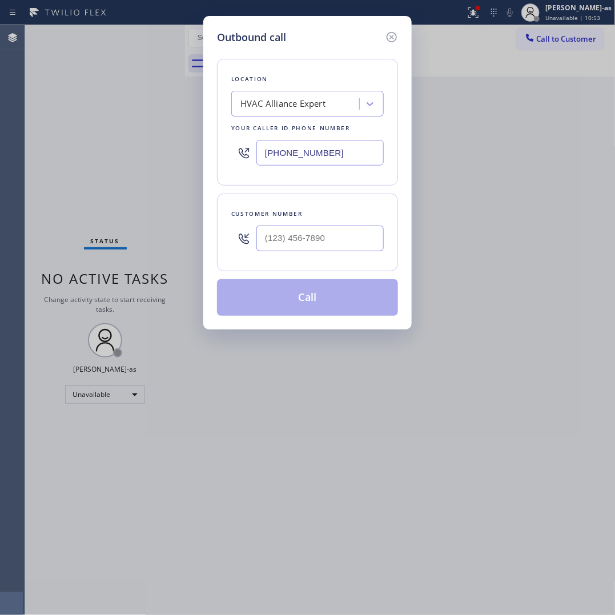
click at [354, 253] on div at bounding box center [319, 238] width 127 height 37
click at [354, 247] on input "(___) ___-____" at bounding box center [319, 238] width 127 height 26
paste input "310) 850-2922"
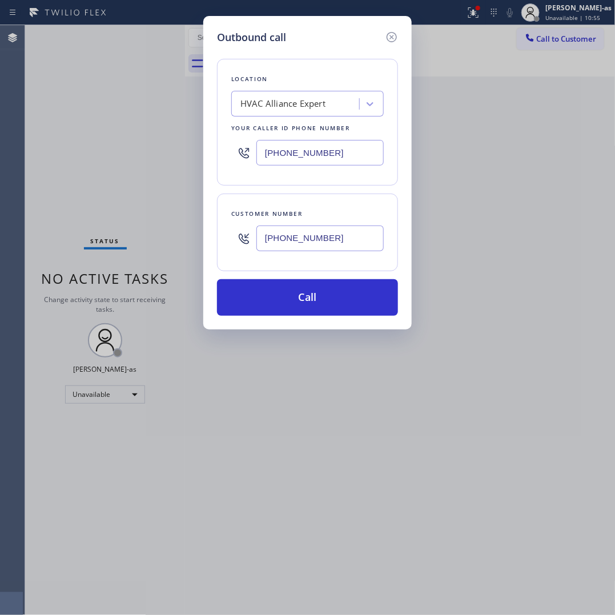
type input "[PHONE_NUMBER]"
click at [282, 147] on input "[PHONE_NUMBER]" at bounding box center [319, 153] width 127 height 26
paste input "213) 279-6672"
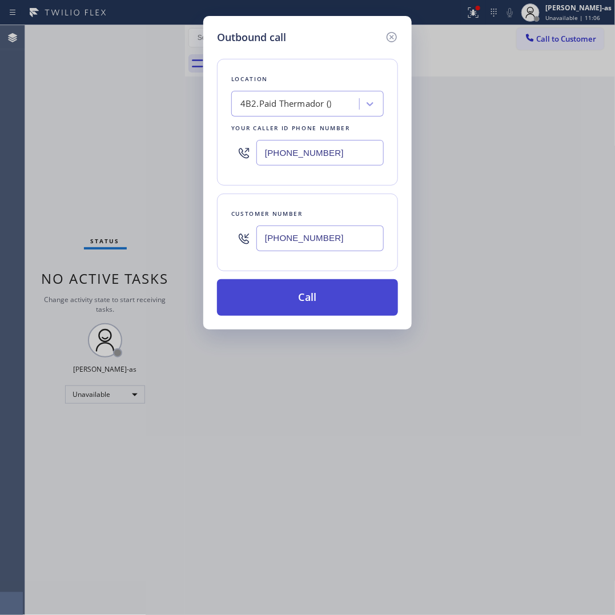
type input "[PHONE_NUMBER]"
click at [337, 289] on button "Call" at bounding box center [307, 297] width 181 height 37
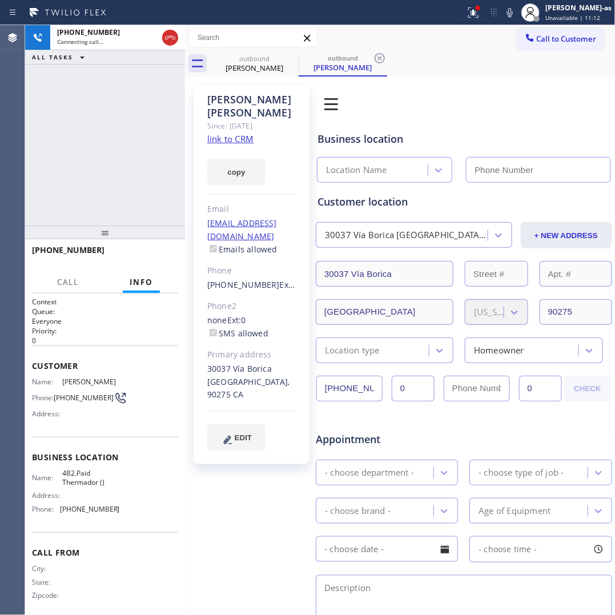
type input "[PHONE_NUMBER]"
click at [102, 200] on div "[PHONE_NUMBER] Live | 00:04 ALL TASKS ALL TASKS ACTIVE TASKS TASKS IN WRAP UP" at bounding box center [105, 125] width 160 height 200
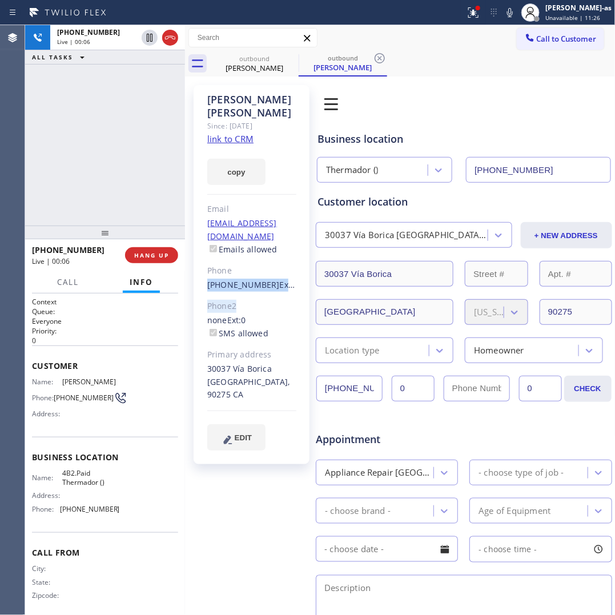
drag, startPoint x: 195, startPoint y: 260, endPoint x: 263, endPoint y: 265, distance: 68.7
click at [263, 265] on div "[PERSON_NAME] Since: [DATE] link to CRM copy Email [EMAIL_ADDRESS][DOMAIN_NAME]…" at bounding box center [251, 274] width 116 height 379
click at [252, 300] on div "Phone2" at bounding box center [251, 306] width 89 height 13
drag, startPoint x: 204, startPoint y: 256, endPoint x: 264, endPoint y: 262, distance: 60.9
click at [264, 262] on div "[PERSON_NAME] Since: [DATE] link to CRM copy Email [EMAIL_ADDRESS][DOMAIN_NAME]…" at bounding box center [251, 274] width 116 height 379
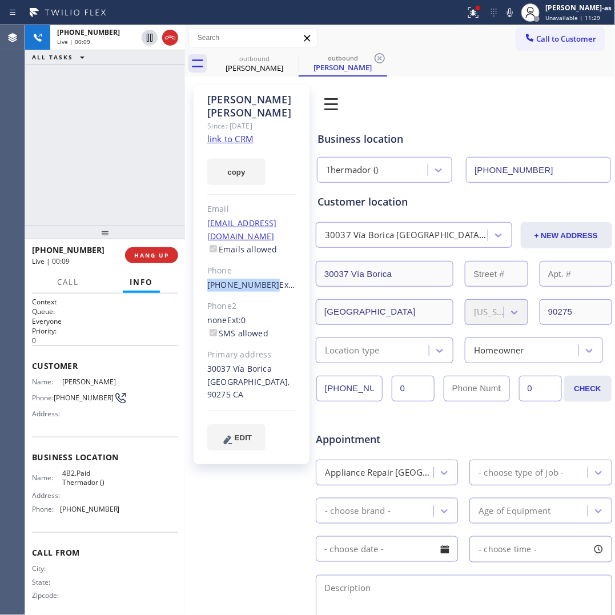
copy link "[PHONE_NUMBER]"
click at [92, 207] on div "[PHONE_NUMBER] Live | 00:27 ALL TASKS ALL TASKS ACTIVE TASKS TASKS IN WRAP UP" at bounding box center [105, 125] width 160 height 200
click at [134, 251] on span "HANG UP" at bounding box center [151, 255] width 35 height 8
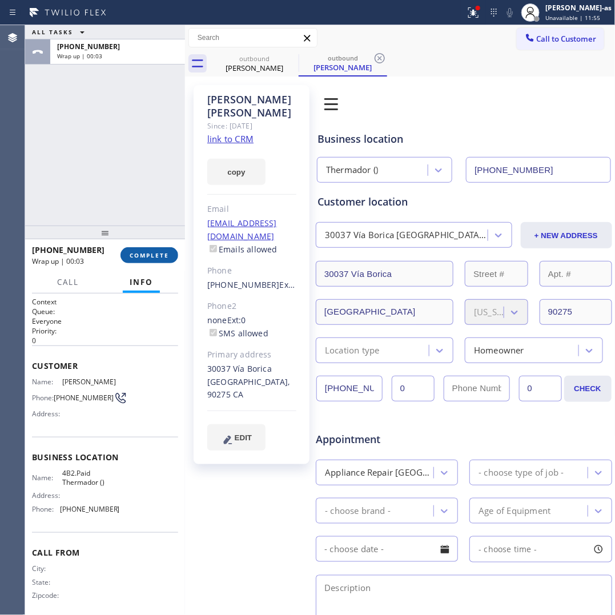
click at [146, 257] on span "COMPLETE" at bounding box center [149, 255] width 39 height 8
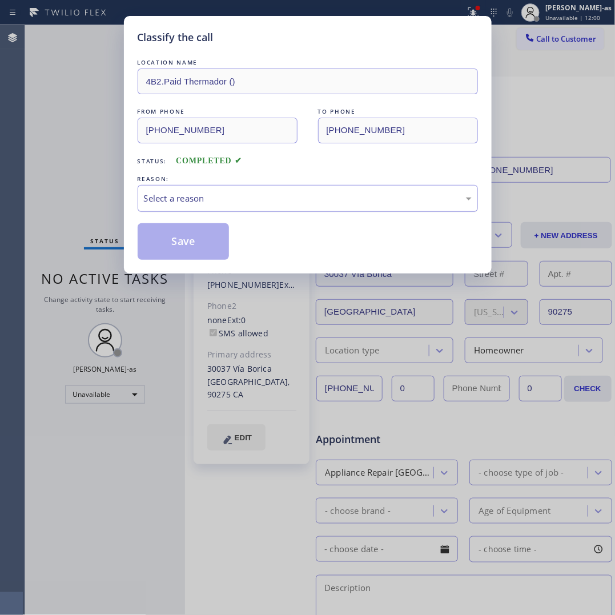
click at [227, 194] on div "Select a reason" at bounding box center [308, 198] width 328 height 13
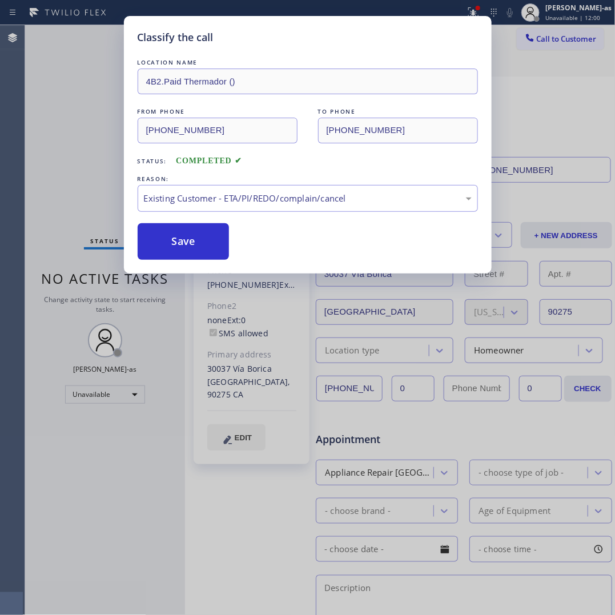
drag, startPoint x: 261, startPoint y: 269, endPoint x: 241, endPoint y: 264, distance: 21.0
click at [197, 264] on div "Classify the call LOCATION NAME 4B2.Paid Thermador () FROM PHONE [PHONE_NUMBER]…" at bounding box center [307, 144] width 367 height 257
click at [189, 238] on button "Save" at bounding box center [184, 241] width 92 height 37
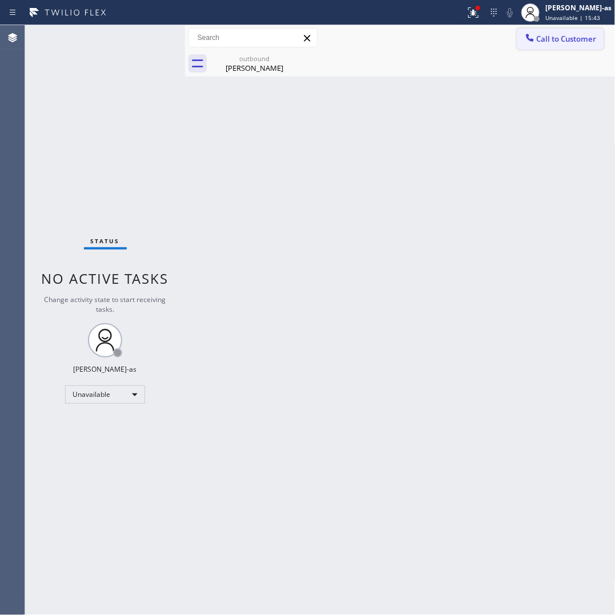
click at [564, 41] on span "Call to Customer" at bounding box center [566, 39] width 60 height 10
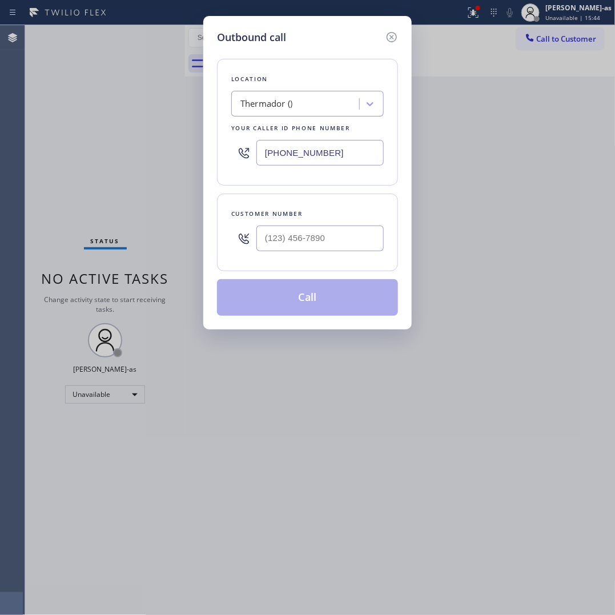
click at [340, 224] on div at bounding box center [319, 238] width 127 height 37
click at [334, 240] on input "(___) ___-____" at bounding box center [319, 238] width 127 height 26
paste input "979) 402-6183"
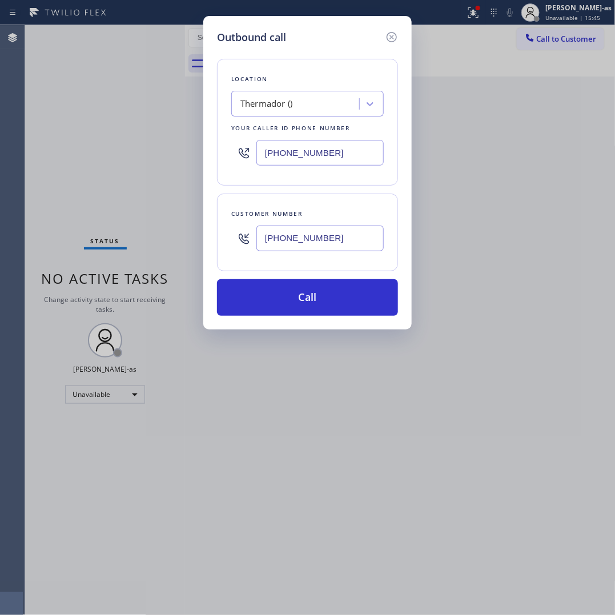
type input "[PHONE_NUMBER]"
click at [340, 154] on input "[PHONE_NUMBER]" at bounding box center [319, 153] width 127 height 26
paste input "979) 402-6183"
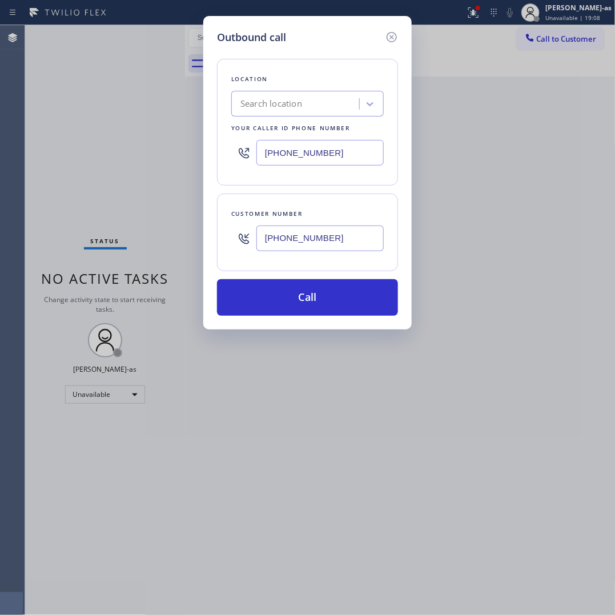
type input "[PHONE_NUMBER]"
click at [295, 98] on div "Thermador ()" at bounding box center [297, 104] width 124 height 20
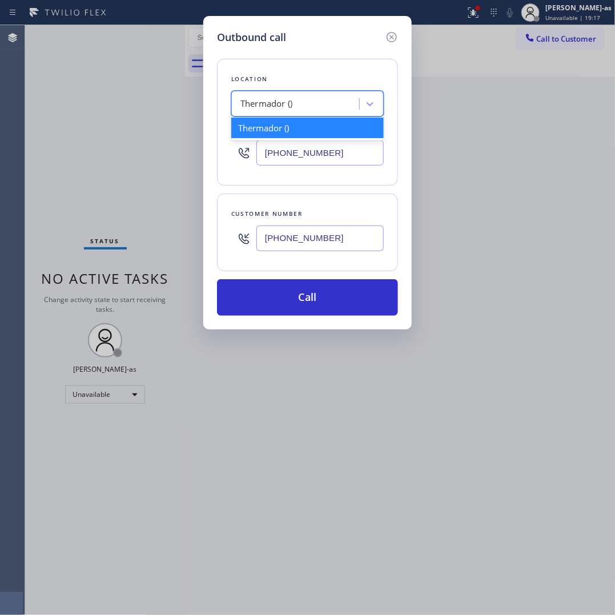
paste input "Local Trusted Electricians Placentia"
type input "Local Trusted Electricians Placentia"
click at [312, 128] on div "Local Trusted Electricians Placentia" at bounding box center [307, 128] width 152 height 21
type input "[PHONE_NUMBER]"
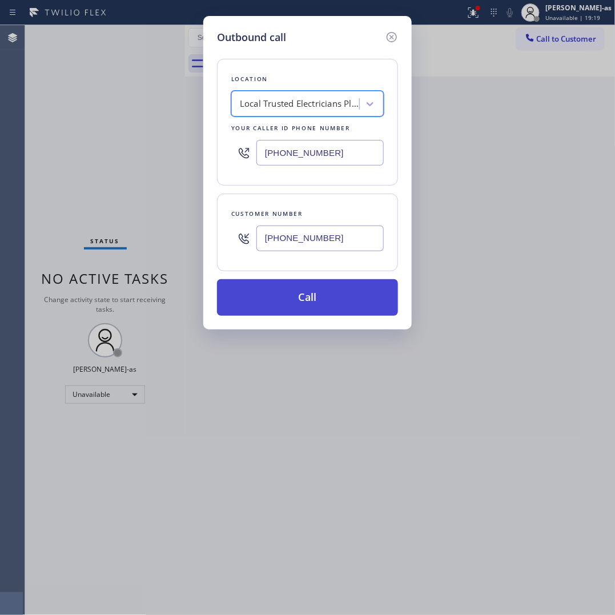
click at [343, 298] on button "Call" at bounding box center [307, 297] width 181 height 37
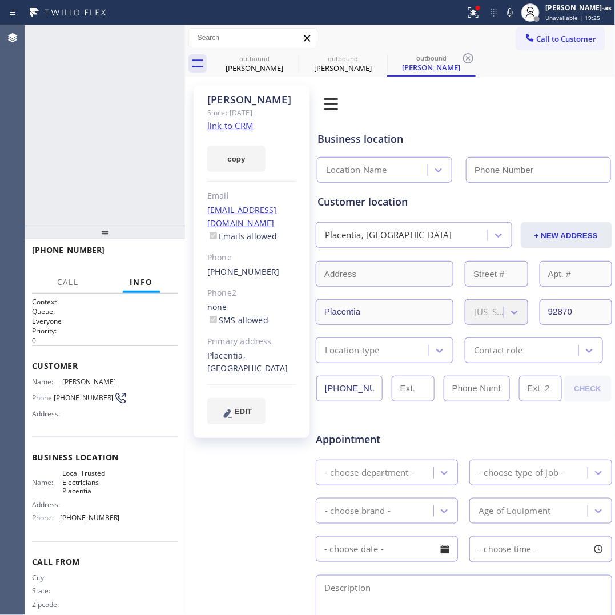
type input "[PHONE_NUMBER]"
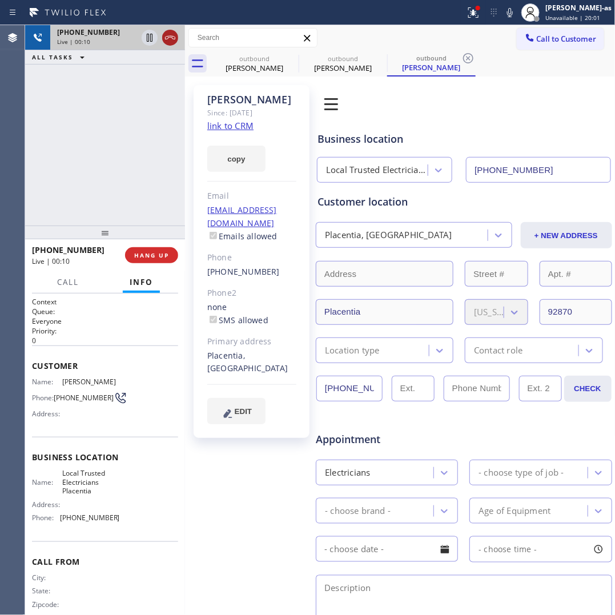
click at [173, 35] on icon at bounding box center [170, 38] width 14 height 14
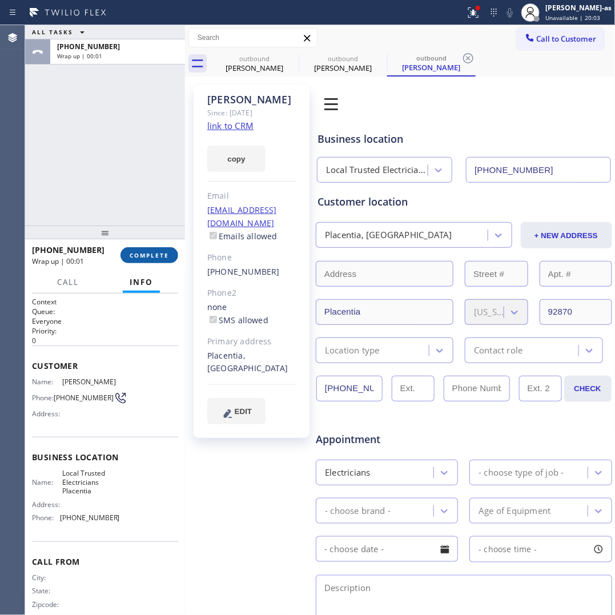
click at [150, 251] on span "COMPLETE" at bounding box center [149, 255] width 39 height 8
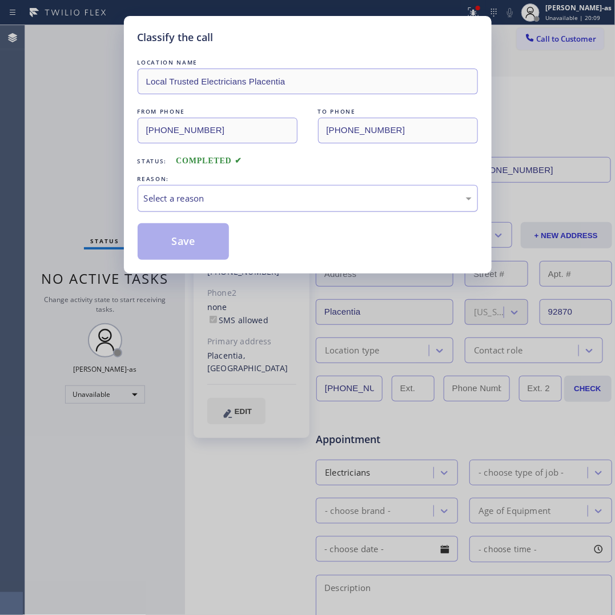
click at [200, 186] on div "Select a reason" at bounding box center [308, 198] width 340 height 27
click at [188, 243] on button "Save" at bounding box center [184, 241] width 92 height 37
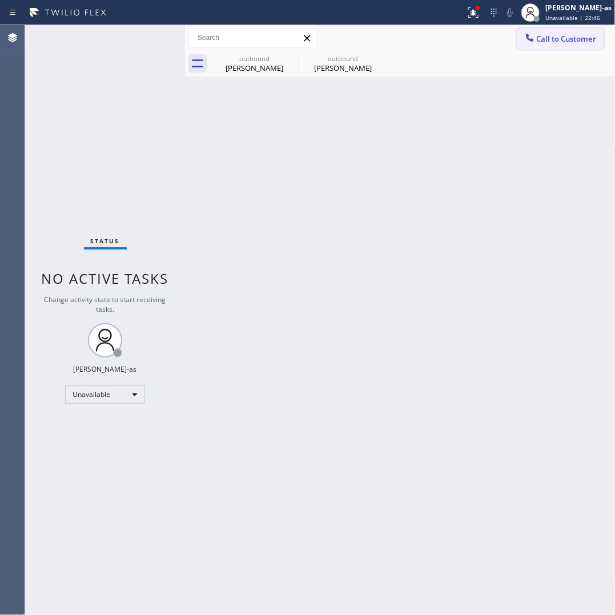
click at [545, 33] on button "Call to Customer" at bounding box center [559, 39] width 87 height 22
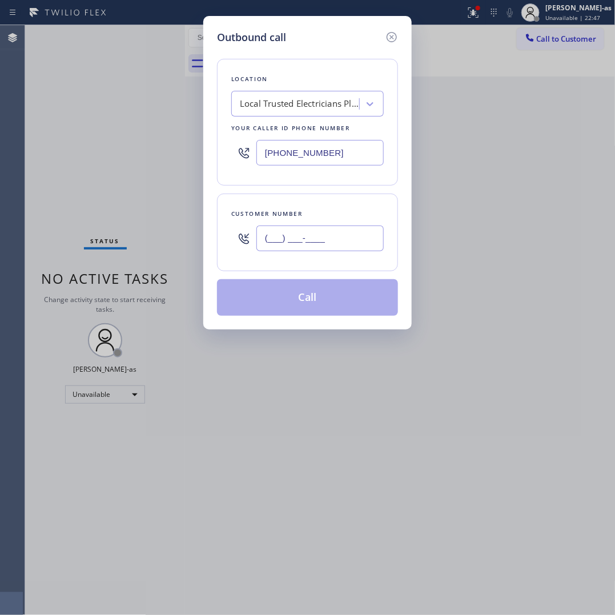
click at [344, 232] on input "(___) ___-____" at bounding box center [319, 238] width 127 height 26
paste input "818) 399-0424"
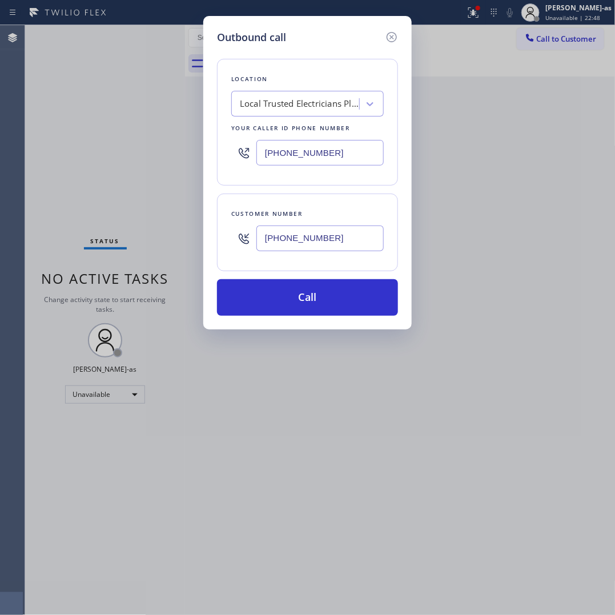
type input "[PHONE_NUMBER]"
click at [344, 149] on input "[PHONE_NUMBER]" at bounding box center [319, 153] width 127 height 26
paste input "669) 342-0078"
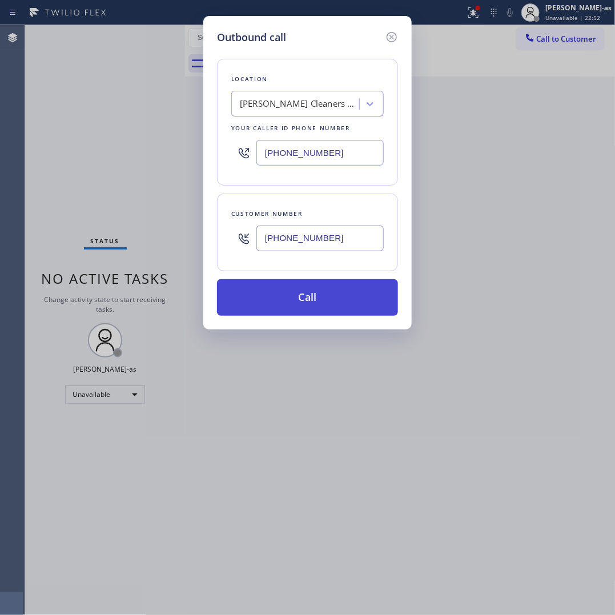
type input "[PHONE_NUMBER]"
click at [324, 293] on button "Call" at bounding box center [307, 297] width 181 height 37
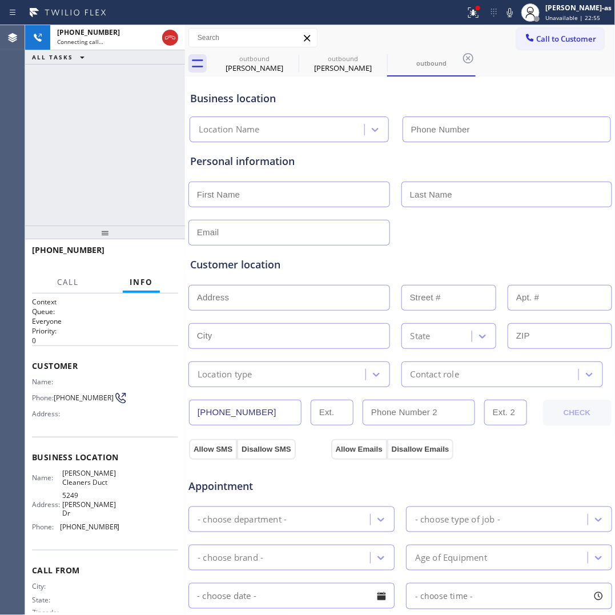
type input "[PHONE_NUMBER]"
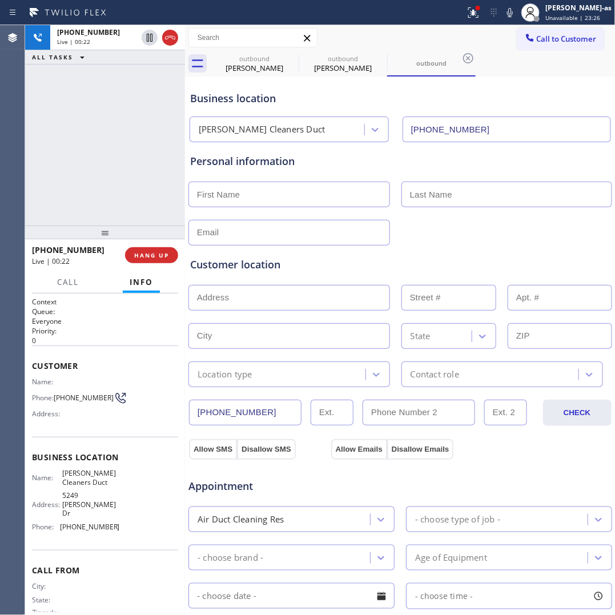
click at [106, 179] on div "[PHONE_NUMBER] Live | 00:22 ALL TASKS ALL TASKS ACTIVE TASKS TASKS IN WRAP UP" at bounding box center [105, 125] width 160 height 200
click at [155, 256] on span "HANG UP" at bounding box center [151, 255] width 35 height 8
click at [155, 255] on span "HANG UP" at bounding box center [151, 255] width 35 height 8
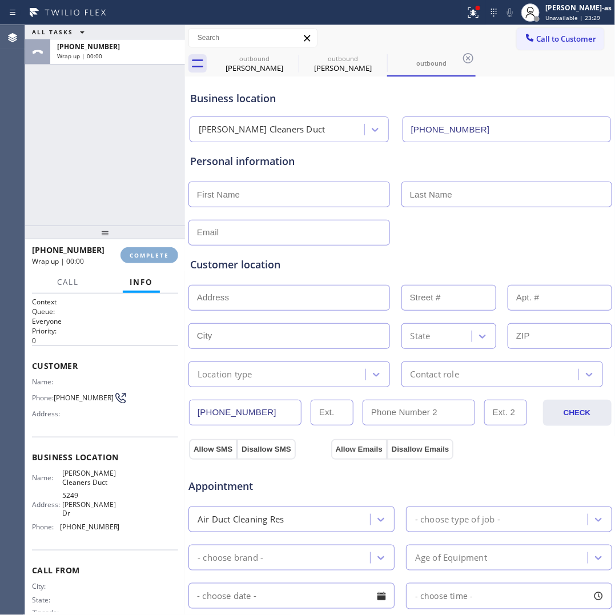
click at [156, 255] on span "COMPLETE" at bounding box center [149, 255] width 39 height 8
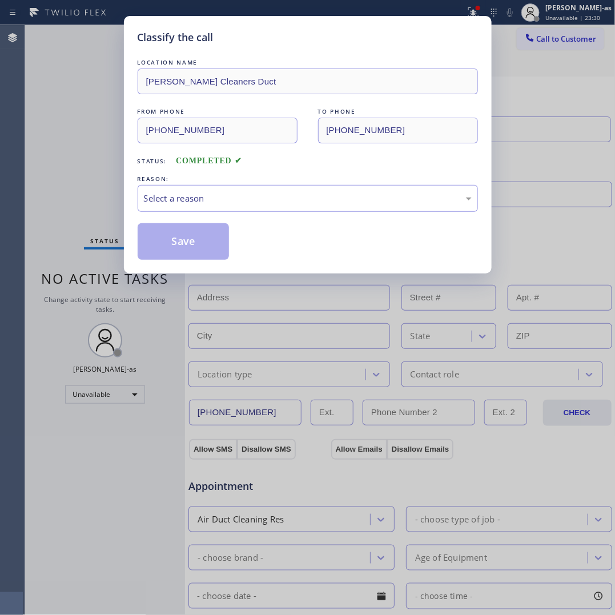
click at [132, 262] on div "Classify the call LOCATION NAME [PERSON_NAME] Cleaners Duct FROM PHONE [PHONE_N…" at bounding box center [307, 144] width 367 height 257
drag, startPoint x: 252, startPoint y: 194, endPoint x: 249, endPoint y: 203, distance: 9.6
click at [250, 194] on div "Select a reason" at bounding box center [308, 198] width 328 height 13
drag, startPoint x: 219, startPoint y: 239, endPoint x: 209, endPoint y: 240, distance: 9.9
drag, startPoint x: 199, startPoint y: 243, endPoint x: 447, endPoint y: 160, distance: 261.7
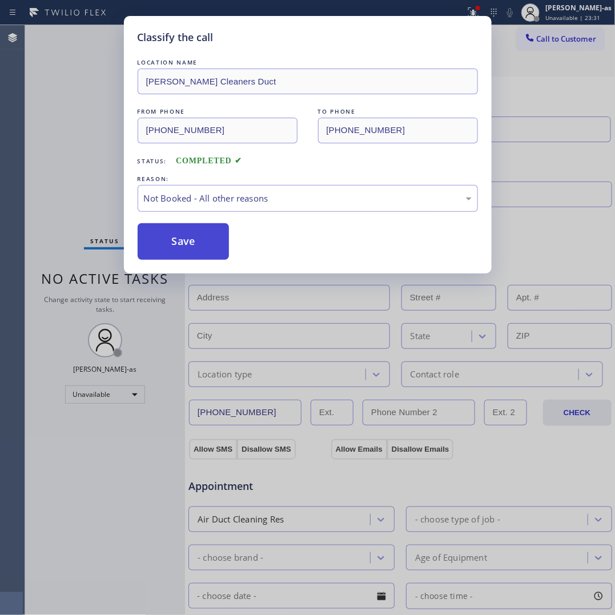
click at [198, 243] on button "Save" at bounding box center [184, 241] width 92 height 37
type input "[PHONE_NUMBER]"
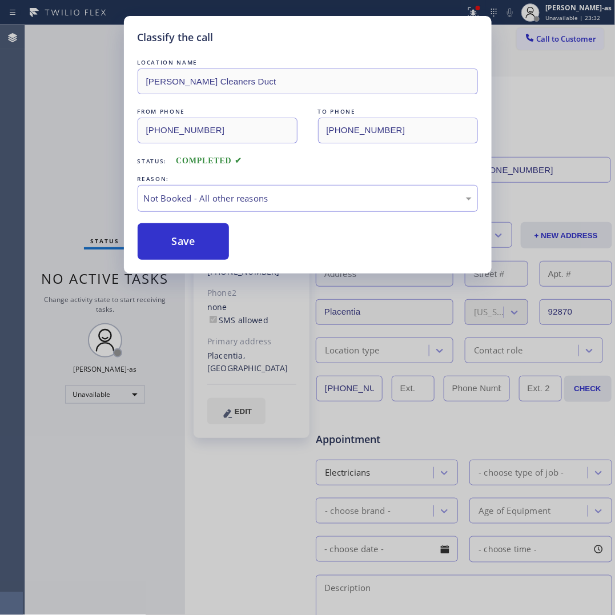
click at [561, 35] on div "Classify the call LOCATION NAME [PERSON_NAME] Cleaners Duct FROM PHONE [PHONE_N…" at bounding box center [307, 307] width 615 height 615
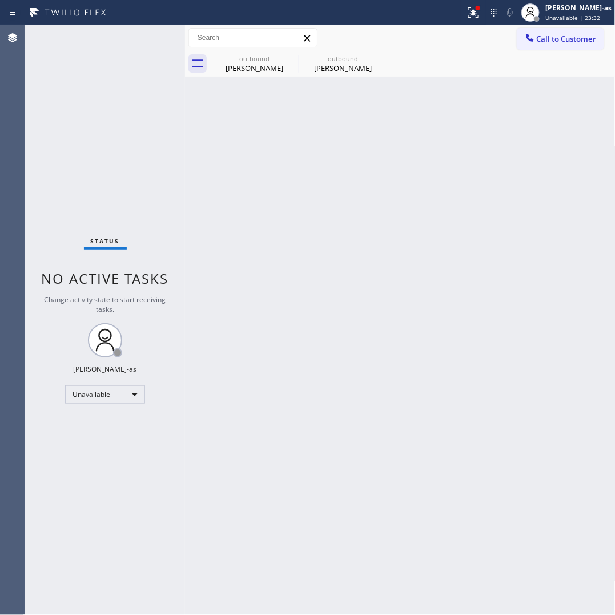
click at [561, 35] on span "Call to Customer" at bounding box center [566, 39] width 60 height 10
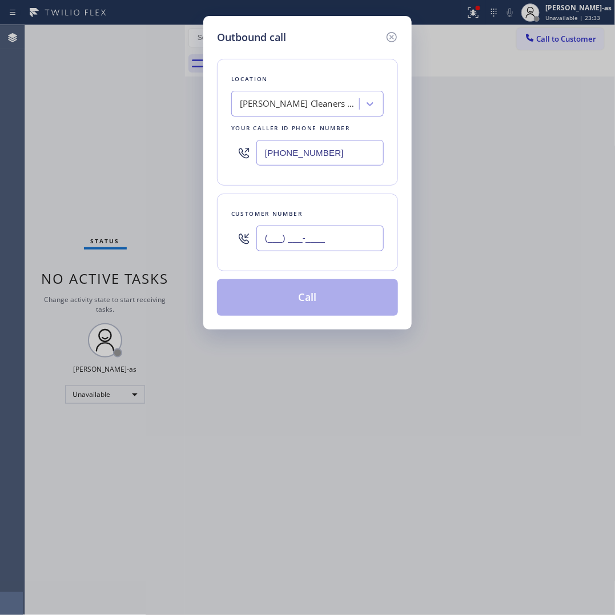
click at [330, 241] on input "(___) ___-____" at bounding box center [319, 238] width 127 height 26
paste input "619) 326-6864"
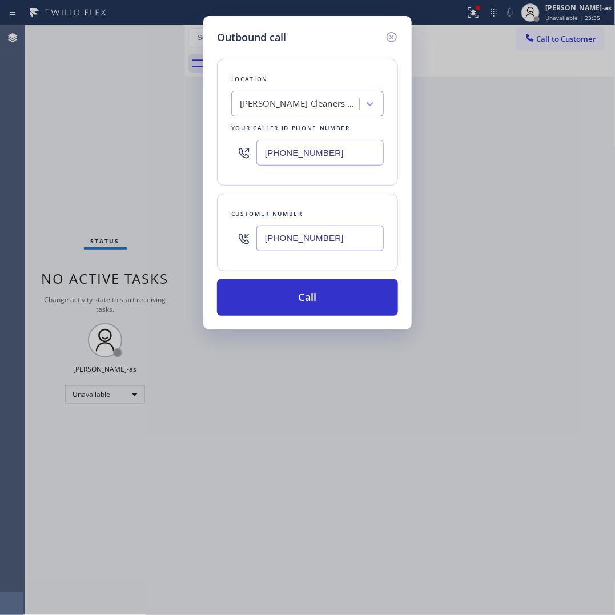
type input "[PHONE_NUMBER]"
click at [332, 156] on input "[PHONE_NUMBER]" at bounding box center [319, 153] width 127 height 26
click at [332, 155] on input "[PHONE_NUMBER]" at bounding box center [319, 153] width 127 height 26
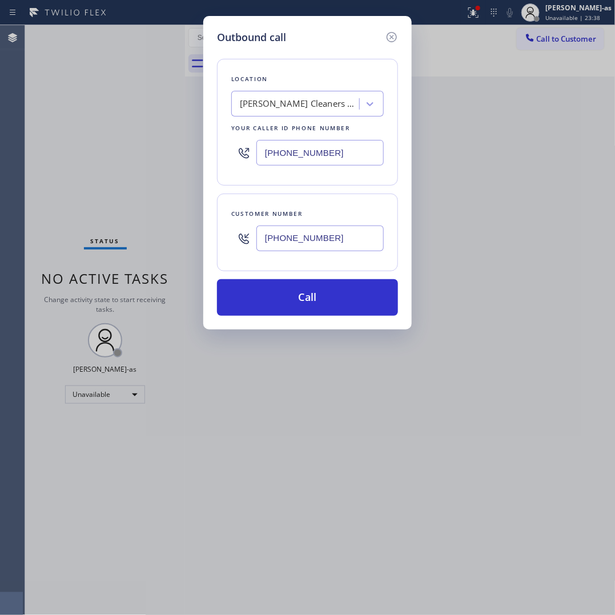
click at [332, 154] on input "[PHONE_NUMBER]" at bounding box center [319, 153] width 127 height 26
paste input "19) 648-4515"
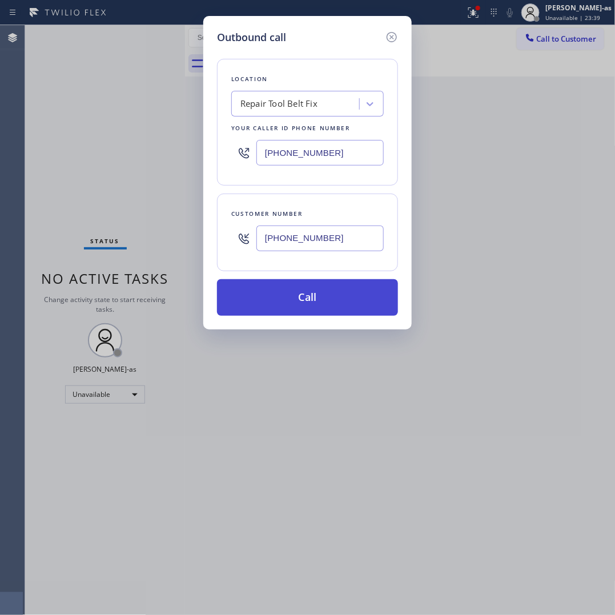
type input "[PHONE_NUMBER]"
click at [318, 294] on button "Call" at bounding box center [307, 297] width 181 height 37
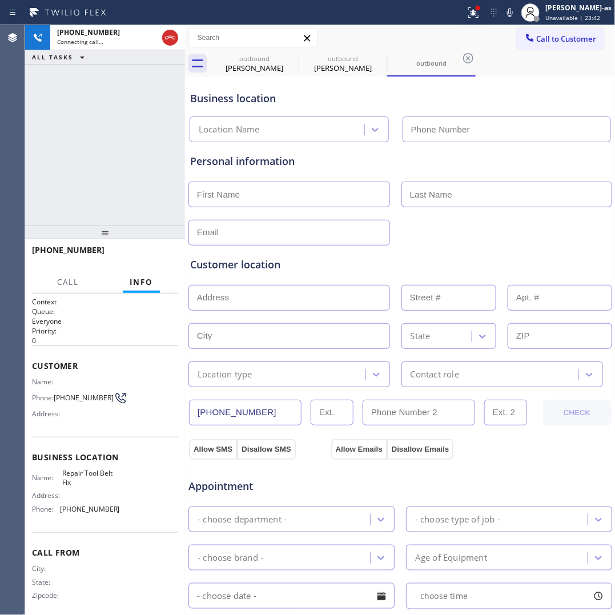
type input "[PHONE_NUMBER]"
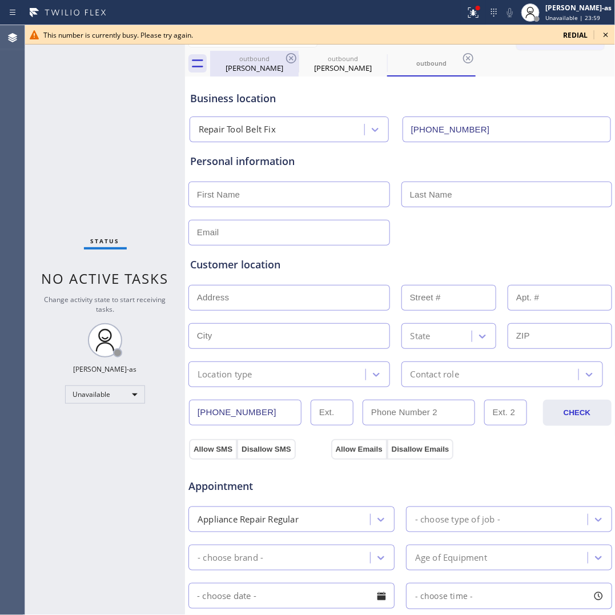
drag, startPoint x: 255, startPoint y: 79, endPoint x: 255, endPoint y: 70, distance: 8.6
click at [255, 76] on div "Business location Repair Tool Belt Fix [PHONE_NUMBER]" at bounding box center [400, 108] width 425 height 67
click at [255, 60] on div "outbound" at bounding box center [254, 58] width 86 height 9
type input "[PHONE_NUMBER]"
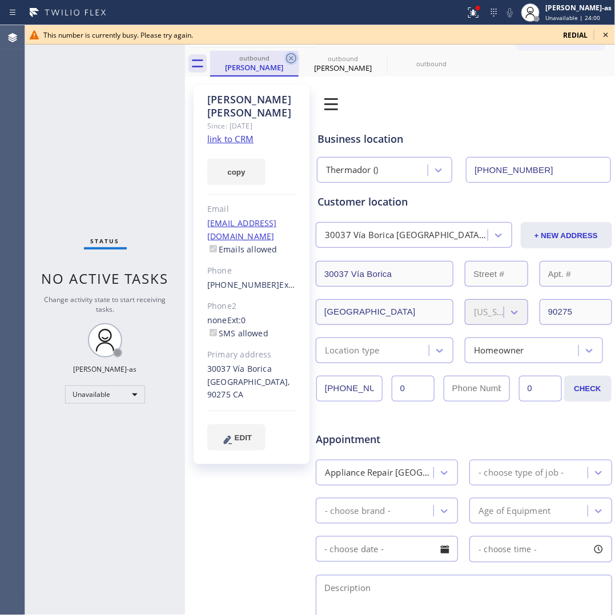
click at [283, 62] on div "[PERSON_NAME]" at bounding box center [254, 67] width 86 height 10
click at [284, 60] on icon at bounding box center [291, 58] width 14 height 14
type input "[PHONE_NUMBER]"
click at [373, 60] on icon at bounding box center [380, 58] width 14 height 14
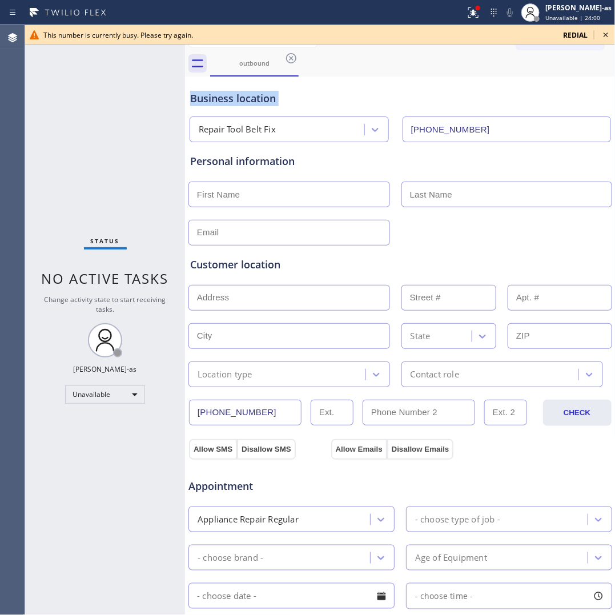
click at [284, 60] on icon at bounding box center [291, 58] width 14 height 14
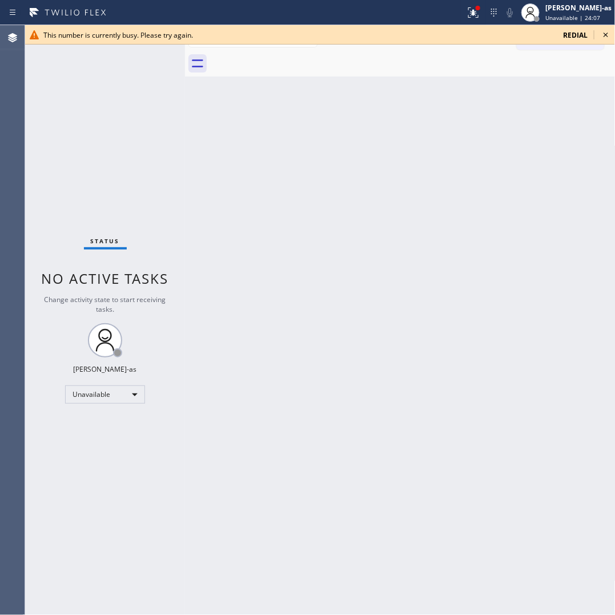
click at [574, 31] on span "redial" at bounding box center [575, 35] width 25 height 10
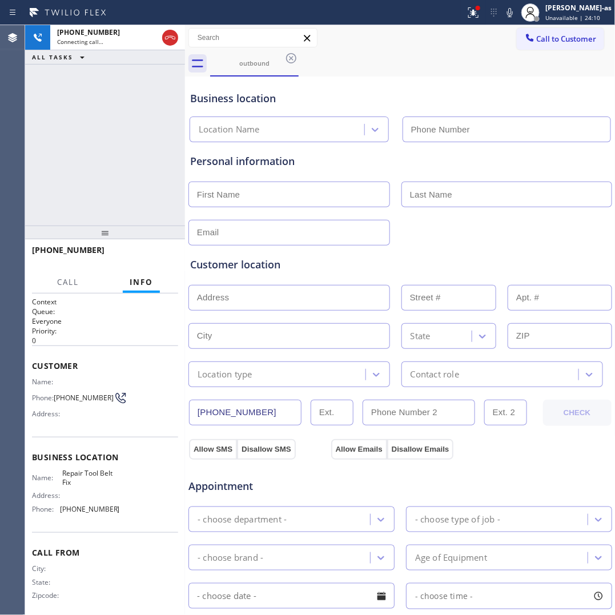
type input "[PHONE_NUMBER]"
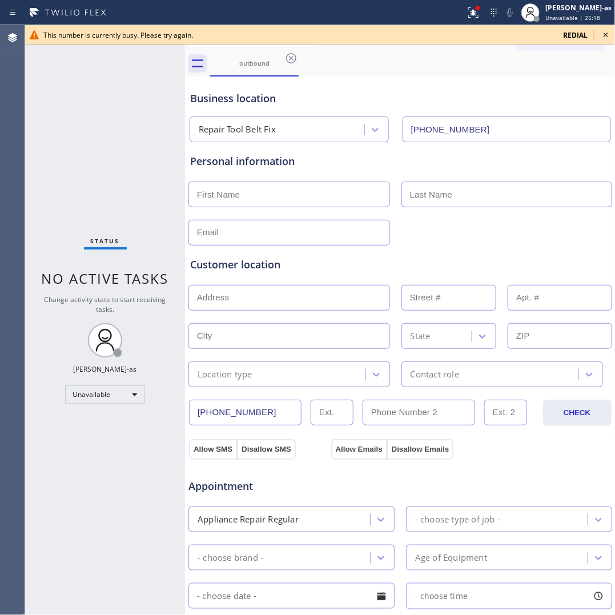
click at [604, 35] on icon at bounding box center [606, 35] width 14 height 14
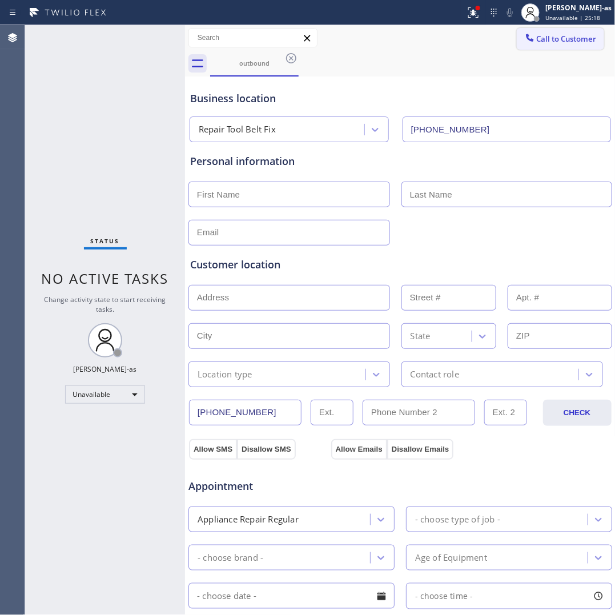
click at [569, 43] on span "Call to Customer" at bounding box center [566, 39] width 60 height 10
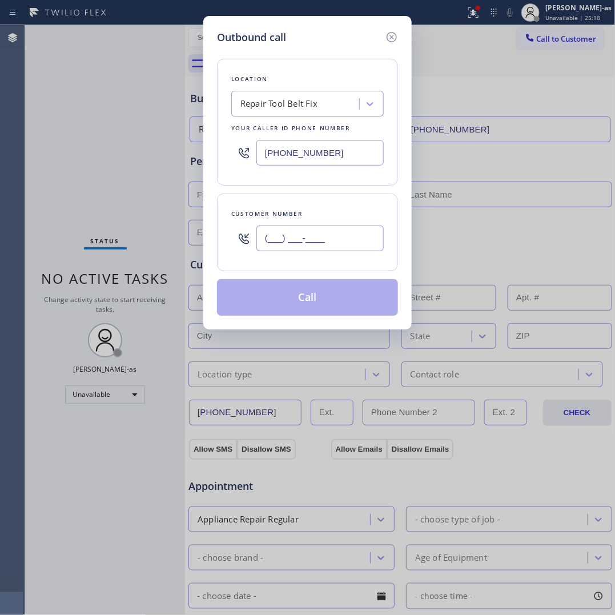
click at [347, 235] on input "(___) ___-____" at bounding box center [319, 238] width 127 height 26
paste input "718) 926-6156"
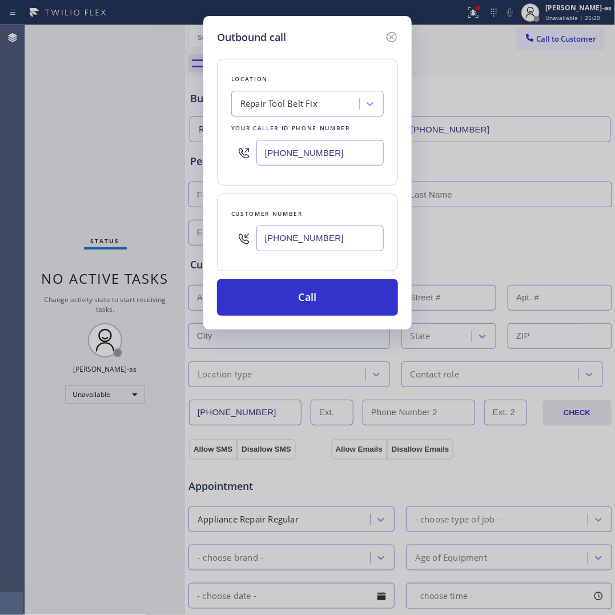
type input "[PHONE_NUMBER]"
click at [337, 157] on input "[PHONE_NUMBER]" at bounding box center [319, 153] width 127 height 26
click at [338, 156] on input "[PHONE_NUMBER]" at bounding box center [319, 153] width 127 height 26
paste input "347) 284-6179"
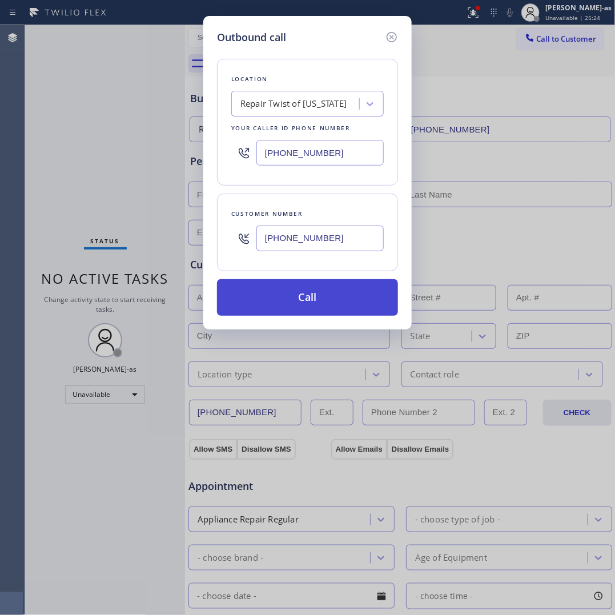
type input "[PHONE_NUMBER]"
click at [304, 298] on button "Call" at bounding box center [307, 297] width 181 height 37
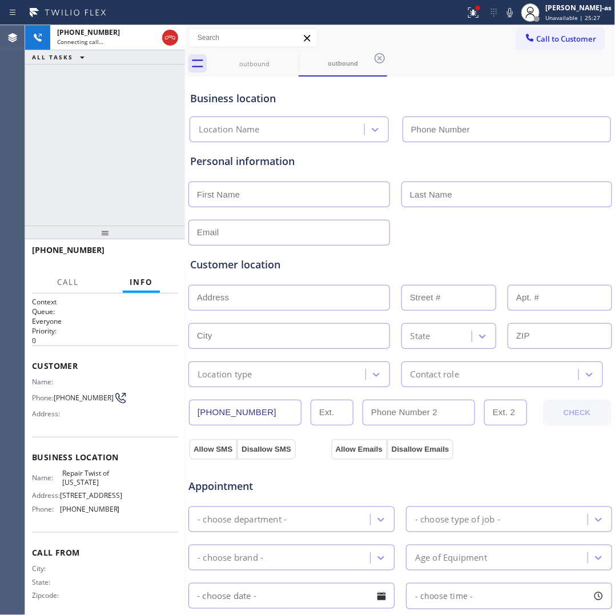
type input "[PHONE_NUMBER]"
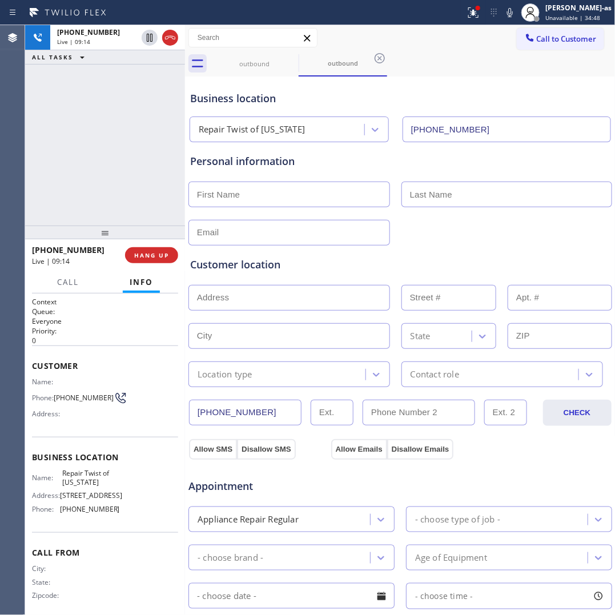
scroll to position [26, 0]
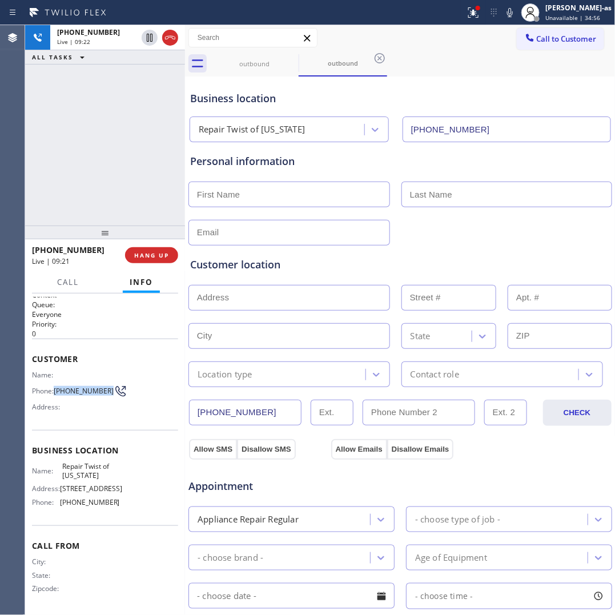
drag, startPoint x: 81, startPoint y: 375, endPoint x: 55, endPoint y: 364, distance: 28.6
click at [55, 386] on span "[PHONE_NUMBER]" at bounding box center [84, 390] width 60 height 9
copy span "[PHONE_NUMBER]"
click at [232, 189] on input "text" at bounding box center [288, 194] width 201 height 26
click at [233, 195] on input "text" at bounding box center [288, 194] width 201 height 26
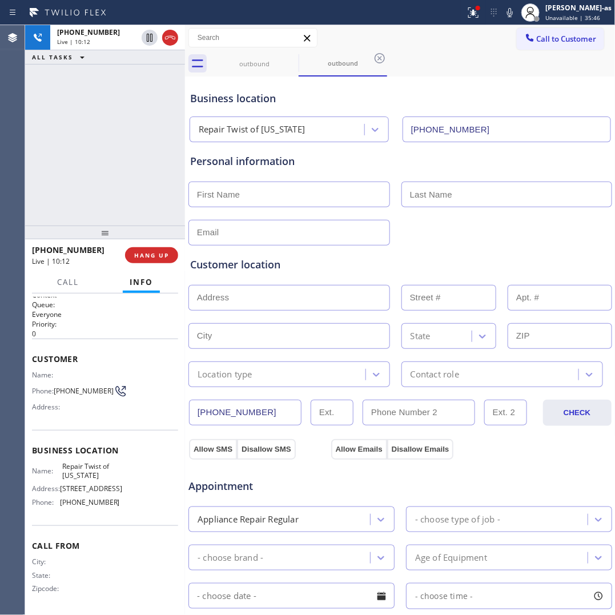
paste input "[PERSON_NAME]"
click at [233, 195] on input "[PERSON_NAME]" at bounding box center [288, 194] width 201 height 26
type input "Yolie"
click at [409, 192] on input "text" at bounding box center [506, 194] width 211 height 26
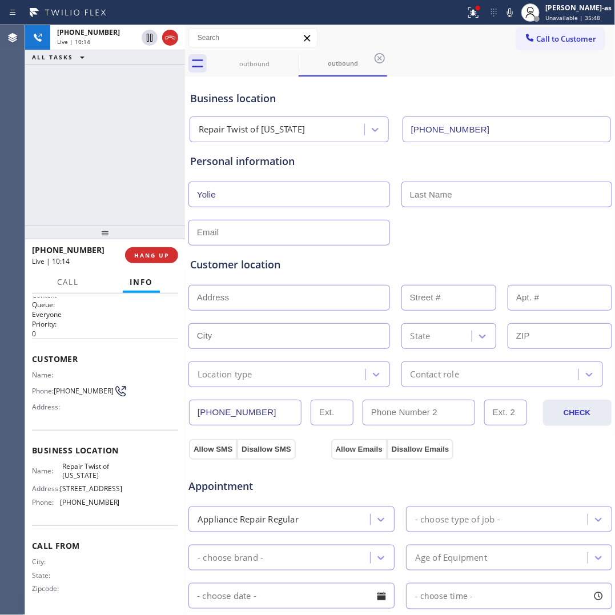
paste input "[PERSON_NAME]"
type input "[PERSON_NAME]"
click at [229, 241] on div "Customer location >> ADD NEW ADDRESS << + NEW ADDRESS State Location type Conta…" at bounding box center [400, 314] width 425 height 146
click at [247, 226] on input "text" at bounding box center [288, 233] width 201 height 26
type input "[EMAIL_ADDRESS][DOMAIN_NAME]"
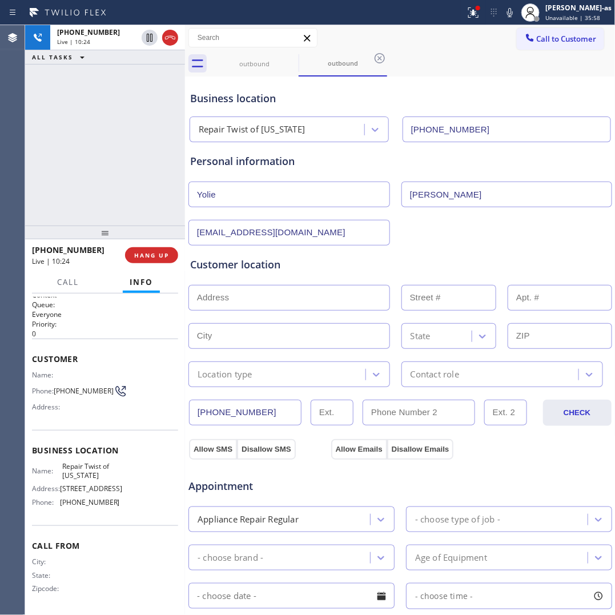
click at [418, 235] on div "[EMAIL_ADDRESS][DOMAIN_NAME]" at bounding box center [400, 231] width 426 height 28
click at [252, 292] on input "text" at bounding box center [288, 298] width 201 height 26
paste input "[STREET_ADDRESS]"
type input "[STREET_ADDRESS]"
type input "99-16"
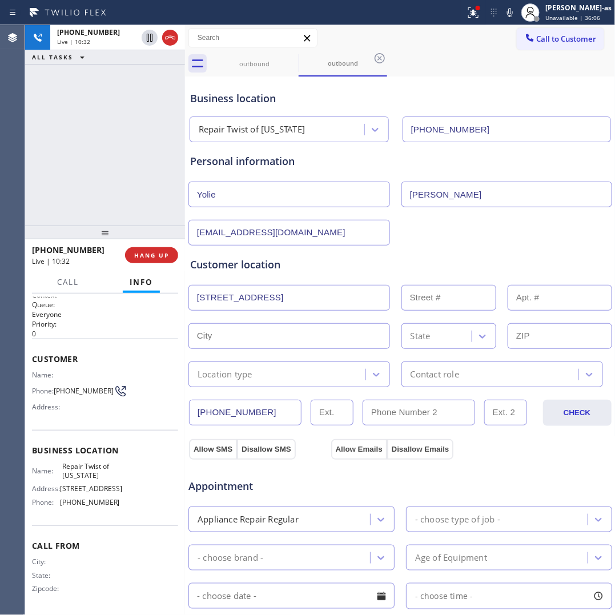
type input "Queens"
type input "11423"
click at [275, 334] on input "Queens" at bounding box center [288, 336] width 201 height 26
click at [275, 333] on input "Queens" at bounding box center [288, 336] width 201 height 26
click at [238, 372] on div "Location type" at bounding box center [224, 373] width 55 height 13
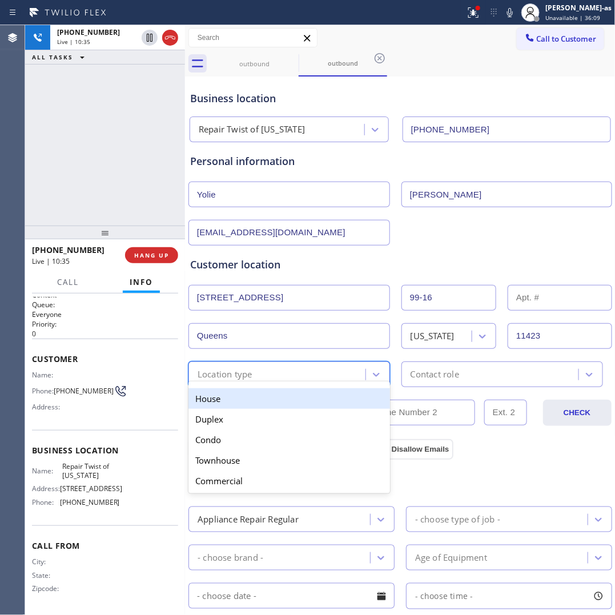
click at [227, 403] on div "House" at bounding box center [288, 398] width 201 height 21
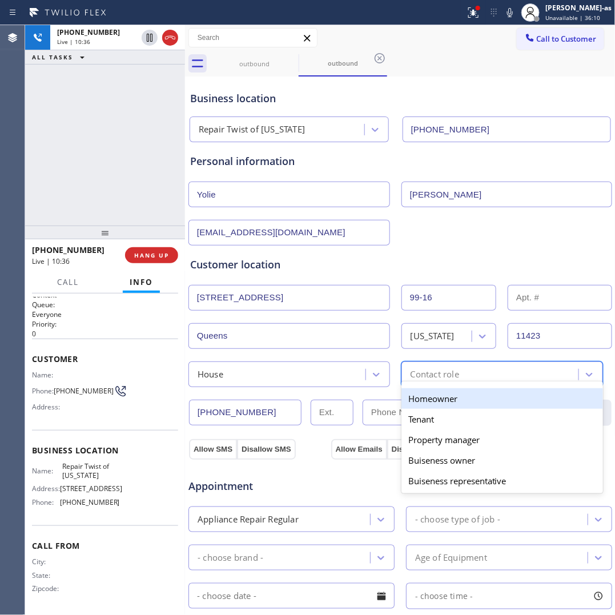
click at [427, 380] on div "Contact role" at bounding box center [434, 373] width 49 height 13
click at [438, 406] on div "Homeowner" at bounding box center [501, 398] width 201 height 21
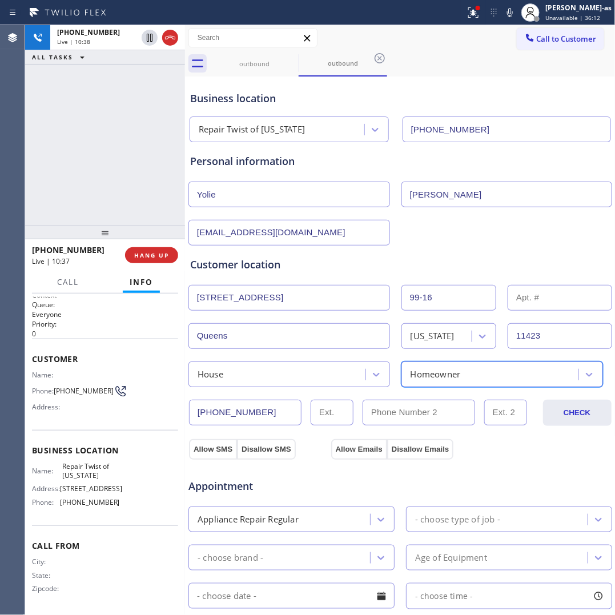
drag, startPoint x: 209, startPoint y: 449, endPoint x: 321, endPoint y: 452, distance: 112.5
click at [224, 448] on button "Allow SMS" at bounding box center [213, 449] width 48 height 21
click at [340, 447] on button "Allow Emails" at bounding box center [359, 449] width 56 height 21
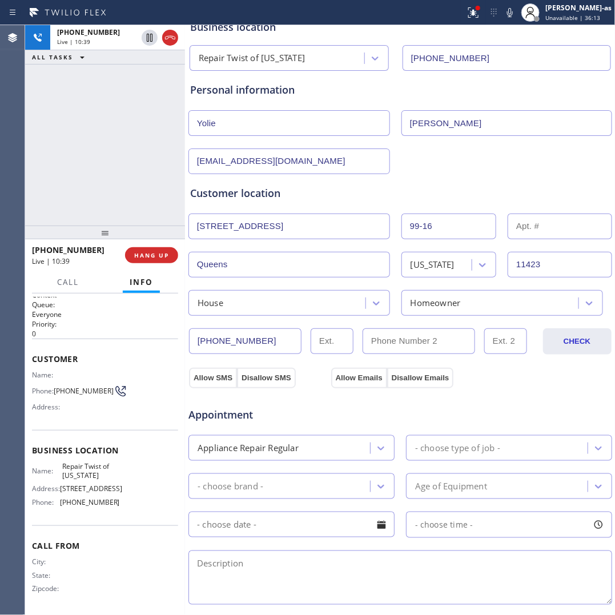
click at [437, 439] on div "- choose type of job -" at bounding box center [498, 448] width 178 height 20
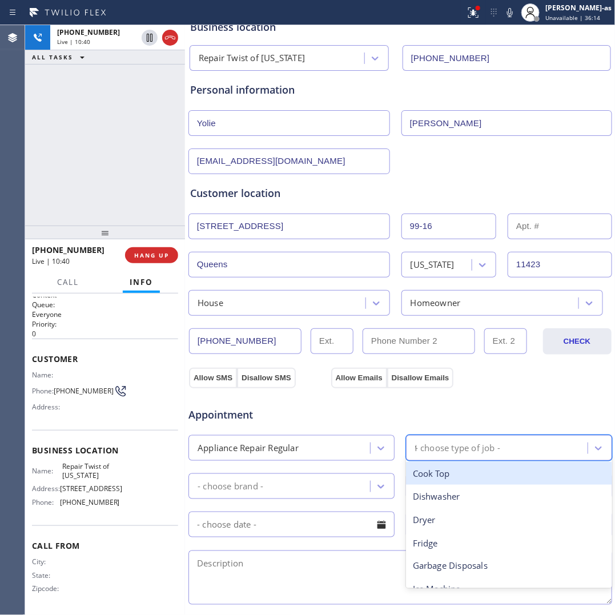
type input "fr"
click at [452, 472] on div "Fridge" at bounding box center [509, 473] width 206 height 23
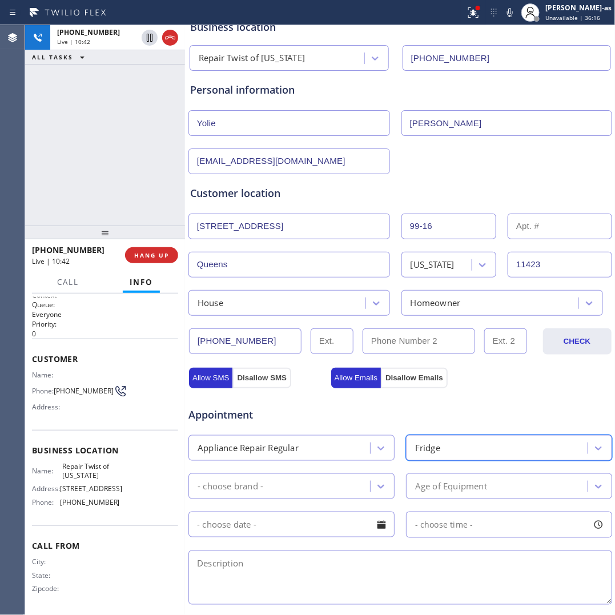
click at [302, 488] on div "- choose brand -" at bounding box center [281, 486] width 178 height 20
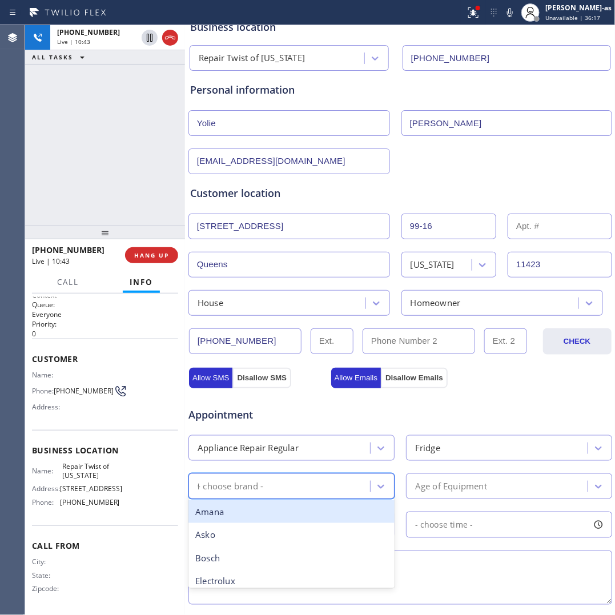
type input "fr"
drag, startPoint x: 292, startPoint y: 508, endPoint x: 439, endPoint y: 491, distance: 148.3
click at [296, 507] on div "Frigidaire" at bounding box center [291, 511] width 206 height 23
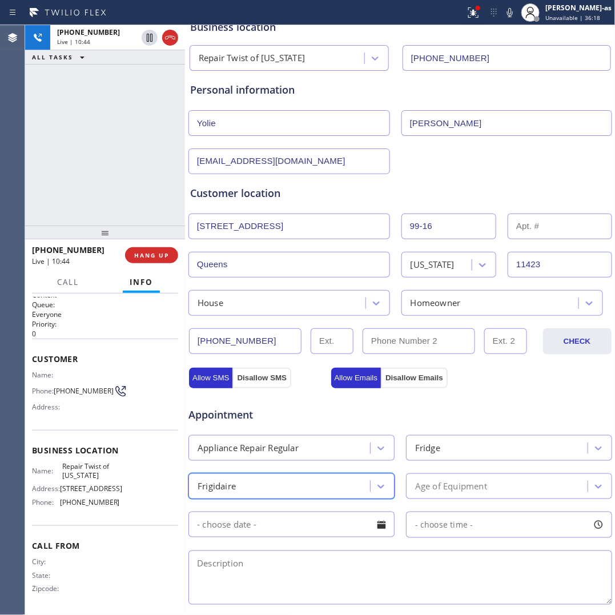
click at [447, 486] on div "Age of Equipment" at bounding box center [451, 485] width 72 height 13
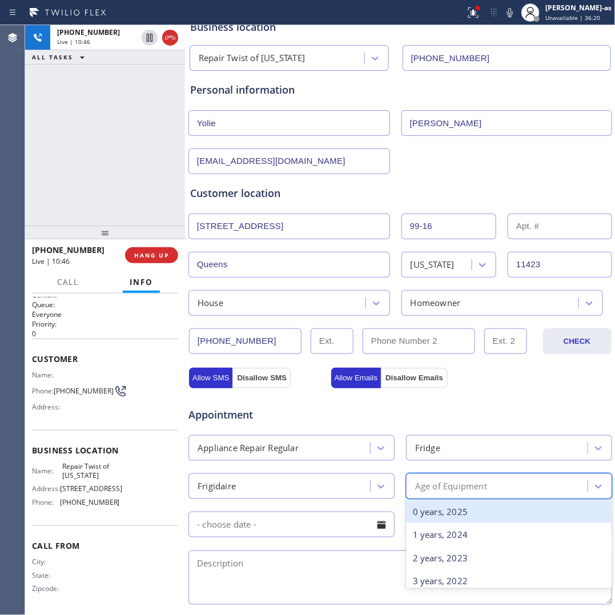
type input "7"
drag, startPoint x: 438, startPoint y: 519, endPoint x: 405, endPoint y: 516, distance: 32.7
click at [438, 518] on div "7 years, 2018" at bounding box center [509, 511] width 206 height 23
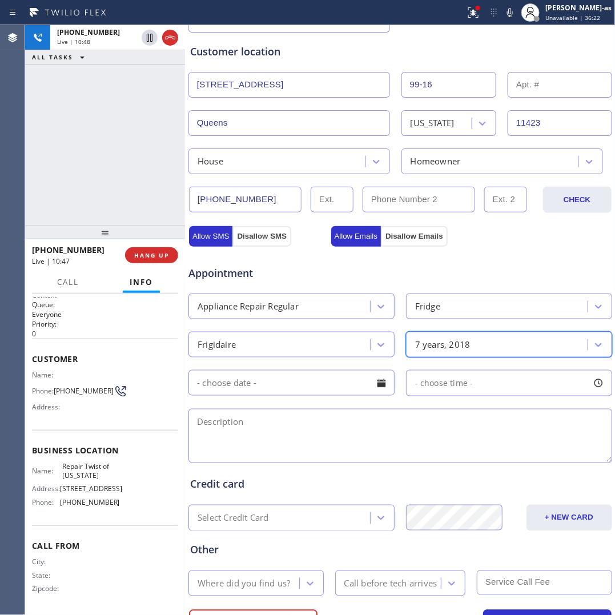
scroll to position [214, 0]
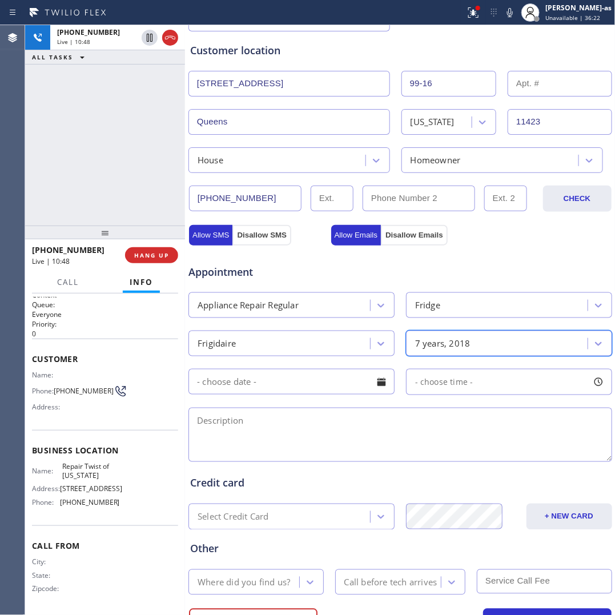
click at [257, 377] on input "text" at bounding box center [291, 382] width 206 height 26
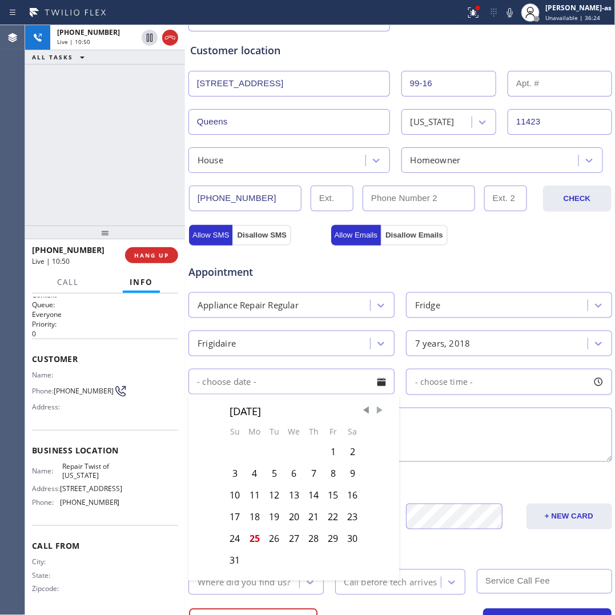
click at [374, 412] on span "Next Month" at bounding box center [379, 410] width 11 height 11
click at [266, 457] on div "2" at bounding box center [273, 452] width 19 height 22
type input "[DATE]"
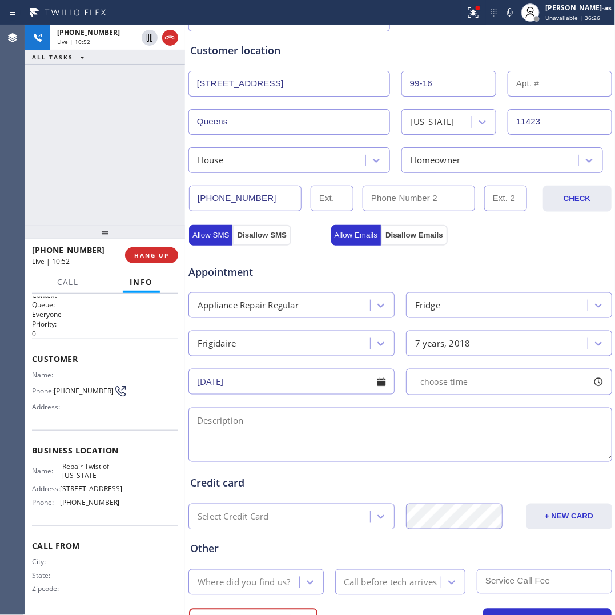
click at [481, 385] on div "- choose time -" at bounding box center [509, 382] width 206 height 26
drag, startPoint x: 409, startPoint y: 457, endPoint x: 464, endPoint y: 454, distance: 55.4
click at [465, 454] on div at bounding box center [472, 451] width 14 height 24
drag, startPoint x: 409, startPoint y: 451, endPoint x: 422, endPoint y: 452, distance: 13.7
click at [424, 452] on div at bounding box center [431, 451] width 14 height 24
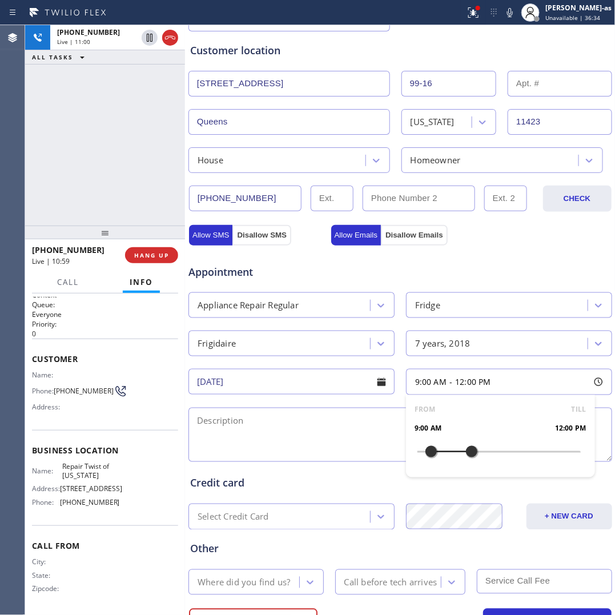
drag, startPoint x: 324, startPoint y: 441, endPoint x: 312, endPoint y: 432, distance: 14.7
click at [321, 439] on textarea at bounding box center [399, 434] width 423 height 54
click at [84, 150] on div "[PHONE_NUMBER] Live | 16:17 ALL TASKS ALL TASKS ACTIVE TASKS TASKS IN WRAP UP" at bounding box center [105, 125] width 160 height 200
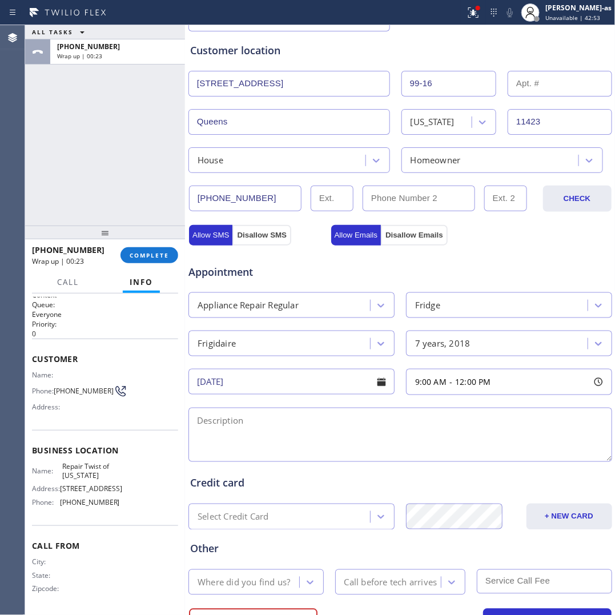
click at [318, 440] on textarea at bounding box center [399, 434] width 423 height 54
paste textarea "Frigidaire Fridge FS | icemaker is not making any ice and it is leaking at the …"
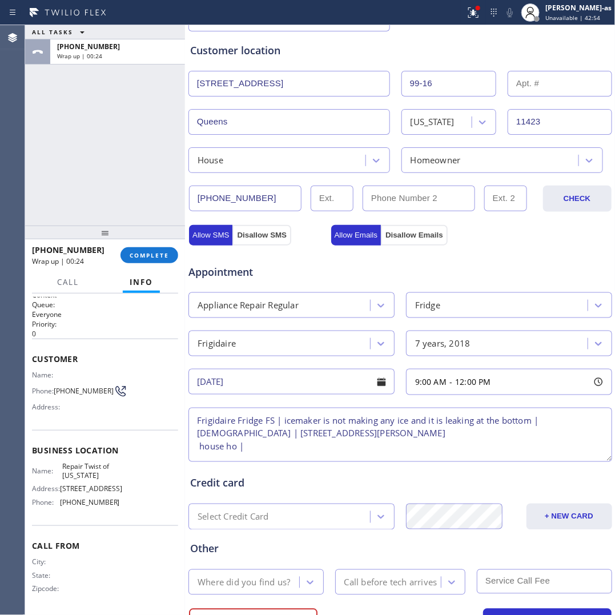
click at [196, 424] on textarea "Frigidaire Fridge FS | icemaker is not making any ice and it is leaking at the …" at bounding box center [399, 434] width 423 height 54
click at [383, 451] on textarea "11-2 | no scf | Frigidaire Fridge FS | icemaker is not making any ice and it is…" at bounding box center [399, 434] width 423 height 54
click at [408, 437] on textarea "11-2 | no scf | Frigidaire Fridge FS | icemaker is not making any ice and it is…" at bounding box center [399, 434] width 423 height 54
click at [237, 449] on textarea "11-2 | no scf | Frigidaire Fridge FS | icemaker is not making any ice and it is…" at bounding box center [399, 434] width 423 height 54
click at [253, 438] on textarea "11-2 | no scf | Frigidaire Fridge FS | icemaker is not making any ice and it is…" at bounding box center [399, 434] width 423 height 54
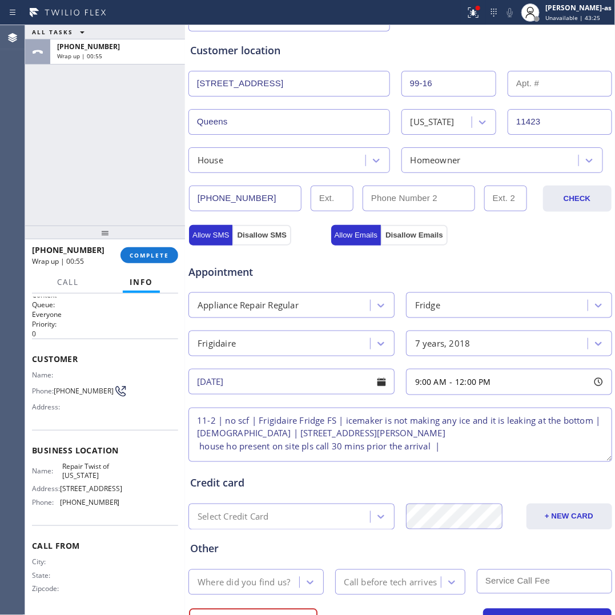
click at [238, 437] on textarea "11-2 | no scf | Frigidaire Fridge FS | icemaker is not making any ice and it is…" at bounding box center [399, 434] width 423 height 54
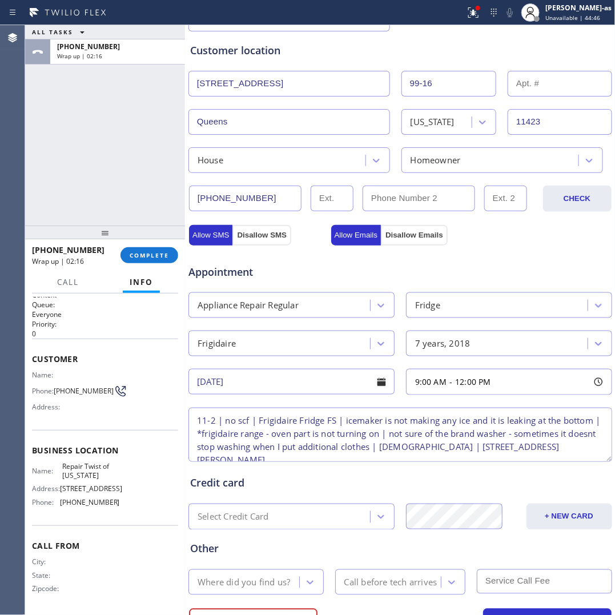
click at [419, 435] on textarea "11-2 | no scf | Frigidaire Fridge FS | icemaker is not making any ice and it is…" at bounding box center [399, 434] width 423 height 54
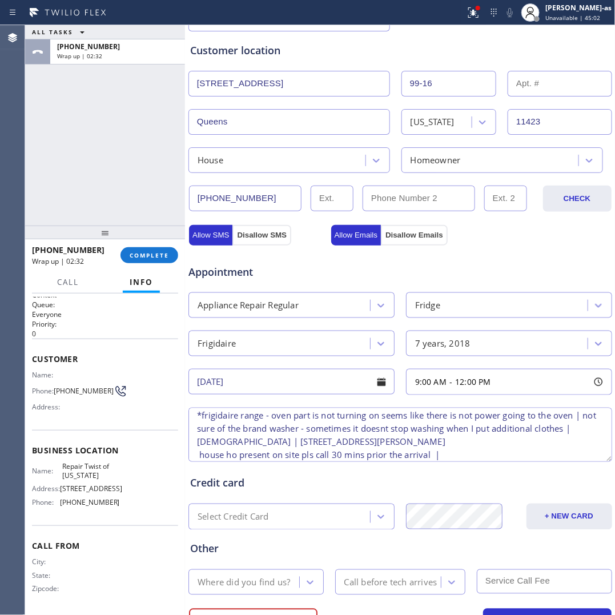
scroll to position [24, 0]
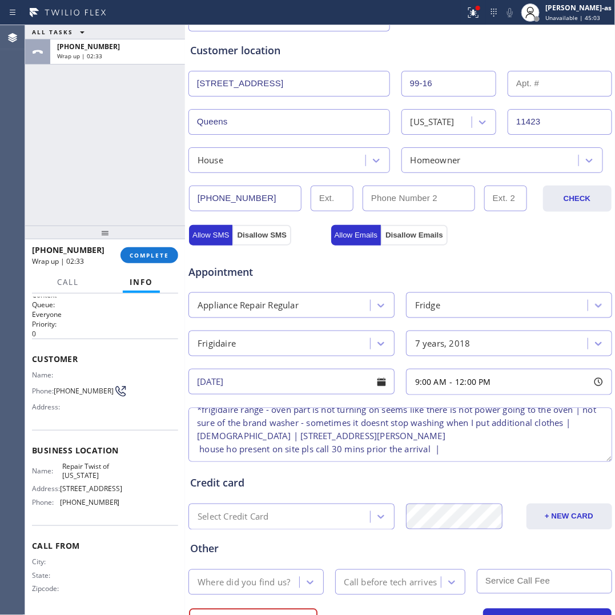
click at [243, 428] on textarea "11-2 | no scf | Frigidaire Fridge FS | icemaker is not making any ice and it is…" at bounding box center [399, 434] width 423 height 54
click at [464, 433] on textarea "11-2 | no scf | Frigidaire Fridge FS | icemaker is not making any ice and it is…" at bounding box center [399, 434] width 423 height 54
click at [481, 453] on textarea "11-2 | no scf | Frigidaire Fridge FS | icemaker is not making any ice and it is…" at bounding box center [399, 434] width 423 height 54
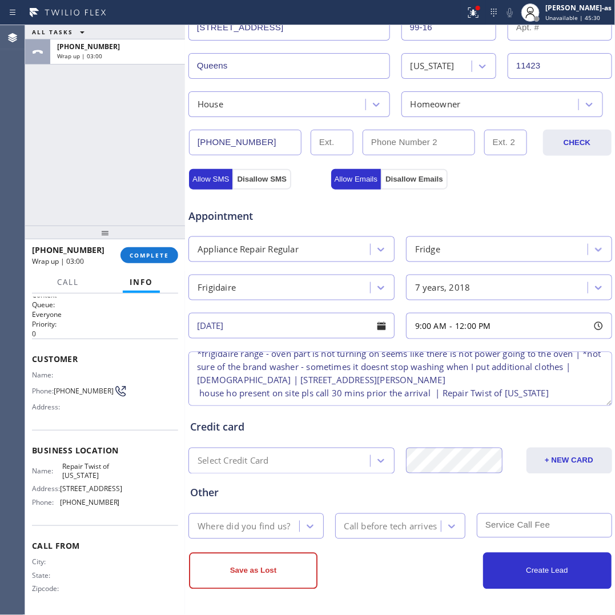
type textarea "11-2 | no scf | Frigidaire Fridge FS | icemaker is not making any ice and it is…"
click at [246, 527] on div "Where did you find us?" at bounding box center [243, 525] width 92 height 13
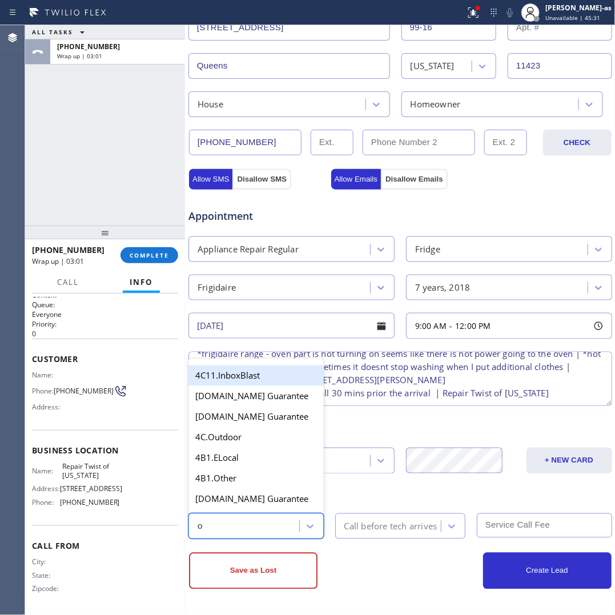
type input "ou"
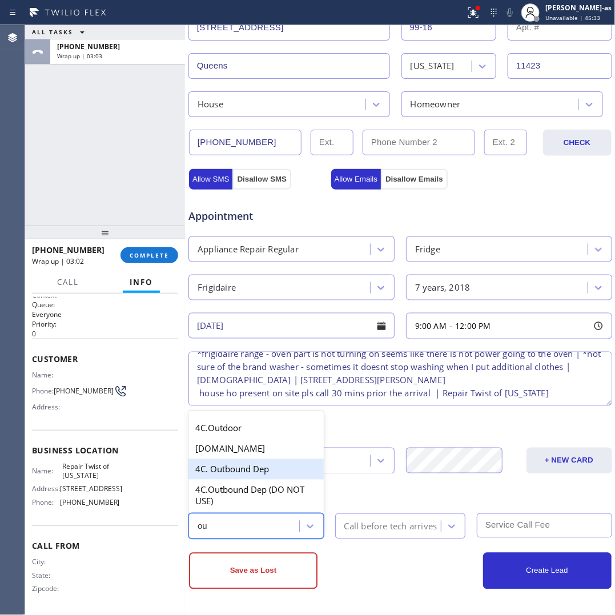
click at [223, 470] on div "4C. Outbound Dep" at bounding box center [255, 469] width 135 height 21
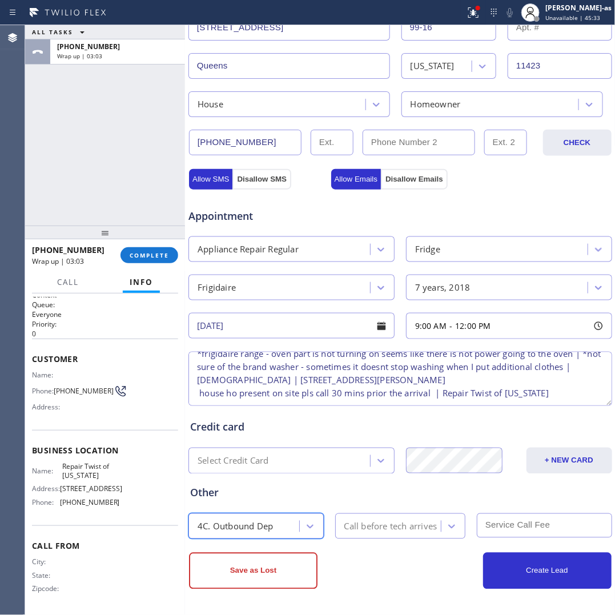
click at [368, 521] on div "Call before tech arrives" at bounding box center [390, 525] width 93 height 13
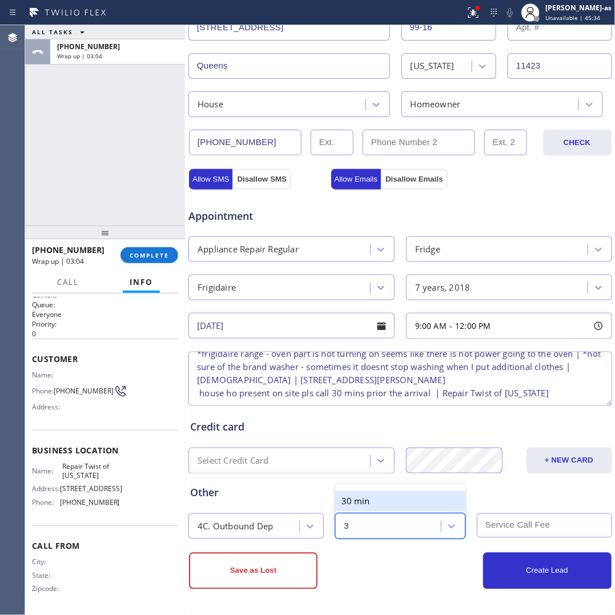
type input "30"
click at [367, 497] on div "30 min" at bounding box center [400, 501] width 131 height 21
click at [540, 528] on input "text" at bounding box center [543, 525] width 135 height 25
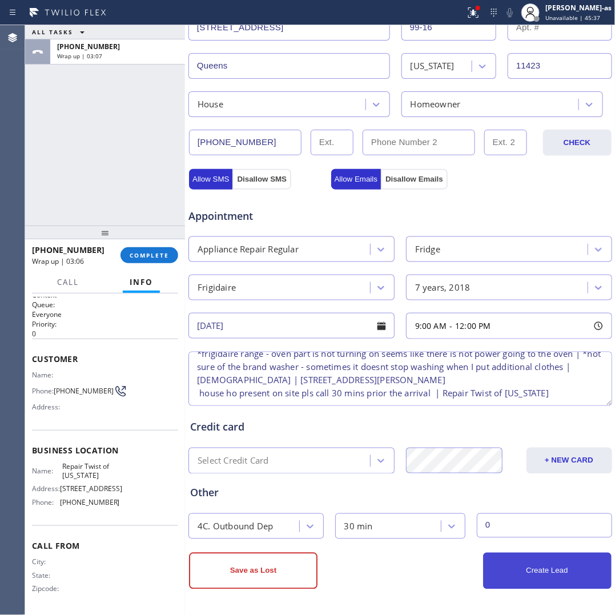
type input "0"
click at [540, 566] on button "Create Lead" at bounding box center [547, 570] width 128 height 37
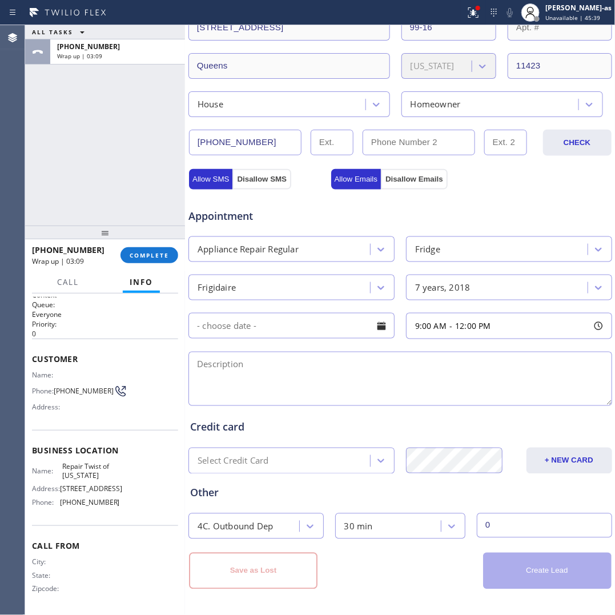
scroll to position [0, 0]
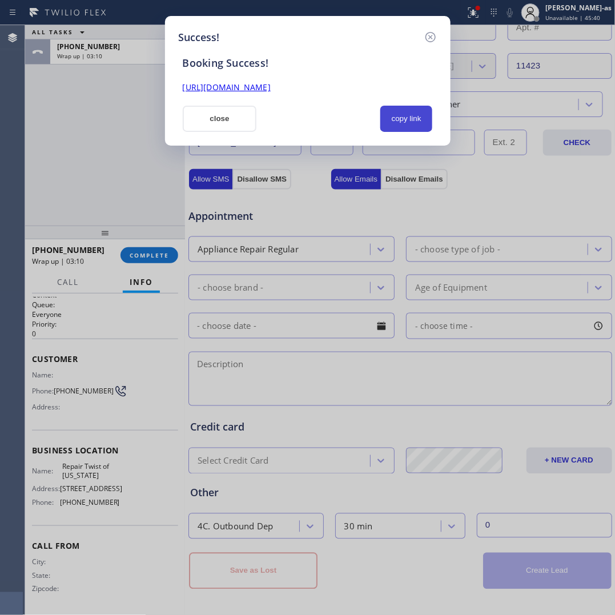
click at [399, 119] on button "copy link" at bounding box center [406, 119] width 52 height 26
drag, startPoint x: 217, startPoint y: 126, endPoint x: 195, endPoint y: 138, distance: 25.8
click at [215, 123] on button "close" at bounding box center [220, 119] width 74 height 26
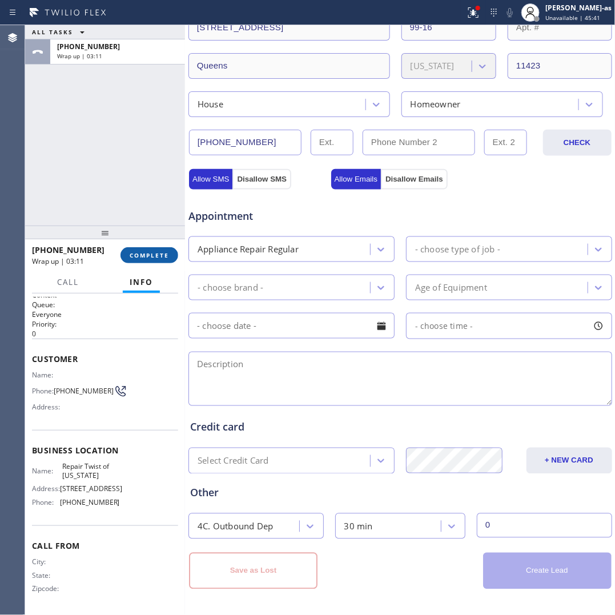
click at [140, 251] on span "COMPLETE" at bounding box center [149, 255] width 39 height 8
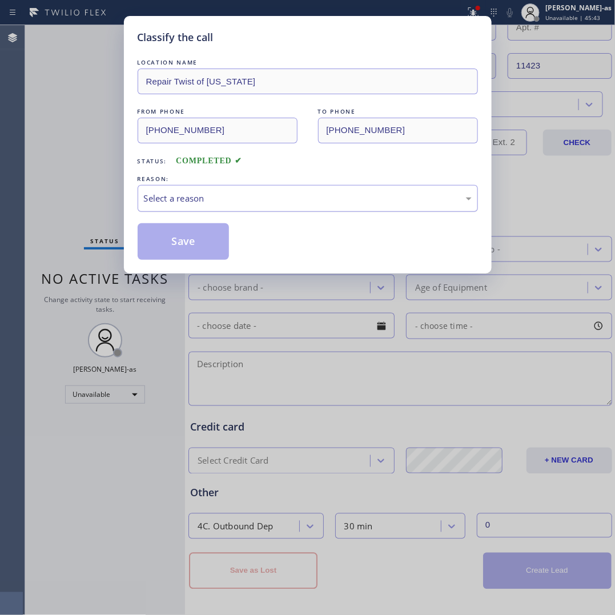
click at [215, 199] on div "Select a reason" at bounding box center [308, 198] width 328 height 13
click at [189, 250] on button "Save" at bounding box center [184, 241] width 92 height 37
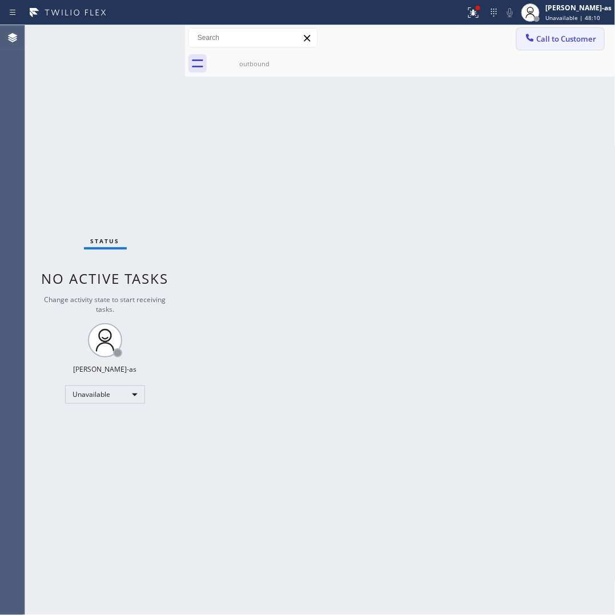
click at [546, 44] on button "Call to Customer" at bounding box center [559, 39] width 87 height 22
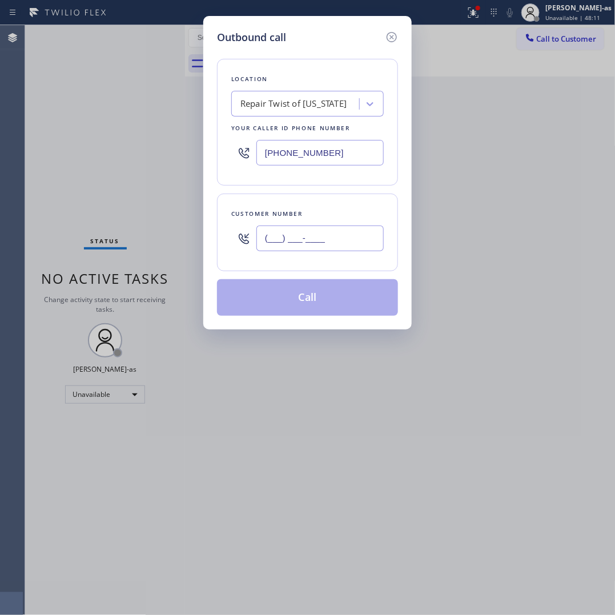
click at [332, 231] on input "(___) ___-____" at bounding box center [319, 238] width 127 height 26
paste input "253) 732-5001"
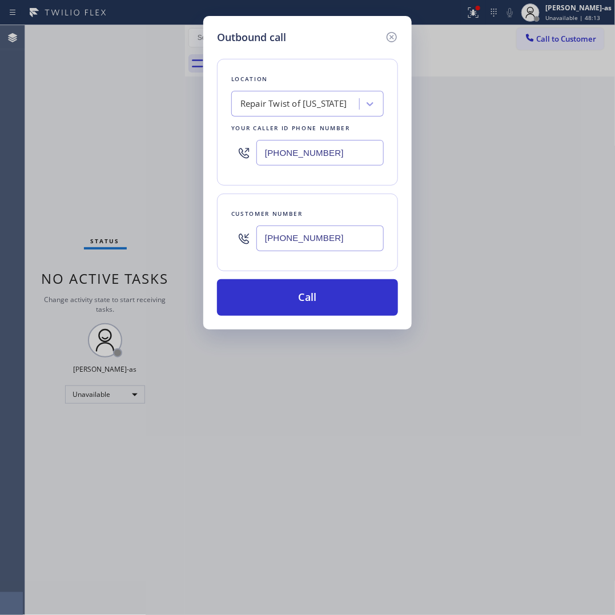
type input "[PHONE_NUMBER]"
click at [349, 164] on input "[PHONE_NUMBER]" at bounding box center [319, 153] width 127 height 26
paste input "253) 364-512"
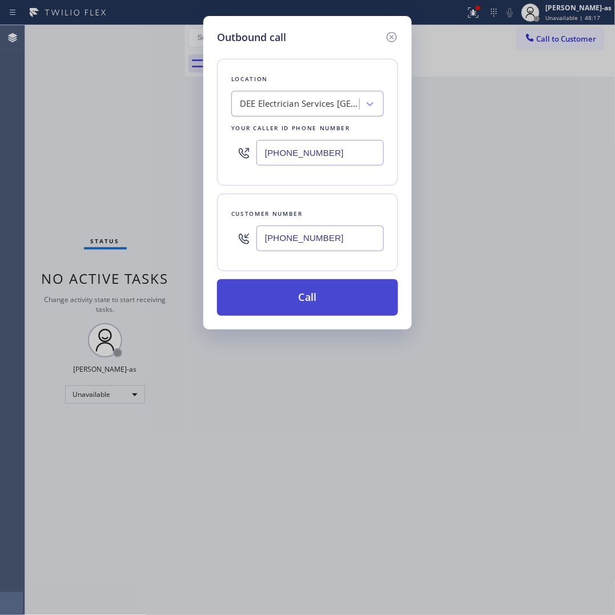
type input "[PHONE_NUMBER]"
click at [291, 294] on button "Call" at bounding box center [307, 297] width 181 height 37
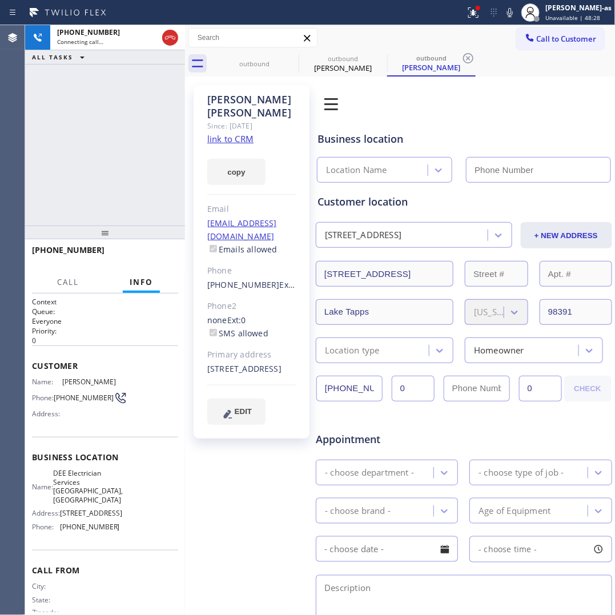
type input "[PHONE_NUMBER]"
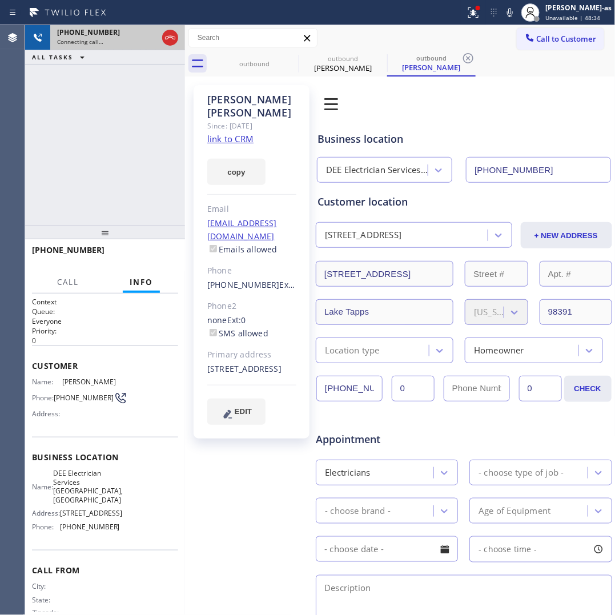
click at [157, 38] on div "Connecting call…" at bounding box center [107, 42] width 100 height 8
click at [169, 38] on icon at bounding box center [170, 38] width 14 height 14
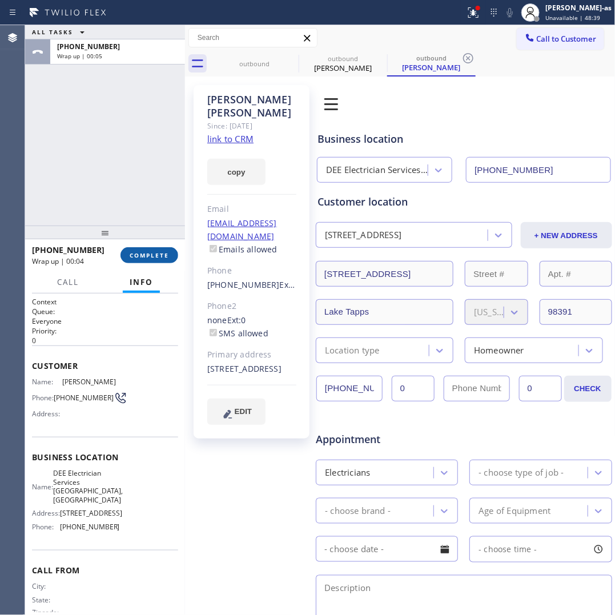
click at [144, 248] on button "COMPLETE" at bounding box center [149, 255] width 58 height 16
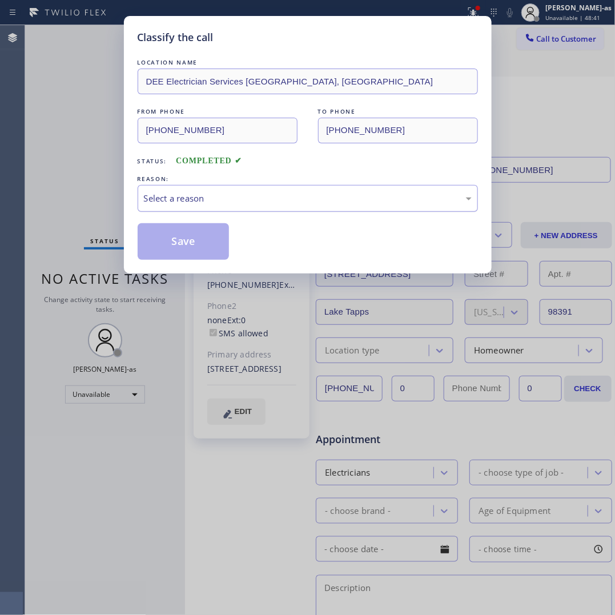
click at [203, 207] on div "Select a reason" at bounding box center [308, 198] width 340 height 27
click at [175, 250] on button "Save" at bounding box center [184, 241] width 92 height 37
click at [69, 152] on div "Classify the call LOCATION NAME DEE Electrician Services [GEOGRAPHIC_DATA], [GE…" at bounding box center [307, 307] width 615 height 615
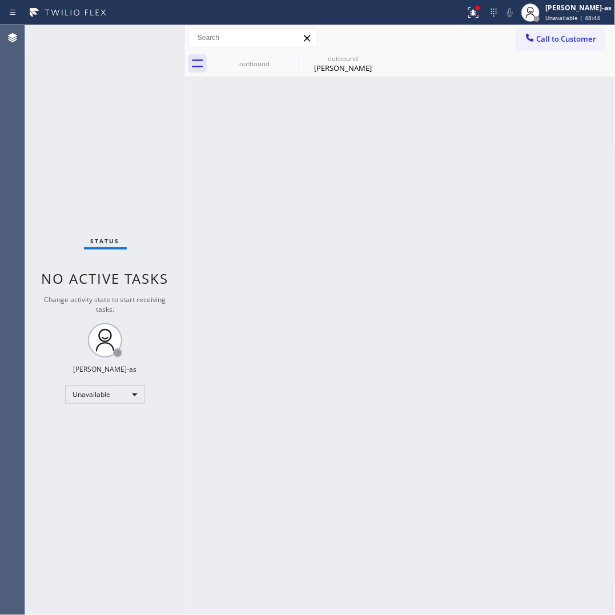
drag, startPoint x: 322, startPoint y: 67, endPoint x: 302, endPoint y: 104, distance: 42.6
click at [323, 64] on div "[PERSON_NAME]" at bounding box center [343, 68] width 86 height 10
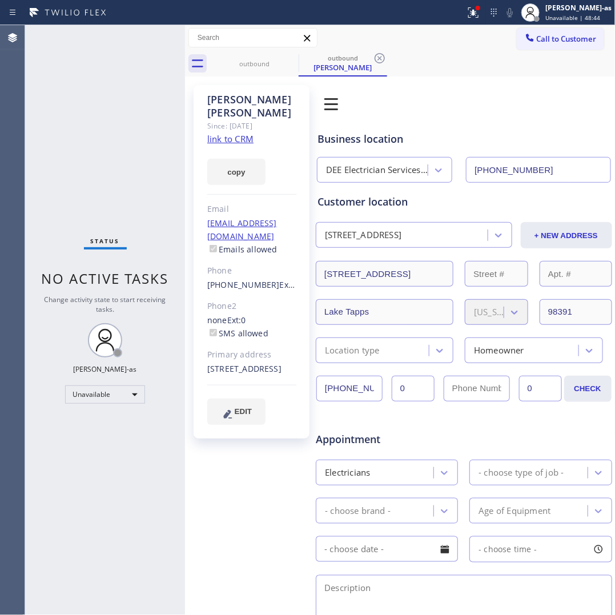
click at [241, 133] on link "link to CRM" at bounding box center [230, 138] width 46 height 11
click at [551, 41] on span "Call to Customer" at bounding box center [566, 39] width 60 height 10
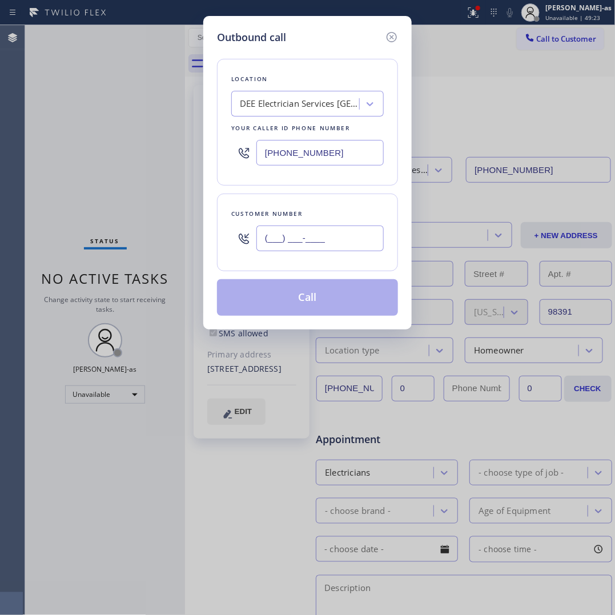
click at [344, 239] on input "(___) ___-____" at bounding box center [319, 238] width 127 height 26
paste input "909) 330-1354"
type input "[PHONE_NUMBER]"
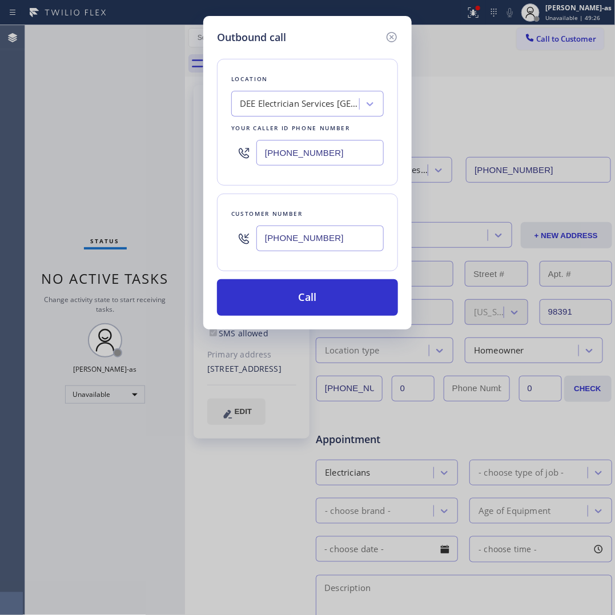
click at [366, 146] on input "[PHONE_NUMBER]" at bounding box center [319, 153] width 127 height 26
paste input "909) 637-4306"
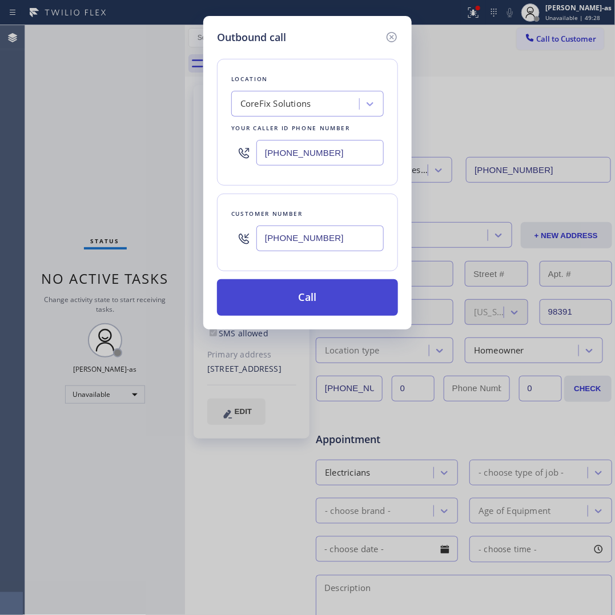
type input "[PHONE_NUMBER]"
click at [309, 305] on button "Call" at bounding box center [307, 297] width 181 height 37
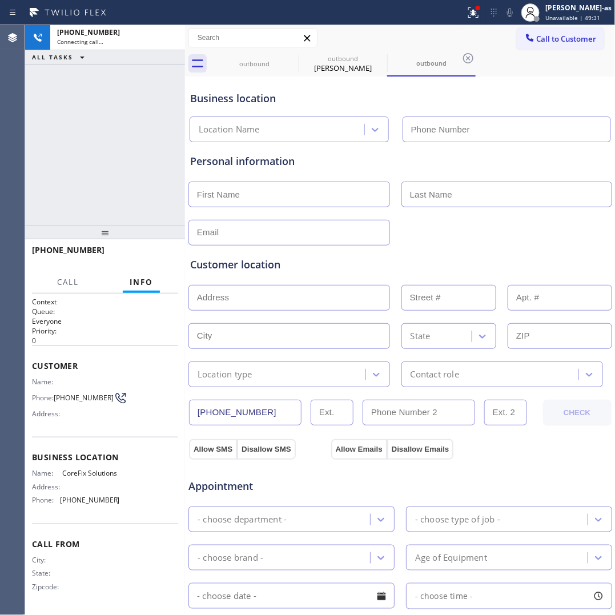
type input "[PHONE_NUMBER]"
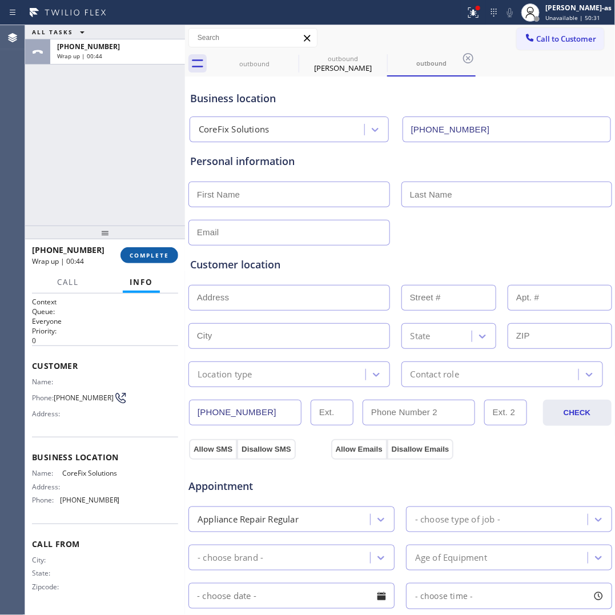
click at [150, 252] on span "COMPLETE" at bounding box center [149, 255] width 39 height 8
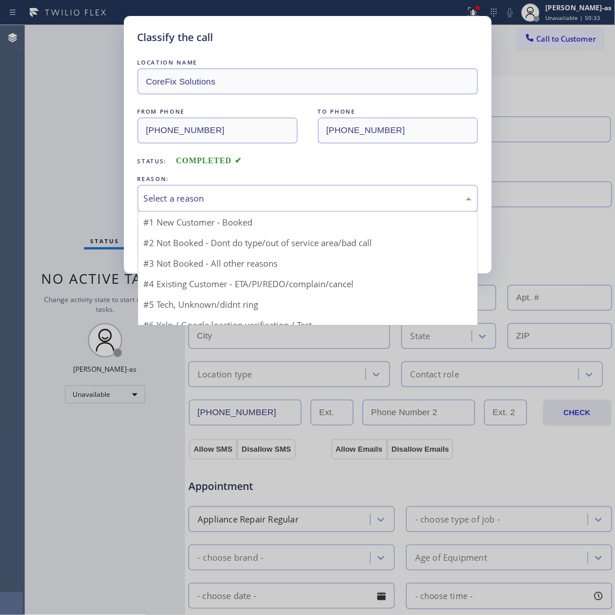
click at [224, 199] on div "Select a reason" at bounding box center [308, 198] width 328 height 13
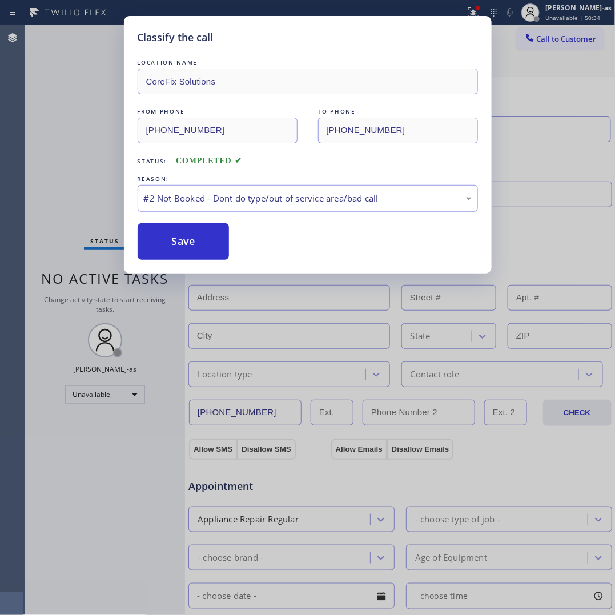
click at [181, 244] on button "Save" at bounding box center [184, 241] width 92 height 37
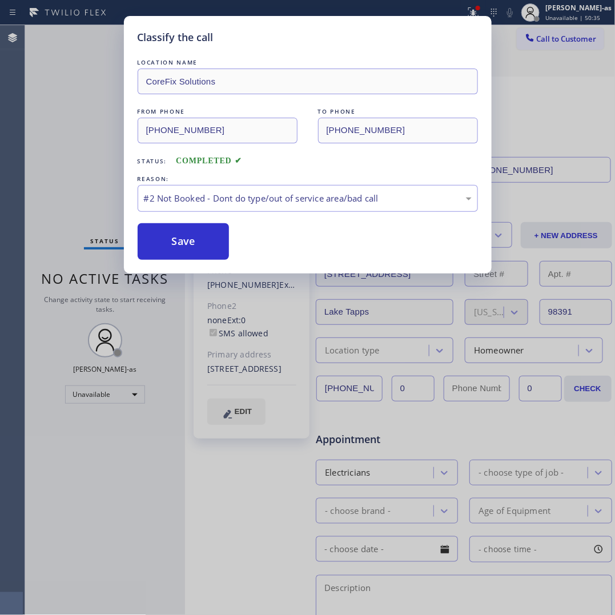
click at [545, 35] on div "Classify the call LOCATION NAME CoreFix Solutions FROM PHONE [PHONE_NUMBER] TO …" at bounding box center [307, 307] width 615 height 615
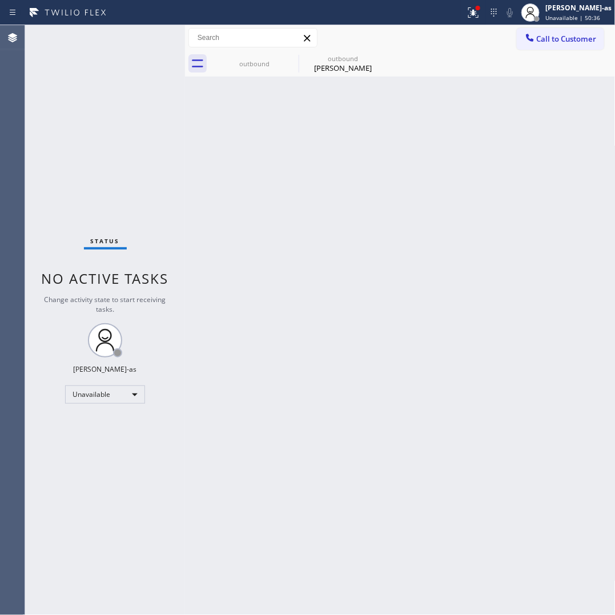
click at [545, 35] on span "Call to Customer" at bounding box center [566, 39] width 60 height 10
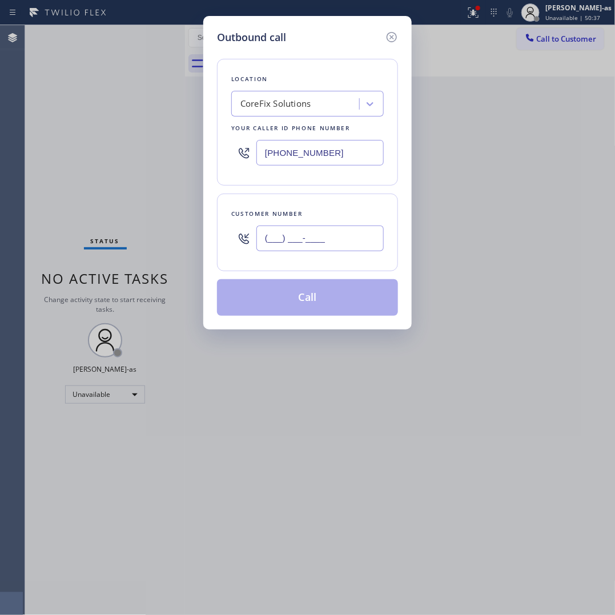
click at [309, 239] on input "(___) ___-____" at bounding box center [319, 238] width 127 height 26
paste input "914) 23"
type input "(914) 23_-____"
click at [264, 94] on div "Location CoreFix Solutions Your caller id phone number [PHONE_NUMBER]" at bounding box center [307, 122] width 181 height 127
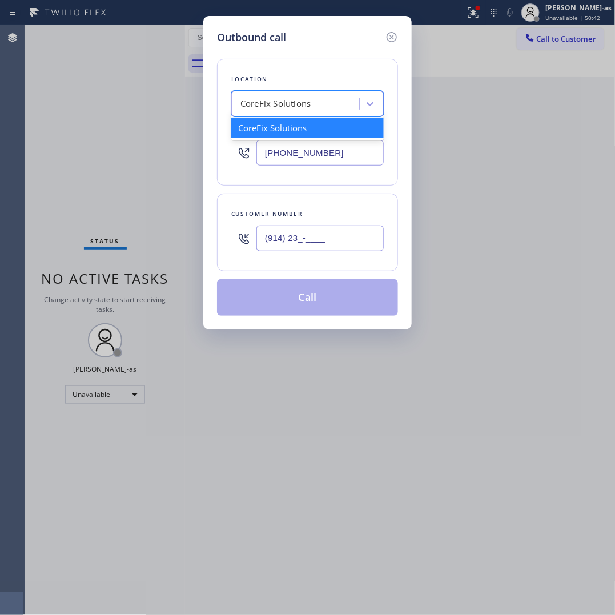
click at [297, 108] on div "CoreFix Solutions" at bounding box center [275, 104] width 70 height 13
click at [302, 107] on div "CoreFix Solutions" at bounding box center [275, 104] width 70 height 13
paste input "Service Plumbing Top SF"
type input "Service Plumbing Top SF"
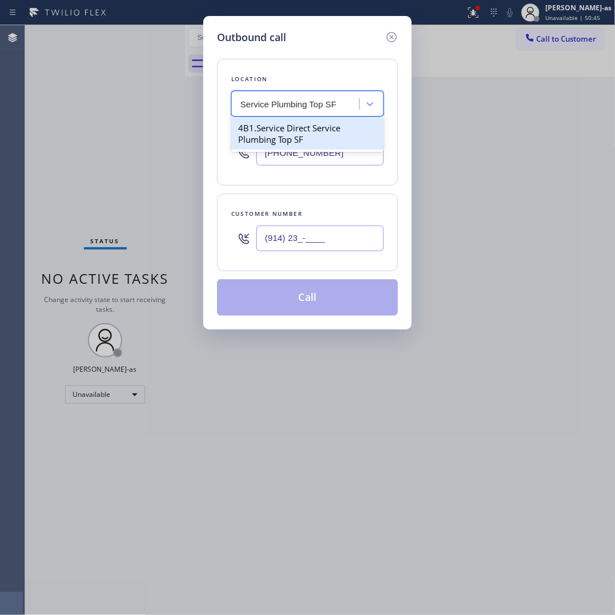
click at [282, 127] on div "4B1.Service Direct Service Plumbing Top SF" at bounding box center [307, 134] width 152 height 32
type input "[PHONE_NUMBER]"
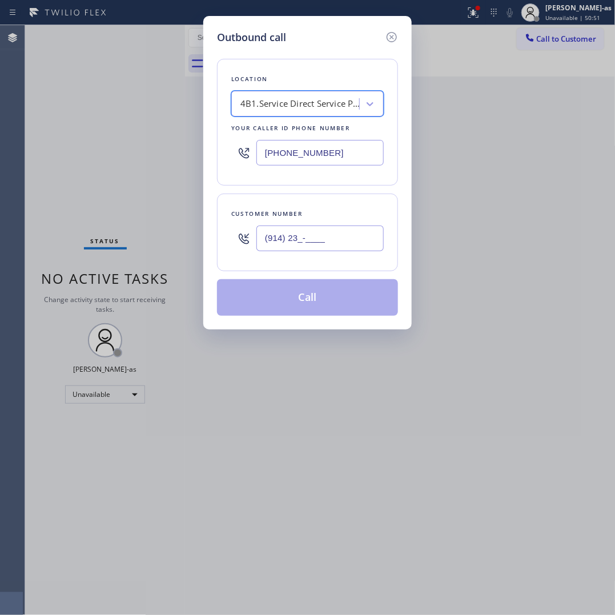
drag, startPoint x: 314, startPoint y: 215, endPoint x: 334, endPoint y: 243, distance: 35.2
click at [315, 217] on div "Customer number" at bounding box center [307, 214] width 152 height 12
click at [337, 244] on input "(914) 23_-____" at bounding box center [319, 238] width 127 height 26
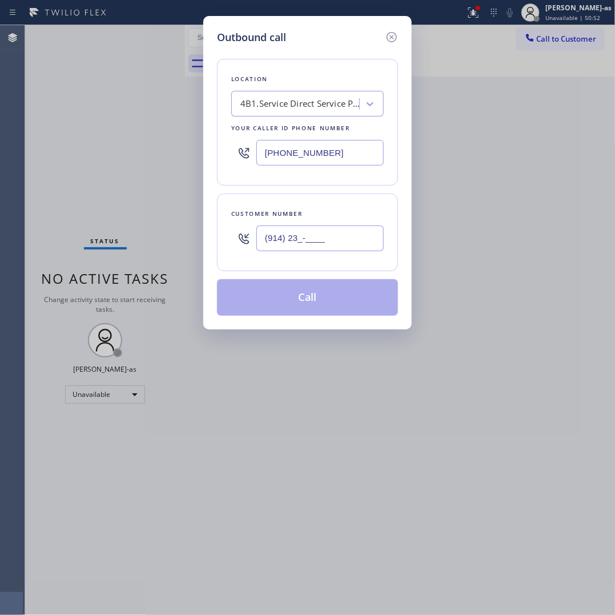
paste input "818) 564-0385"
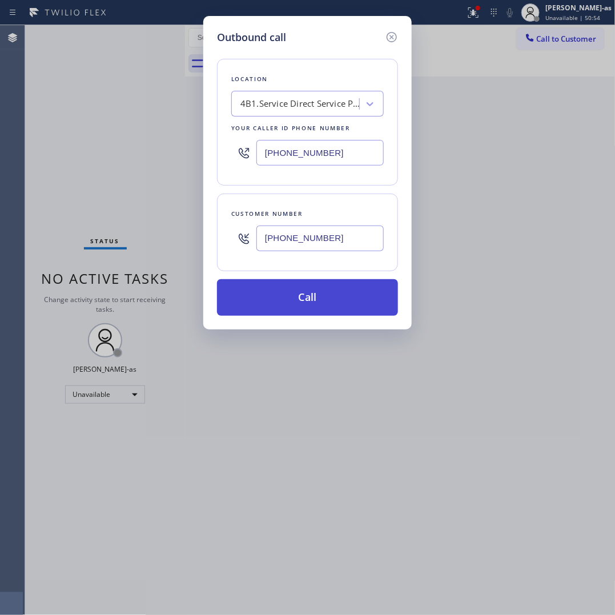
type input "[PHONE_NUMBER]"
click at [320, 303] on button "Call" at bounding box center [307, 297] width 181 height 37
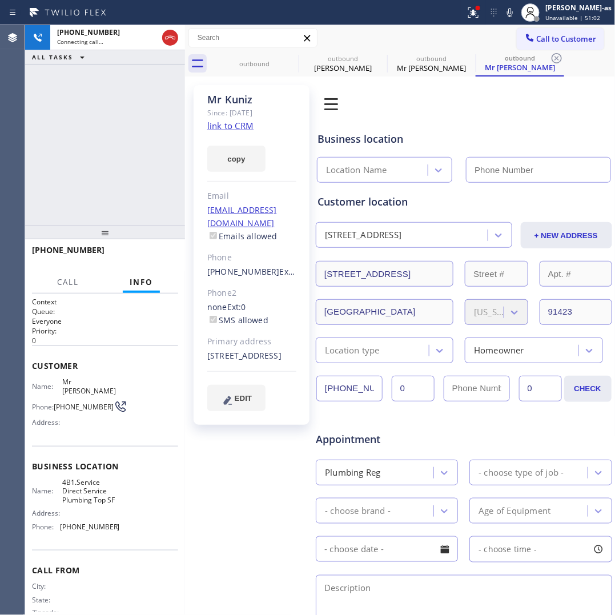
type input "[PHONE_NUMBER]"
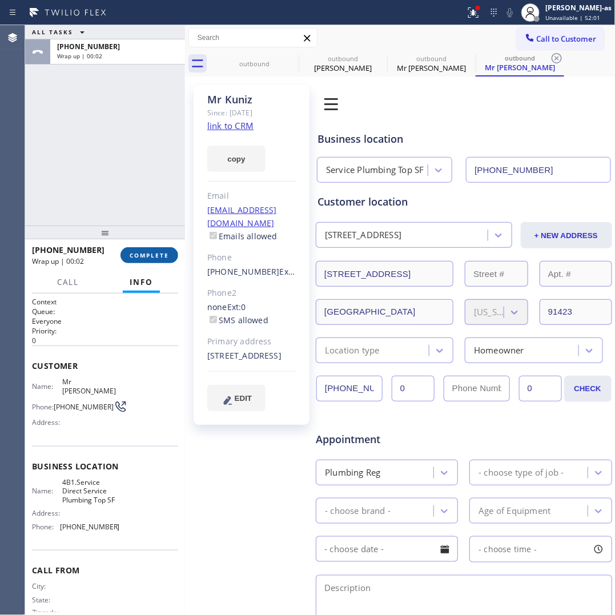
click at [147, 253] on span "COMPLETE" at bounding box center [149, 255] width 39 height 8
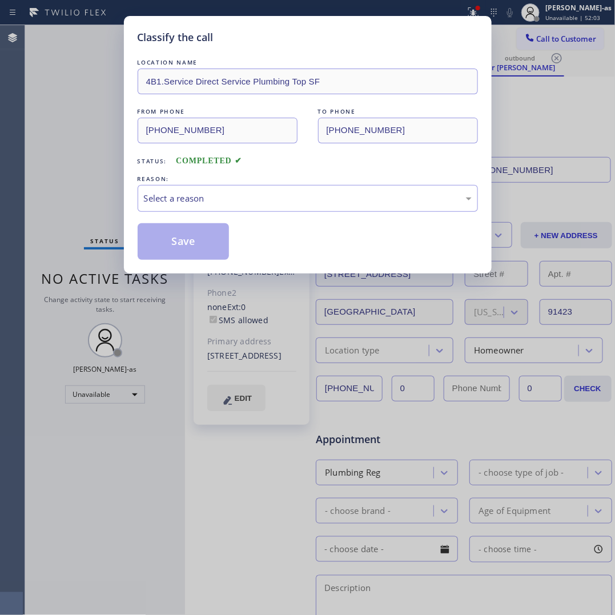
drag, startPoint x: 243, startPoint y: 172, endPoint x: 240, endPoint y: 180, distance: 7.8
click at [241, 179] on div "LOCATION NAME 4B1.Service Direct Service Plumbing Top SF FROM PHONE [PHONE_NUMB…" at bounding box center [308, 157] width 340 height 203
click at [238, 197] on div "Select a reason" at bounding box center [308, 198] width 328 height 13
drag, startPoint x: 180, startPoint y: 248, endPoint x: 329, endPoint y: 6, distance: 284.6
click at [180, 247] on button "Save" at bounding box center [184, 241] width 92 height 37
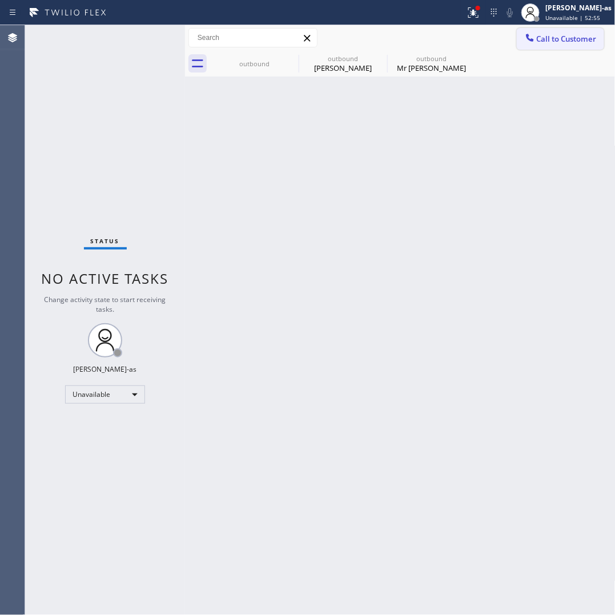
click at [557, 36] on span "Call to Customer" at bounding box center [566, 39] width 60 height 10
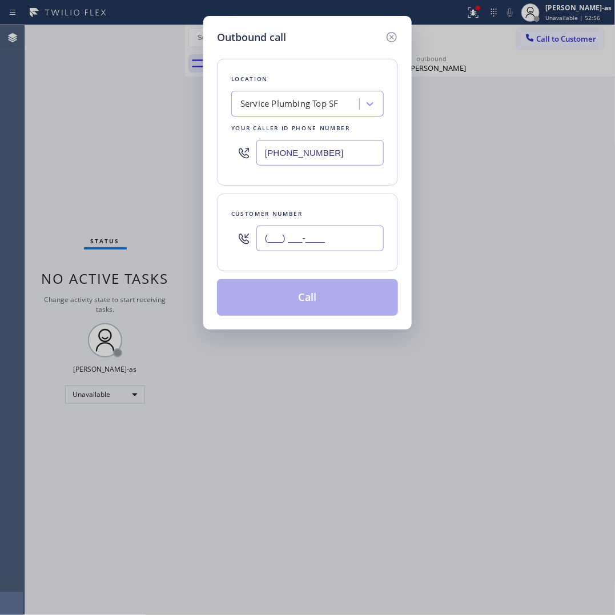
click at [293, 227] on input "(___) ___-____" at bounding box center [319, 238] width 127 height 26
paste input "212) 225-2872"
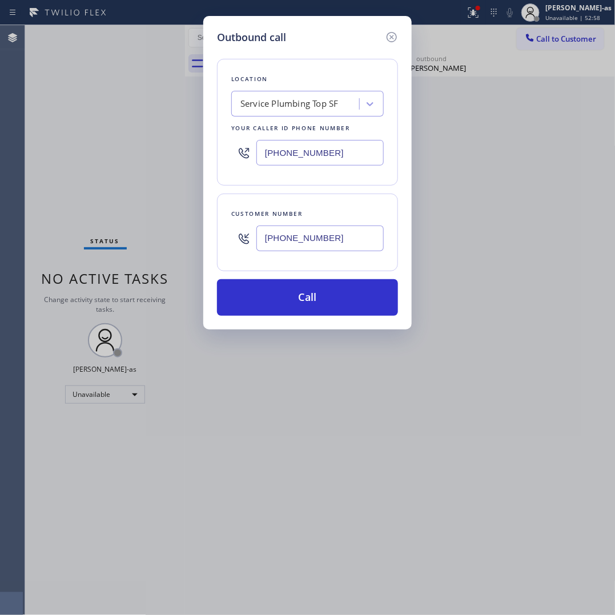
type input "[PHONE_NUMBER]"
click at [352, 166] on div "[PHONE_NUMBER]" at bounding box center [307, 152] width 152 height 37
click at [349, 153] on input "[PHONE_NUMBER]" at bounding box center [319, 153] width 127 height 26
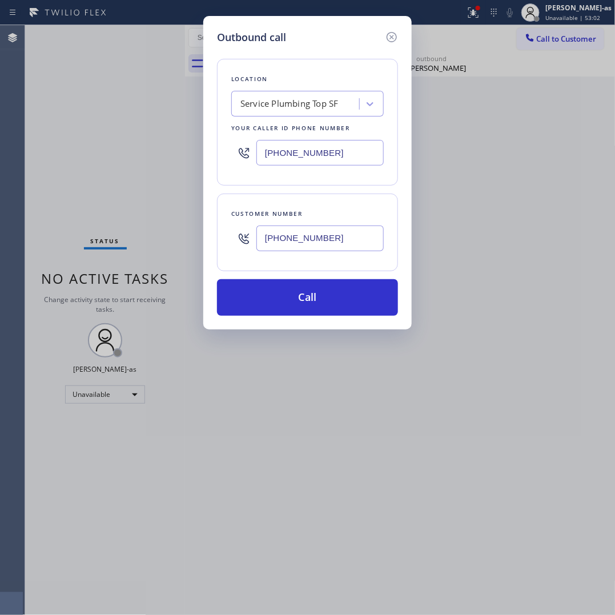
click at [349, 153] on input "[PHONE_NUMBER]" at bounding box center [319, 153] width 127 height 26
paste input "347) 697-4228"
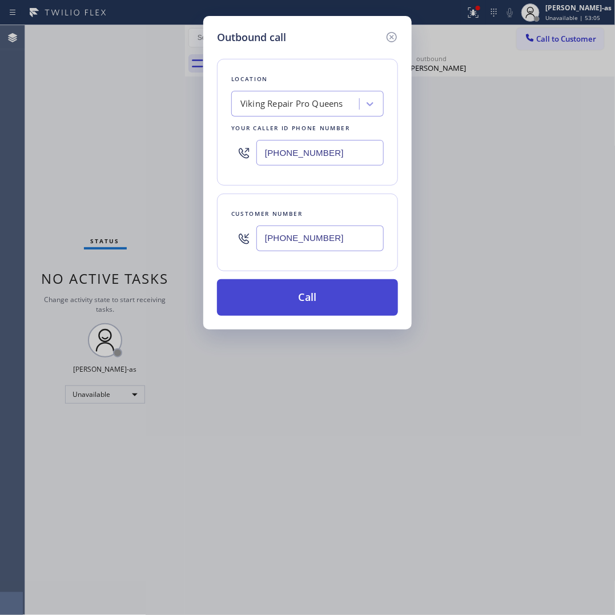
type input "[PHONE_NUMBER]"
click at [313, 300] on button "Call" at bounding box center [307, 297] width 181 height 37
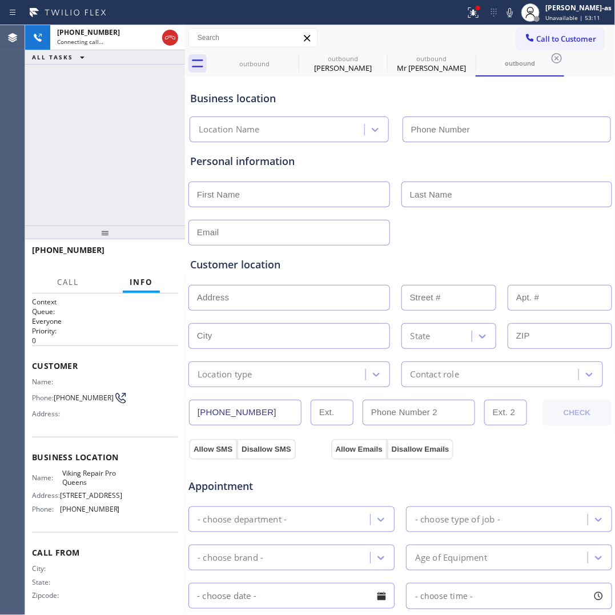
type input "[PHONE_NUMBER]"
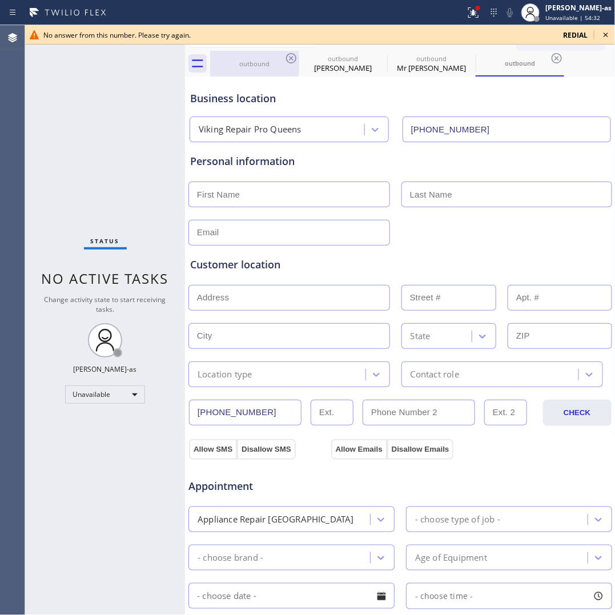
click at [244, 61] on div "outbound" at bounding box center [254, 63] width 86 height 9
click at [281, 63] on div "outbound" at bounding box center [254, 63] width 86 height 9
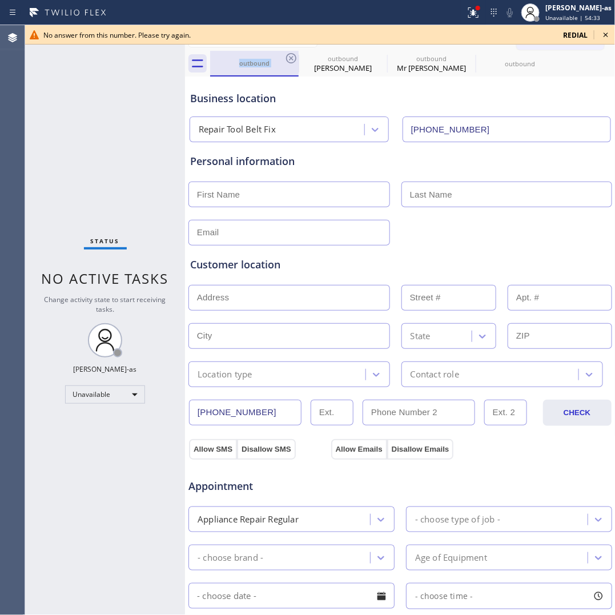
click at [281, 63] on div "outbound" at bounding box center [254, 63] width 86 height 9
click at [284, 58] on div "outbound" at bounding box center [254, 64] width 88 height 26
click at [287, 58] on icon at bounding box center [291, 58] width 14 height 14
click at [0, 0] on icon at bounding box center [0, 0] width 0 height 0
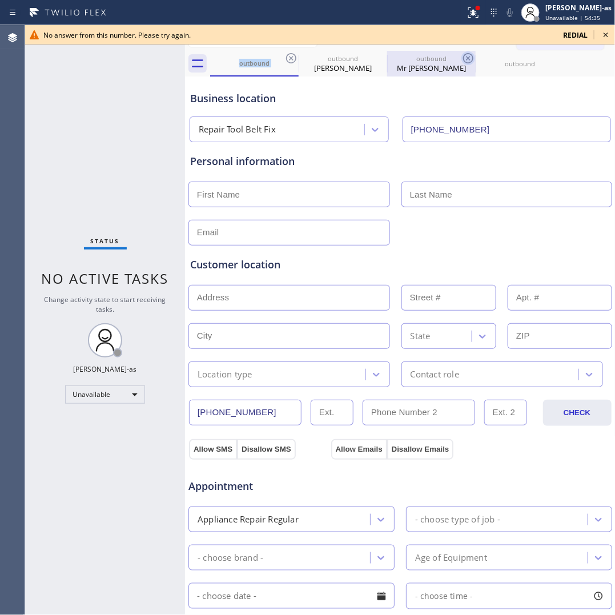
type input "[PHONE_NUMBER]"
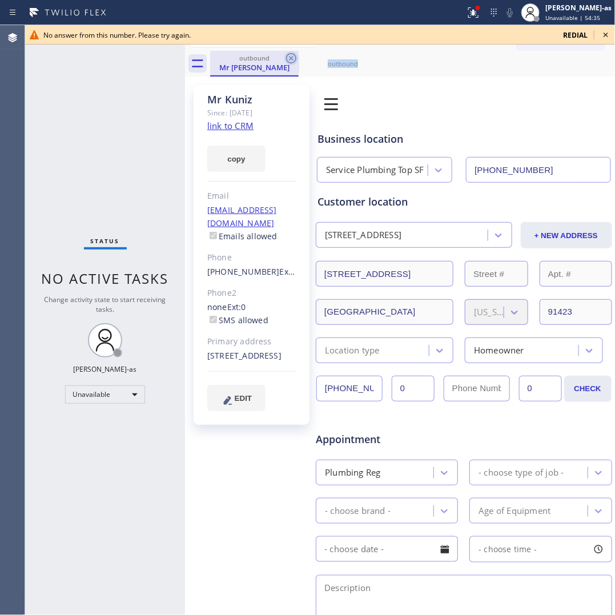
click at [289, 57] on icon at bounding box center [291, 58] width 10 height 10
click at [0, 0] on icon at bounding box center [0, 0] width 0 height 0
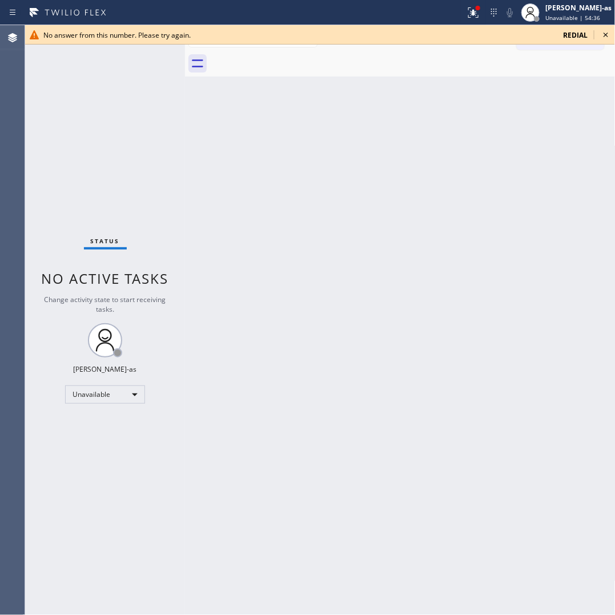
drag, startPoint x: 289, startPoint y: 57, endPoint x: 410, endPoint y: 43, distance: 121.2
click at [300, 58] on div at bounding box center [412, 64] width 405 height 26
click at [605, 34] on icon at bounding box center [605, 35] width 5 height 5
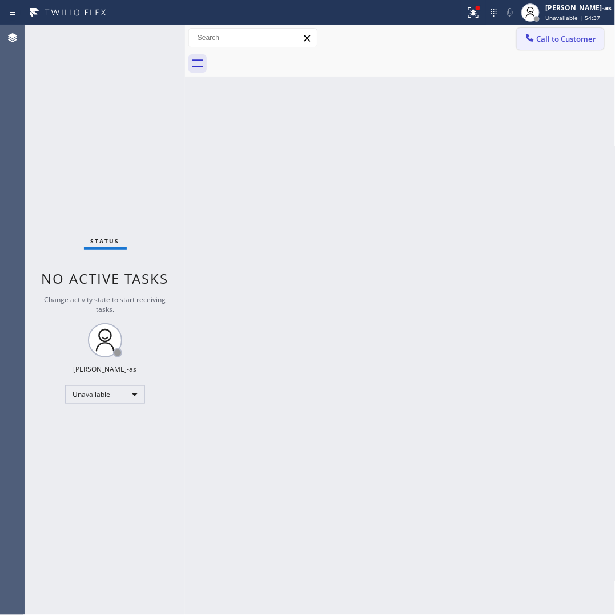
click at [585, 35] on span "Call to Customer" at bounding box center [566, 39] width 60 height 10
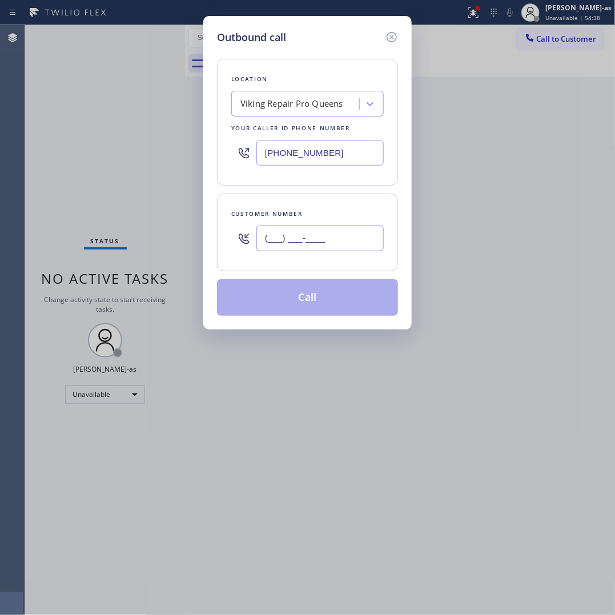
click at [320, 229] on input "(___) ___-____" at bounding box center [319, 238] width 127 height 26
paste input "323) 723-6384"
type input "[PHONE_NUMBER]"
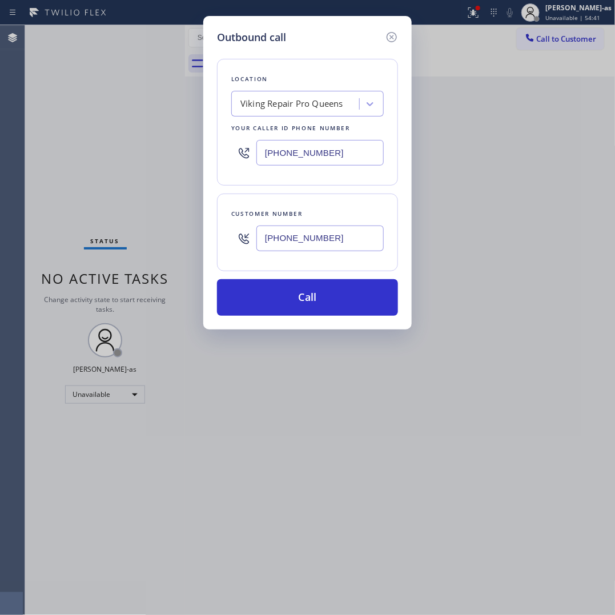
click at [358, 147] on input "[PHONE_NUMBER]" at bounding box center [319, 153] width 127 height 26
paste input "213) 205-0661"
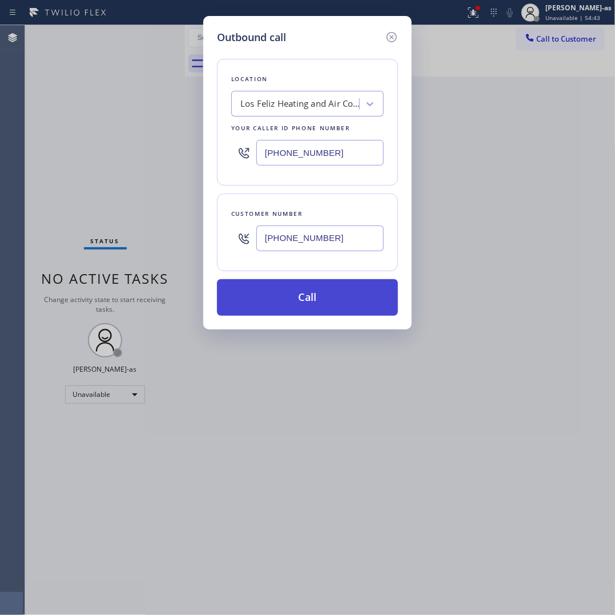
type input "[PHONE_NUMBER]"
click at [328, 309] on button "Call" at bounding box center [307, 297] width 181 height 37
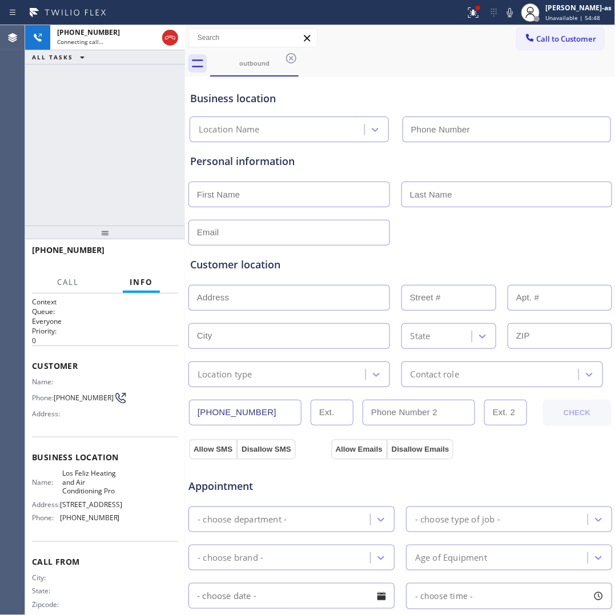
type input "[PHONE_NUMBER]"
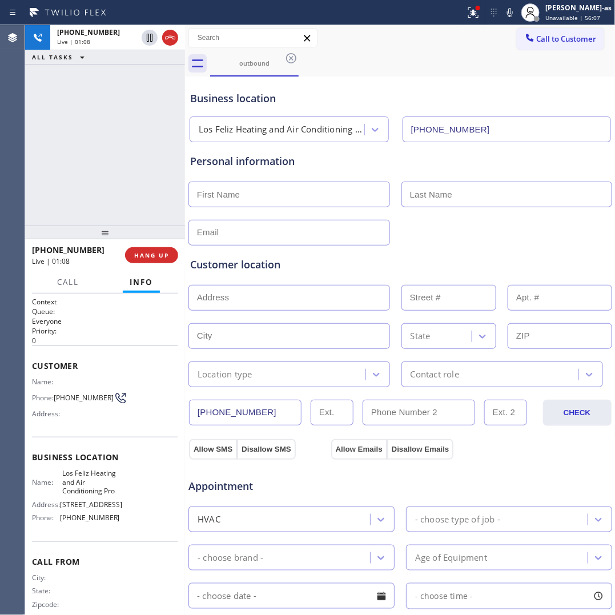
click at [288, 334] on input "text" at bounding box center [288, 336] width 201 height 26
click at [150, 244] on div "[PHONE_NUMBER] Wrap up | 00:01 COMPLETE" at bounding box center [105, 255] width 146 height 30
click at [161, 261] on button "COMPLETE" at bounding box center [149, 255] width 58 height 16
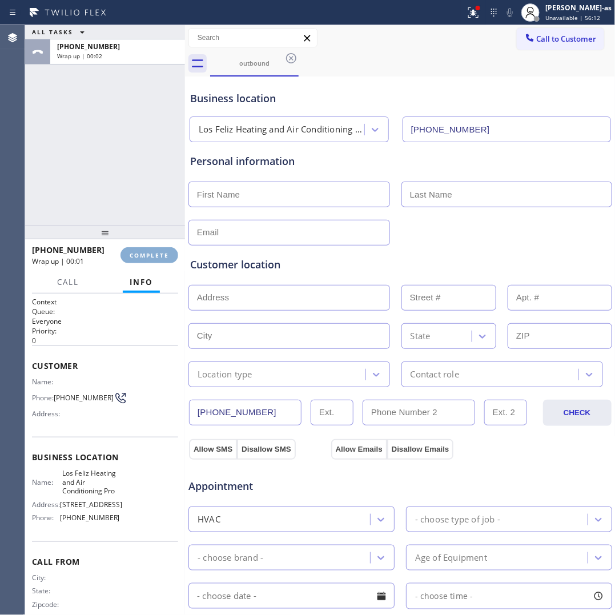
drag, startPoint x: 117, startPoint y: 205, endPoint x: 168, endPoint y: 261, distance: 75.5
click at [117, 203] on div "ALL TASKS ALL TASKS ACTIVE TASKS TASKS IN WRAP UP [PHONE_NUMBER] Wrap up | 00:02" at bounding box center [105, 125] width 160 height 200
click at [107, 184] on div "ALL TASKS ALL TASKS ACTIVE TASKS TASKS IN WRAP UP [PHONE_NUMBER] Wrap up | 00:03" at bounding box center [105, 125] width 160 height 200
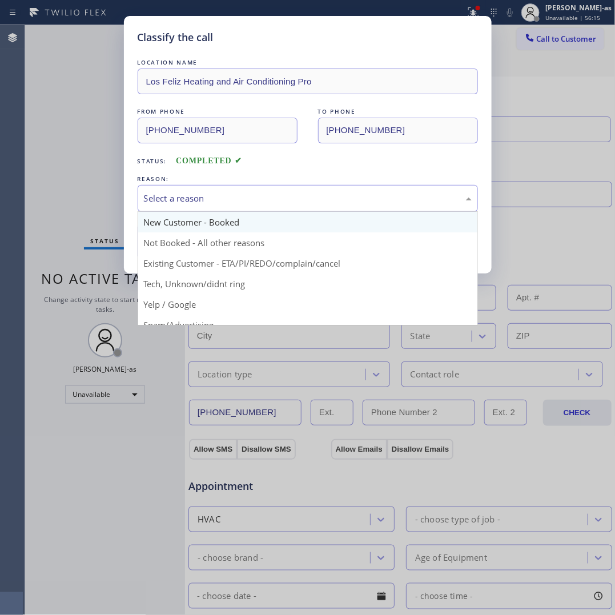
drag, startPoint x: 217, startPoint y: 205, endPoint x: 195, endPoint y: 219, distance: 25.3
click at [217, 204] on div "Select a reason" at bounding box center [308, 198] width 328 height 13
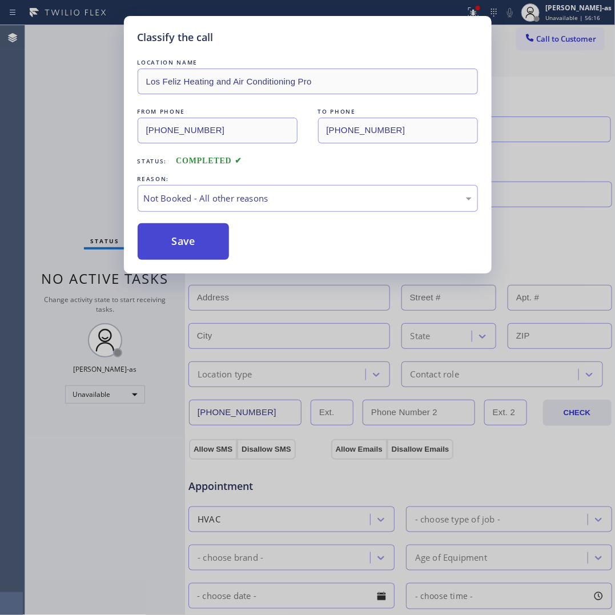
click at [177, 241] on button "Save" at bounding box center [184, 241] width 92 height 37
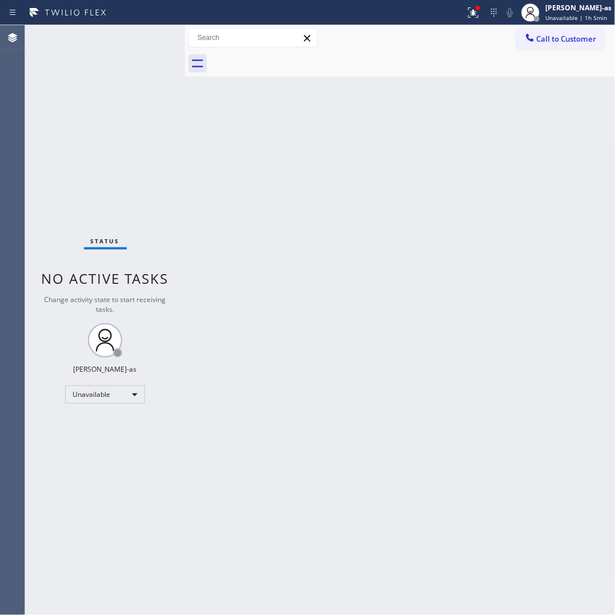
click at [252, 173] on div "Back to Dashboard Change Sender ID Customers Technicians Select a contact Outbo…" at bounding box center [400, 319] width 430 height 589
click at [100, 402] on div "Unavailable" at bounding box center [105, 394] width 80 height 18
click at [98, 453] on li "Break" at bounding box center [105, 453] width 78 height 14
click at [431, 292] on div "Back to Dashboard Change Sender ID Customers Technicians Select a contact Outbo…" at bounding box center [400, 319] width 430 height 589
